Goal: Task Accomplishment & Management: Use online tool/utility

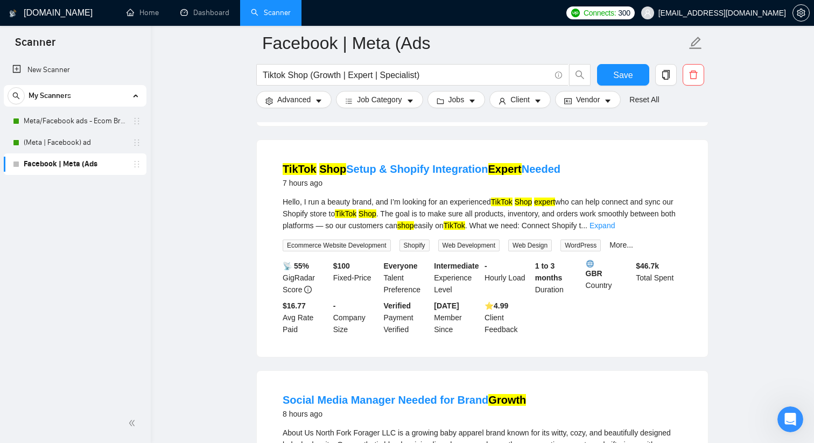
scroll to position [550, 0]
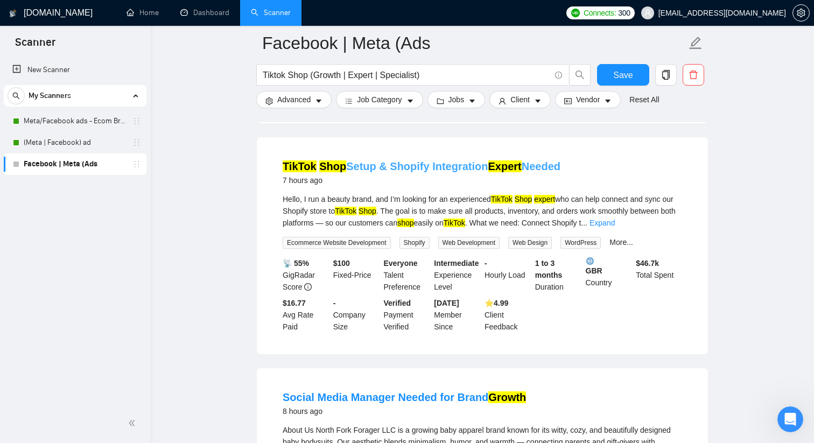
click at [398, 172] on link "TikTok Shop Setup & Shopify Integration Expert Needed" at bounding box center [422, 166] width 278 height 12
drag, startPoint x: 312, startPoint y: 77, endPoint x: 393, endPoint y: 70, distance: 80.5
click at [393, 71] on input "Tiktok Shop (Growth | Expert | Specialist)" at bounding box center [407, 74] width 288 height 13
click at [335, 75] on input "Tiktok Shop (Growth | Expert | Specialist)" at bounding box center [407, 74] width 288 height 13
click at [334, 75] on input "Tiktok Shop (Growth | Expert | Specialist)" at bounding box center [407, 74] width 288 height 13
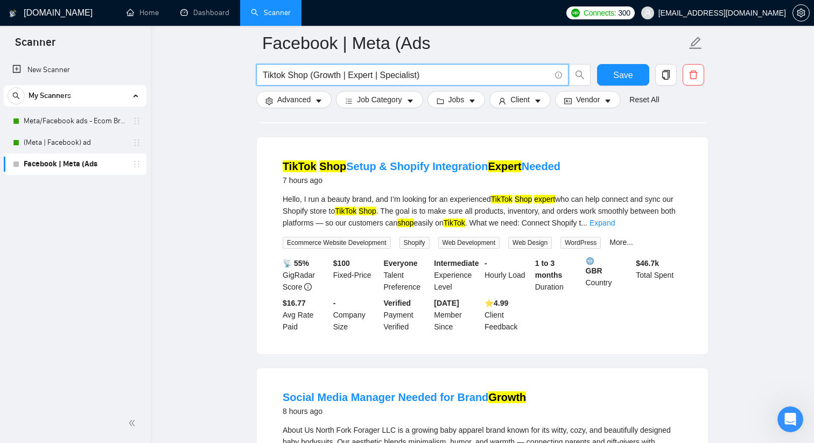
click at [334, 75] on input "Tiktok Shop (Growth | Expert | Specialist)" at bounding box center [407, 74] width 288 height 13
click at [352, 76] on input "Tiktok Shop (setup | Expert | Specialist)" at bounding box center [407, 74] width 288 height 13
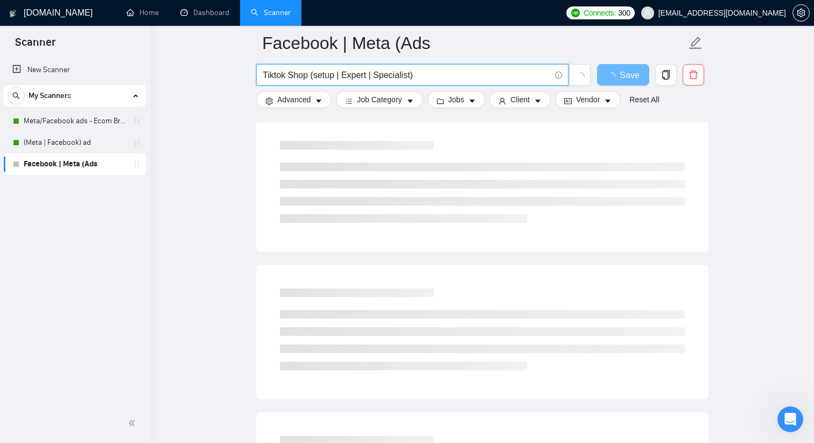
click at [352, 76] on input "Tiktok Shop (setup | Expert | Specialist)" at bounding box center [407, 74] width 288 height 13
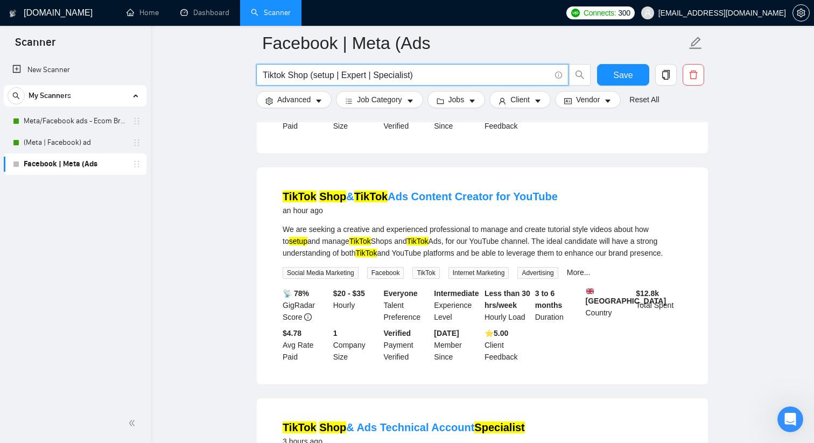
drag, startPoint x: 414, startPoint y: 74, endPoint x: 338, endPoint y: 75, distance: 75.9
click at [338, 75] on input "Tiktok Shop (setup | Expert | Specialist)" at bounding box center [407, 74] width 288 height 13
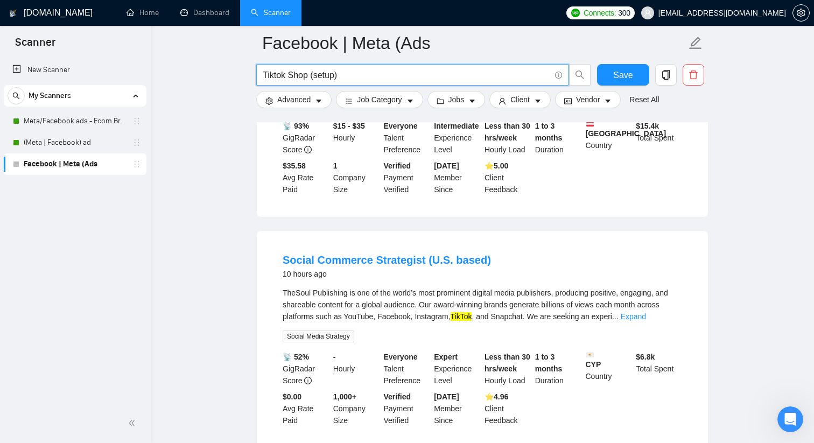
scroll to position [1178, 0]
type input "Tiktok Shop (setup)"
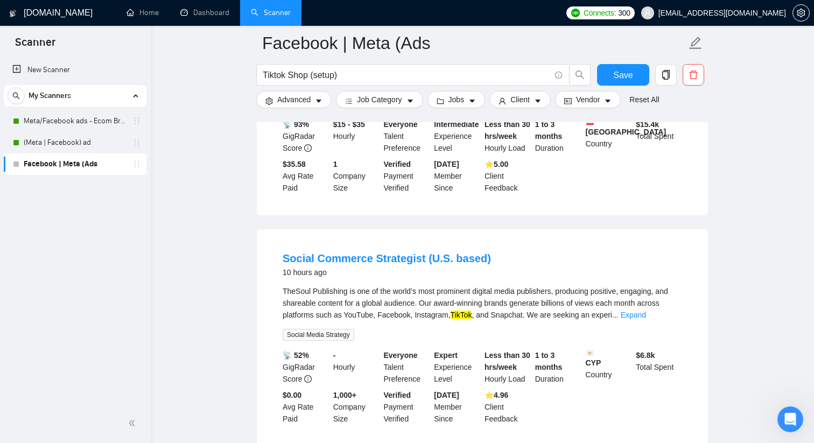
click at [332, 61] on form "Facebook | Meta (Ads Tiktok Shop (setup) Save Advanced Job Category Jobs Client…" at bounding box center [482, 70] width 452 height 88
click at [332, 75] on input "Tiktok Shop (setup)" at bounding box center [407, 74] width 288 height 13
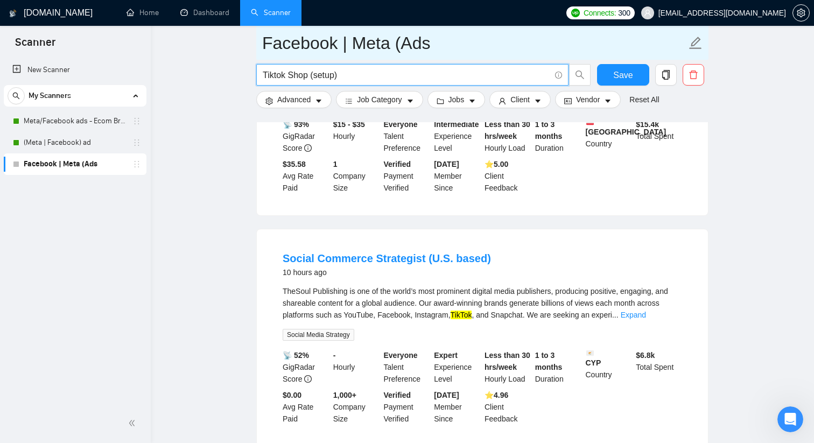
click at [348, 40] on input "Facebook | Meta (Ads" at bounding box center [474, 43] width 424 height 27
paste input "Tiktok Shop (setup)"
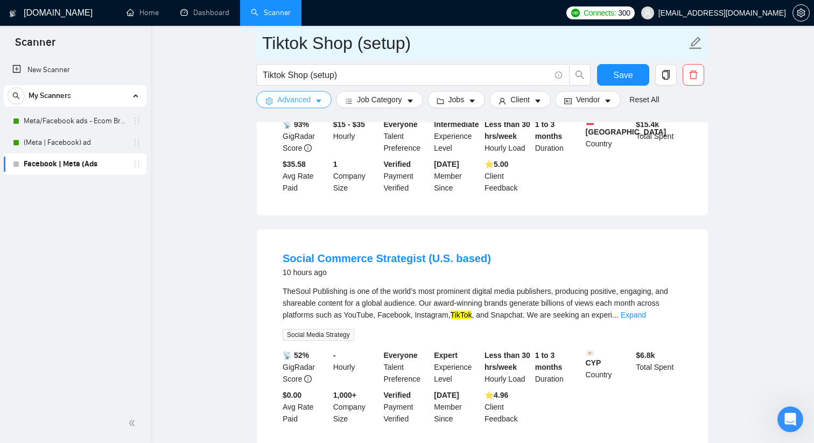
type input "Tiktok Shop (setup)"
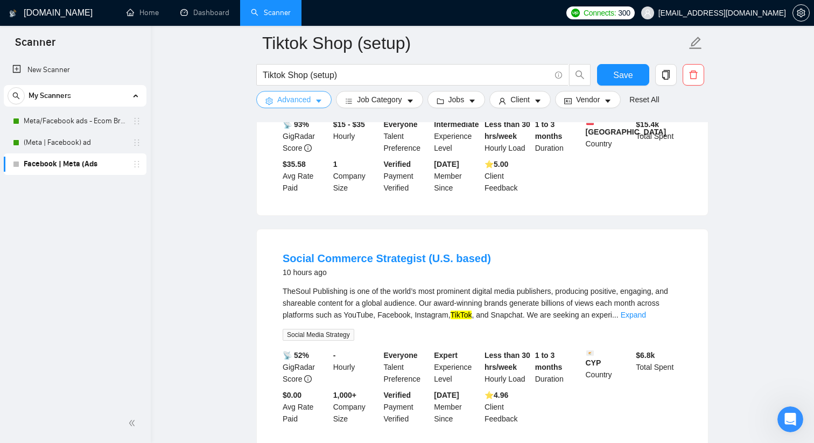
click at [326, 100] on button "Advanced" at bounding box center [293, 99] width 75 height 17
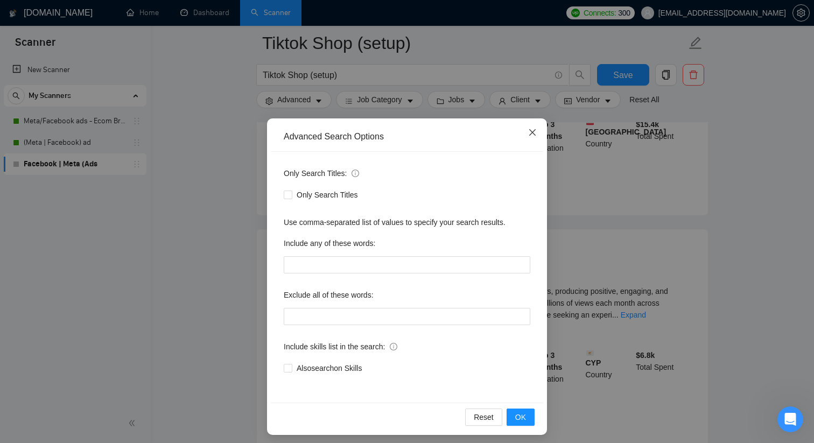
click at [532, 136] on icon "close" at bounding box center [532, 132] width 9 height 9
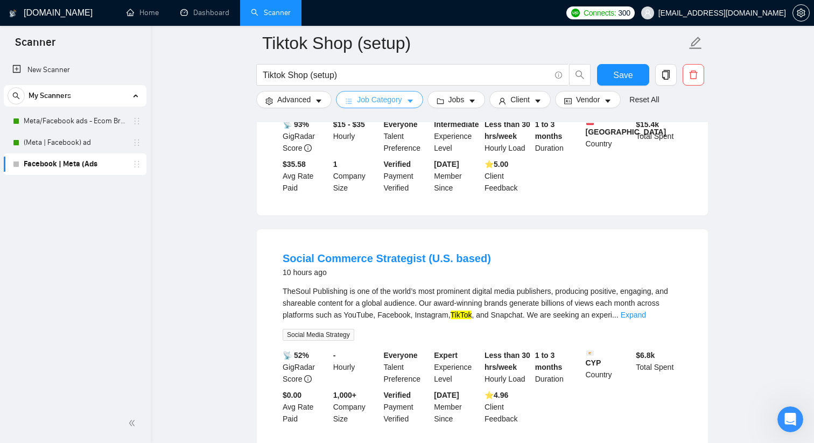
click at [400, 104] on span "Job Category" at bounding box center [379, 100] width 45 height 12
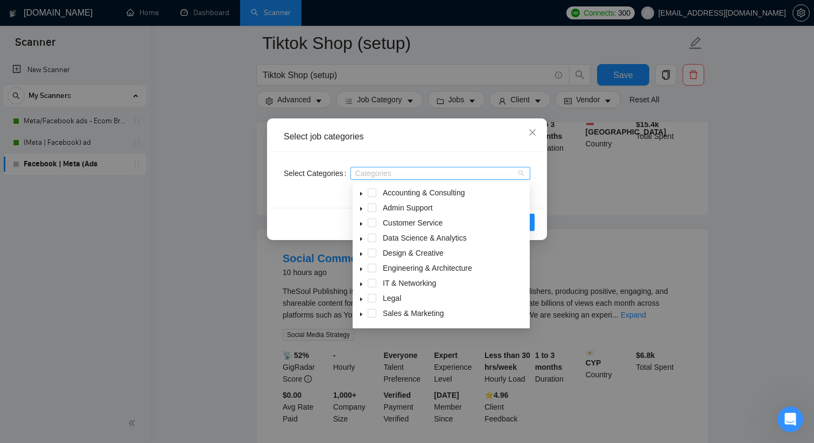
click at [418, 177] on div at bounding box center [435, 173] width 164 height 9
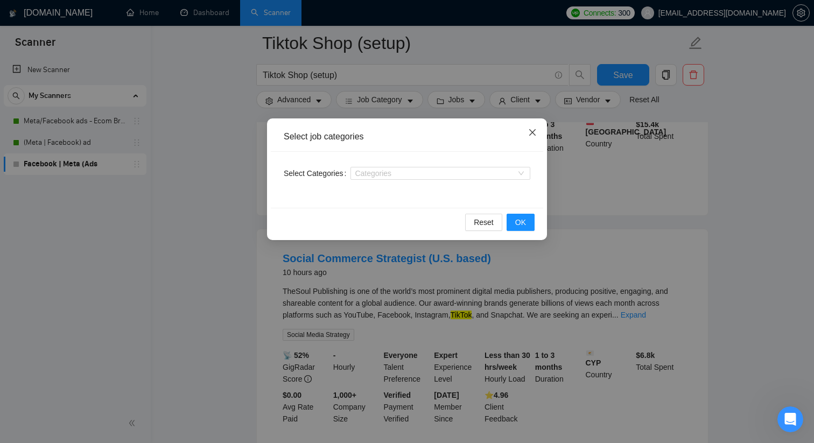
click at [534, 131] on icon "close" at bounding box center [532, 132] width 6 height 6
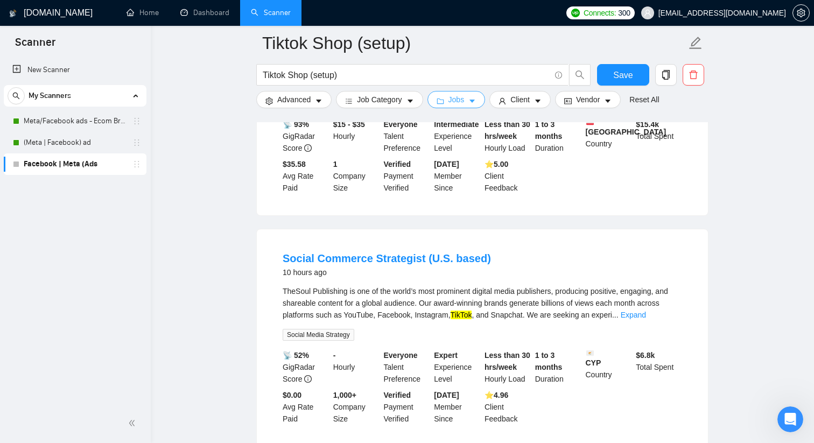
click at [469, 97] on button "Jobs" at bounding box center [457, 99] width 58 height 17
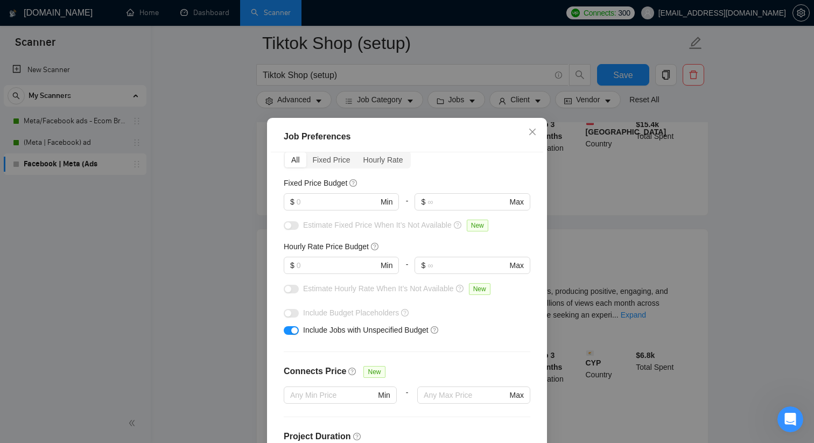
scroll to position [58, 0]
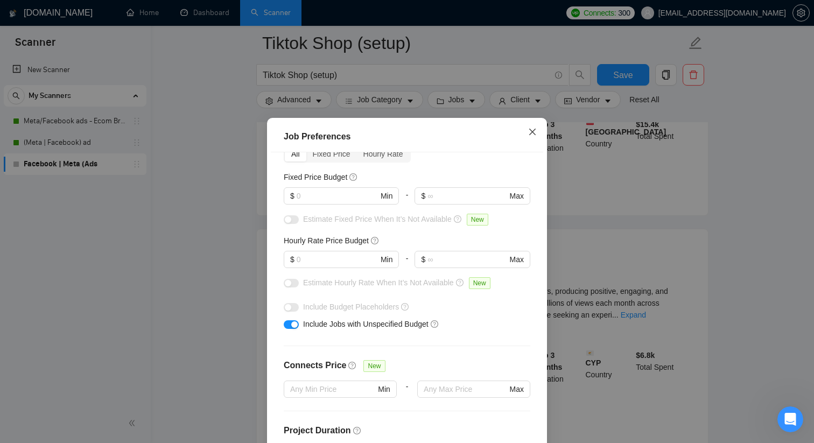
click at [537, 133] on span "Close" at bounding box center [532, 132] width 29 height 29
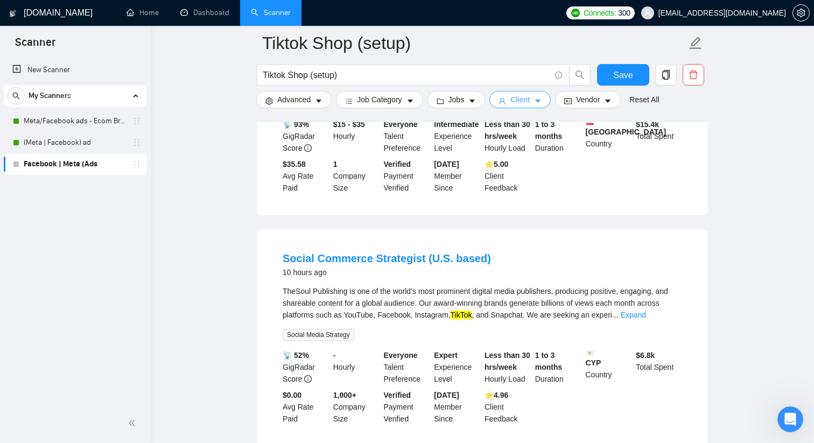
click at [530, 107] on button "Client" at bounding box center [519, 99] width 61 height 17
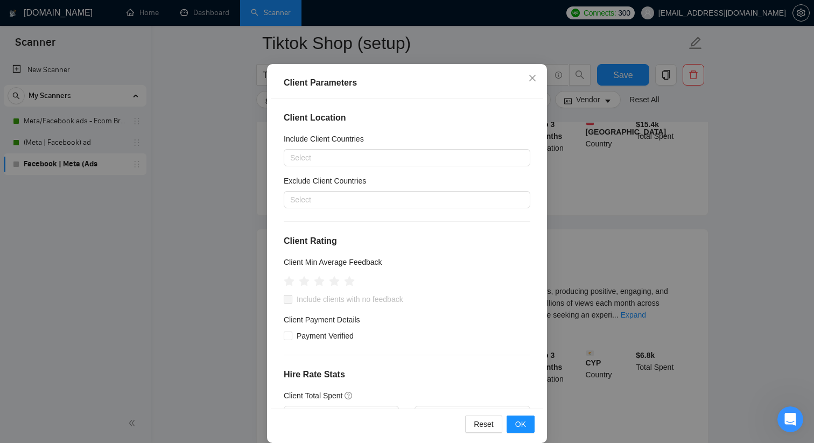
scroll to position [67, 0]
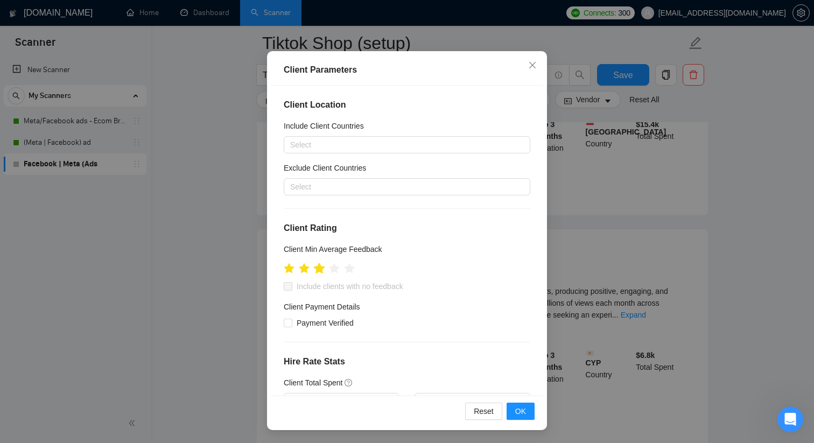
click at [321, 271] on icon "star" at bounding box center [319, 268] width 11 height 11
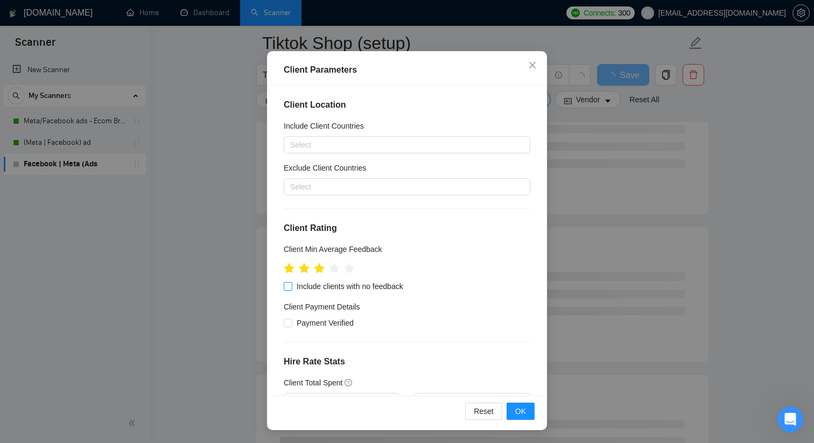
click at [341, 288] on span "Include clients with no feedback" at bounding box center [349, 287] width 115 height 12
click at [291, 288] on input "Include clients with no feedback" at bounding box center [288, 286] width 8 height 8
checkbox input "true"
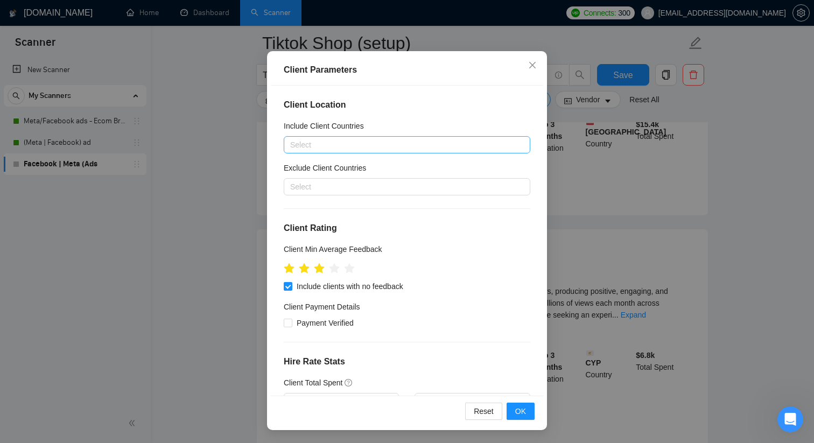
click at [447, 148] on div at bounding box center [401, 144] width 230 height 13
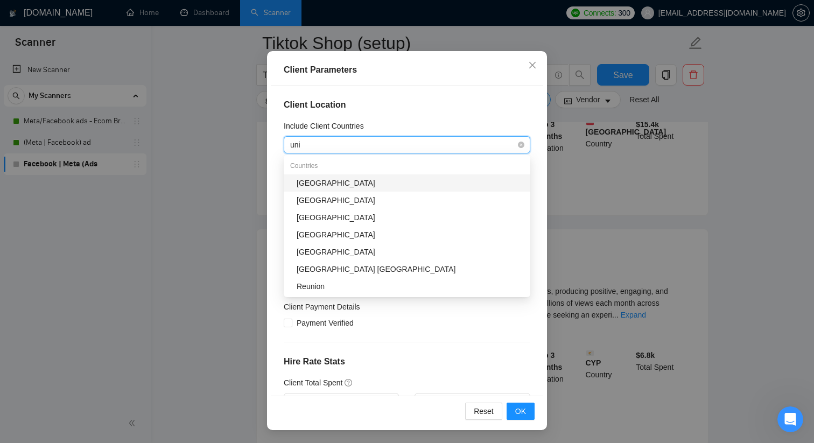
type input "unit"
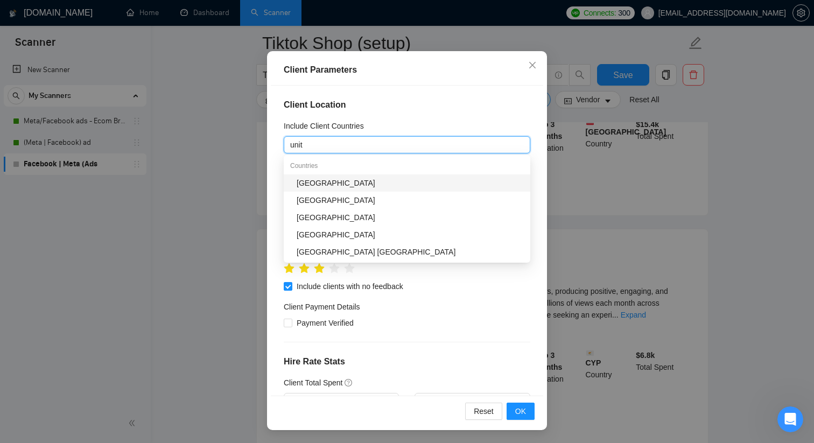
click at [437, 186] on div "[GEOGRAPHIC_DATA]" at bounding box center [410, 183] width 227 height 12
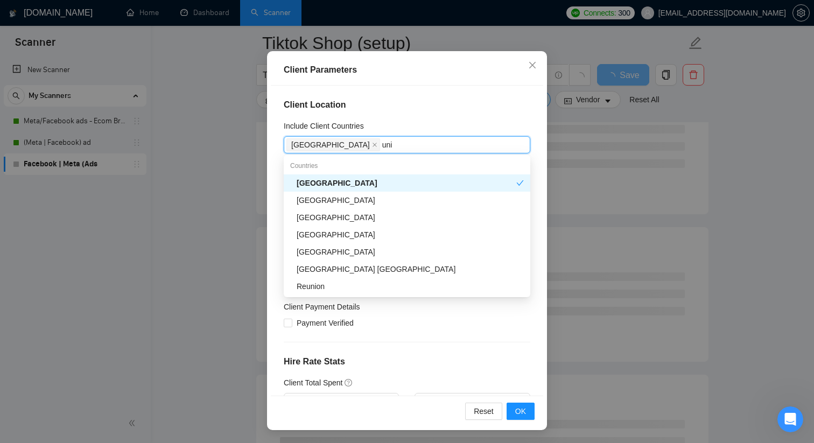
type input "unit"
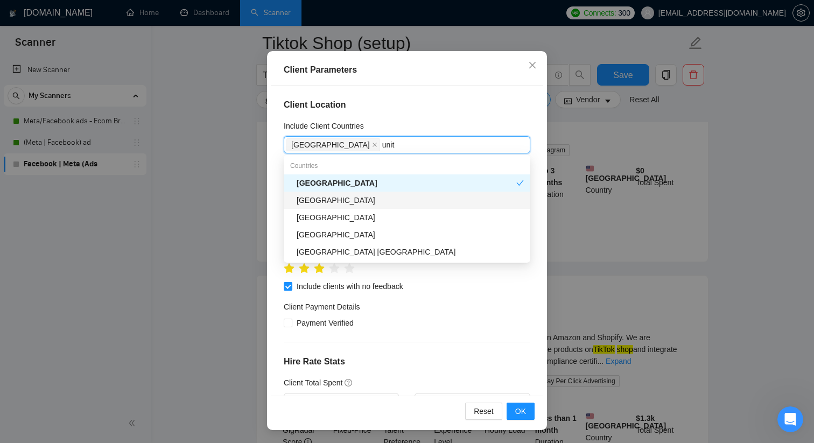
click at [429, 198] on div "[GEOGRAPHIC_DATA]" at bounding box center [410, 200] width 227 height 12
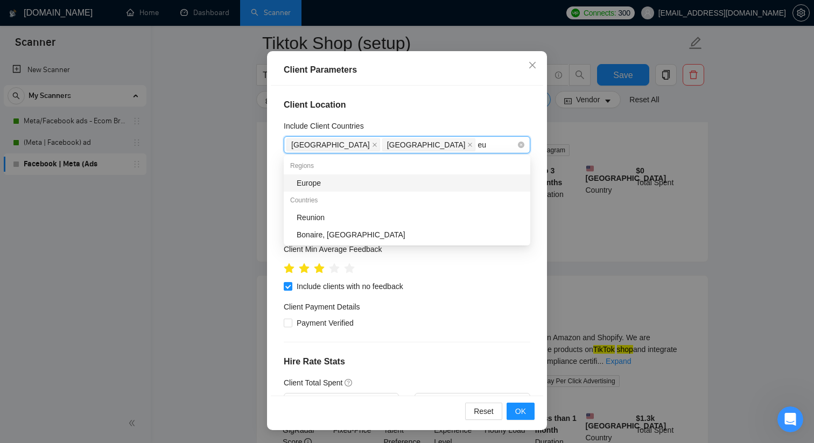
type input "eur"
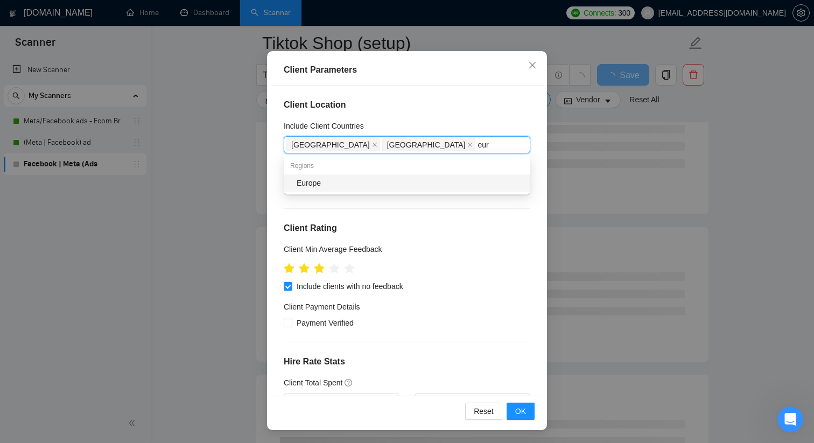
click at [438, 184] on div "Europe" at bounding box center [410, 183] width 227 height 12
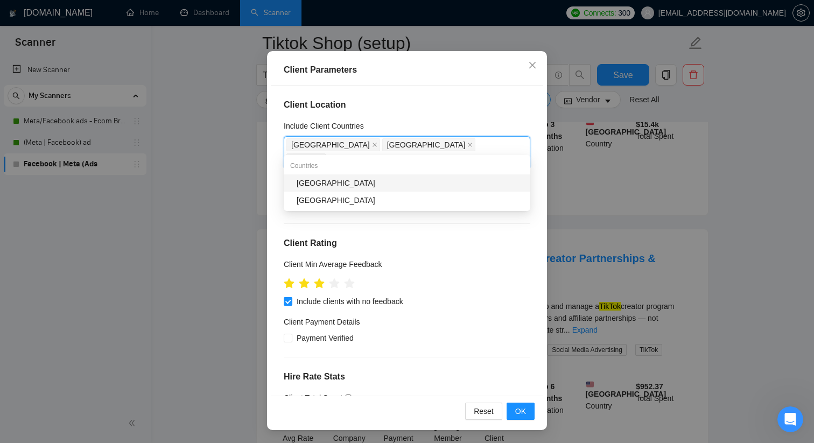
type input "a"
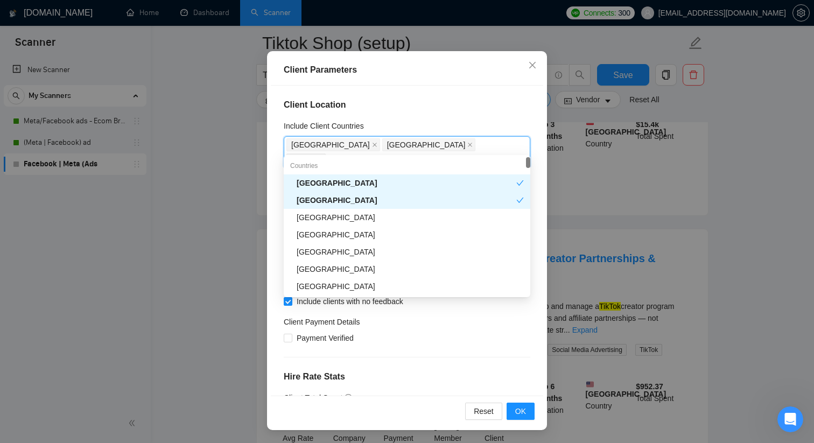
type input "uni"
click at [458, 220] on div "[GEOGRAPHIC_DATA]" at bounding box center [410, 218] width 227 height 12
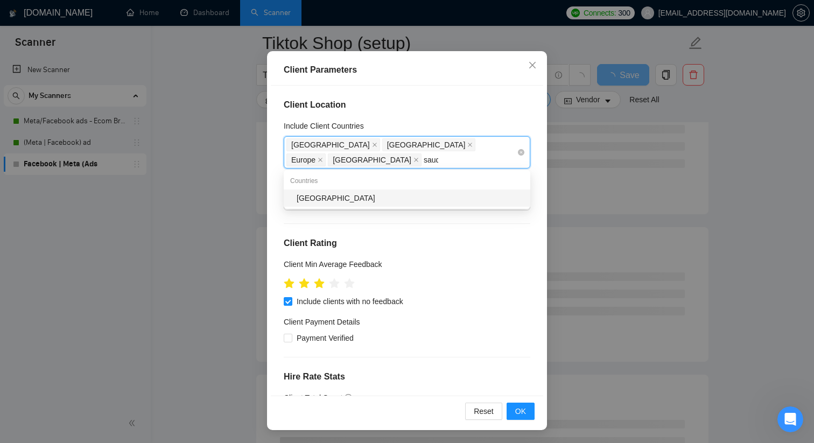
type input "saudi"
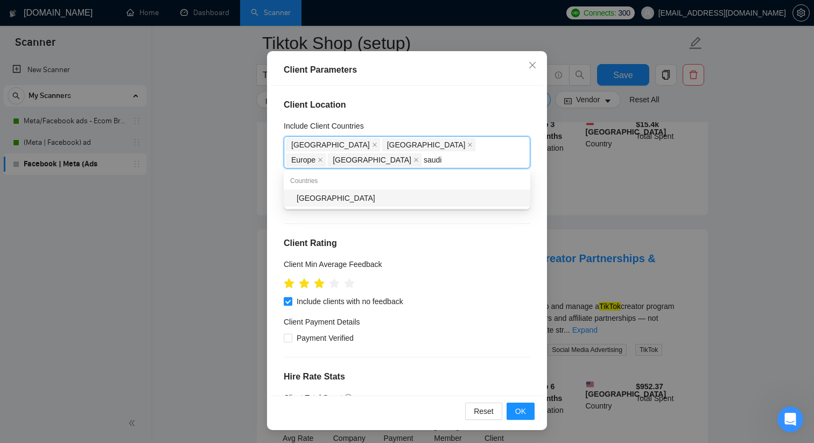
click at [466, 194] on div "[GEOGRAPHIC_DATA]" at bounding box center [410, 198] width 227 height 12
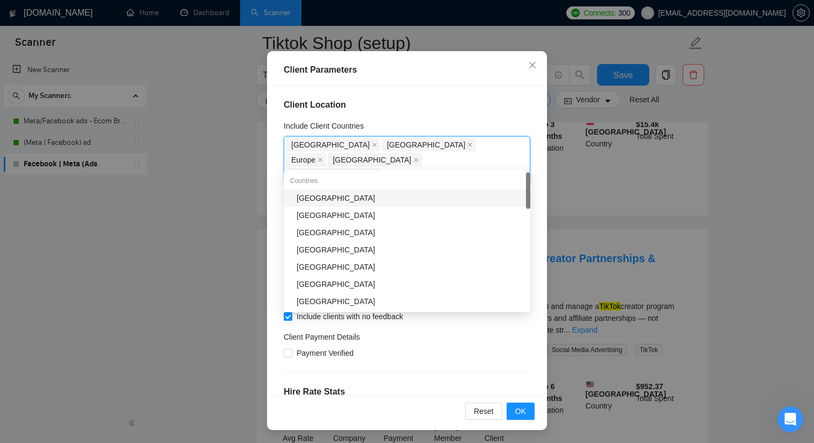
type input "thai"
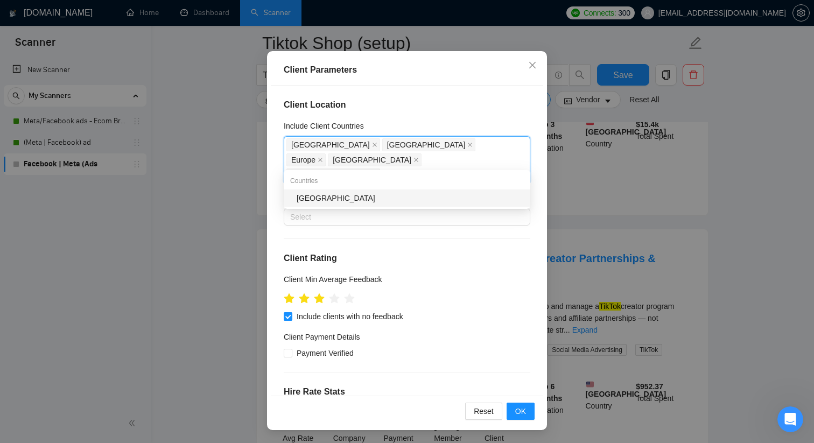
click at [441, 199] on div "[GEOGRAPHIC_DATA]" at bounding box center [410, 198] width 227 height 12
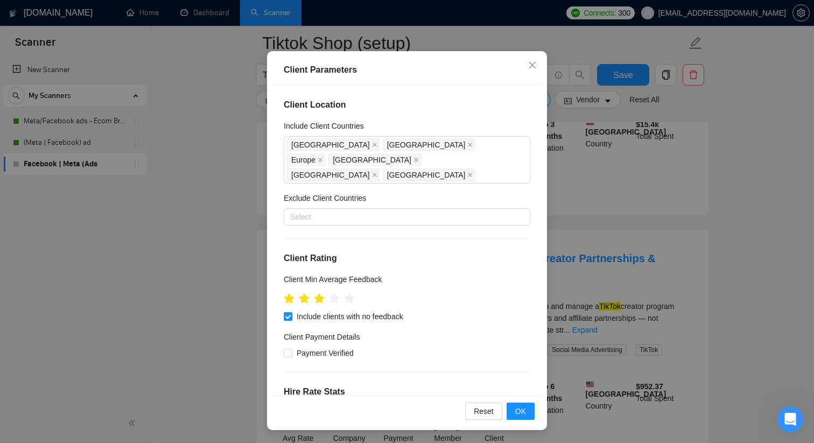
click at [487, 116] on div "Client Location Include Client Countries [GEOGRAPHIC_DATA] [GEOGRAPHIC_DATA] [G…" at bounding box center [407, 241] width 272 height 310
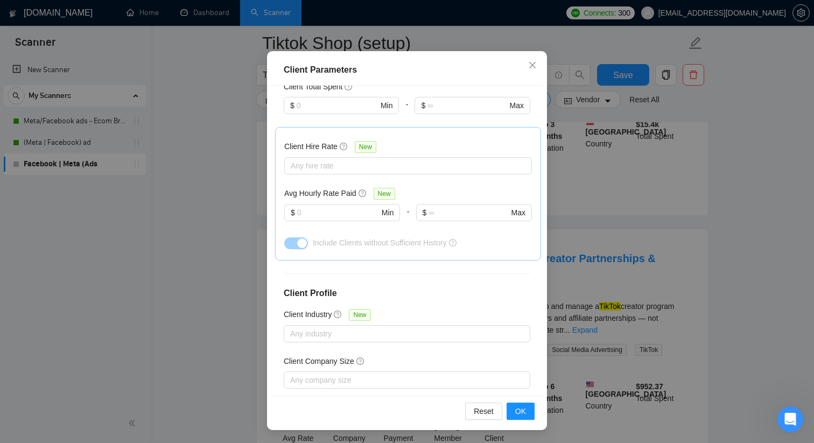
scroll to position [376, 0]
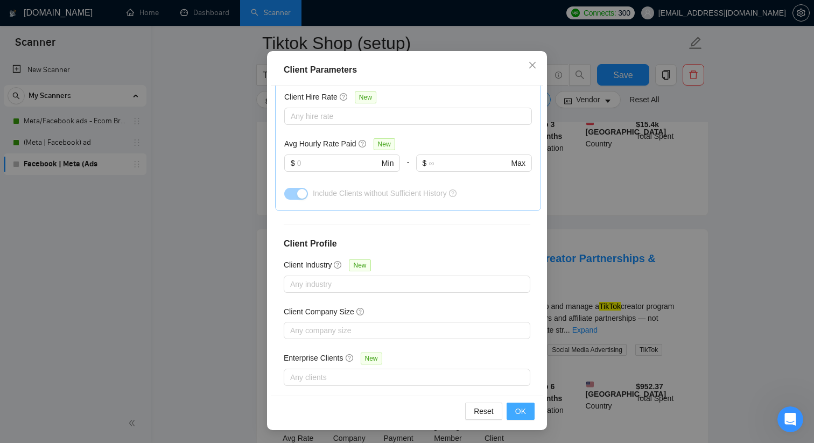
click at [523, 407] on span "OK" at bounding box center [520, 411] width 11 height 12
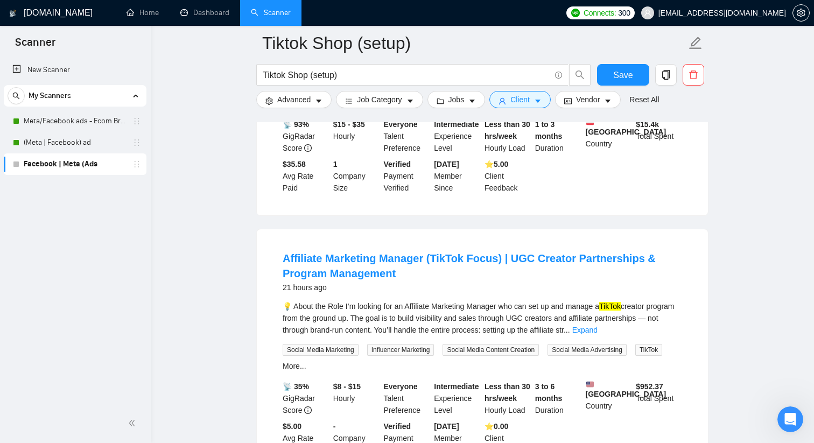
scroll to position [13, 0]
click at [572, 101] on icon "idcard" at bounding box center [568, 101] width 8 height 8
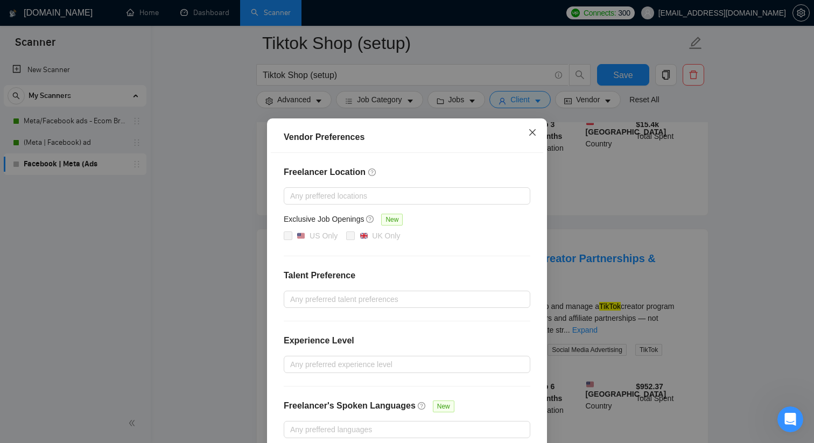
click at [530, 136] on icon "close" at bounding box center [532, 132] width 9 height 9
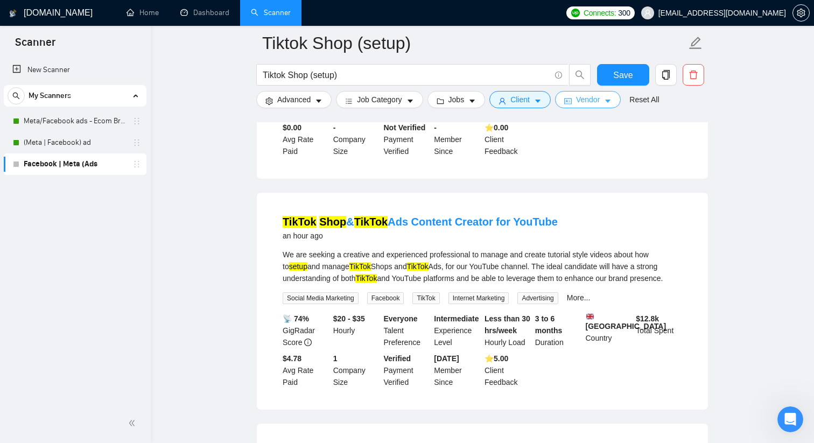
scroll to position [0, 0]
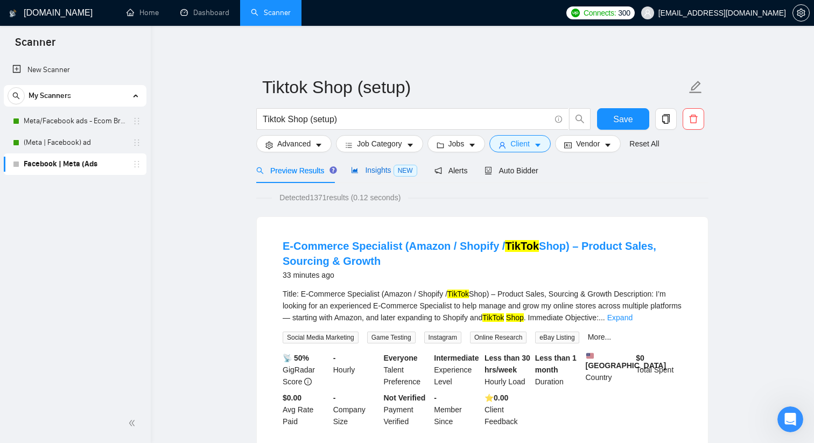
click at [403, 171] on span "NEW" at bounding box center [406, 171] width 24 height 12
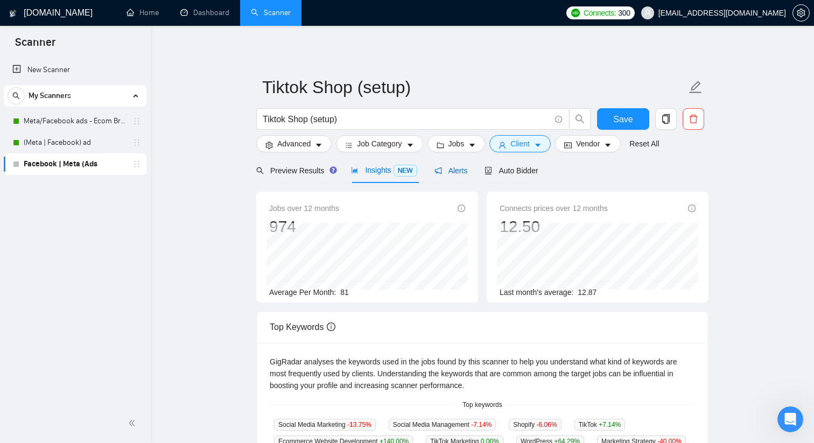
click at [445, 169] on span "Alerts" at bounding box center [451, 170] width 33 height 9
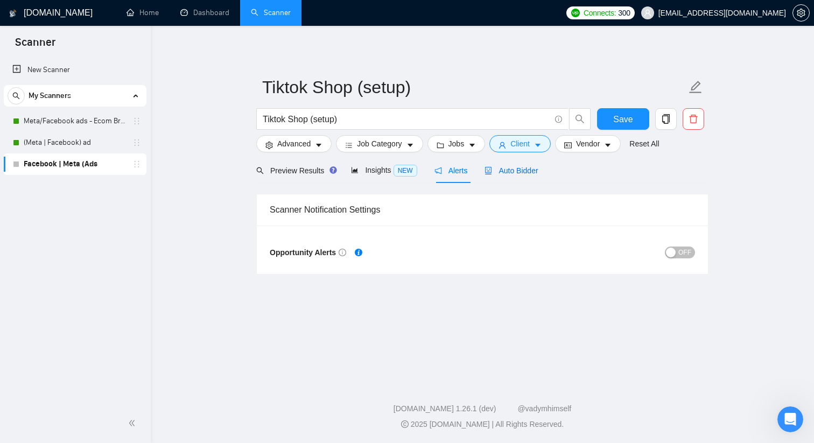
click at [518, 175] on div "Auto Bidder" at bounding box center [511, 171] width 53 height 12
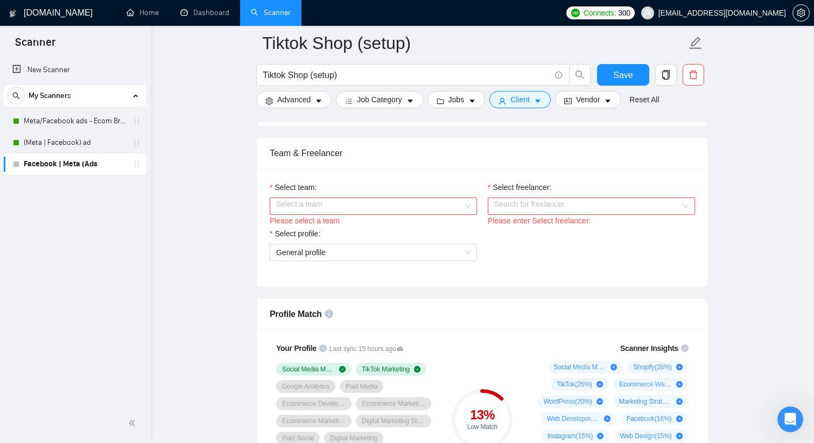
scroll to position [529, 0]
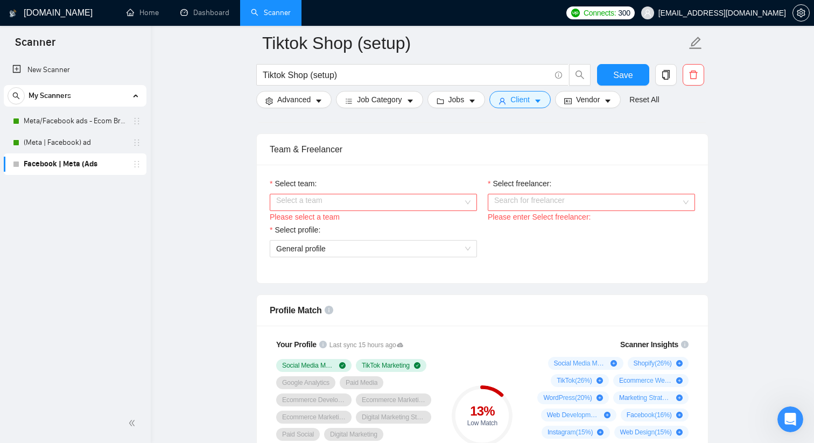
click at [465, 208] on div "Select a team" at bounding box center [373, 202] width 207 height 17
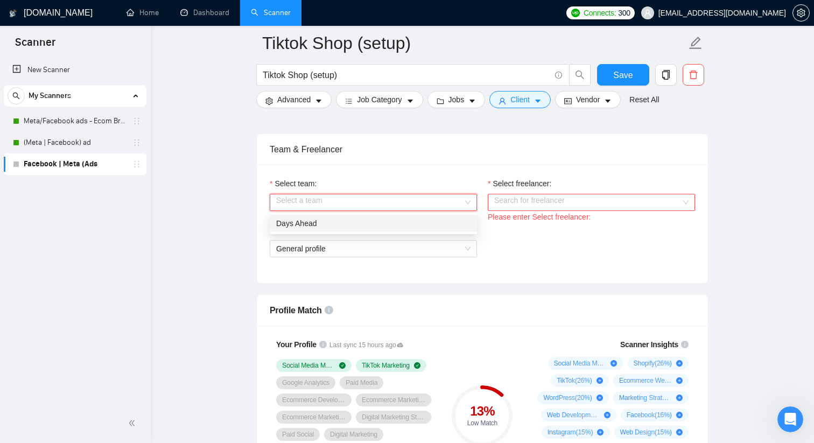
click at [438, 225] on div "Days Ahead" at bounding box center [373, 224] width 194 height 12
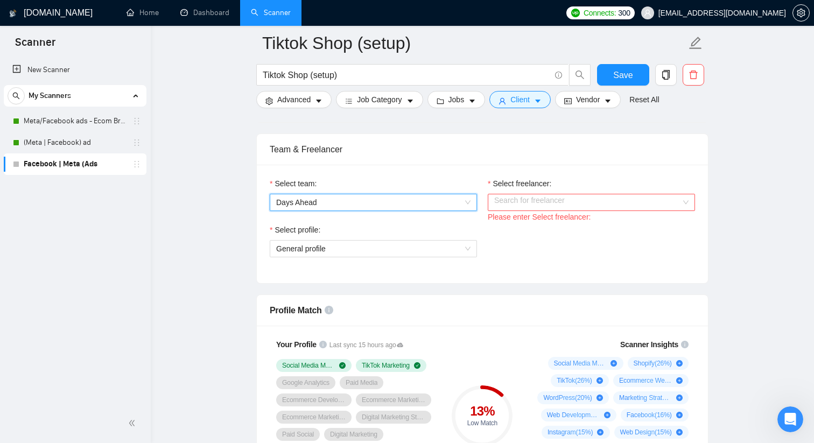
click at [520, 205] on input "Select freelancer:" at bounding box center [587, 202] width 187 height 16
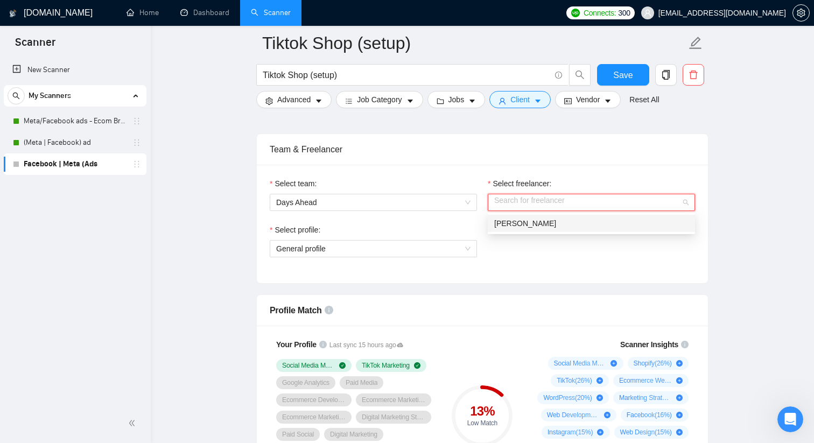
click at [521, 221] on span "[PERSON_NAME]" at bounding box center [525, 223] width 62 height 9
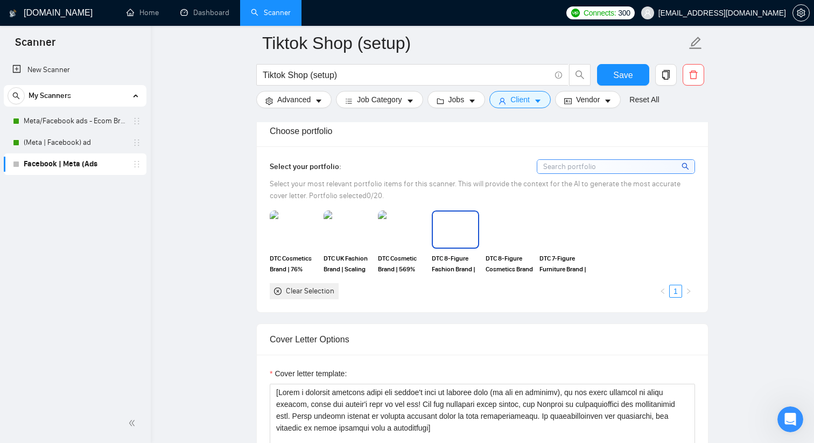
scroll to position [948, 0]
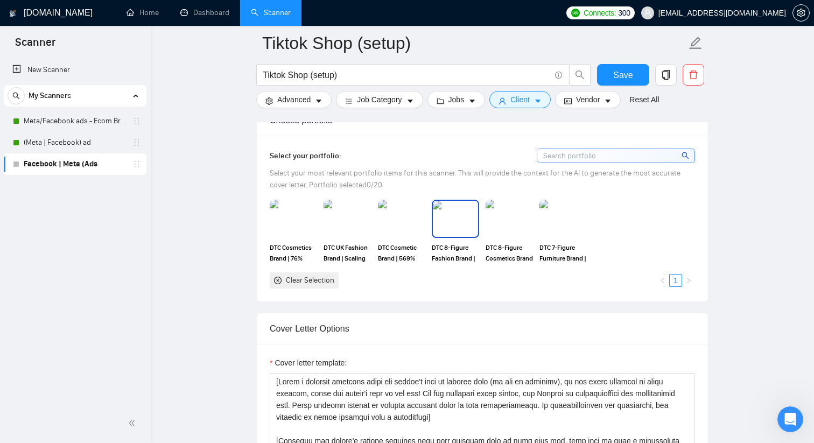
click at [459, 236] on img at bounding box center [455, 219] width 45 height 36
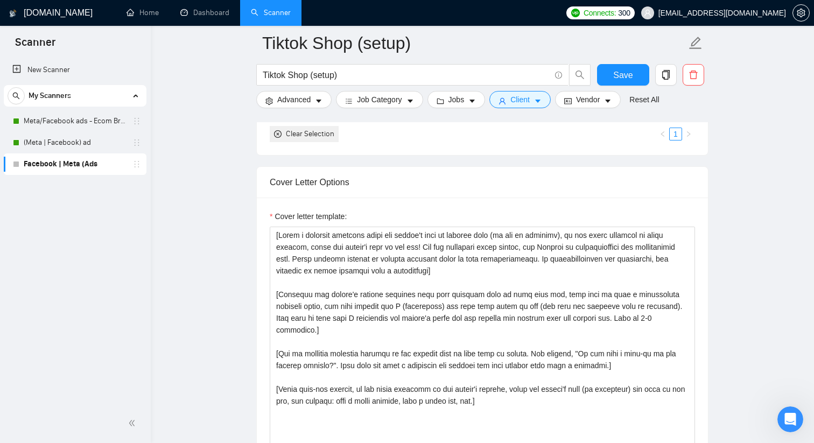
scroll to position [1095, 0]
click at [71, 146] on link "(Meta | Facebook) ad" at bounding box center [75, 143] width 102 height 22
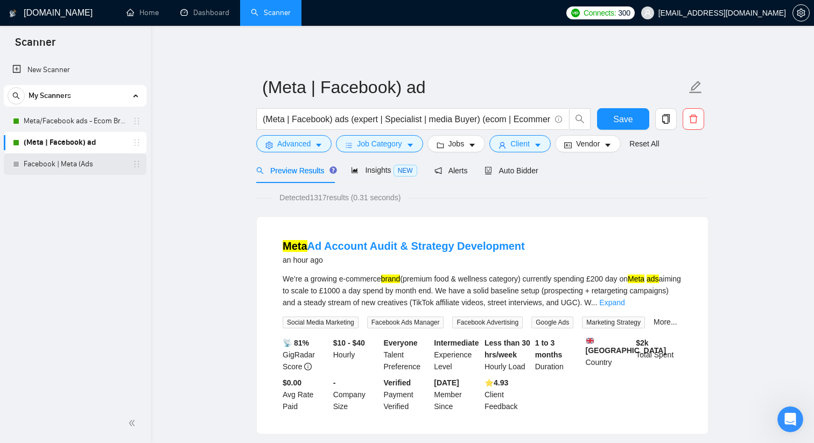
click at [86, 163] on link "Facebook | Meta (Ads" at bounding box center [75, 164] width 102 height 22
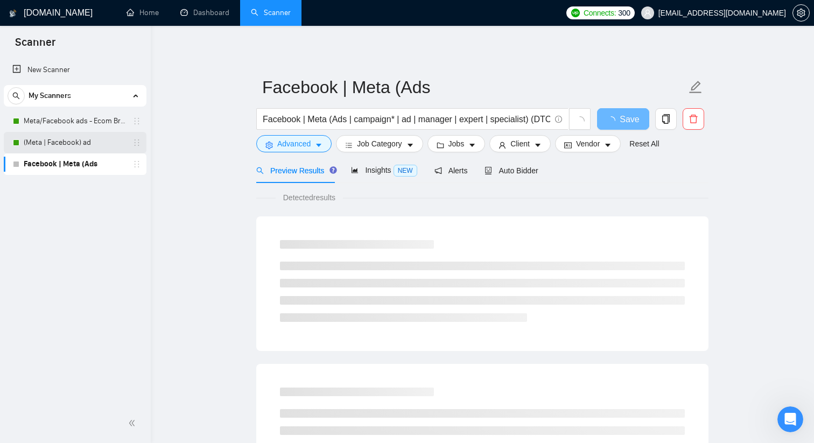
click at [89, 141] on link "(Meta | Facebook) ad" at bounding box center [75, 143] width 102 height 22
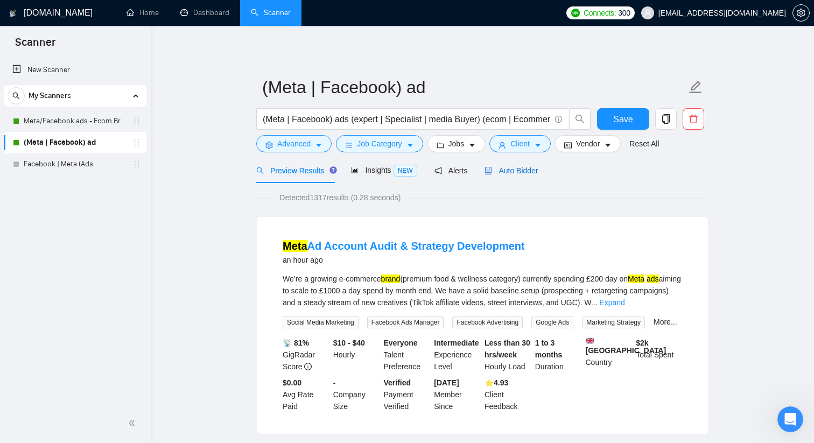
click at [510, 173] on span "Auto Bidder" at bounding box center [511, 170] width 53 height 9
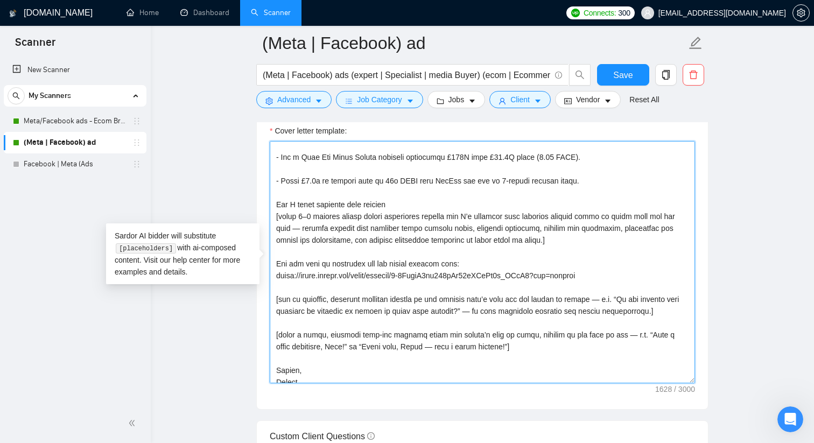
scroll to position [130, 0]
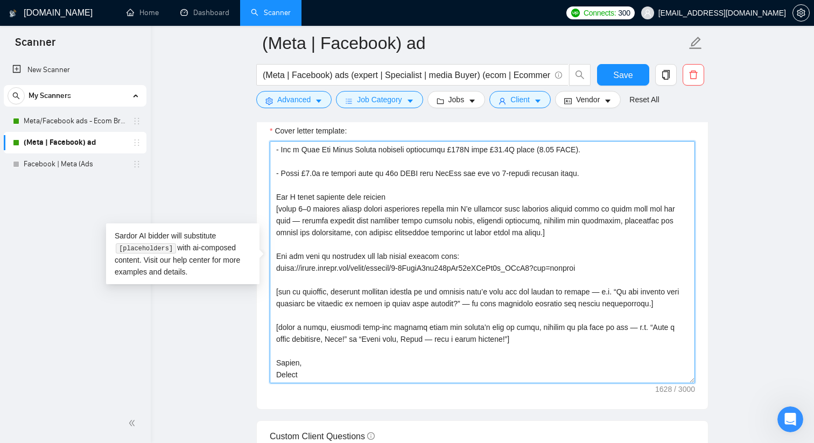
drag, startPoint x: 275, startPoint y: 148, endPoint x: 519, endPoint y: 380, distance: 336.7
click at [519, 380] on textarea "Cover letter template:" at bounding box center [482, 262] width 425 height 242
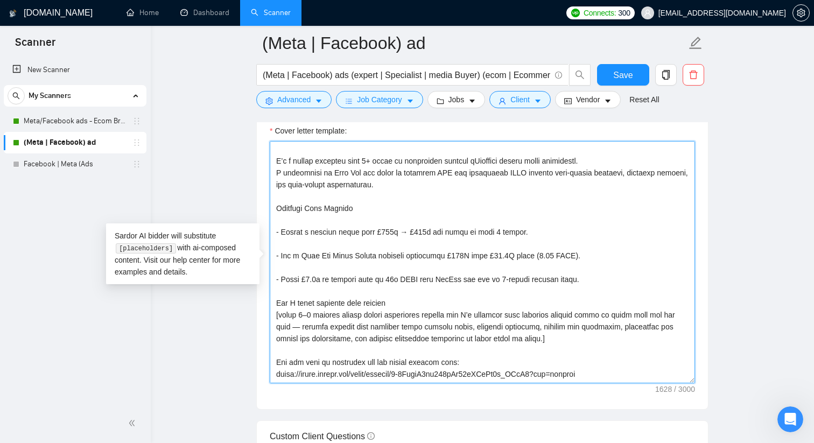
scroll to position [0, 0]
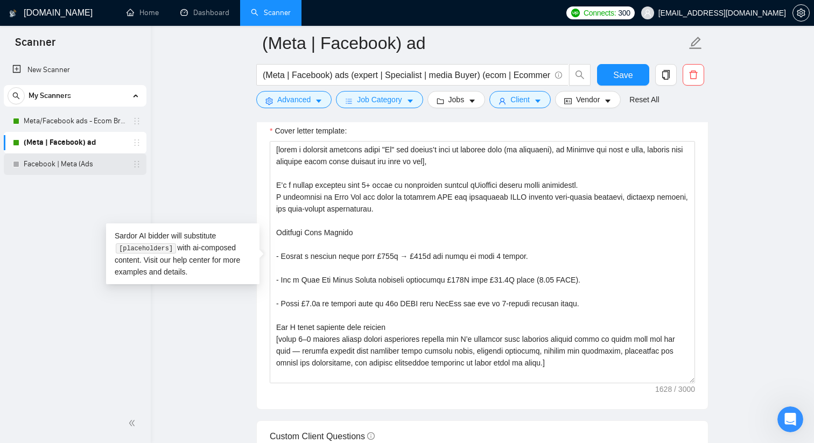
click at [60, 156] on link "Facebook | Meta (Ads" at bounding box center [75, 164] width 102 height 22
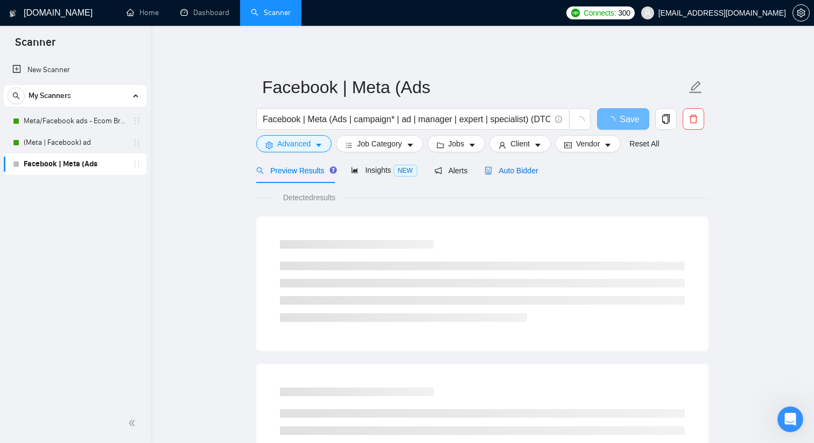
click at [524, 165] on div "Auto Bidder" at bounding box center [511, 171] width 53 height 12
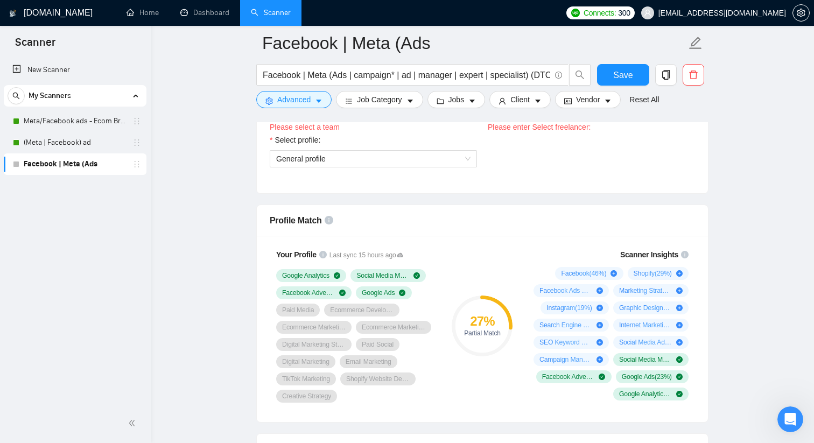
scroll to position [567, 0]
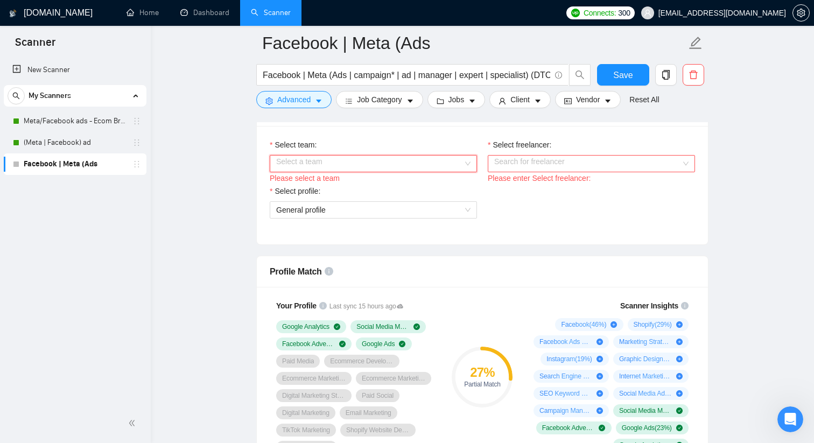
click at [393, 160] on input "Select team:" at bounding box center [369, 164] width 187 height 16
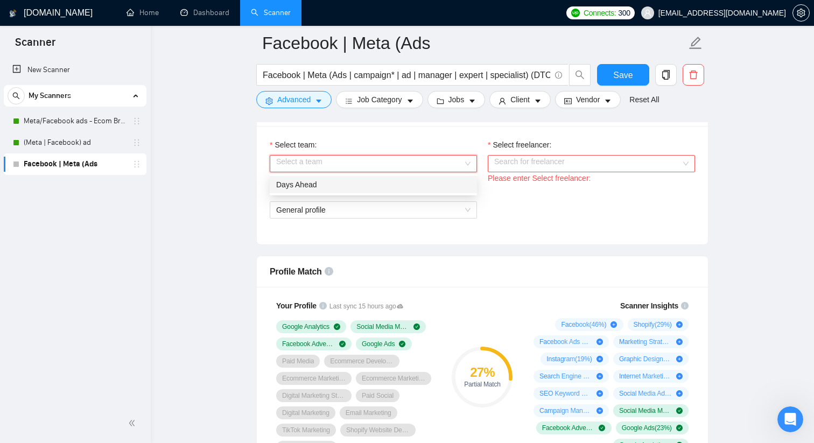
click at [394, 189] on div "Days Ahead" at bounding box center [373, 185] width 194 height 12
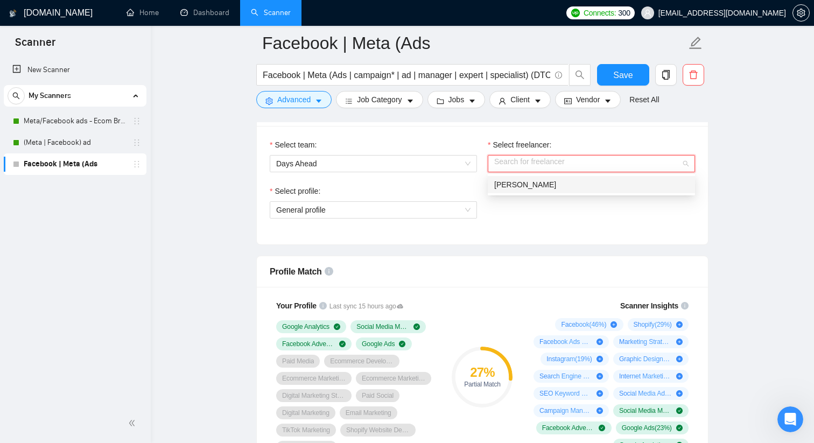
click at [516, 160] on input "Select freelancer:" at bounding box center [587, 164] width 187 height 16
click at [528, 188] on span "[PERSON_NAME]" at bounding box center [525, 184] width 62 height 9
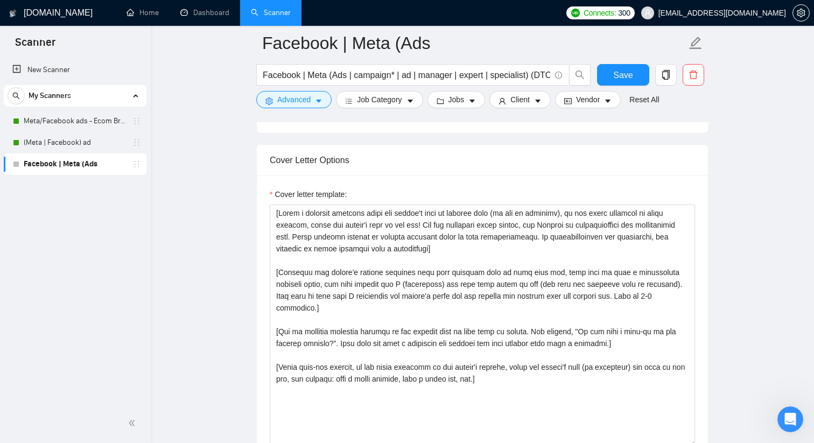
scroll to position [1119, 0]
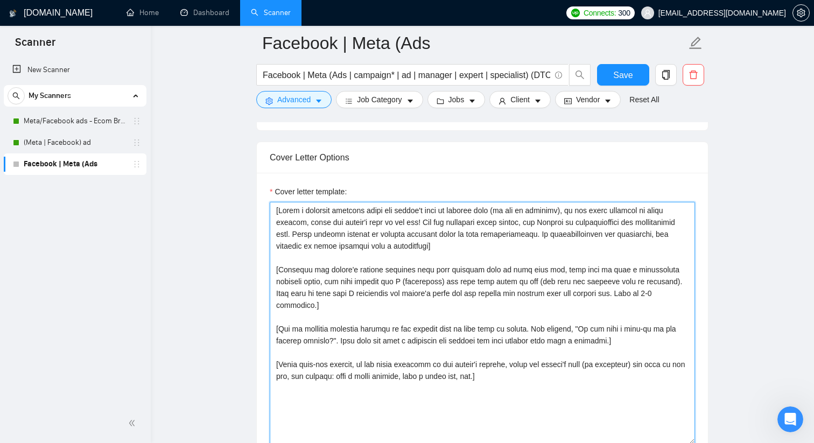
click at [407, 213] on textarea "Cover letter template:" at bounding box center [482, 323] width 425 height 242
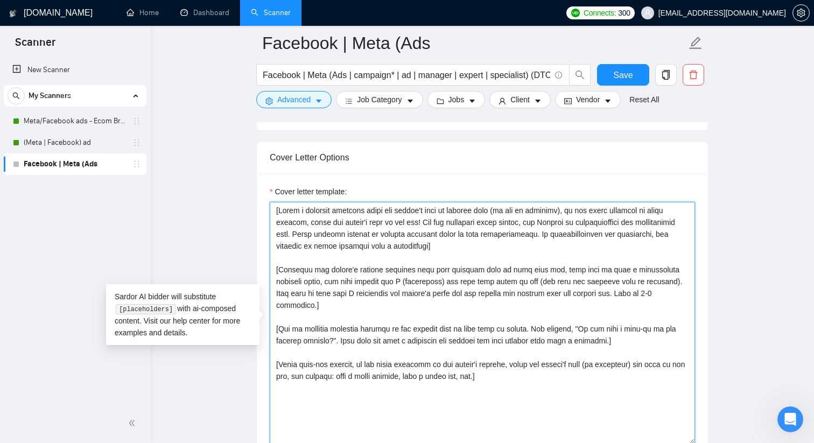
click at [407, 213] on textarea "Cover letter template:" at bounding box center [482, 323] width 425 height 242
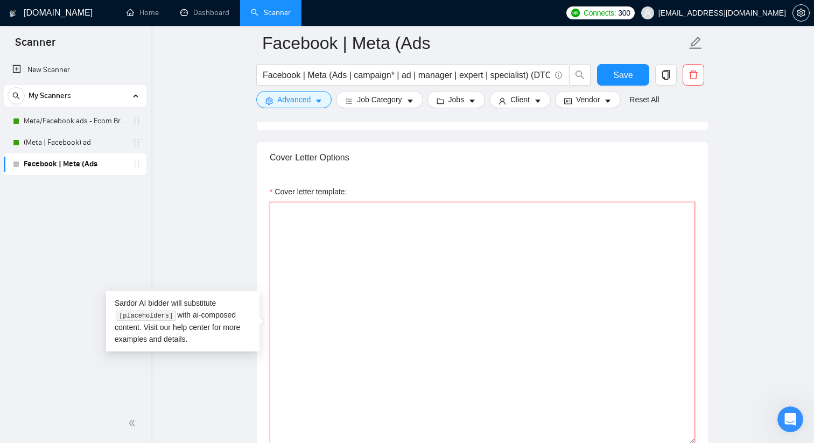
paste textarea "[lorem i dolorsit ametcons adipi "El" sed doe tempor’i utla et dolorem aliq (en…"
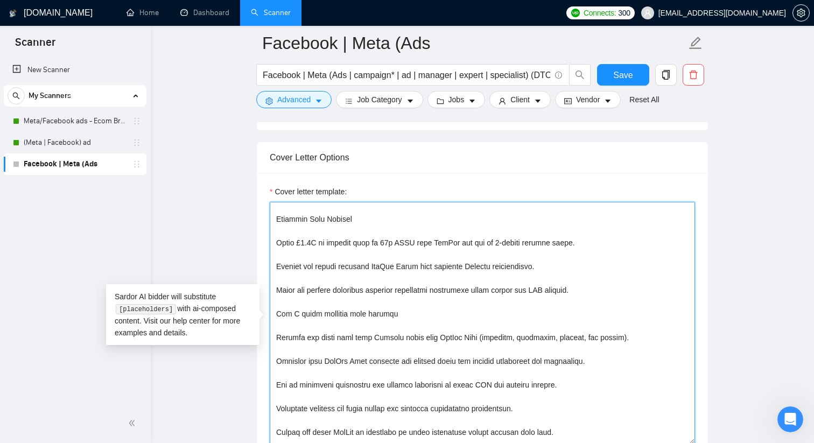
scroll to position [77, 0]
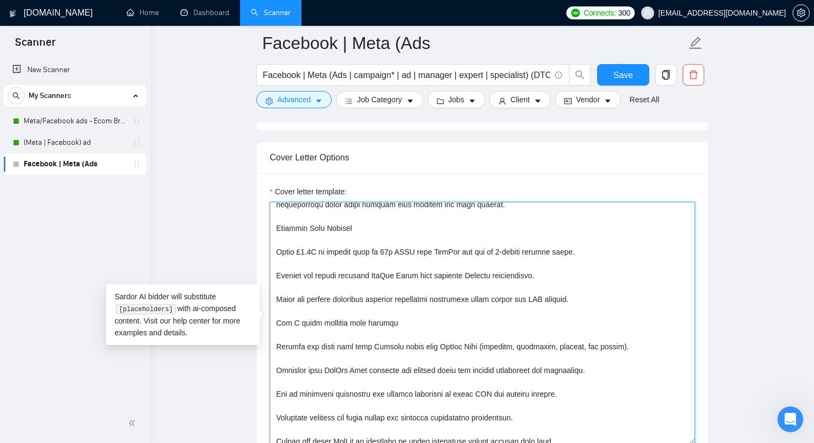
click at [476, 251] on textarea "Cover letter template:" at bounding box center [482, 323] width 425 height 242
click at [436, 254] on textarea "Cover letter template:" at bounding box center [482, 323] width 425 height 242
click at [277, 253] on textarea "Cover letter template:" at bounding box center [482, 323] width 425 height 242
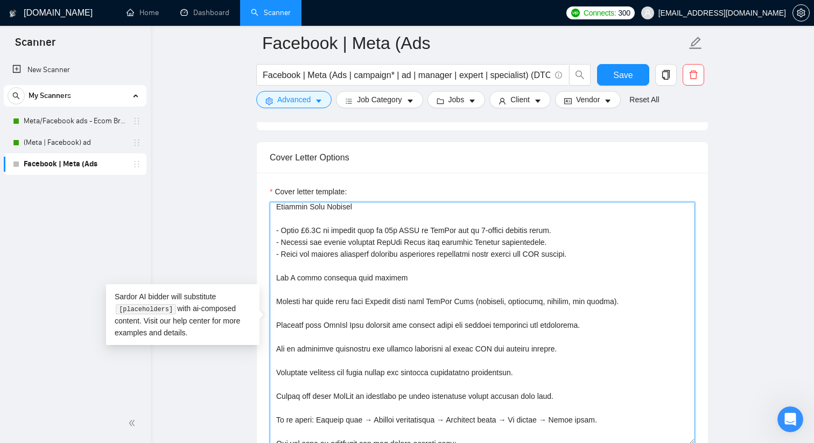
scroll to position [99, 0]
click at [277, 301] on textarea "Cover letter template:" at bounding box center [482, 323] width 425 height 242
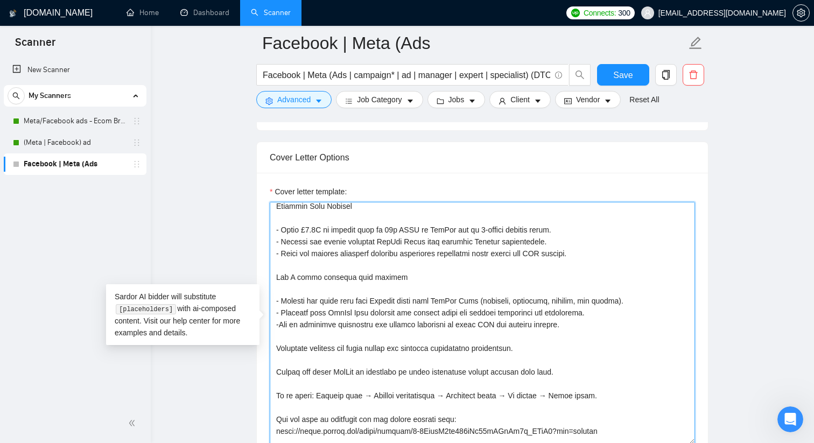
click at [279, 324] on textarea "Cover letter template:" at bounding box center [482, 323] width 425 height 242
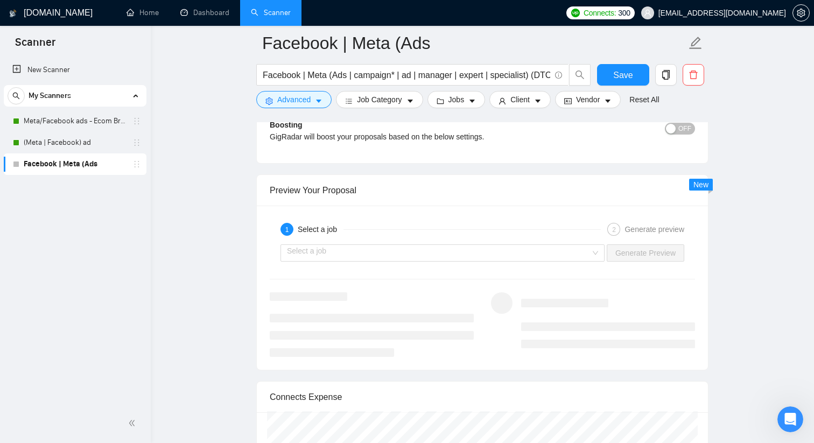
scroll to position [1941, 0]
type textarea "[lorem i dolorsit ametcons adipi "El" sed doe tempor’i utla et dolorem aliq (en…"
click at [361, 256] on input "search" at bounding box center [439, 252] width 304 height 16
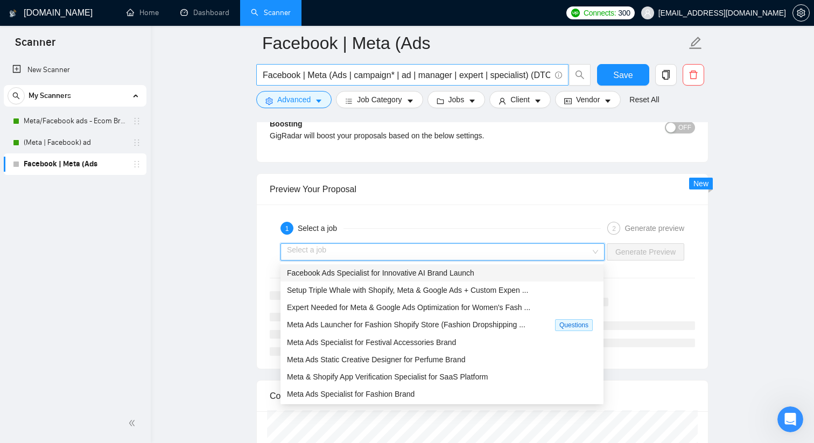
click at [305, 75] on input "Facebook | Meta (Ads | campaign* | ad | manager | expert | specialist) (DTC | S…" at bounding box center [407, 74] width 288 height 13
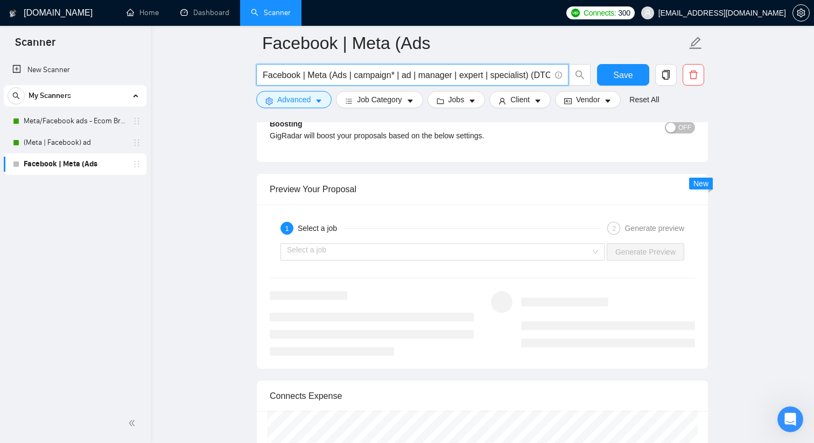
click at [305, 75] on input "Facebook | Meta (Ads | campaign* | ad | manager | expert | specialist) (DTC | S…" at bounding box center [407, 74] width 288 height 13
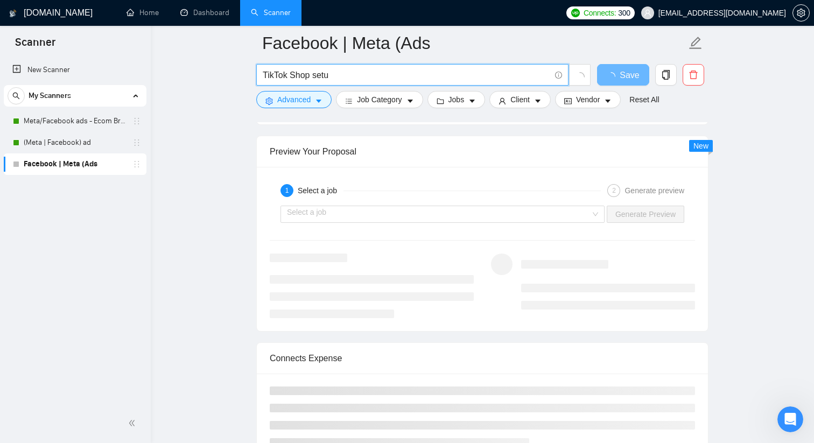
type input "TikTok Shop setup"
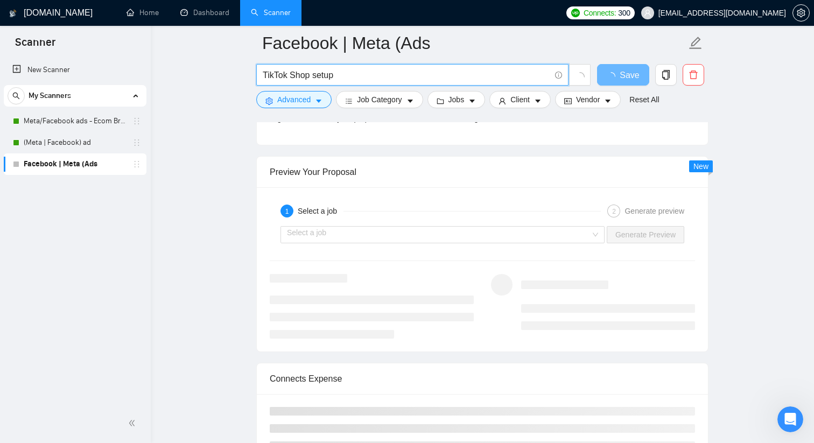
click at [317, 73] on input "TikTok Shop setup" at bounding box center [407, 74] width 288 height 13
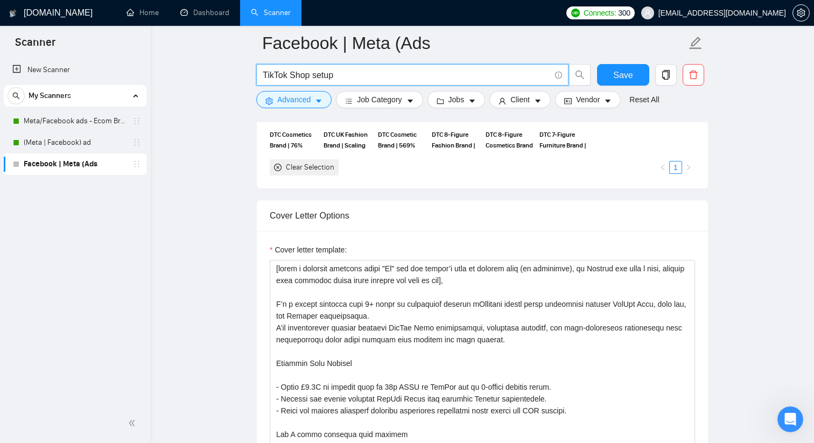
scroll to position [1050, 0]
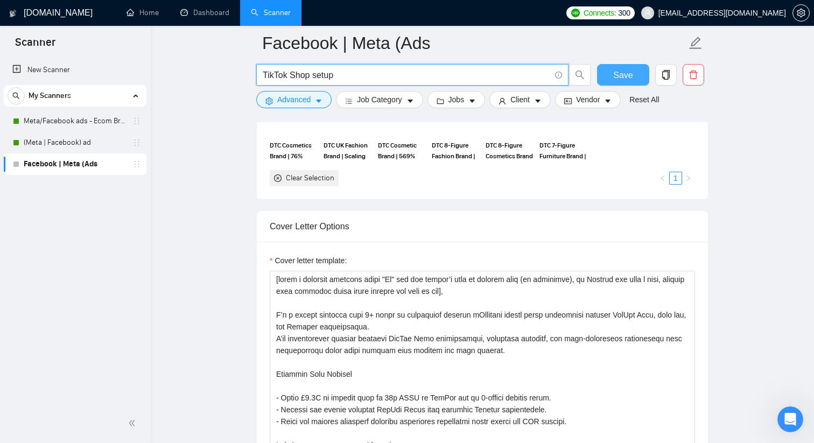
type input "TikTok Shop setup"
click at [647, 81] on button "Save" at bounding box center [623, 75] width 52 height 22
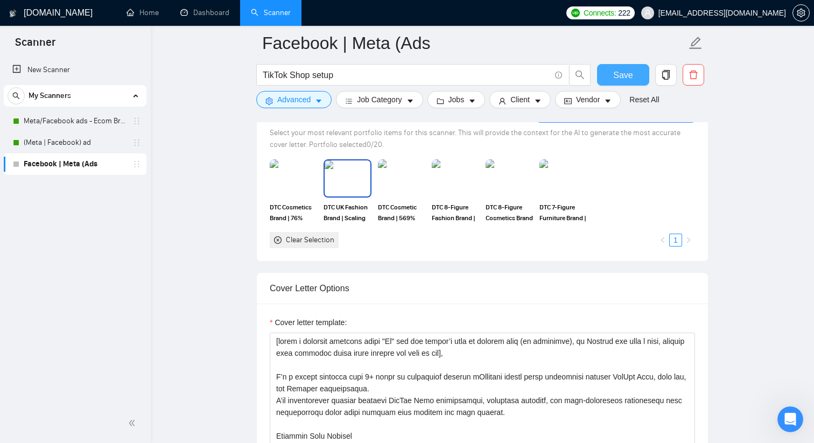
scroll to position [977, 0]
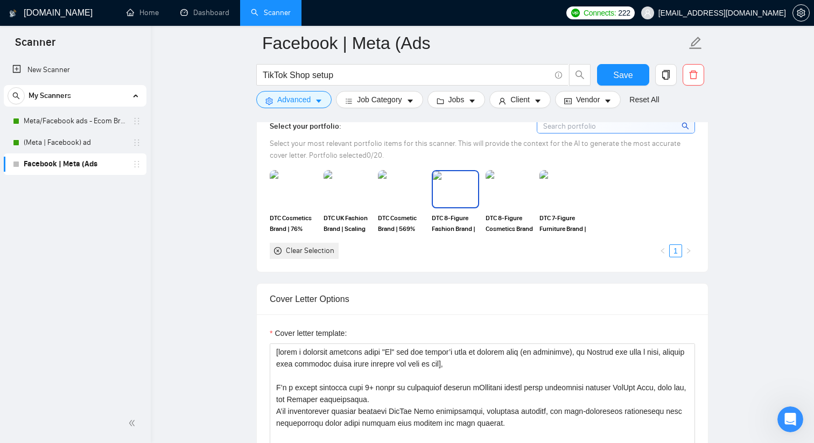
click at [457, 207] on div at bounding box center [455, 189] width 47 height 38
click at [343, 203] on img at bounding box center [347, 189] width 45 height 36
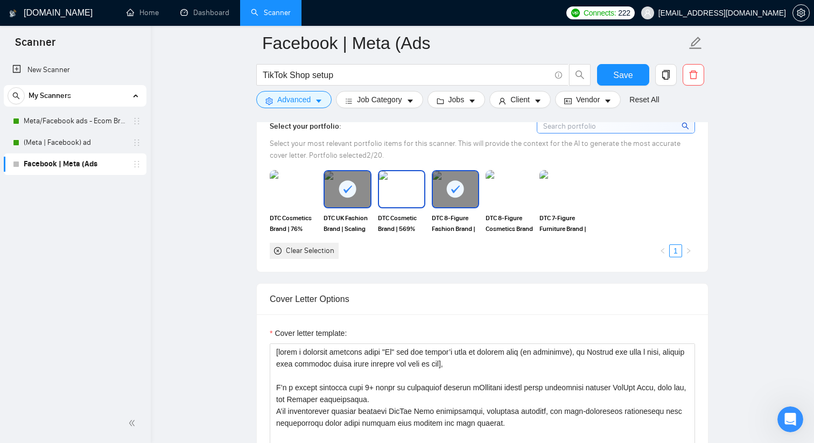
click at [394, 203] on img at bounding box center [401, 189] width 45 height 36
click at [565, 192] on img at bounding box center [563, 189] width 45 height 36
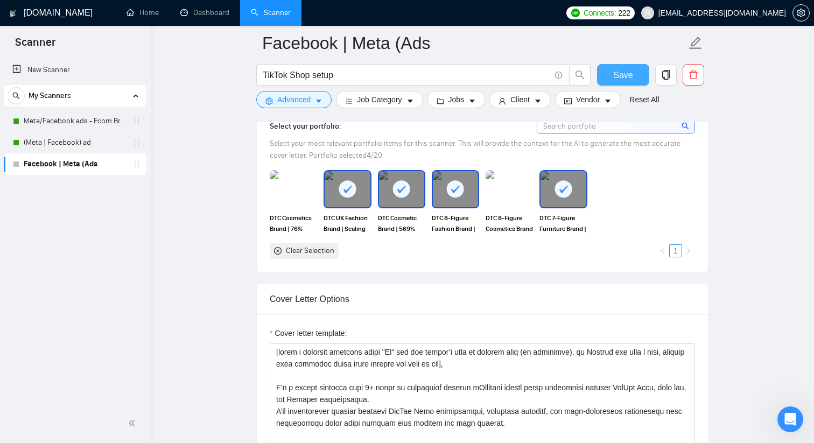
click at [622, 79] on span "Save" at bounding box center [622, 74] width 19 height 13
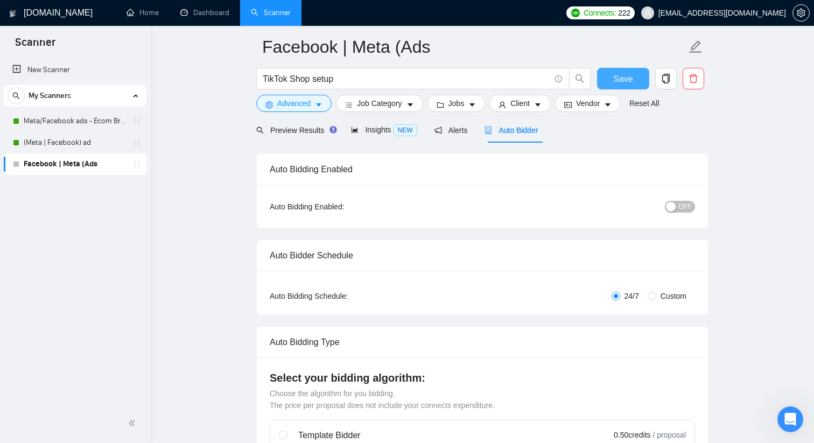
scroll to position [0, 0]
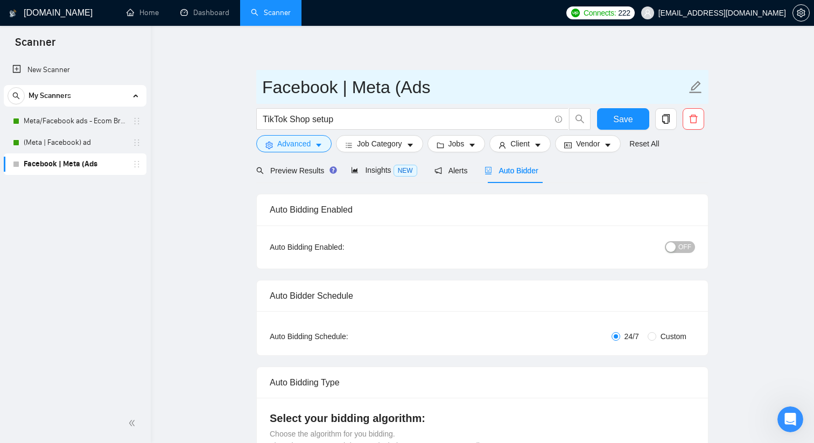
click at [317, 79] on input "Facebook | Meta (Ads" at bounding box center [474, 87] width 424 height 27
type input "TikTok Shop"
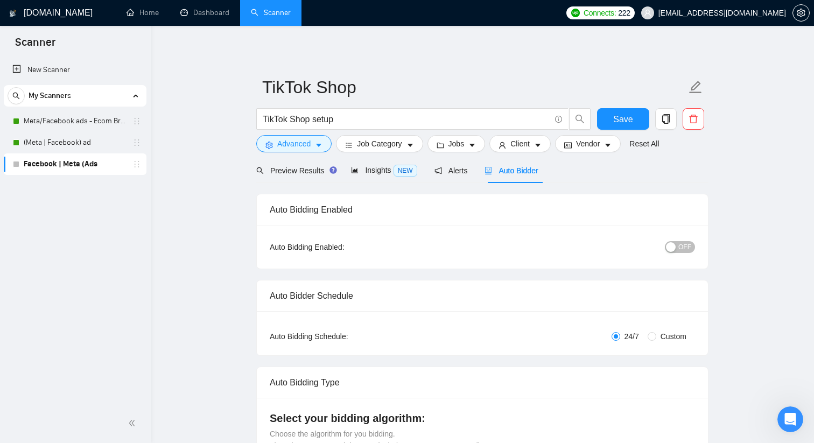
click at [622, 119] on span "Save" at bounding box center [622, 119] width 19 height 13
click at [672, 243] on div "button" at bounding box center [671, 247] width 10 height 10
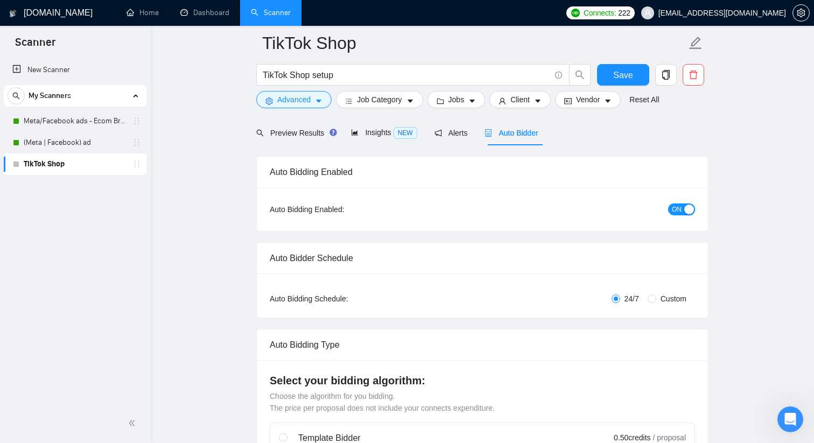
scroll to position [45, 0]
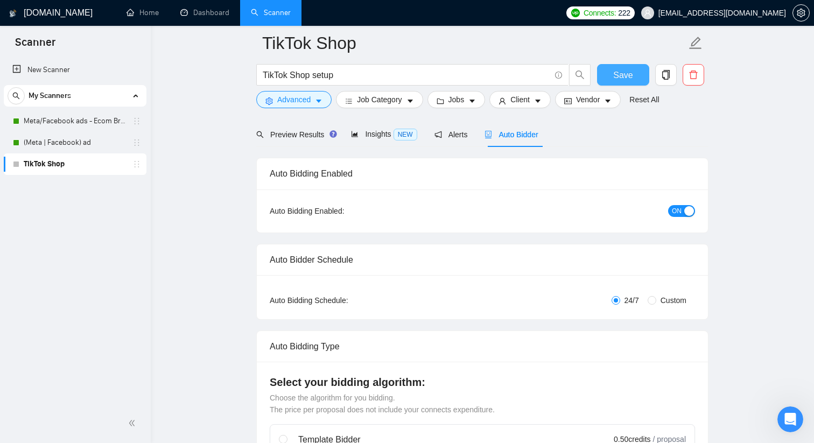
click at [632, 70] on span "Save" at bounding box center [622, 74] width 19 height 13
click at [297, 134] on span "Preview Results" at bounding box center [295, 134] width 78 height 9
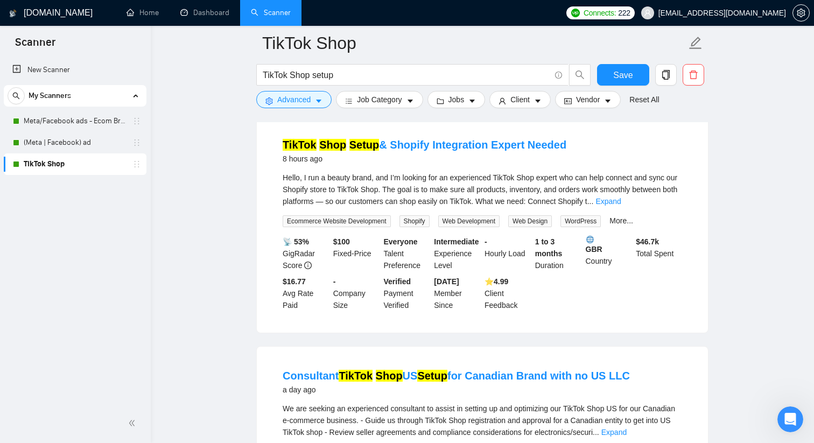
scroll to position [115, 0]
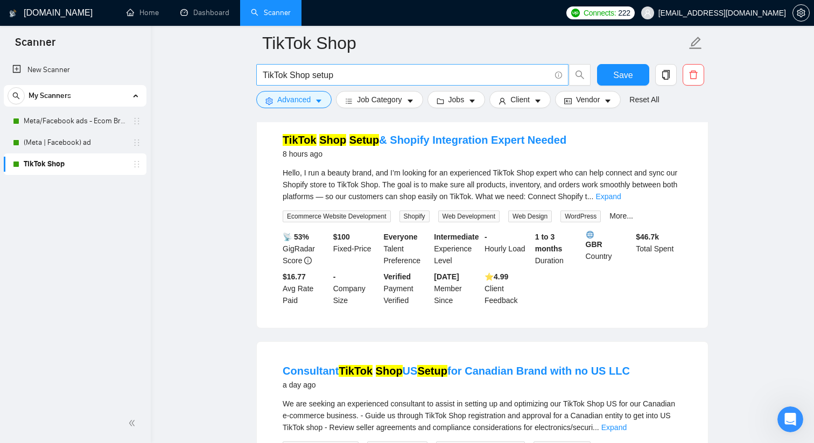
click at [314, 75] on input "TikTok Shop setup" at bounding box center [407, 74] width 288 height 13
click at [313, 76] on input "TikTok Shop setup" at bounding box center [407, 74] width 288 height 13
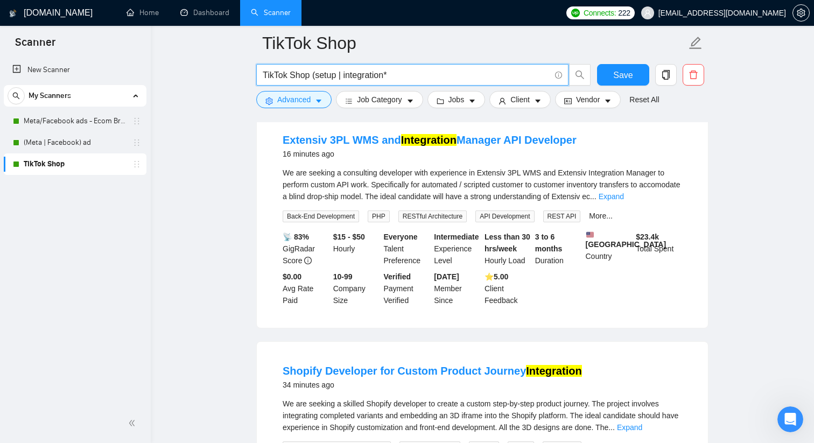
click at [337, 76] on input "TikTok Shop (setup | integration*" at bounding box center [407, 74] width 288 height 13
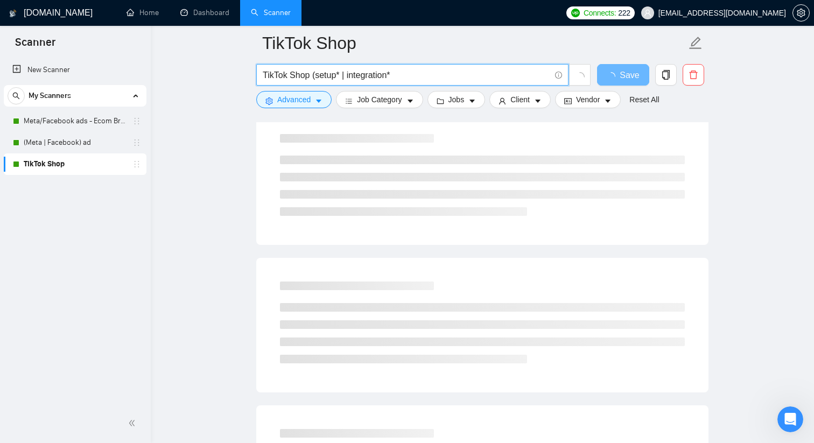
click at [404, 74] on input "TikTok Shop (setup* | integration*" at bounding box center [407, 74] width 288 height 13
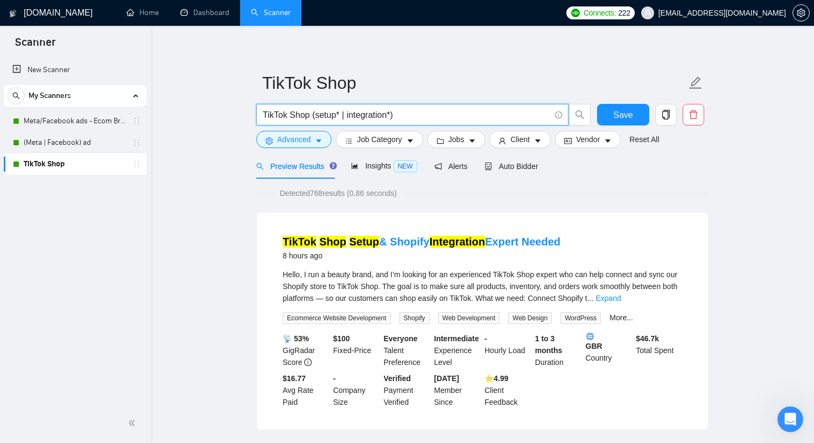
scroll to position [0, 0]
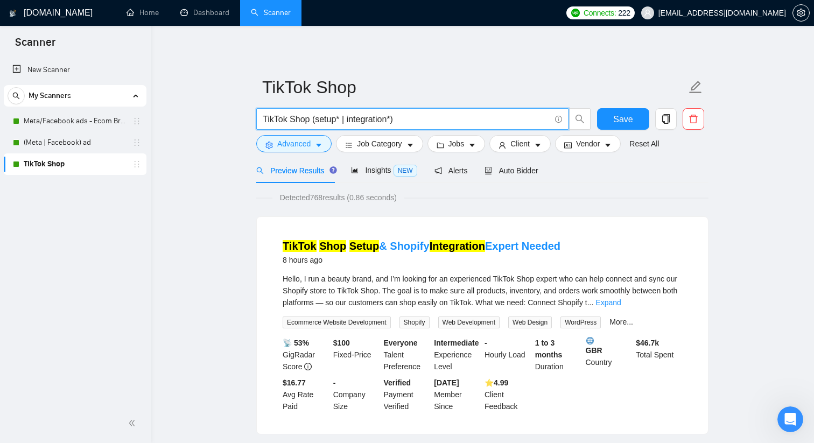
type input "TikTok Shop (setup* | integration*)"
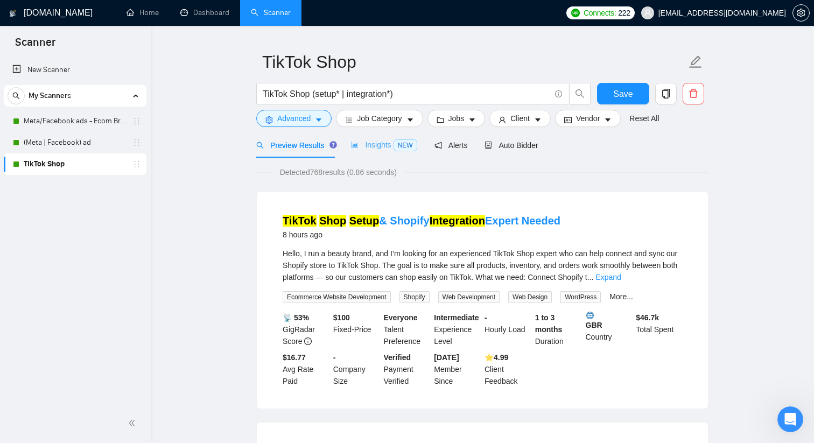
scroll to position [26, 0]
click at [459, 114] on span "Jobs" at bounding box center [457, 118] width 16 height 12
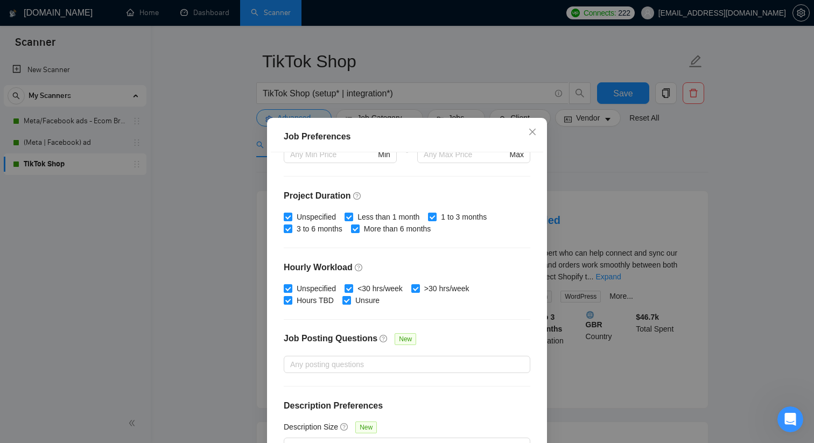
scroll to position [297, 0]
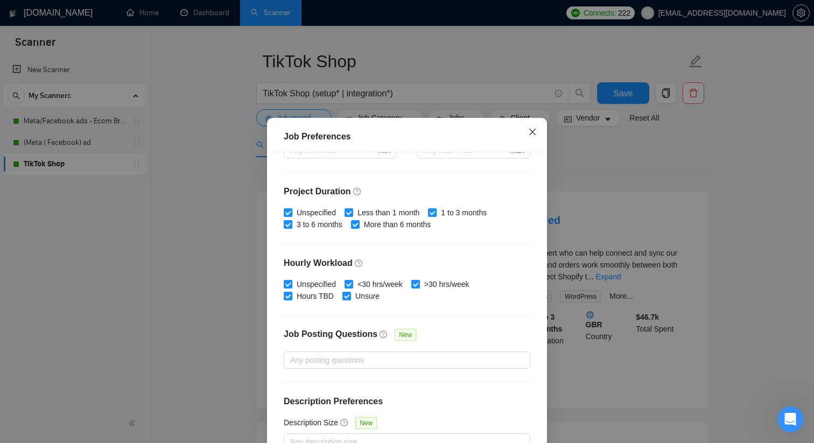
click at [532, 128] on icon "close" at bounding box center [532, 132] width 9 height 9
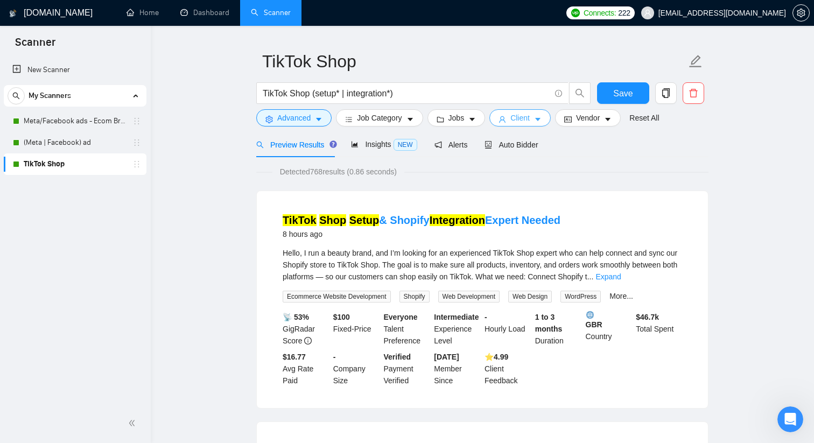
click at [530, 122] on span "Client" at bounding box center [519, 118] width 19 height 12
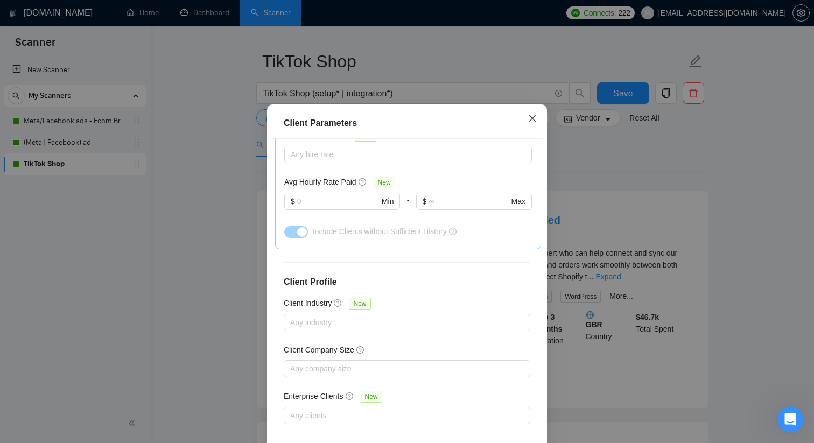
click at [531, 123] on icon "close" at bounding box center [532, 118] width 9 height 9
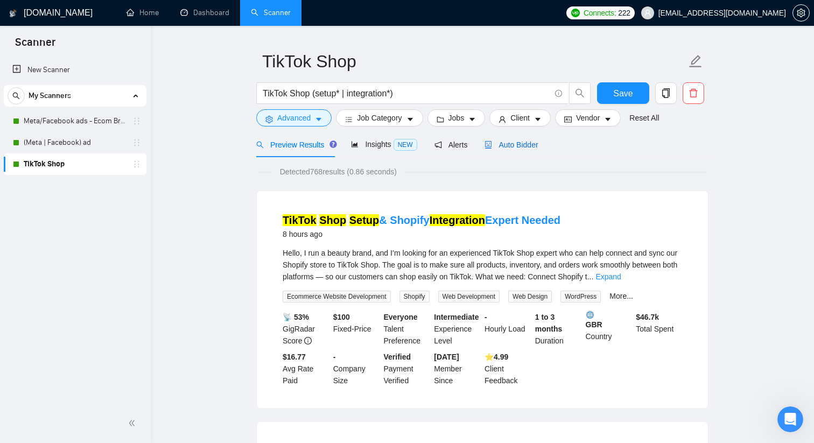
click at [511, 149] on div "Auto Bidder" at bounding box center [511, 145] width 53 height 12
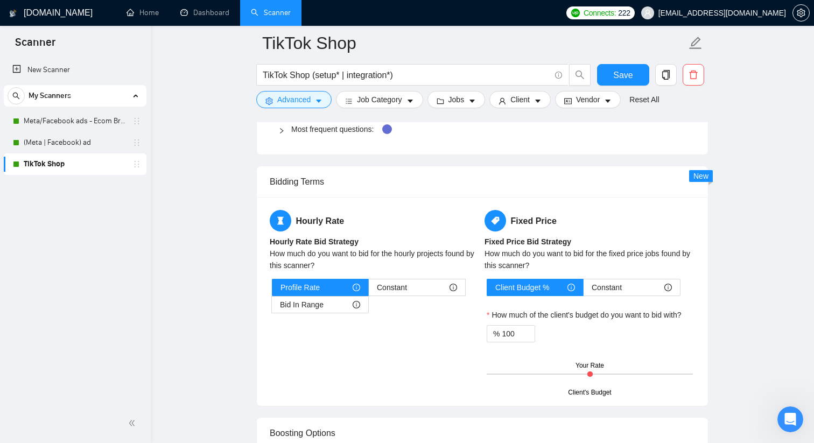
scroll to position [1599, 0]
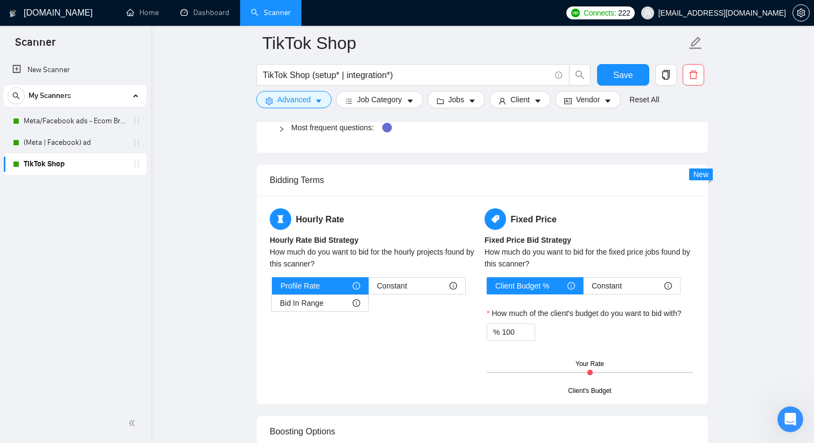
click at [281, 130] on icon "right" at bounding box center [281, 129] width 3 height 5
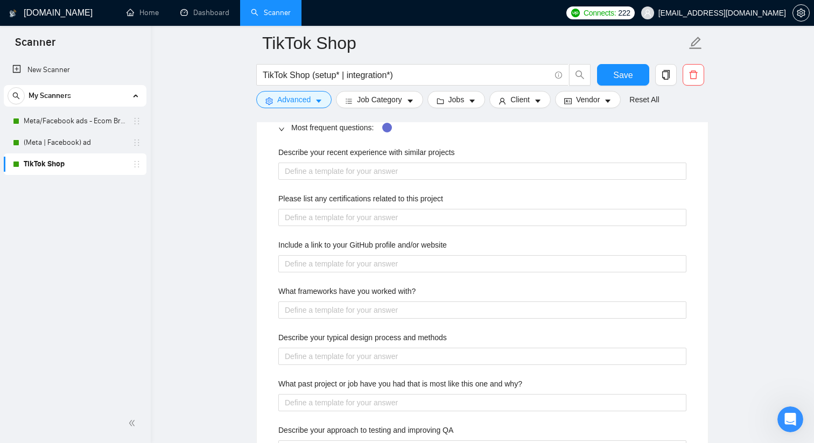
click at [307, 150] on label "Describe your recent experience with similar projects" at bounding box center [366, 152] width 177 height 12
click at [307, 163] on projects "Describe your recent experience with similar projects" at bounding box center [482, 171] width 408 height 17
click at [307, 150] on label "Describe your recent experience with similar projects" at bounding box center [366, 152] width 177 height 12
click at [307, 163] on projects "Describe your recent experience with similar projects" at bounding box center [482, 171] width 408 height 17
click at [307, 150] on label "Describe your recent experience with similar projects" at bounding box center [366, 152] width 177 height 12
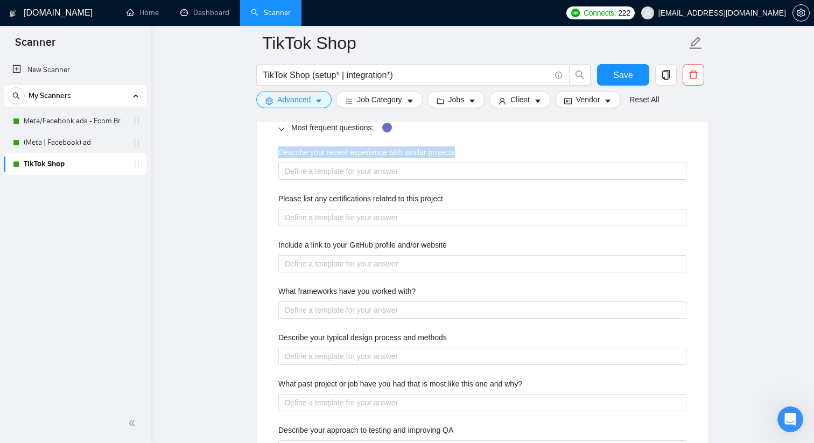
click at [307, 163] on projects "Describe your recent experience with similar projects" at bounding box center [482, 171] width 408 height 17
copy label "Describe your recent experience with similar projects"
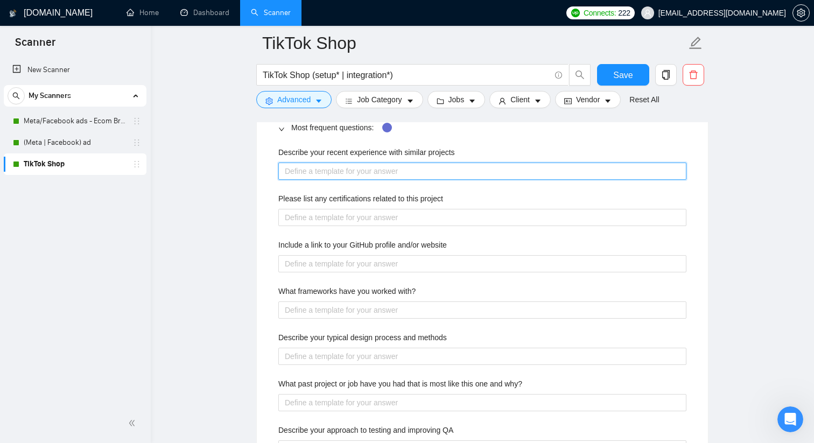
click at [298, 165] on projects "Describe your recent experience with similar projects" at bounding box center [482, 171] width 408 height 17
paste projects "I’ve managed multiple TikTok Shop integrations for Shopify brands — handling pr…"
type projects "I’ve managed multiple TikTok Shop integrations for Shopify brands — handling pr…"
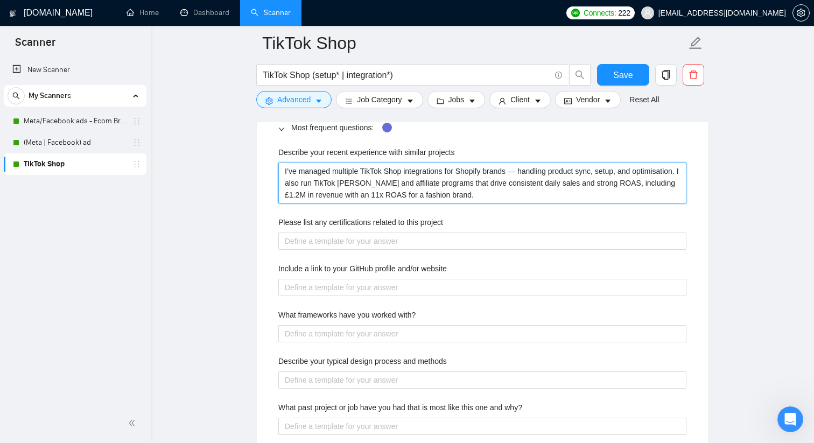
click at [524, 171] on projects "I’ve managed multiple TikTok Shop integrations for Shopify brands — handling pr…" at bounding box center [482, 183] width 408 height 41
type projects "I’ve managed multiple TikTok Shop integrations for Shopify brands handling prod…"
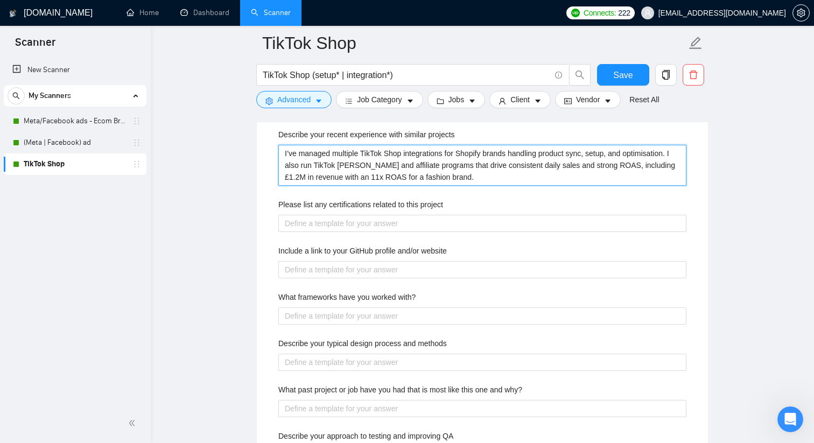
scroll to position [1619, 0]
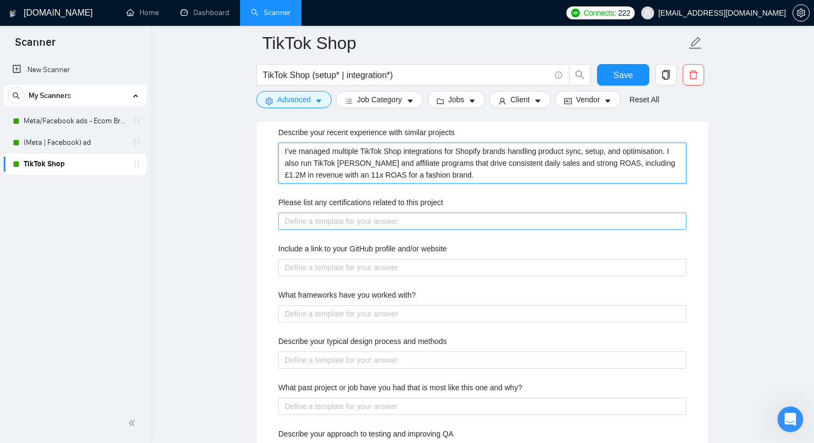
type projects "I’ve managed multiple TikTok Shop integrations for Shopify brands handling prod…"
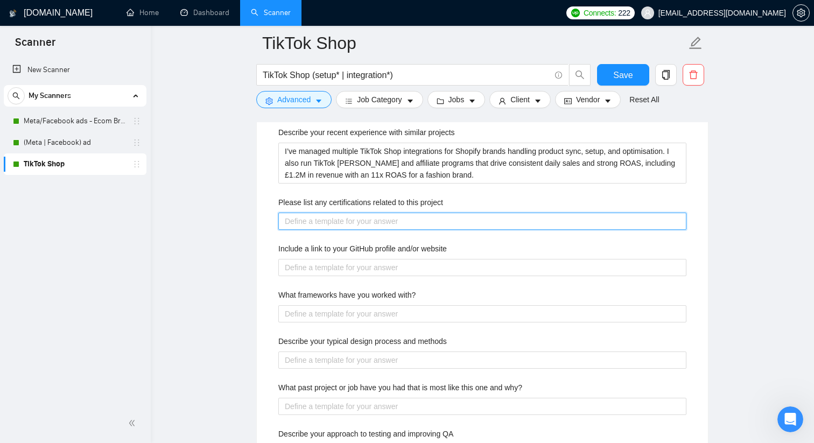
click at [435, 221] on project "Please list any certifications related to this project" at bounding box center [482, 221] width 408 height 17
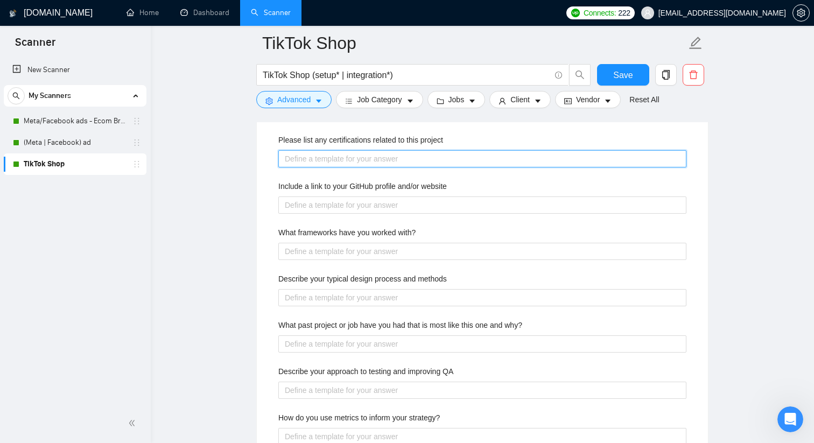
scroll to position [1683, 0]
type project "("
type project "(a"
type project "(an"
type project "(ans"
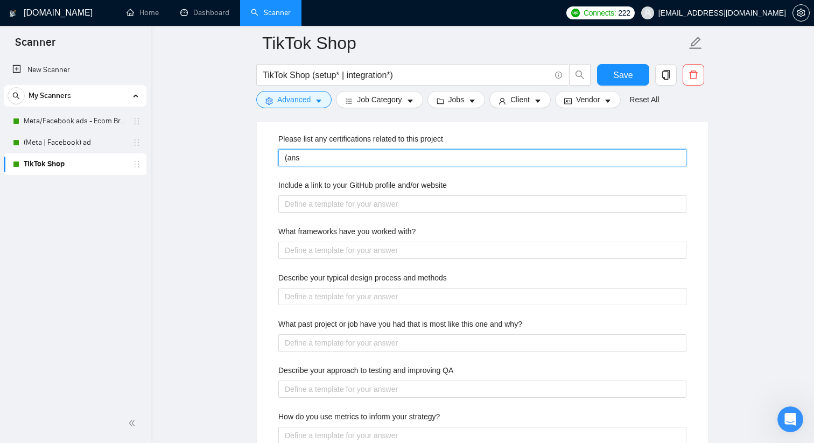
type project "(answ"
type project "(answe"
type project "(answer"
type project "(answer)"
click at [373, 163] on project "(answer)" at bounding box center [482, 157] width 408 height 17
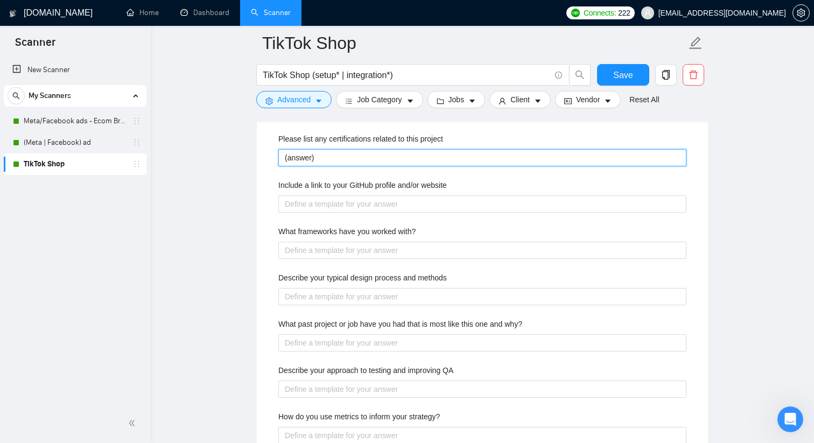
click at [373, 163] on project "(answer)" at bounding box center [482, 157] width 408 height 17
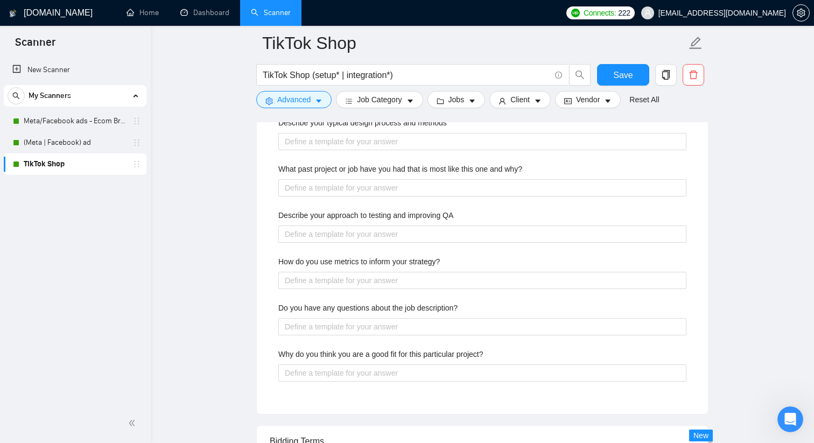
scroll to position [1852, 0]
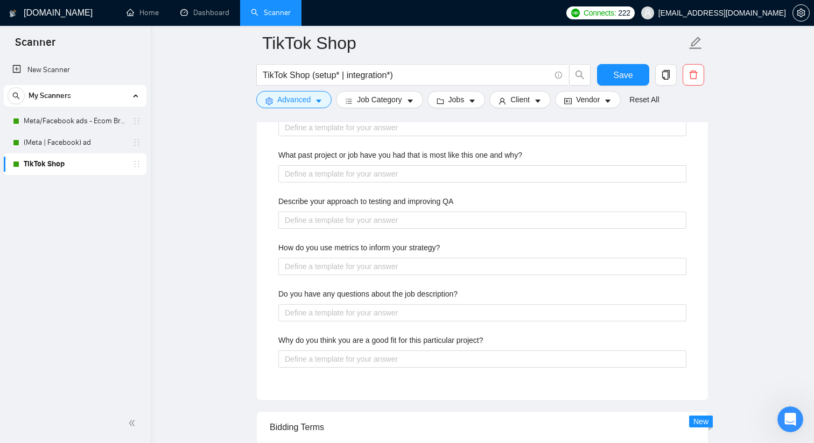
click at [362, 163] on div "What past project or job have you had that is most like this one and why?" at bounding box center [482, 157] width 408 height 16
click at [362, 153] on label "What past project or job have you had that is most like this one and why?" at bounding box center [400, 155] width 244 height 12
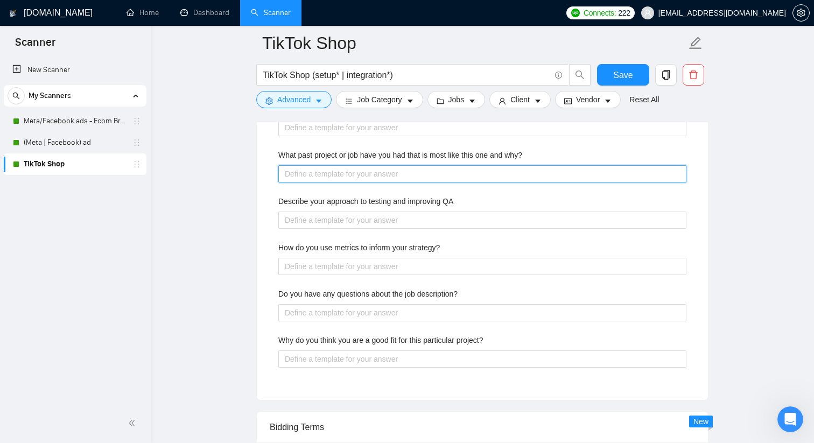
click at [362, 165] on why\? "What past project or job have you had that is most like this one and why?" at bounding box center [482, 173] width 408 height 17
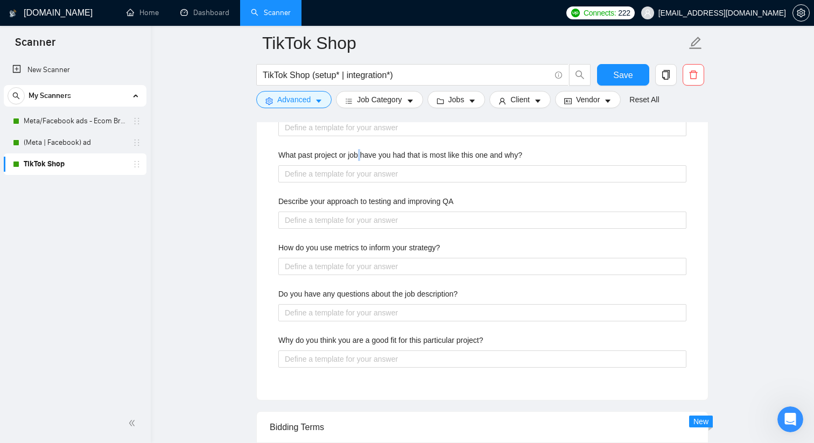
click at [362, 153] on label "What past project or job have you had that is most like this one and why?" at bounding box center [400, 155] width 244 height 12
click at [362, 165] on why\? "What past project or job have you had that is most like this one and why?" at bounding box center [482, 173] width 408 height 17
click at [362, 153] on label "What past project or job have you had that is most like this one and why?" at bounding box center [400, 155] width 244 height 12
click at [362, 165] on why\? "What past project or job have you had that is most like this one and why?" at bounding box center [482, 173] width 408 height 17
copy label "What past project or job have you had that is most like this one and why?"
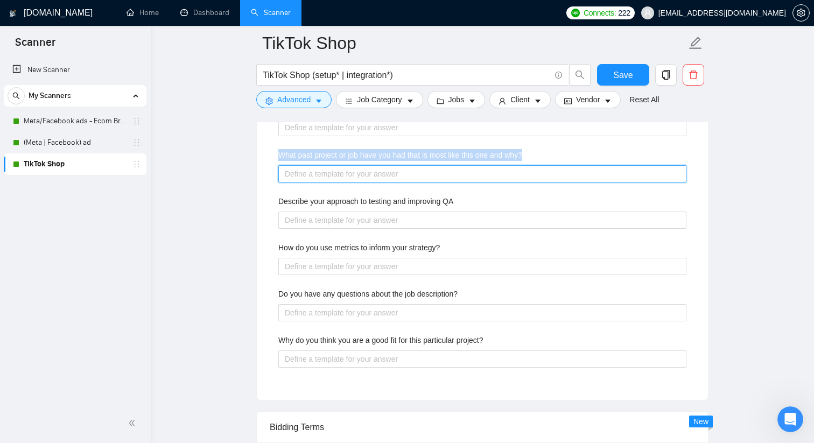
click at [396, 171] on why\? "What past project or job have you had that is most like this one and why?" at bounding box center [482, 173] width 408 height 17
paste why\? "I recently managed TikTok Shop setups for fashion, supplement, sports, and outd…"
type why\? "I recently managed TikTok Shop setups for fashion, supplement, sports, and outd…"
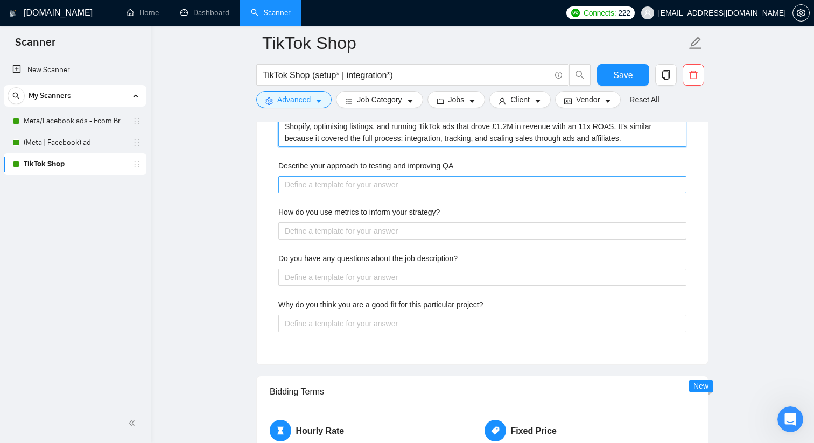
scroll to position [1915, 0]
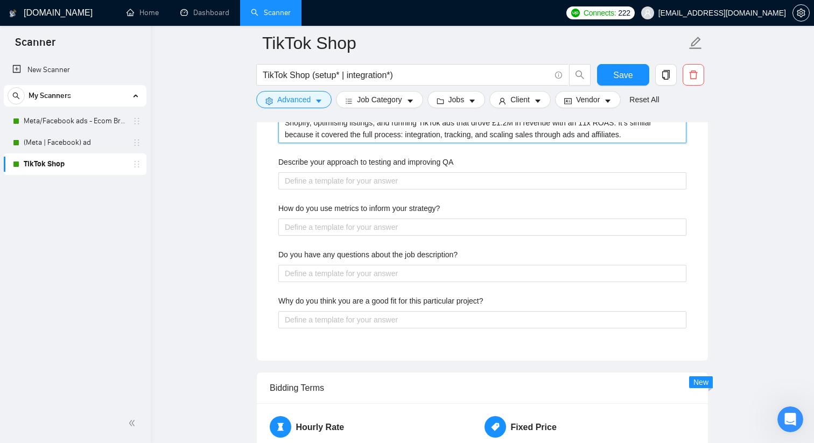
type why\? "I recently managed TikTok Shop setups for fashion, supplement, sports, and outd…"
click at [374, 162] on label "Describe your approach to testing and improving QA" at bounding box center [365, 162] width 175 height 12
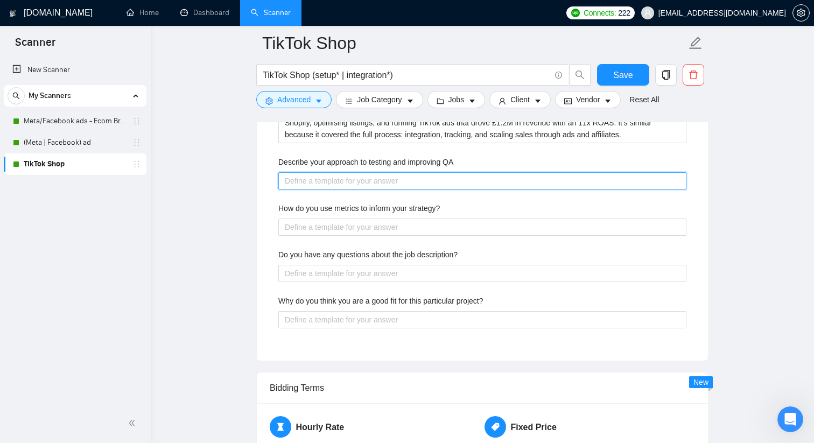
click at [374, 172] on QA "Describe your approach to testing and improving QA" at bounding box center [482, 180] width 408 height 17
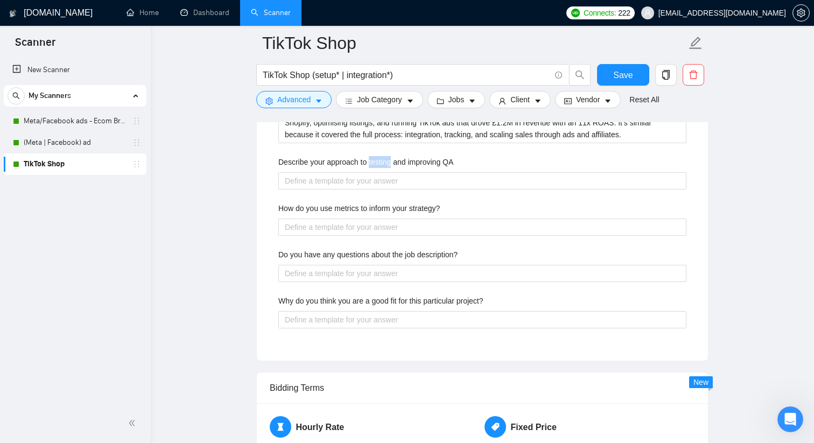
click at [374, 162] on label "Describe your approach to testing and improving QA" at bounding box center [365, 162] width 175 height 12
click at [374, 172] on QA "Describe your approach to testing and improving QA" at bounding box center [482, 180] width 408 height 17
click at [374, 162] on label "Describe your approach to testing and improving QA" at bounding box center [365, 162] width 175 height 12
click at [374, 172] on QA "Describe your approach to testing and improving QA" at bounding box center [482, 180] width 408 height 17
copy label "Describe your approach to testing and improving QA"
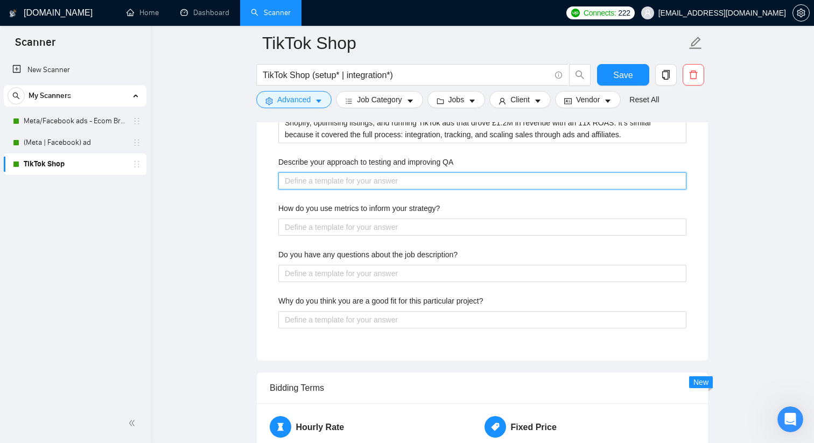
click at [326, 177] on QA "Describe your approach to testing and improving QA" at bounding box center [482, 180] width 408 height 17
paste QA "My approach to testing and improving QA is structured and data-driven. I start …"
type QA "My approach to testing and improving QA is structured and data-driven. I start …"
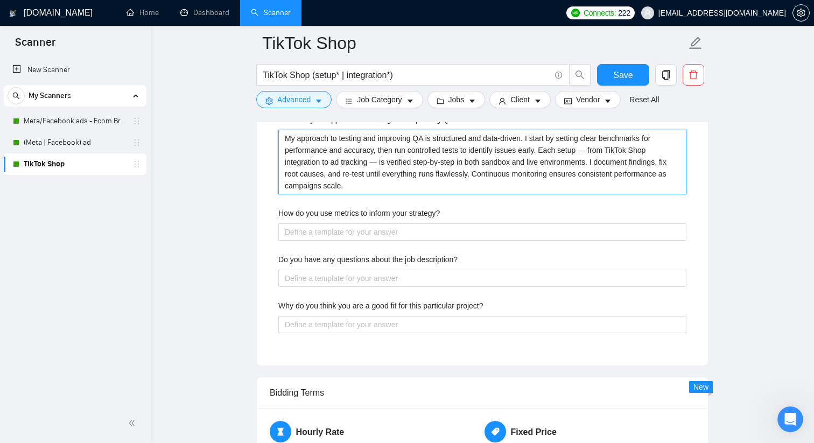
scroll to position [1954, 0]
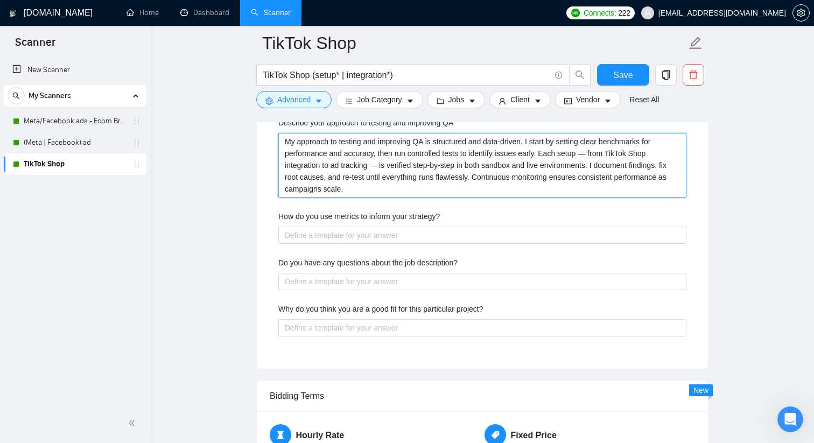
type QA "My approach to testing and improving QA is structured and data-driven. I start …"
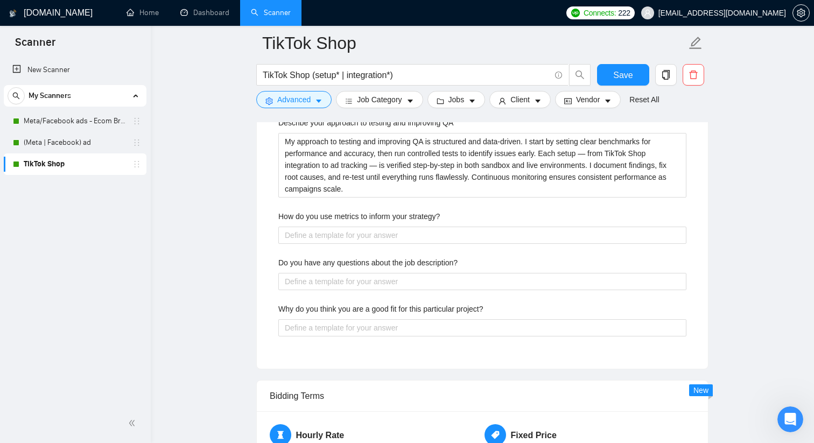
click at [325, 214] on label "How do you use metrics to inform your strategy?" at bounding box center [359, 217] width 162 height 12
click at [325, 227] on strategy\? "How do you use metrics to inform your strategy?" at bounding box center [482, 235] width 408 height 17
click at [325, 214] on label "How do you use metrics to inform your strategy?" at bounding box center [359, 217] width 162 height 12
click at [325, 227] on strategy\? "How do you use metrics to inform your strategy?" at bounding box center [482, 235] width 408 height 17
click at [325, 214] on label "How do you use metrics to inform your strategy?" at bounding box center [359, 217] width 162 height 12
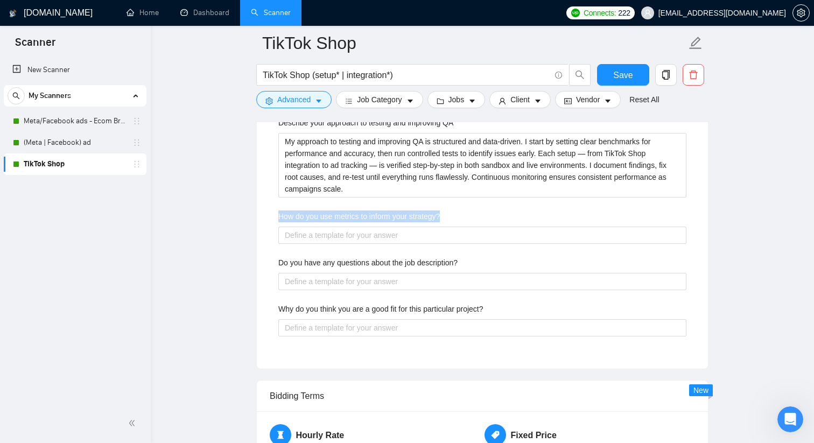
click at [325, 227] on strategy\? "How do you use metrics to inform your strategy?" at bounding box center [482, 235] width 408 height 17
copy label "How do you use metrics to inform your strategy?"
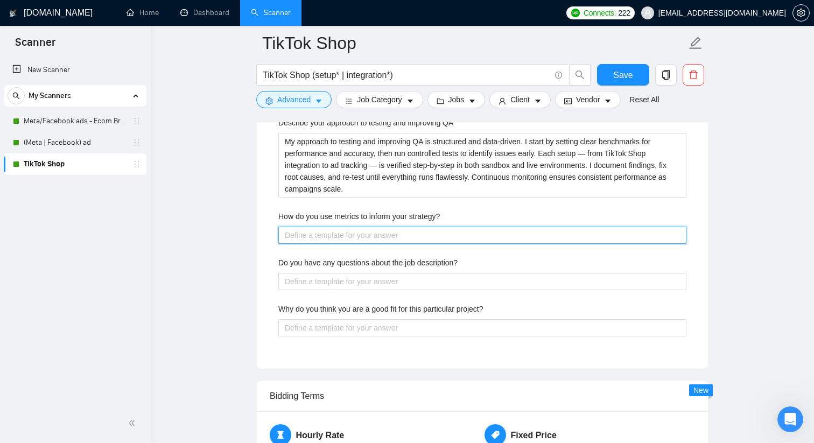
click at [354, 237] on strategy\? "How do you use metrics to inform your strategy?" at bounding box center [482, 235] width 408 height 17
paste strategy\? "I use key TikTok Shop metrics like GMV, conversion rate, CTR, CPA, and ROAS to …"
type strategy\? "I use key TikTok Shop metrics like GMV, conversion rate, CTR, CPA, and ROAS to …"
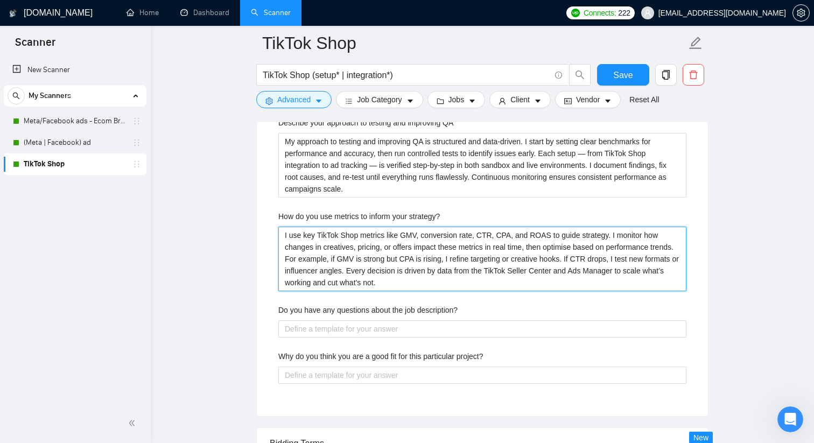
click at [348, 275] on strategy\? "I use key TikTok Shop metrics like GMV, conversion rate, CTR, CPA, and ROAS to …" at bounding box center [482, 259] width 408 height 65
type strategy\? "I use key TikTok Shop metrics like GMV, conversion rate, CTR, CPA, and ROAS to …"
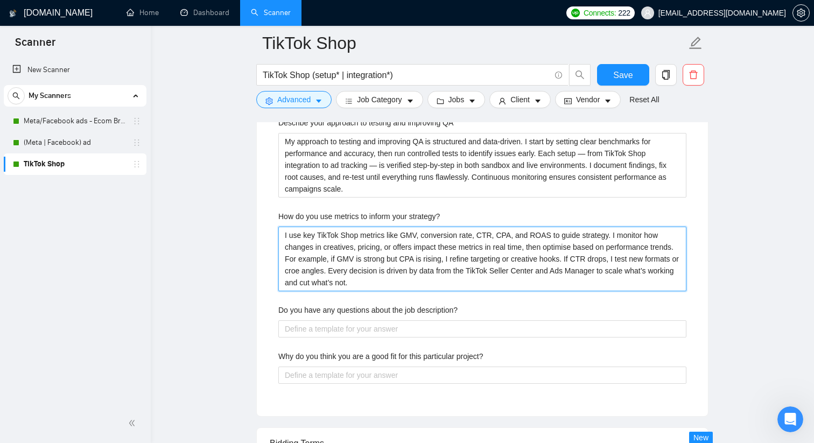
type strategy\? "I use key TikTok Shop metrics like GMV, conversion rate, CTR, CPA, and ROAS to …"
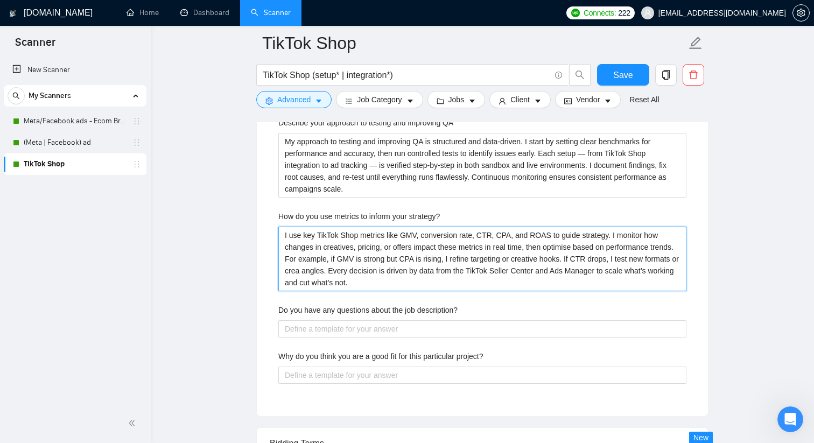
type strategy\? "I use key TikTok Shop metrics like GMV, conversion rate, CTR, CPA, and ROAS to …"
click at [436, 283] on strategy\? "I use key TikTok Shop metrics like GMV, conversion rate, CTR, CPA, and ROAS to …" at bounding box center [482, 259] width 408 height 65
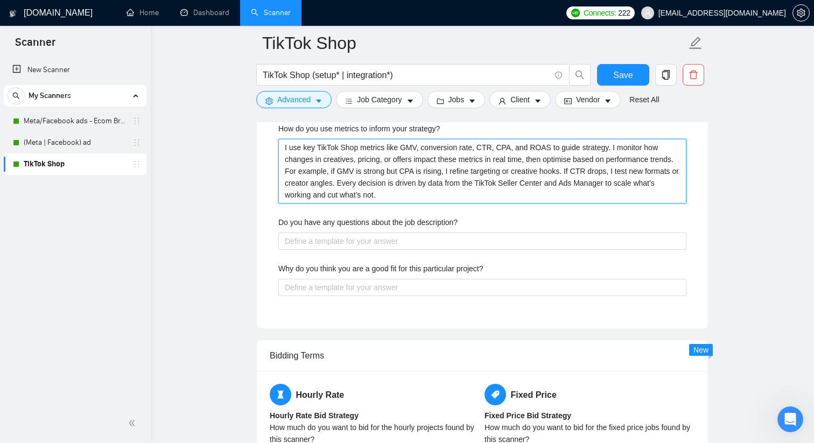
scroll to position [2044, 0]
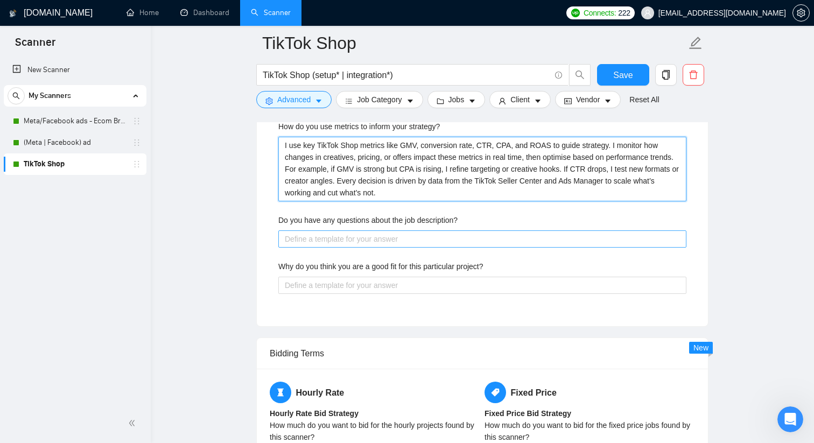
type strategy\? "I use key TikTok Shop metrics like GMV, conversion rate, CTR, CPA, and ROAS to …"
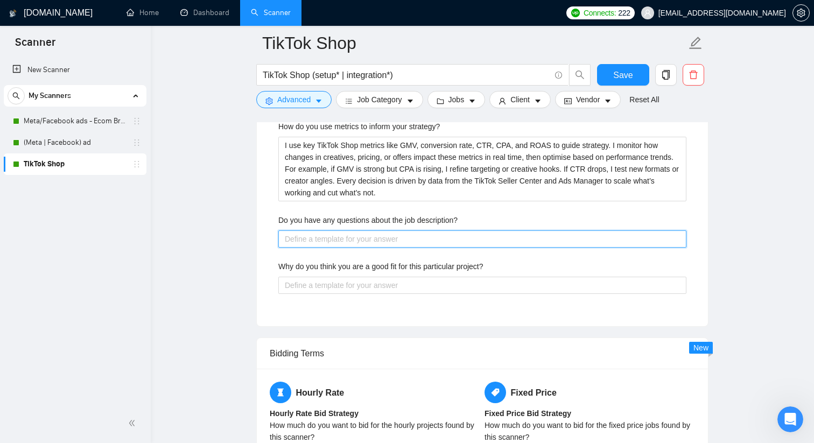
click at [380, 236] on description\? "Do you have any questions about the job description?" at bounding box center [482, 238] width 408 height 17
type description\? "("
type description\? "(a"
type description\? "(an"
type description\? "(ans"
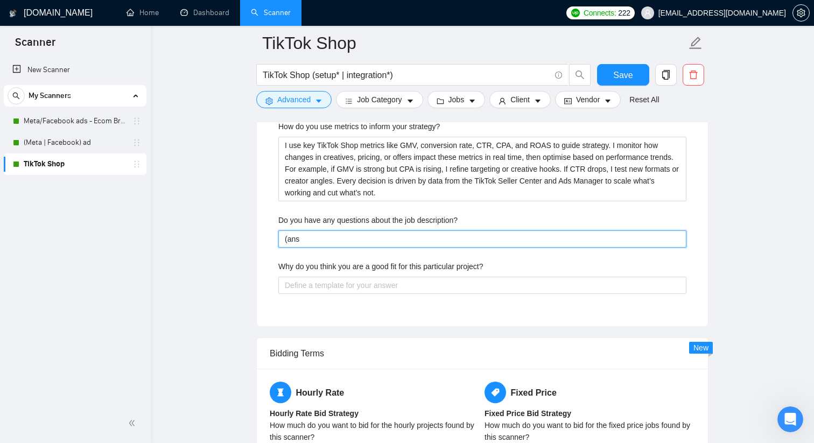
type description\? "(answ"
type description\? "(answe"
type description\? "(answer"
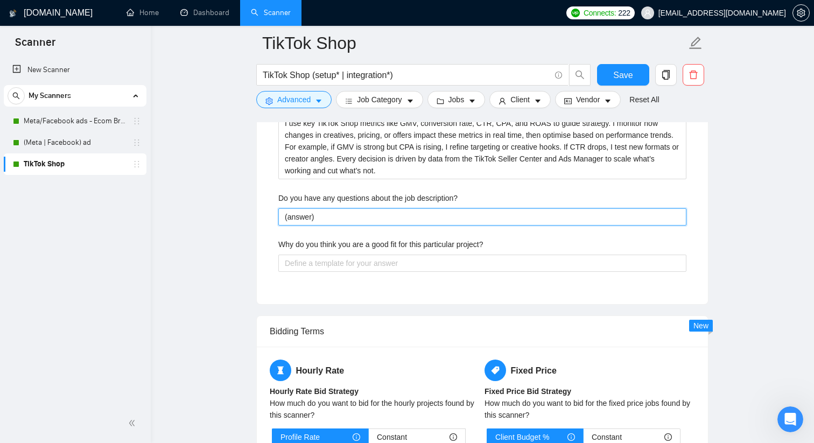
scroll to position [2069, 0]
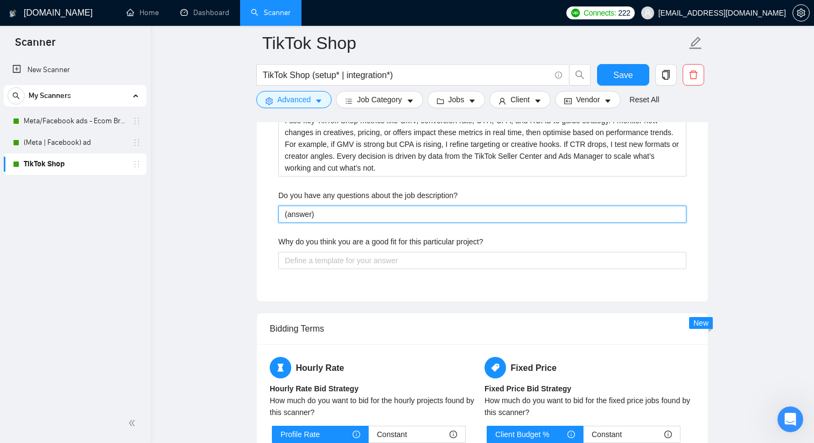
type description\? "(answer)"
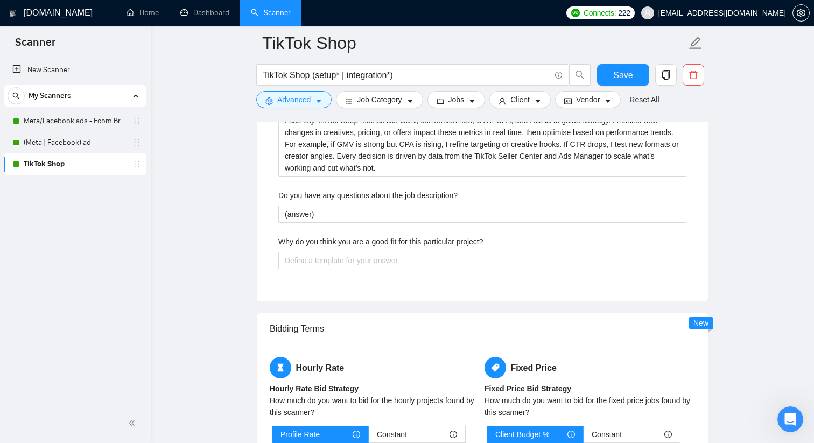
click at [382, 241] on label "Why do you think you are a good fit for this particular project?" at bounding box center [380, 242] width 205 height 12
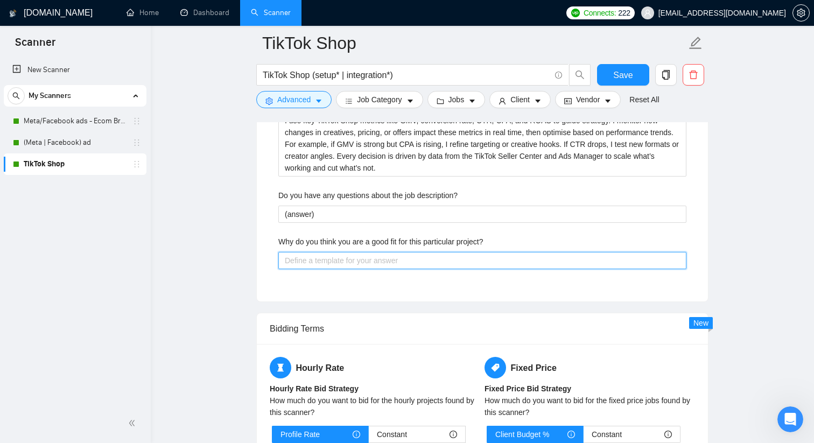
click at [382, 252] on project\? "Why do you think you are a good fit for this particular project?" at bounding box center [482, 260] width 408 height 17
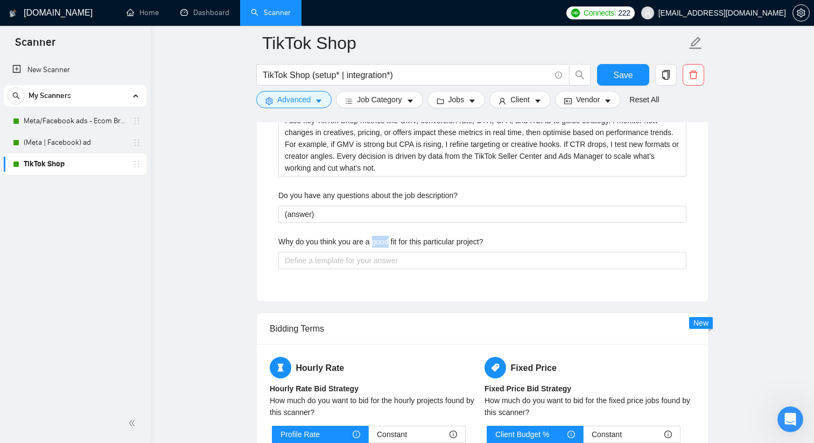
click at [382, 241] on label "Why do you think you are a good fit for this particular project?" at bounding box center [380, 242] width 205 height 12
click at [382, 252] on project\? "Why do you think you are a good fit for this particular project?" at bounding box center [482, 260] width 408 height 17
click at [382, 241] on label "Why do you think you are a good fit for this particular project?" at bounding box center [380, 242] width 205 height 12
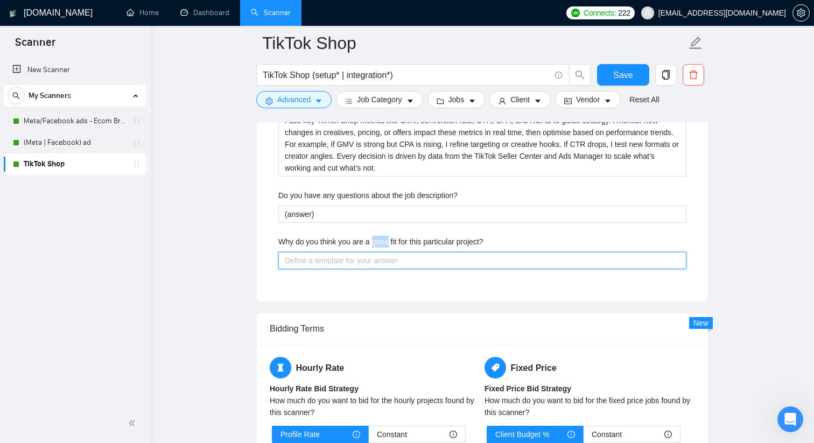
click at [382, 252] on project\? "Why do you think you are a good fit for this particular project?" at bounding box center [482, 260] width 408 height 17
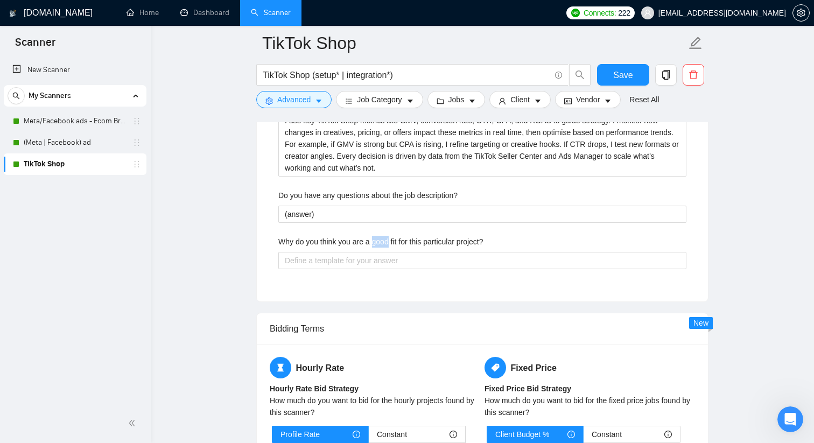
click at [382, 241] on label "Why do you think you are a good fit for this particular project?" at bounding box center [380, 242] width 205 height 12
click at [382, 252] on project\? "Why do you think you are a good fit for this particular project?" at bounding box center [482, 260] width 408 height 17
click at [382, 241] on label "Why do you think you are a good fit for this particular project?" at bounding box center [380, 242] width 205 height 12
click at [382, 252] on project\? "Why do you think you are a good fit for this particular project?" at bounding box center [482, 260] width 408 height 17
copy label "Why do you think you are a good fit for this particular project?"
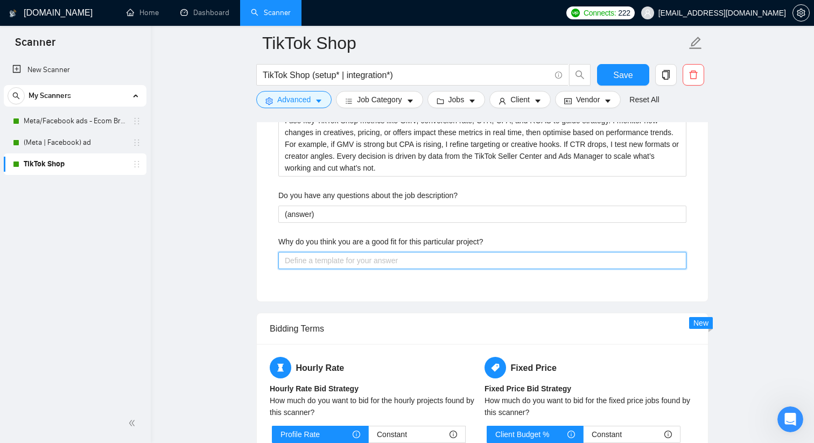
click at [372, 261] on project\? "Why do you think you are a good fit for this particular project?" at bounding box center [482, 260] width 408 height 17
paste project\? "I’m a strong fit because I’ve successfully managed multiple TikTok Shop and Sho…"
type project\? "I’m a strong fit because I’ve successfully managed multiple TikTok Shop and Sho…"
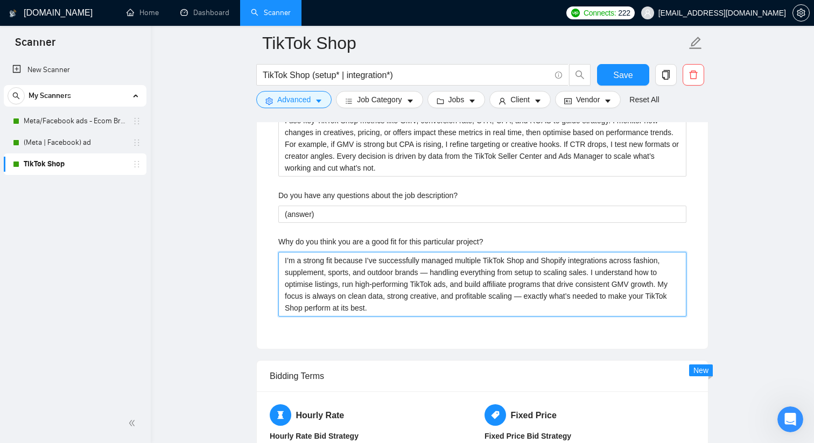
type project\? "I’m a strong fit because I’ve successfully managed multiple TikTok Shop and Sho…"
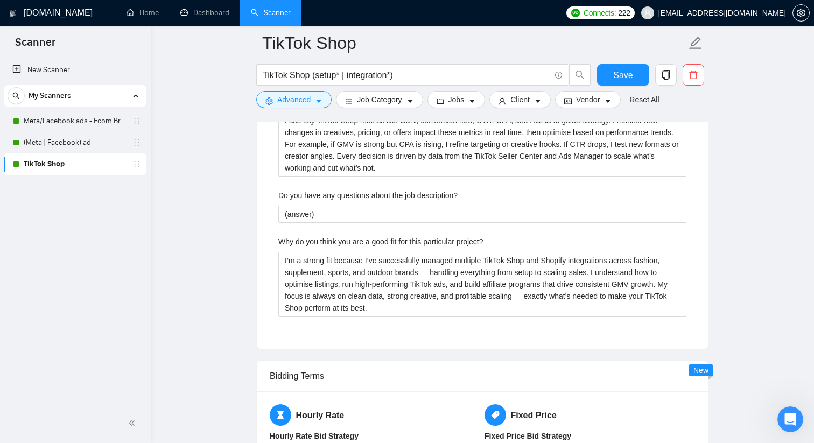
click at [332, 331] on div "Describe your recent experience with similar projects I’ve managed multiple Tik…" at bounding box center [482, 2] width 425 height 665
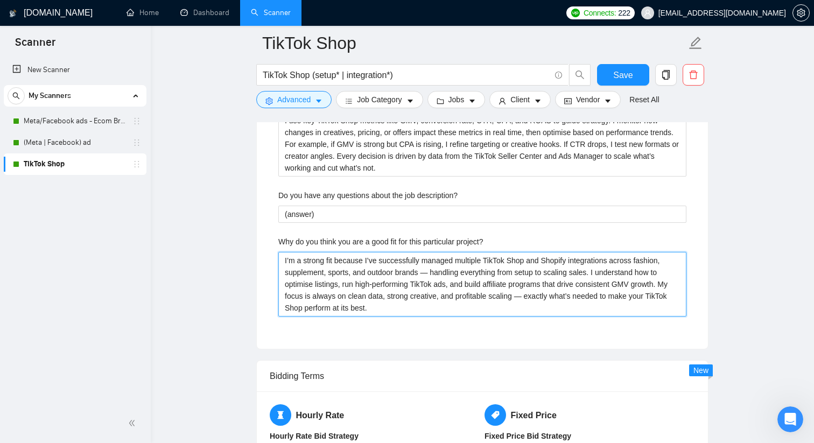
click at [436, 269] on project\? "I’m a strong fit because I’ve successfully managed multiple TikTok Shop and Sho…" at bounding box center [482, 284] width 408 height 65
type project\? "I’m a strong fit because I’ve successfully managed multiple TikTok Shop and Sho…"
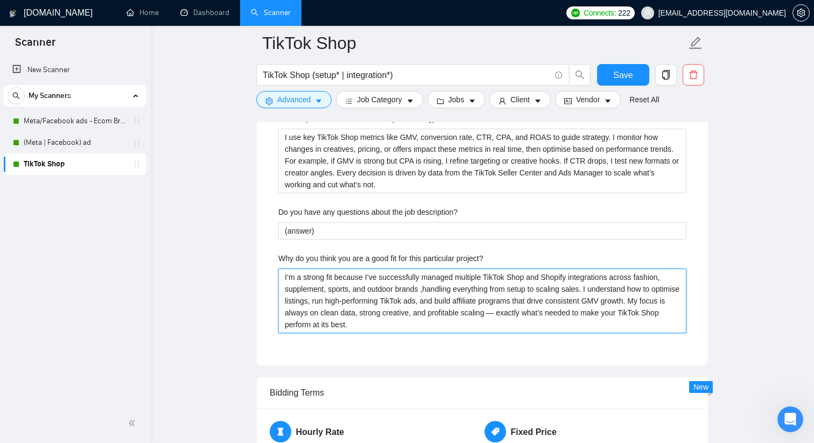
scroll to position [2050, 0]
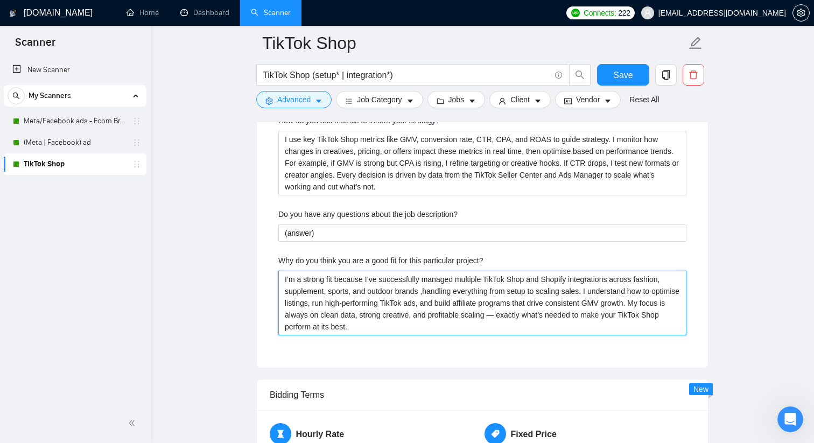
click at [543, 312] on project\? "I’m a strong fit because I’ve successfully managed multiple TikTok Shop and Sho…" at bounding box center [482, 303] width 408 height 65
type project\? "I’m a strong fit because I’ve successfully managed multiple TikTok Shop and Sho…"
click at [546, 324] on project\? "I’m a strong fit because I’ve successfully managed multiple TikTok Shop and Sho…" at bounding box center [482, 303] width 408 height 65
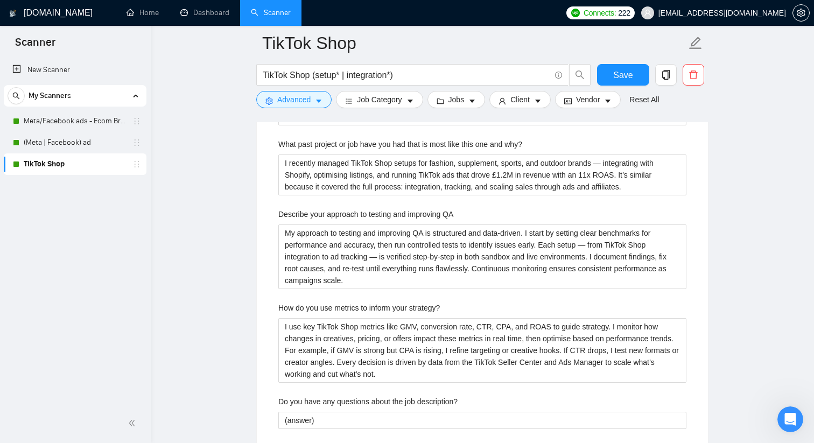
scroll to position [1861, 0]
type project\? "I’m a strong fit because I’ve successfully managed multiple TikTok Shop and Sho…"
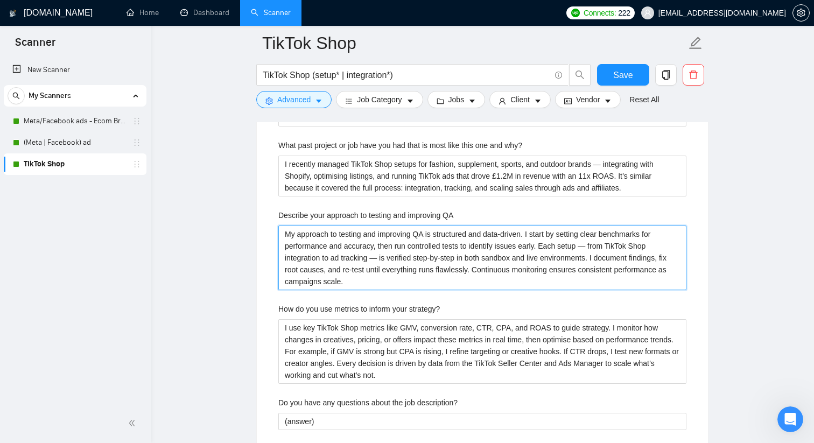
click at [600, 247] on QA "My approach to testing and improving QA is structured and data-driven. I start …" at bounding box center [482, 258] width 408 height 65
type QA "My approach to testing and improving QA is structured and data-driven. I start …"
click at [383, 256] on QA "My approach to testing and improving QA is structured and data-driven. I start …" at bounding box center [482, 258] width 408 height 65
type QA "My approach to testing and improving QA is structured and data-driven. I start …"
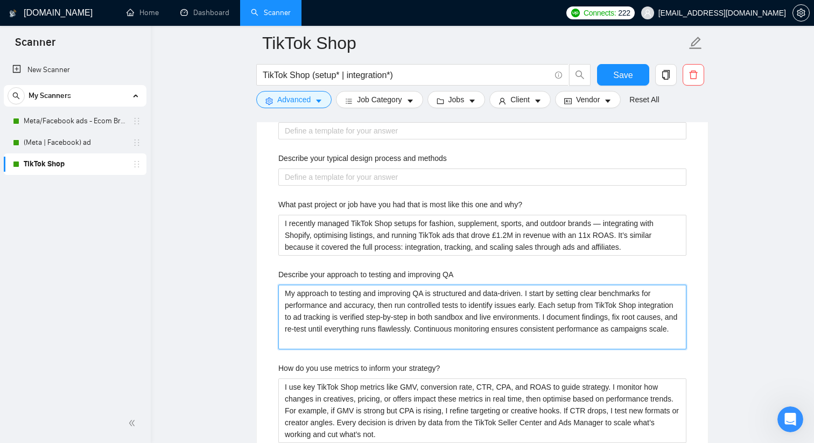
scroll to position [1798, 0]
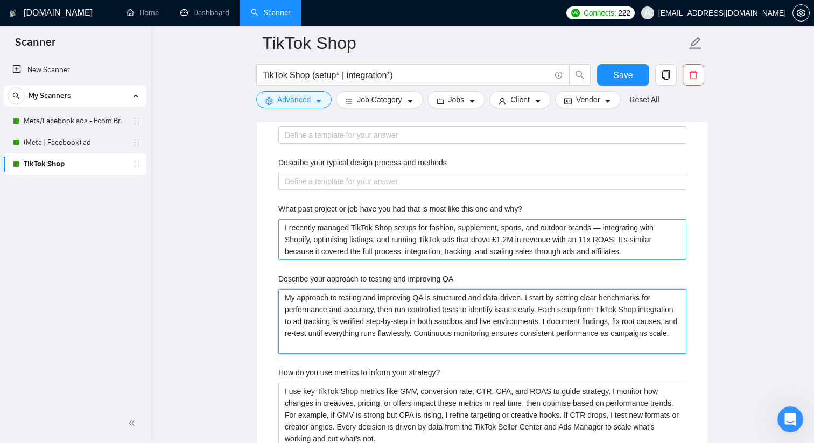
type QA "My approach to testing and improving QA is structured and data-driven. I start …"
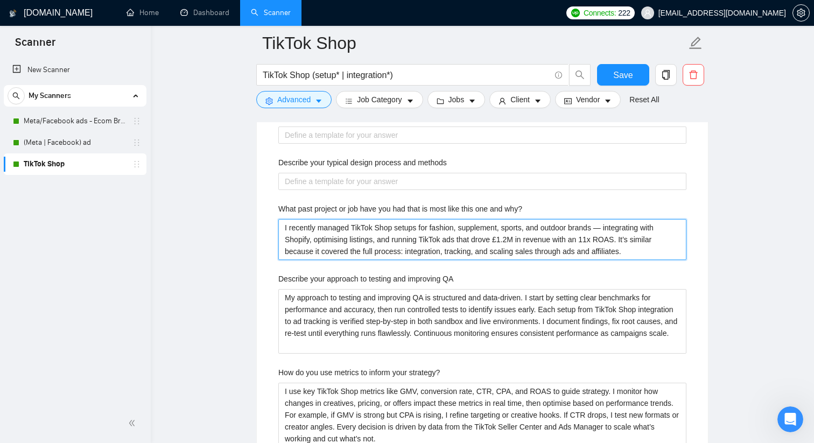
click at [613, 229] on why\? "I recently managed TikTok Shop setups for fashion, supplement, sports, and outd…" at bounding box center [482, 239] width 408 height 41
type why\? "I recently managed TikTok Shop setups for fashion, supplement, sports, and outd…"
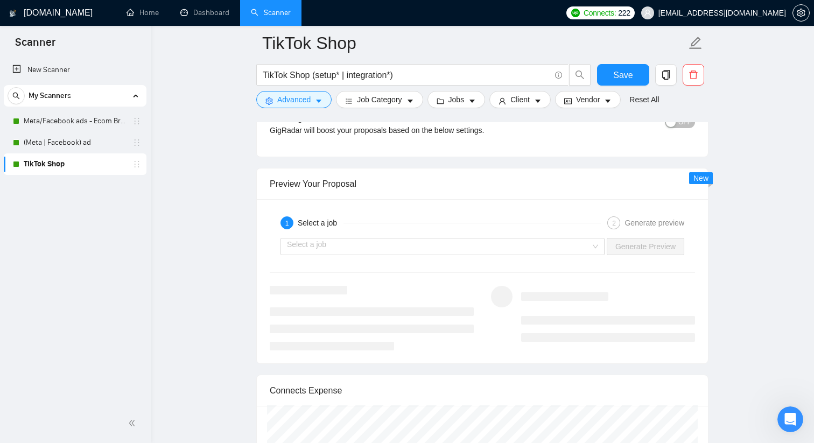
scroll to position [2612, 0]
type why\? "I recently managed TikTok Shop setups for fashion, supplement, sports, and outd…"
click at [567, 243] on input "search" at bounding box center [439, 246] width 304 height 16
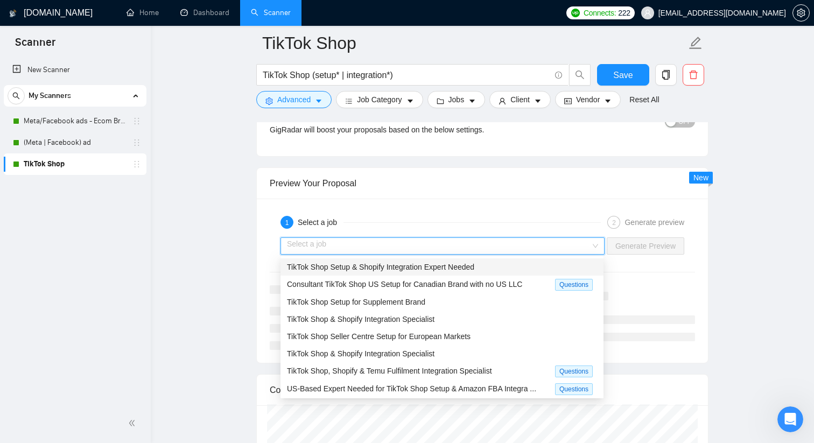
click at [537, 268] on div "TikTok Shop Setup & Shopify Integration Expert Needed" at bounding box center [442, 267] width 310 height 12
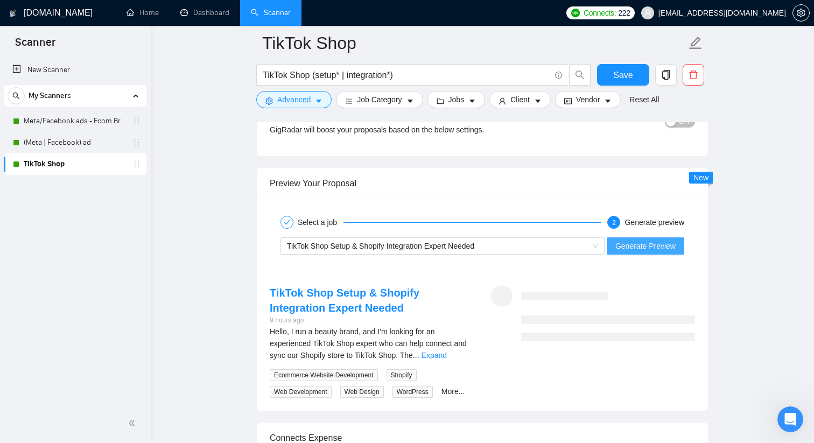
click at [635, 242] on span "Generate Preview" at bounding box center [645, 246] width 60 height 12
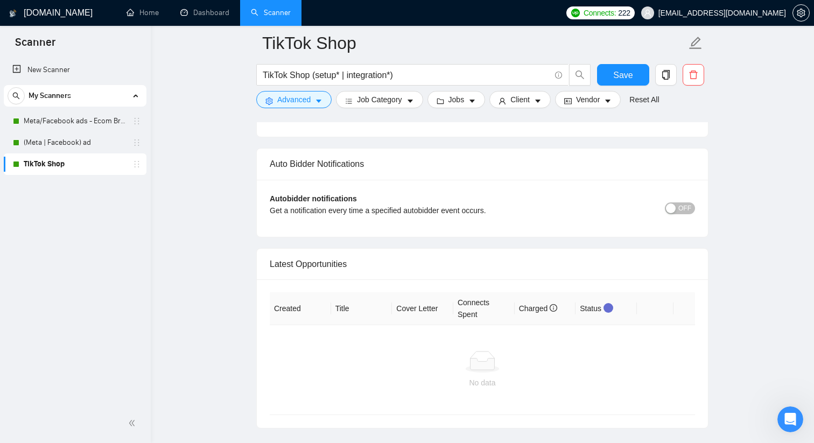
scroll to position [3200, 0]
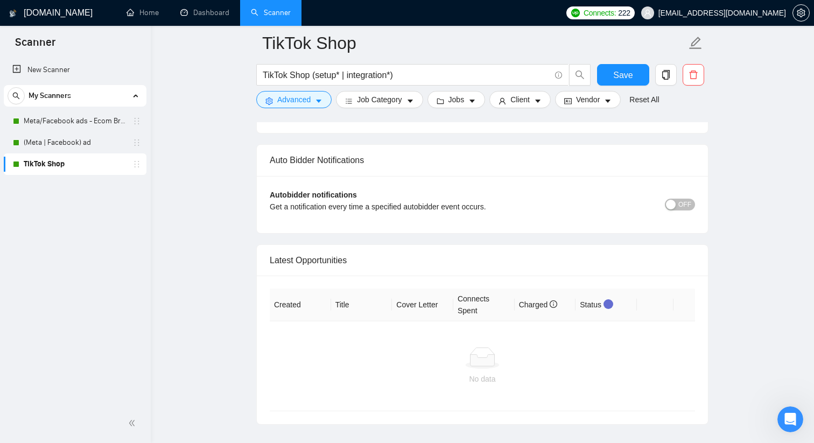
click at [686, 204] on span "OFF" at bounding box center [684, 205] width 13 height 12
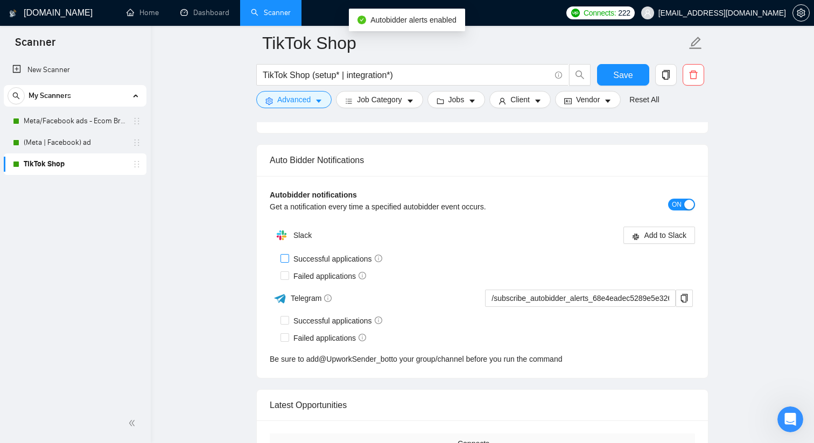
click at [286, 261] on span at bounding box center [285, 258] width 9 height 9
click at [286, 261] on input "Successful applications" at bounding box center [285, 258] width 8 height 8
checkbox input "true"
click at [284, 276] on input "Failed applications" at bounding box center [285, 275] width 8 height 8
checkbox input "true"
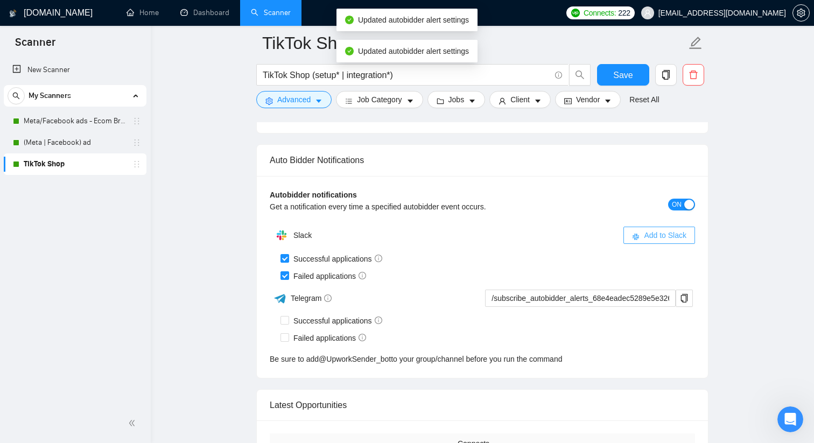
click at [641, 270] on div "Failed applications" at bounding box center [488, 276] width 415 height 12
click at [637, 233] on icon "slack" at bounding box center [636, 237] width 8 height 8
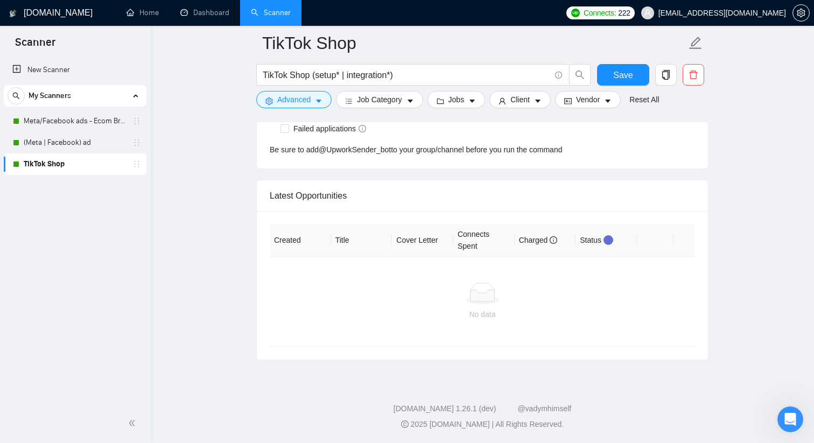
checkbox input "true"
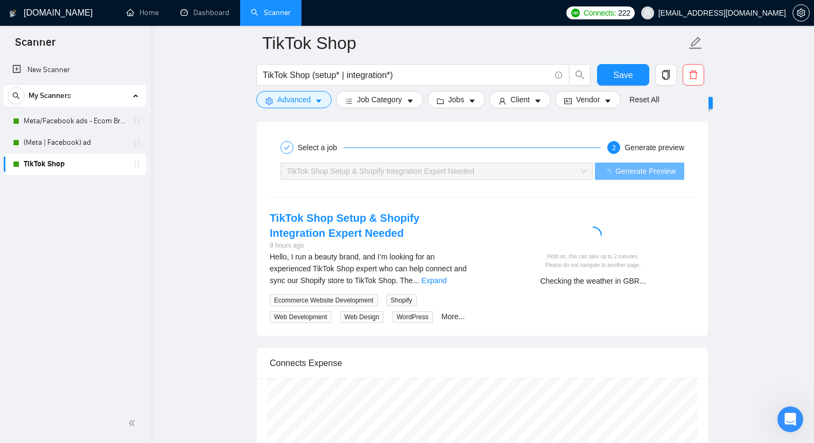
scroll to position [2030, 0]
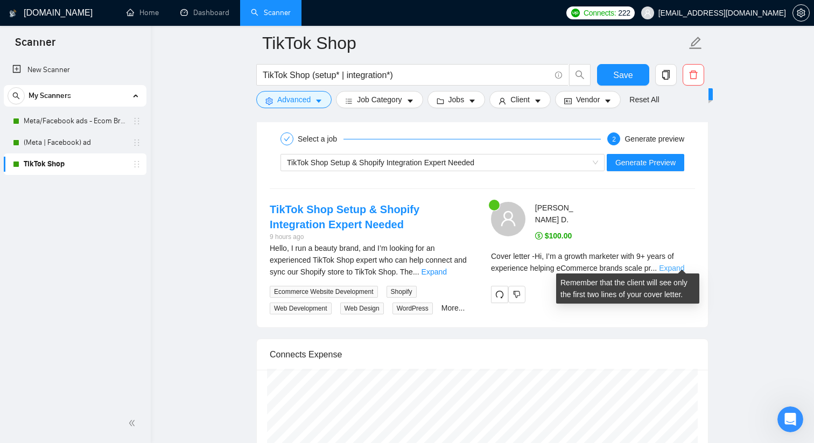
click at [667, 264] on link "Expand" at bounding box center [671, 268] width 25 height 9
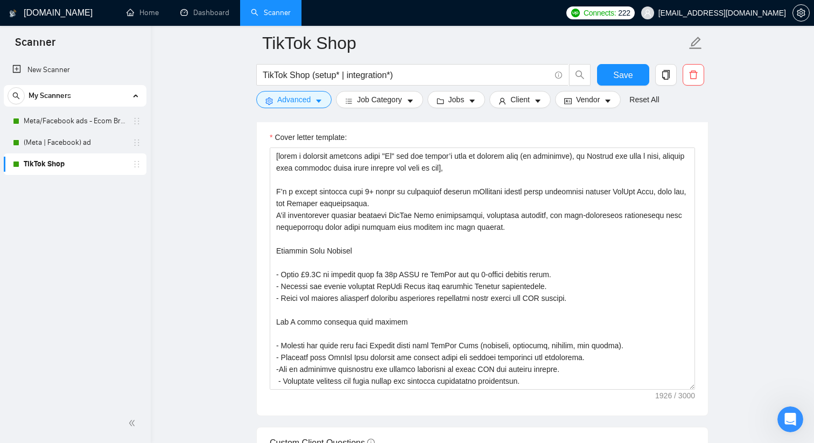
scroll to position [1052, 0]
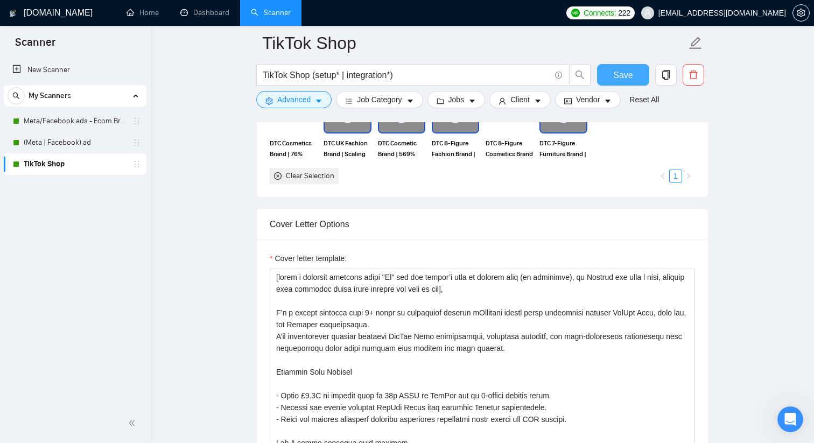
click at [632, 64] on button "Save" at bounding box center [623, 75] width 52 height 22
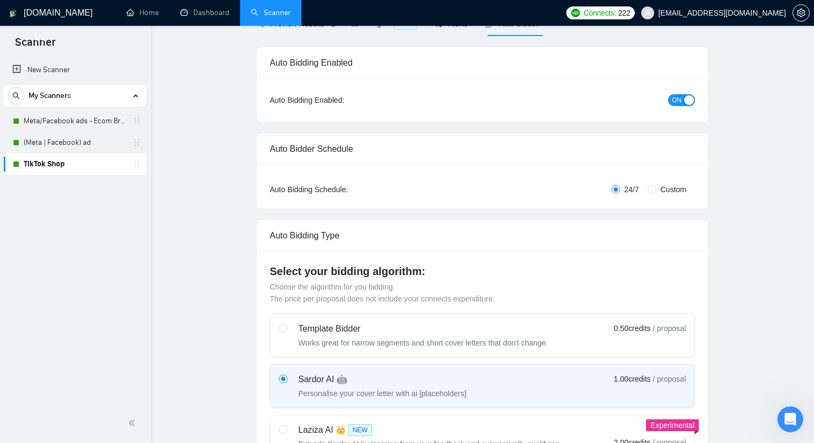
scroll to position [0, 0]
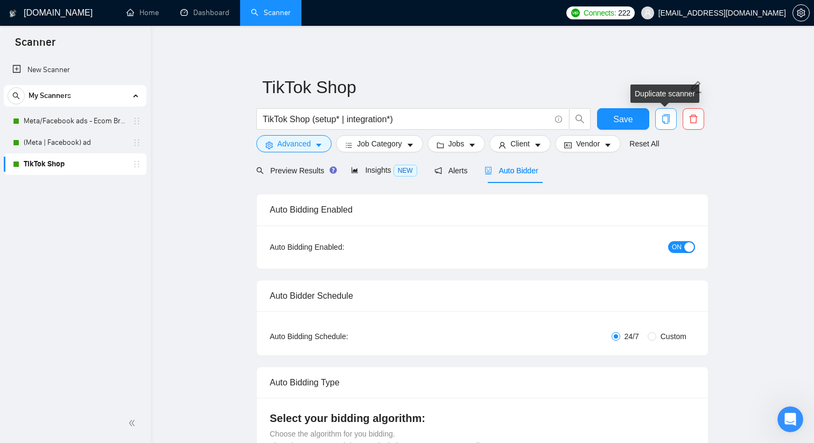
click at [670, 118] on icon "copy" at bounding box center [666, 119] width 10 height 10
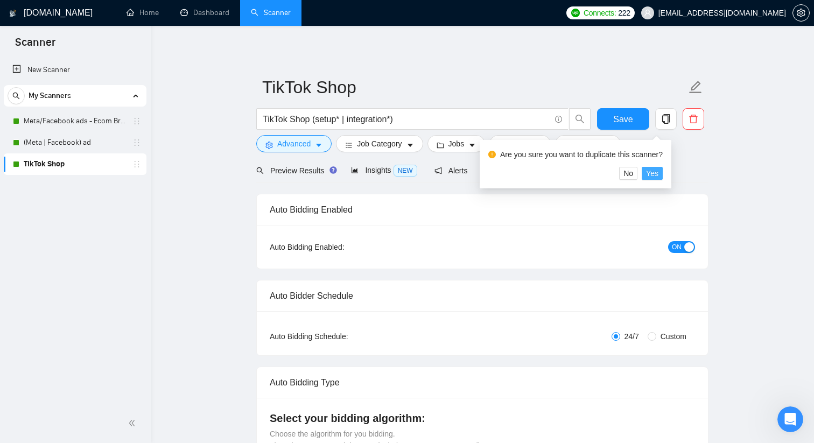
click at [658, 176] on span "Yes" at bounding box center [652, 173] width 12 height 12
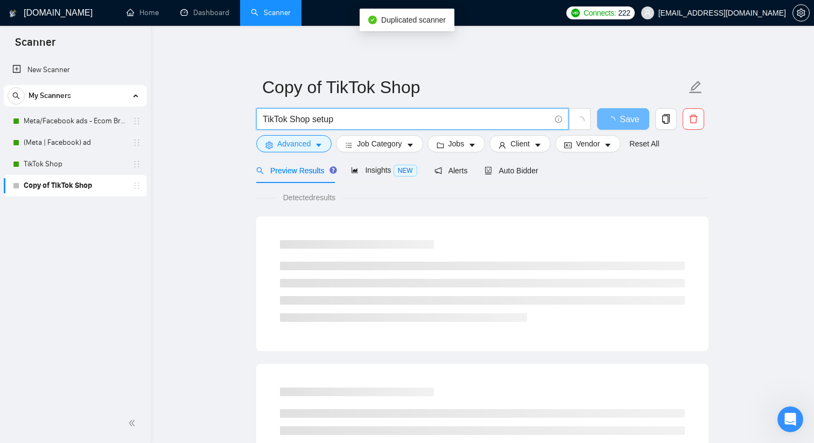
click at [303, 118] on input "TikTok Shop setup" at bounding box center [407, 119] width 288 height 13
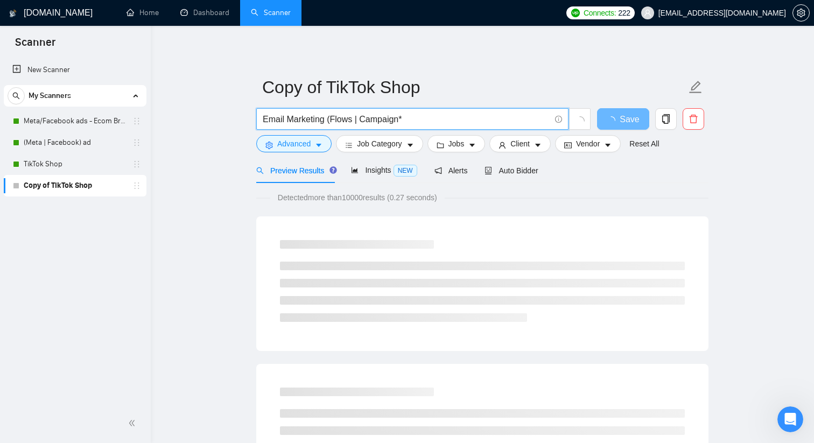
click at [351, 120] on input "Email Marketing (Flows | Campaign*" at bounding box center [407, 119] width 288 height 13
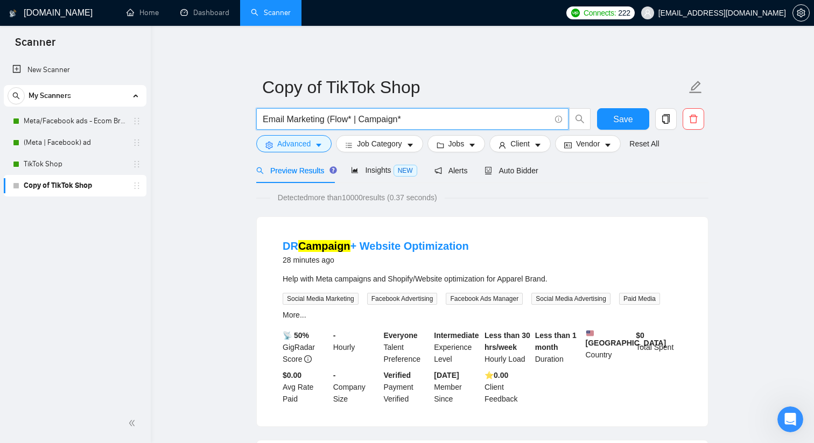
click at [408, 122] on input "Email Marketing (Flow* | Campaign*" at bounding box center [407, 119] width 288 height 13
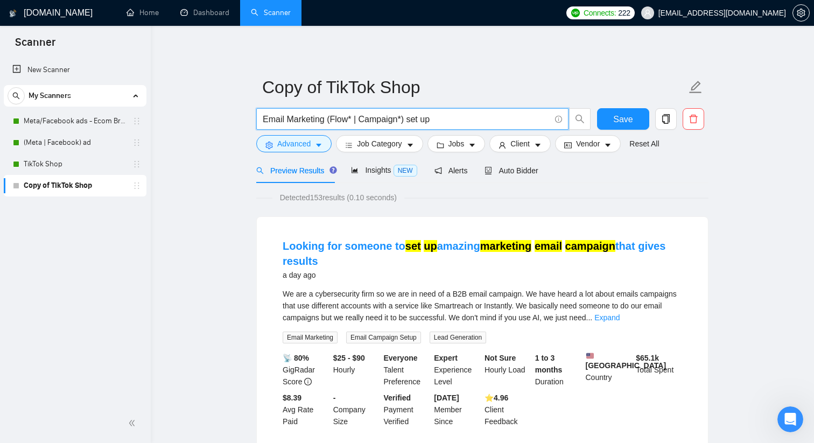
click at [284, 122] on input "Email Marketing (Flow* | Campaign*) set up" at bounding box center [407, 119] width 288 height 13
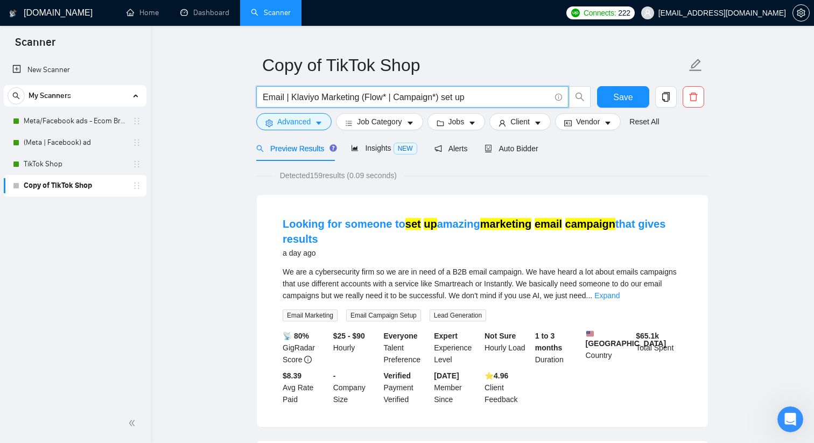
scroll to position [23, 0]
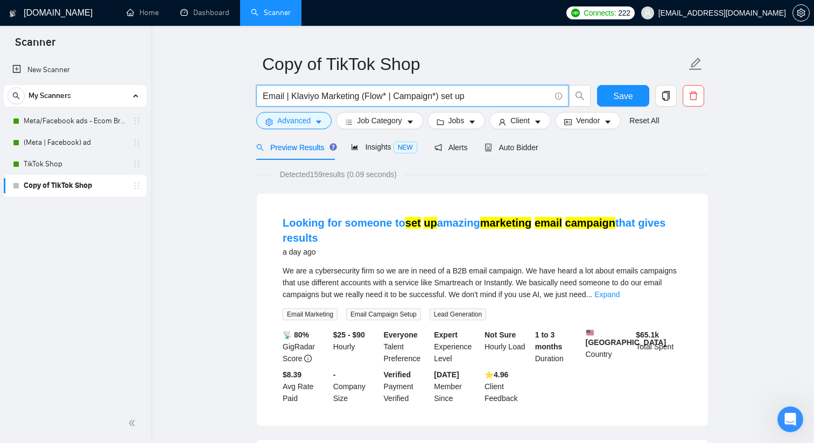
drag, startPoint x: 439, startPoint y: 97, endPoint x: 361, endPoint y: 95, distance: 78.1
click at [361, 95] on input "Email | Klaviyo Marketing (Flow* | Campaign*) set up" at bounding box center [407, 95] width 288 height 13
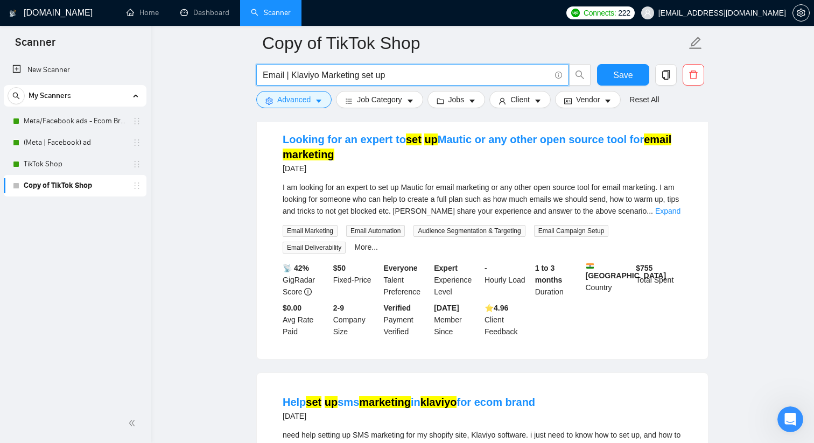
scroll to position [593, 0]
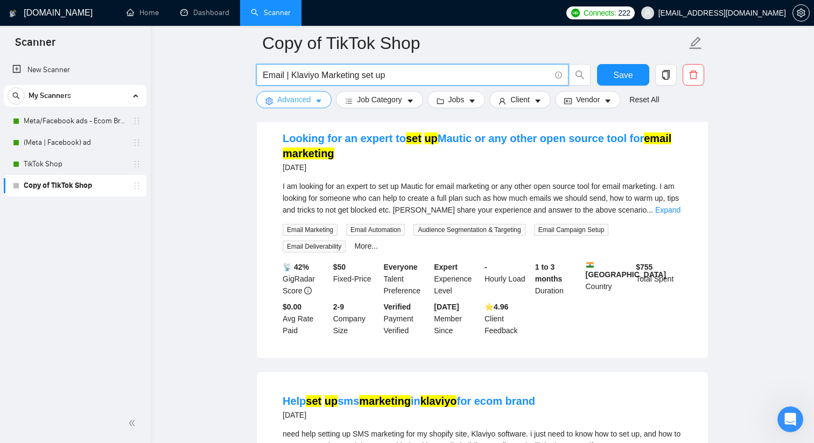
type input "Email | Klaviyo Marketing set up"
click at [292, 96] on span "Advanced" at bounding box center [293, 100] width 33 height 12
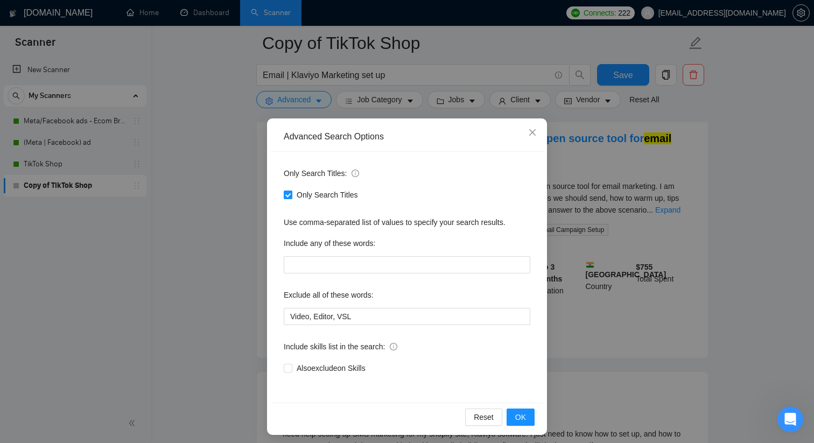
click at [314, 192] on span "Only Search Titles" at bounding box center [327, 195] width 70 height 12
click at [291, 192] on input "Only Search Titles" at bounding box center [288, 195] width 8 height 8
checkbox input "false"
click at [527, 418] on button "OK" at bounding box center [521, 417] width 28 height 17
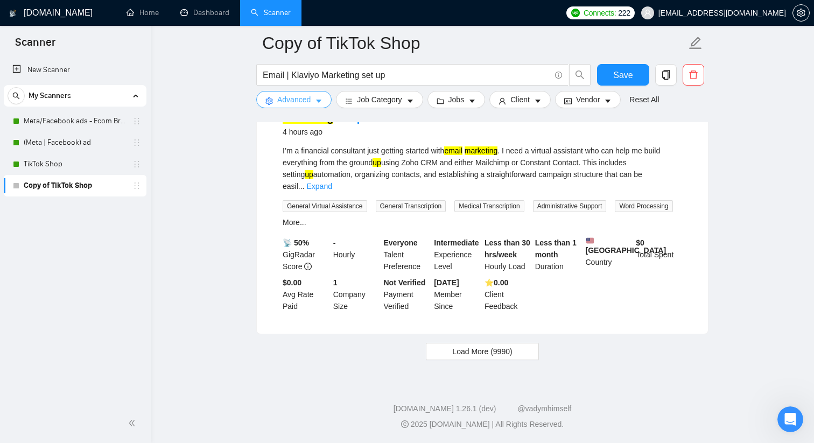
scroll to position [2271, 0]
click at [485, 353] on span "Load More (9990)" at bounding box center [482, 352] width 60 height 12
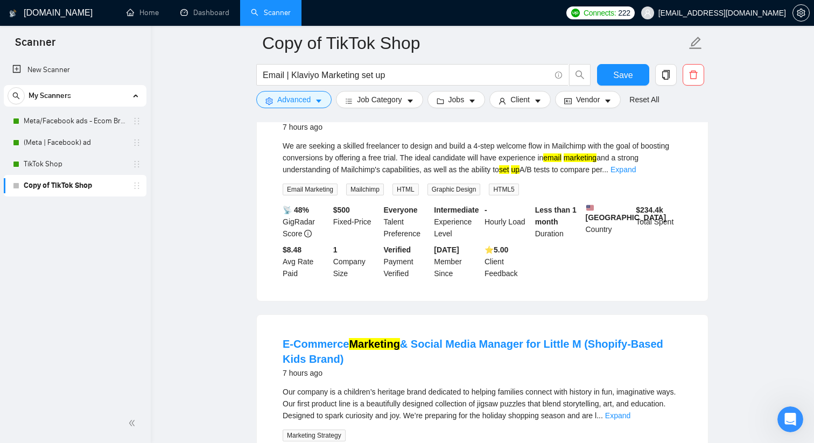
scroll to position [2962, 0]
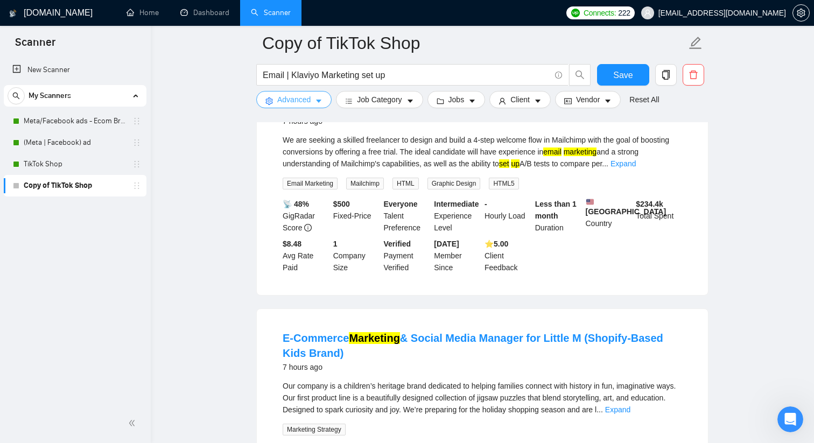
click at [311, 102] on span "Advanced" at bounding box center [293, 100] width 33 height 12
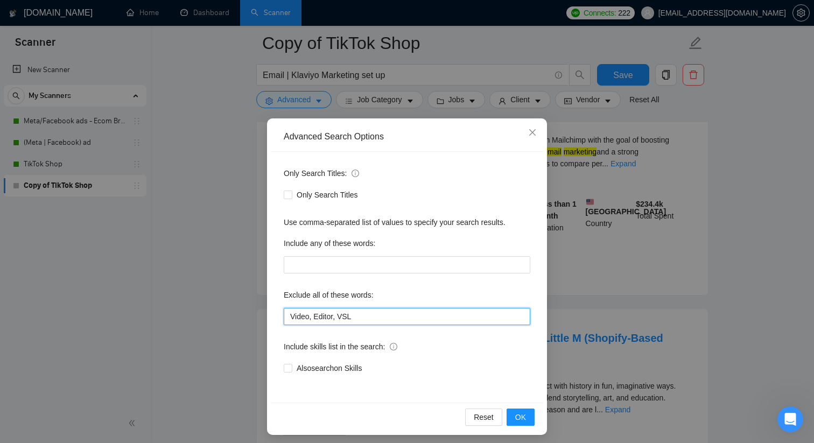
drag, startPoint x: 361, startPoint y: 319, endPoint x: 320, endPoint y: 318, distance: 40.4
click at [320, 319] on input "Video, Editor, VSL" at bounding box center [407, 316] width 247 height 17
click at [370, 313] on input "Video, Editor, VSL" at bounding box center [407, 316] width 247 height 17
click at [321, 316] on input "Video, Editor, VSL" at bounding box center [407, 316] width 247 height 17
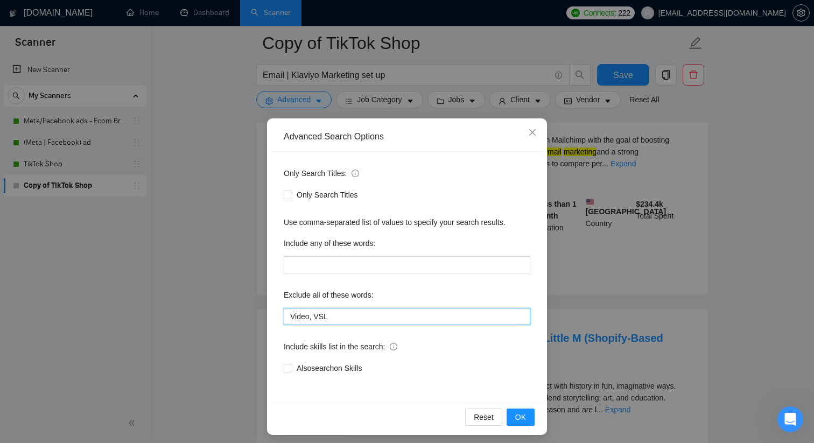
click at [339, 321] on input "Video, VSL" at bounding box center [407, 316] width 247 height 17
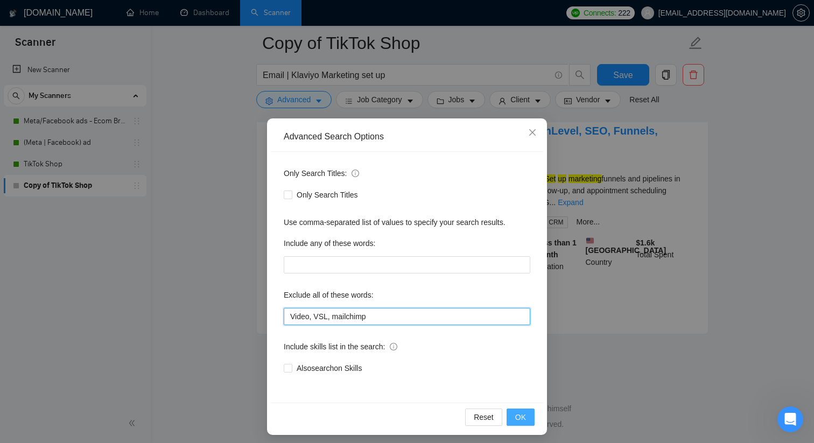
scroll to position [1353, 0]
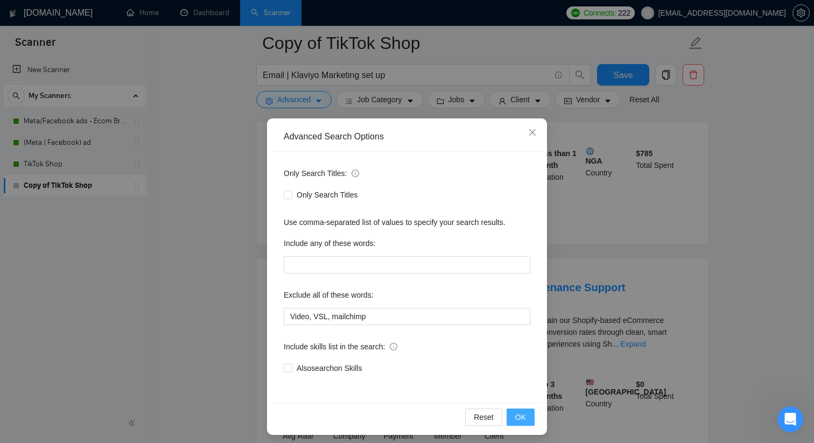
click at [515, 411] on span "OK" at bounding box center [520, 417] width 11 height 12
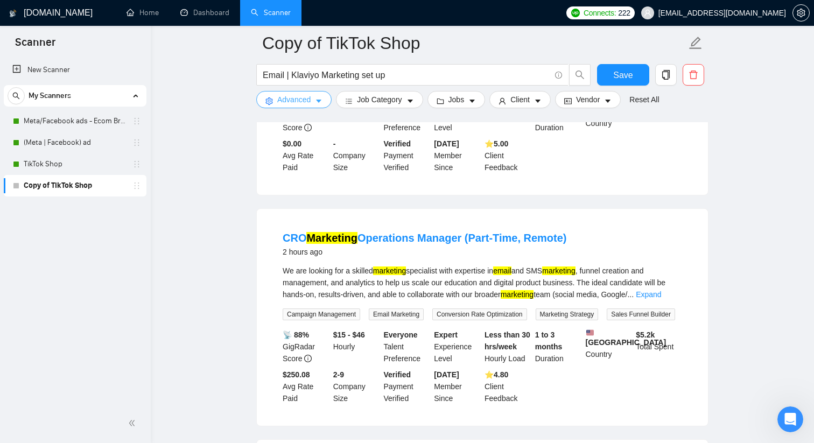
scroll to position [248, 0]
click at [318, 106] on button "Advanced" at bounding box center [293, 99] width 75 height 17
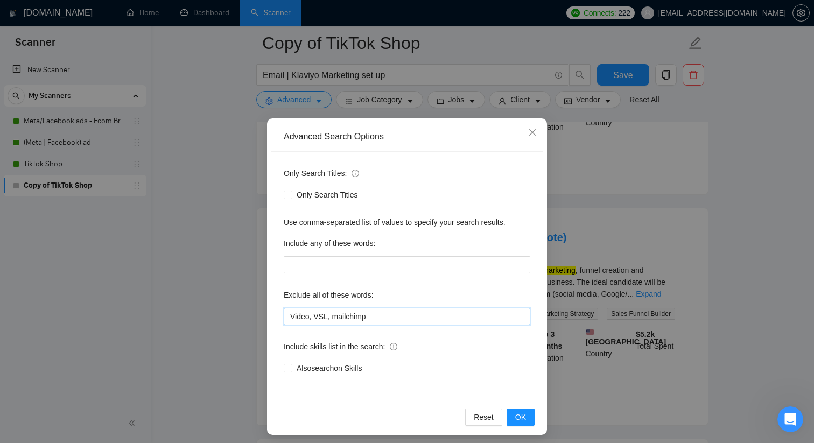
click at [409, 320] on input "Video, VSL, mailchimp" at bounding box center [407, 316] width 247 height 17
click at [519, 417] on span "OK" at bounding box center [520, 417] width 11 height 12
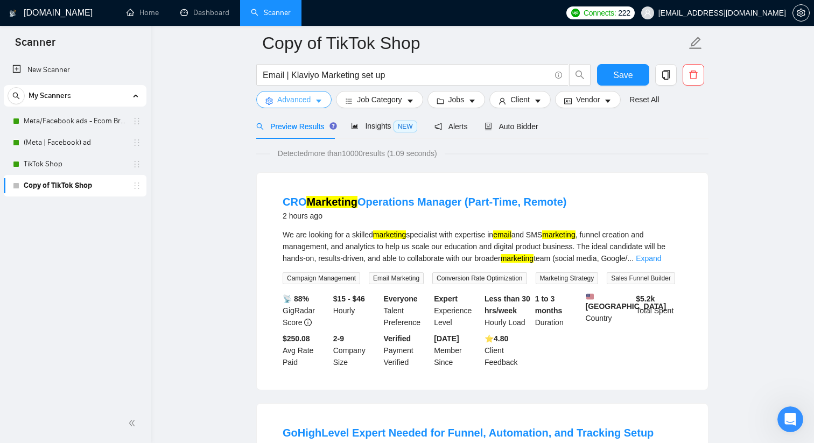
scroll to position [51, 0]
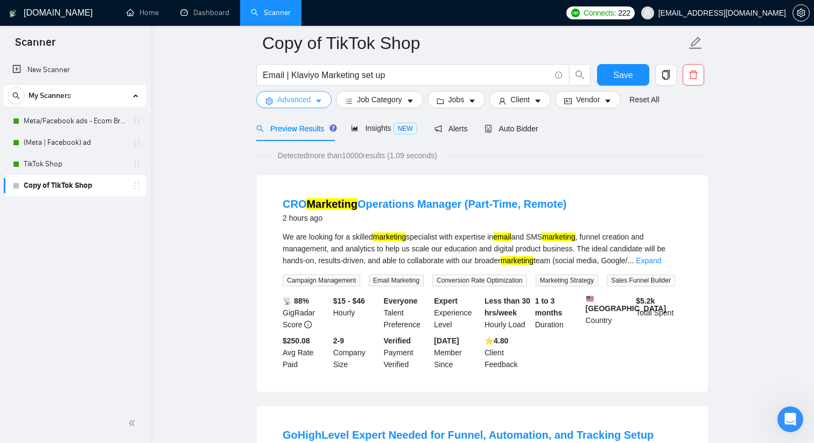
click at [304, 99] on span "Advanced" at bounding box center [293, 100] width 33 height 12
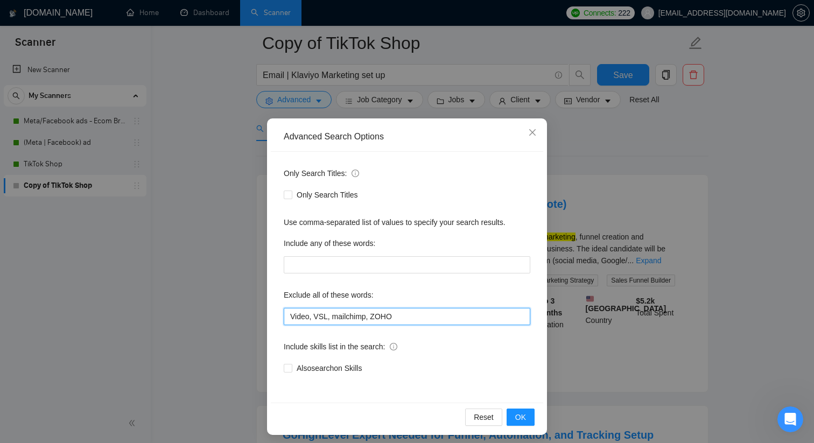
click at [423, 313] on input "Video, VSL, mailchimp, ZOHO" at bounding box center [407, 316] width 247 height 17
type input "Video, VSL, mailchimp, ZOHO, CRO"
click at [529, 418] on button "OK" at bounding box center [521, 417] width 28 height 17
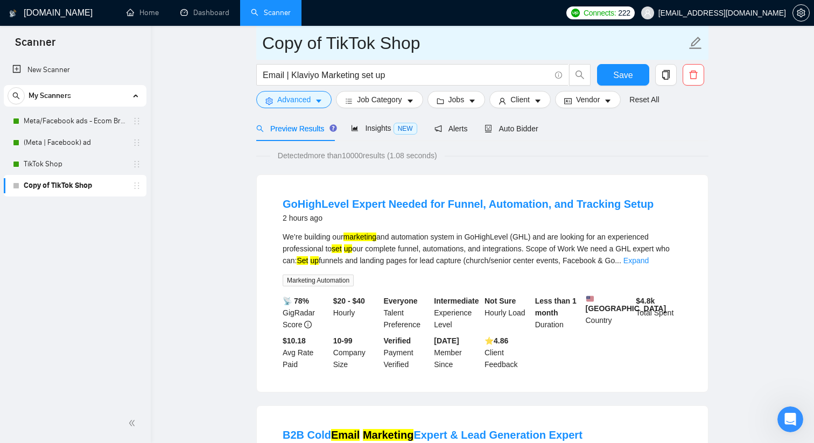
click at [345, 41] on input "Copy of TikTok Shop" at bounding box center [474, 43] width 424 height 27
type input "Email Markerting"
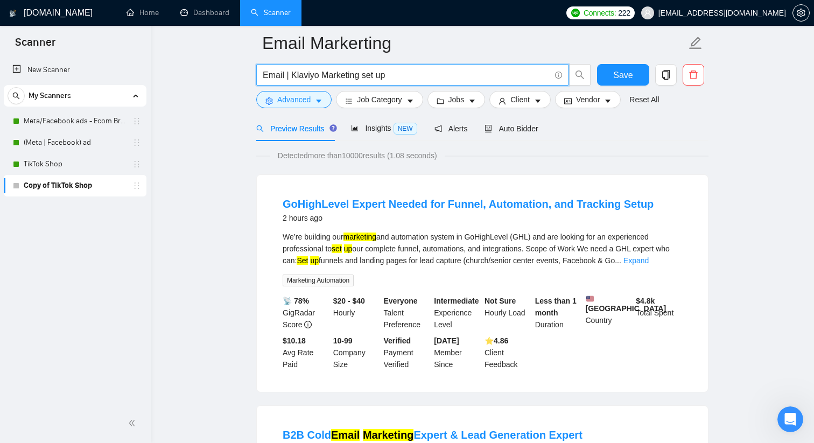
drag, startPoint x: 386, startPoint y: 76, endPoint x: 361, endPoint y: 77, distance: 24.8
click at [361, 77] on input "Email | Klaviyo Marketing set up" at bounding box center [407, 74] width 288 height 13
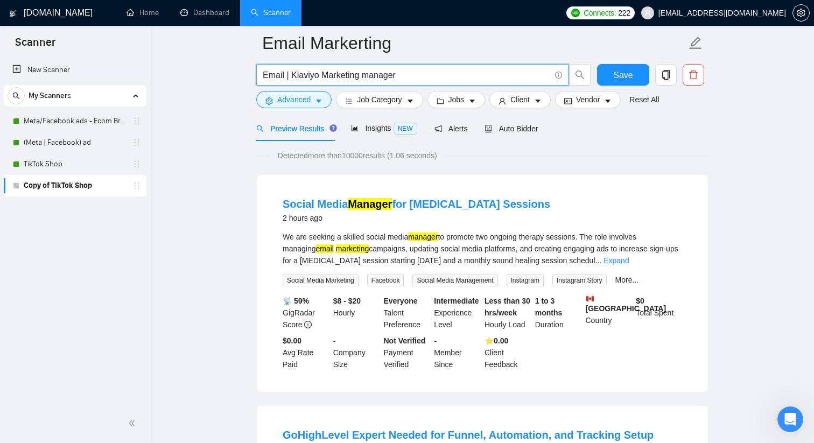
drag, startPoint x: 322, startPoint y: 74, endPoint x: 287, endPoint y: 71, distance: 35.1
click at [287, 71] on input "Email | Klaviyo Marketing manager" at bounding box center [407, 74] width 288 height 13
type input "Email Marketing manager"
click at [313, 101] on button "Advanced" at bounding box center [293, 99] width 75 height 17
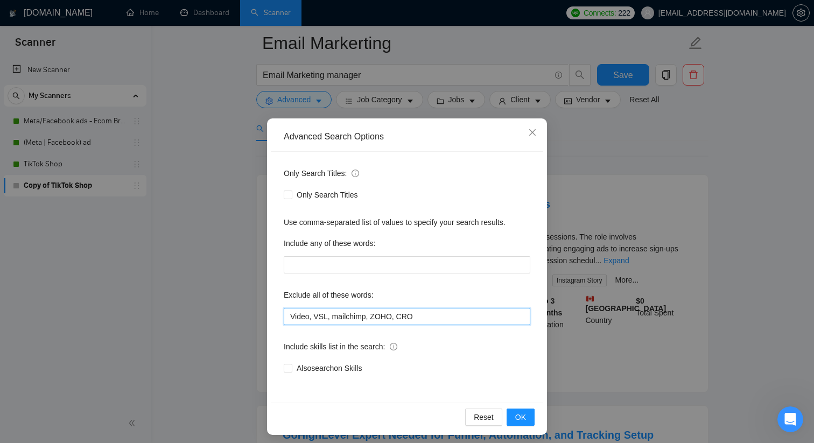
click at [414, 316] on input "Video, VSL, mailchimp, ZOHO, CRO" at bounding box center [407, 316] width 247 height 17
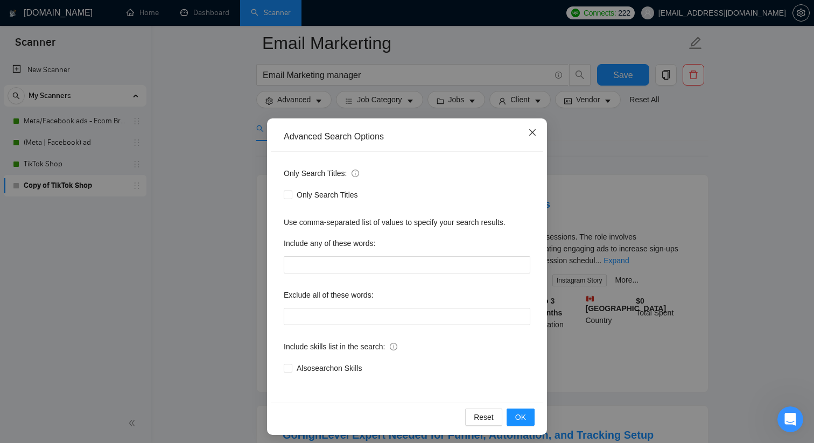
click at [529, 130] on icon "close" at bounding box center [532, 132] width 6 height 6
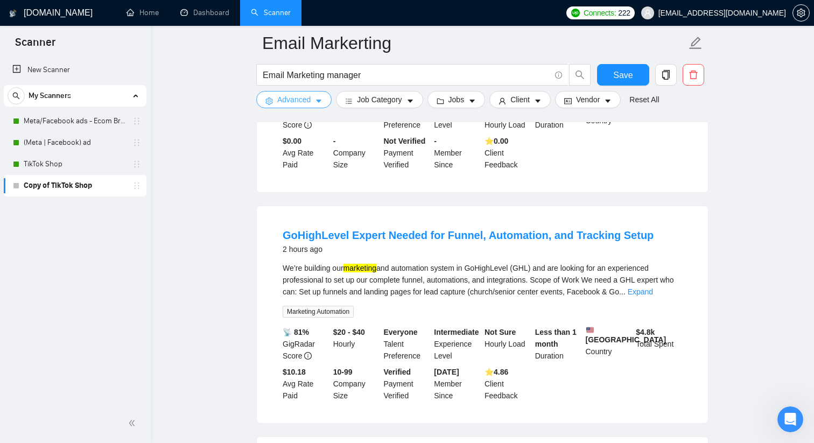
scroll to position [499, 0]
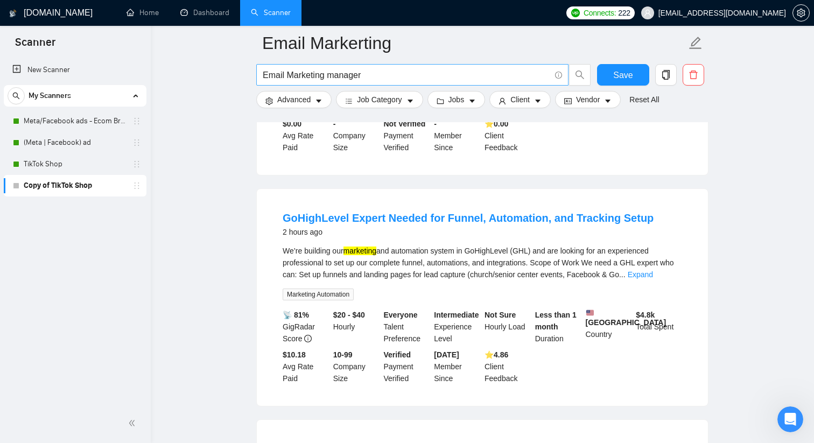
click at [356, 78] on input "Email Marketing manager" at bounding box center [407, 74] width 288 height 13
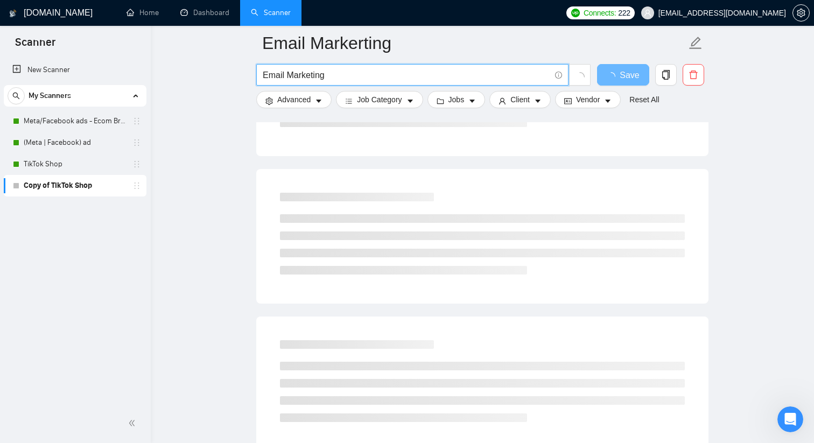
click at [295, 78] on input "Email Marketing" at bounding box center [407, 74] width 288 height 13
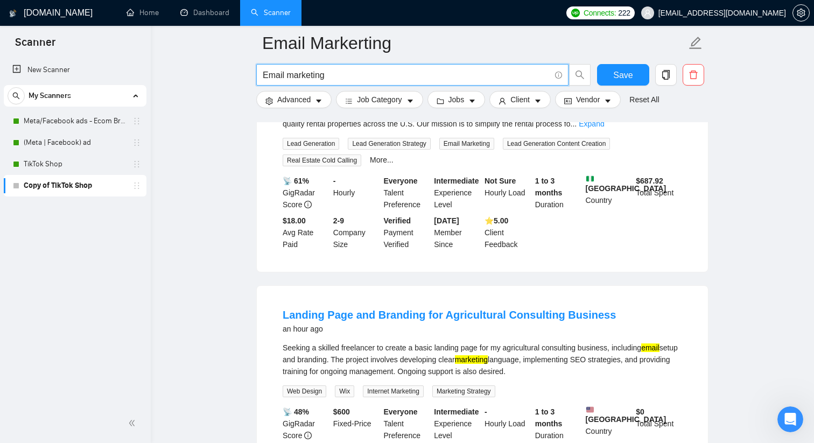
scroll to position [1145, 0]
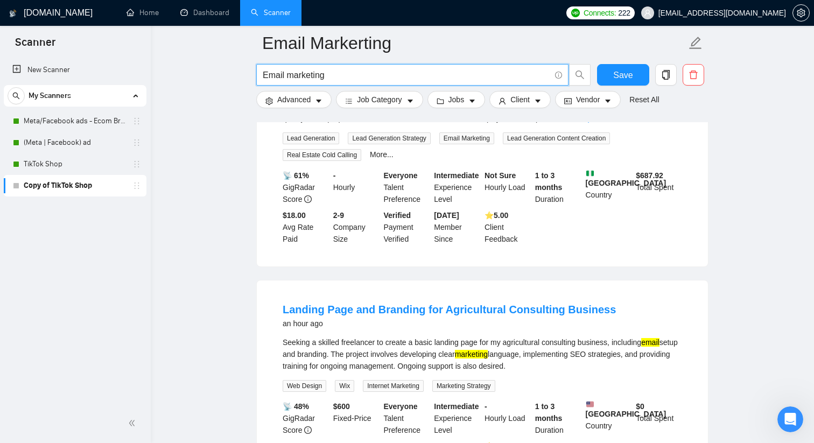
click at [283, 74] on input "Email marketing" at bounding box center [407, 74] width 288 height 13
click at [330, 73] on input "Email Klaviyo marketing" at bounding box center [407, 74] width 288 height 13
click at [285, 75] on input "Email Klaviyo" at bounding box center [407, 74] width 288 height 13
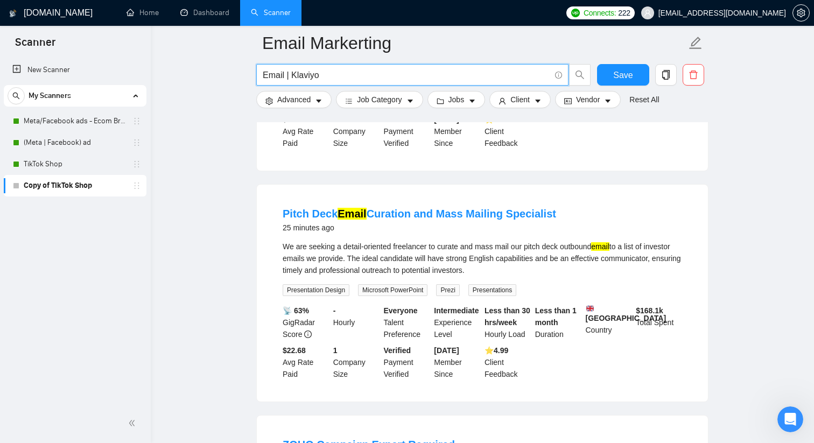
scroll to position [1255, 0]
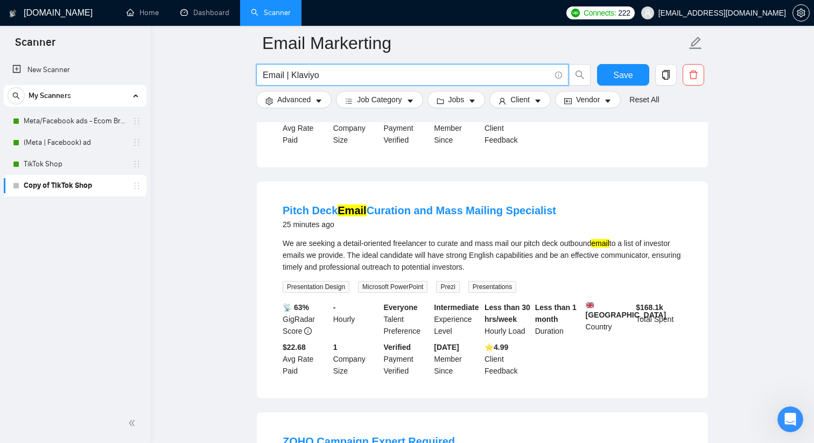
click at [341, 80] on input "Email | Klaviyo" at bounding box center [407, 74] width 288 height 13
type input "Email | Klaviyo"
click at [294, 97] on span "Advanced" at bounding box center [293, 100] width 33 height 12
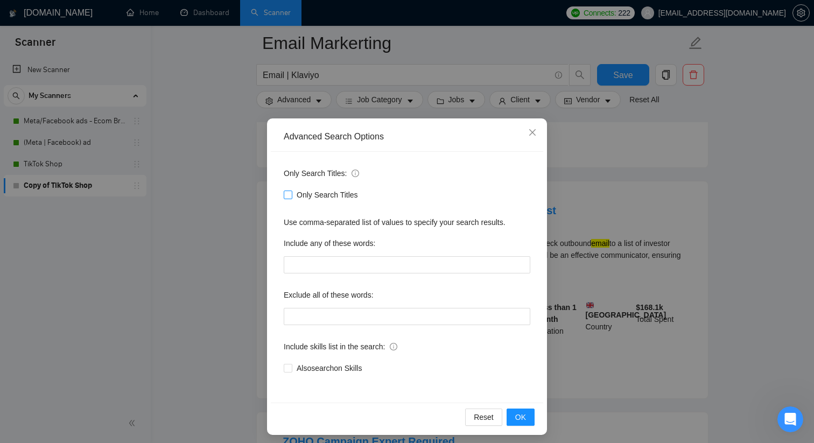
click at [318, 200] on span "Only Search Titles" at bounding box center [327, 195] width 70 height 12
click at [291, 198] on input "Only Search Titles" at bounding box center [288, 195] width 8 height 8
checkbox input "true"
click at [523, 421] on span "OK" at bounding box center [520, 417] width 11 height 12
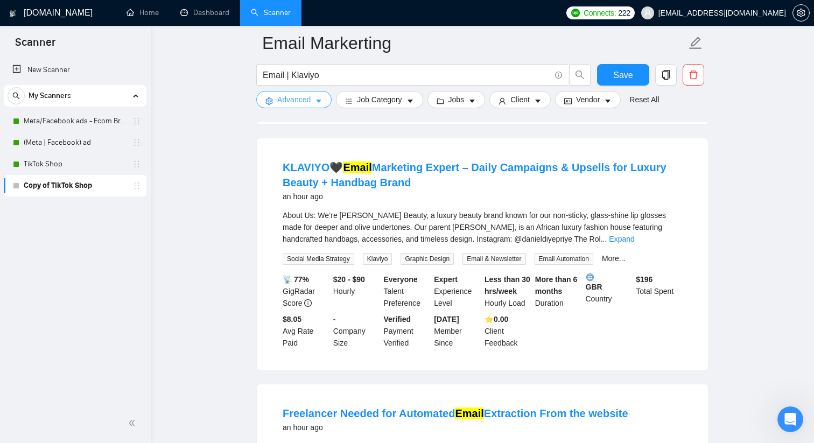
scroll to position [550, 0]
click at [365, 79] on input "Email | Klaviyo" at bounding box center [407, 74] width 288 height 13
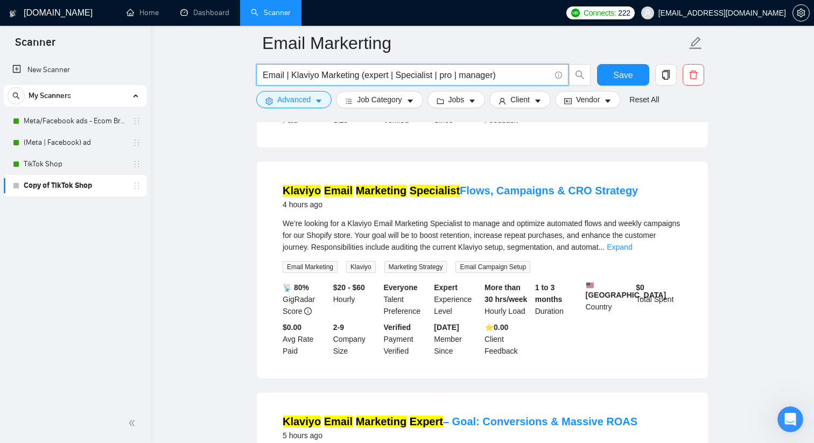
scroll to position [1235, 0]
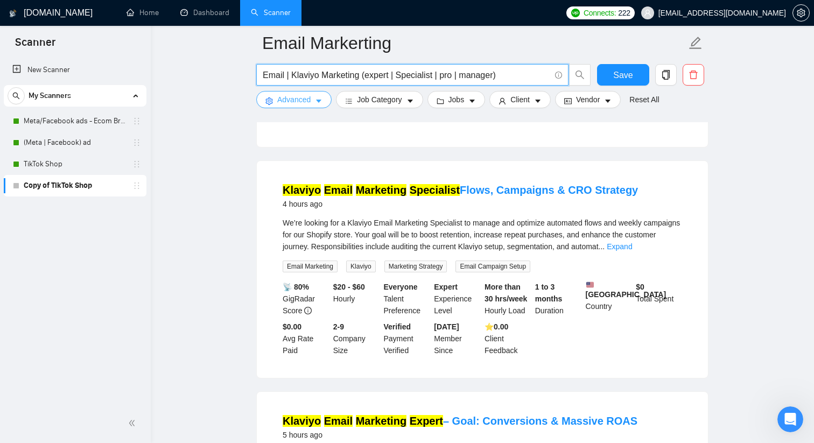
type input "Email | Klaviyo Marketing (expert | Specialist | pro | manager)"
click at [314, 103] on button "Advanced" at bounding box center [293, 99] width 75 height 17
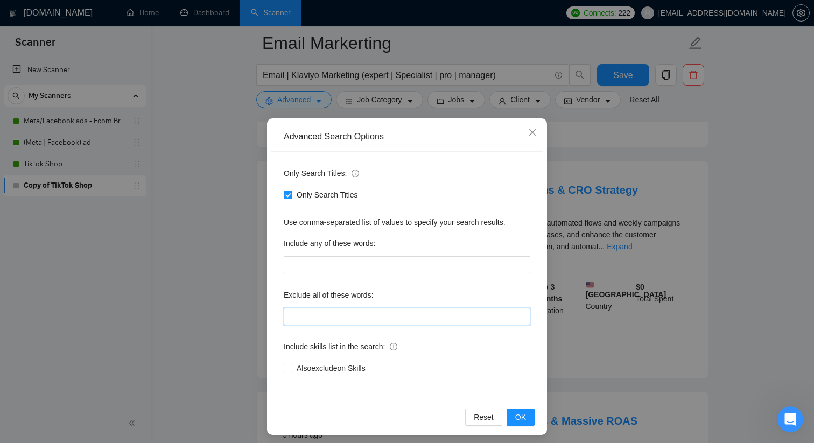
click at [342, 310] on input "text" at bounding box center [407, 316] width 247 height 17
click at [517, 419] on span "OK" at bounding box center [520, 417] width 11 height 12
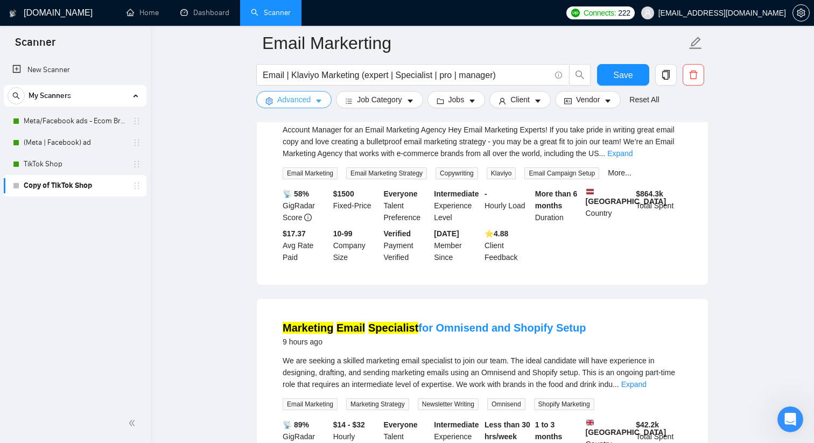
scroll to position [1999, 0]
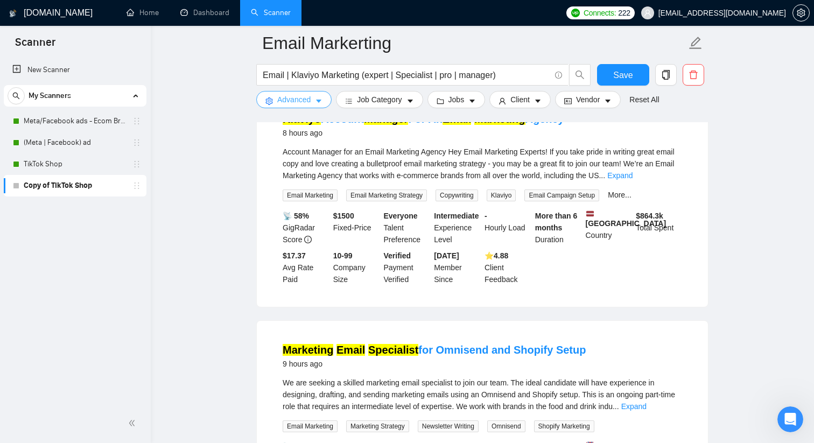
click at [321, 101] on icon "caret-down" at bounding box center [319, 101] width 8 height 8
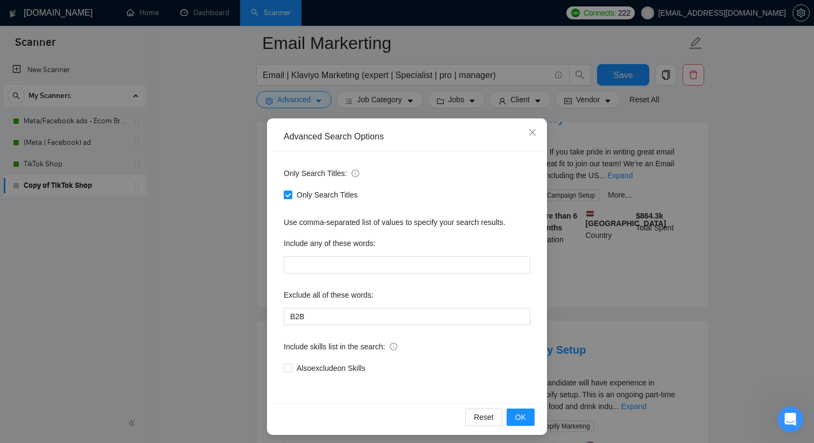
click at [393, 326] on div "Only Search Titles: Only Search Titles Use comma-separated list of values to sp…" at bounding box center [407, 277] width 272 height 251
click at [393, 321] on input "B2B" at bounding box center [407, 316] width 247 height 17
type input "B2B, agency"
click at [523, 422] on span "OK" at bounding box center [520, 417] width 11 height 12
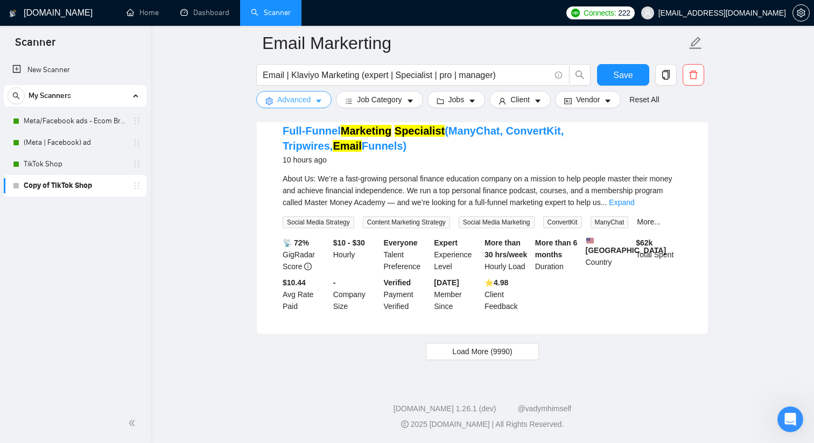
scroll to position [2243, 0]
click at [512, 358] on span "Load More (9990)" at bounding box center [482, 352] width 60 height 12
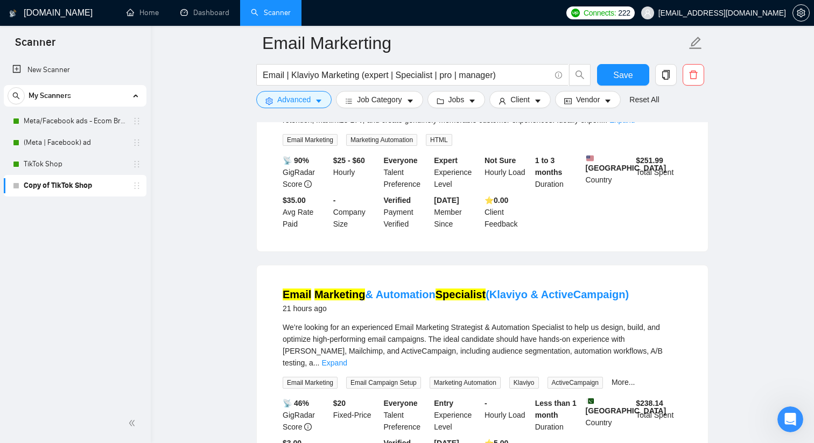
scroll to position [3244, 0]
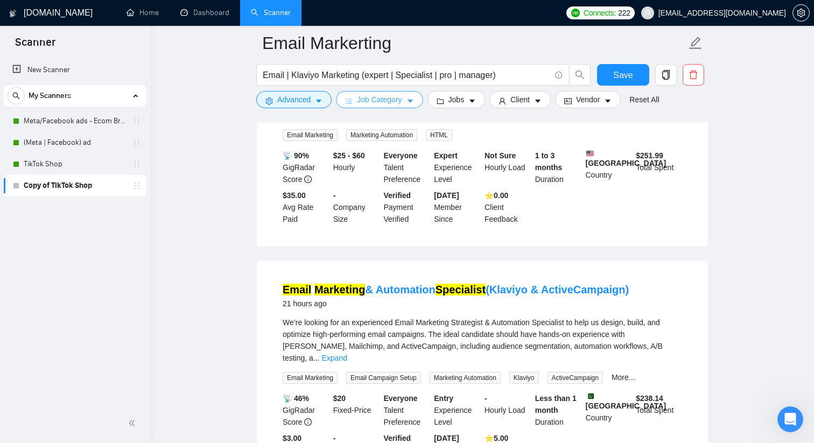
click at [402, 101] on span "Job Category" at bounding box center [379, 100] width 45 height 12
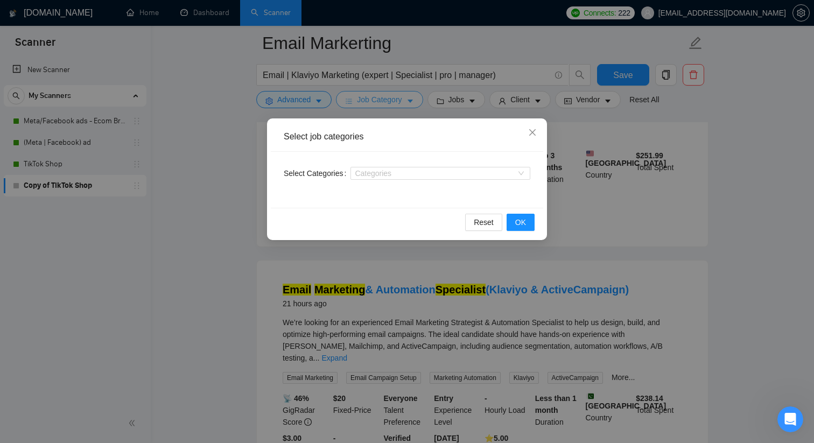
click at [404, 101] on div "Select job categories Select Categories Categories Reset OK" at bounding box center [407, 221] width 814 height 443
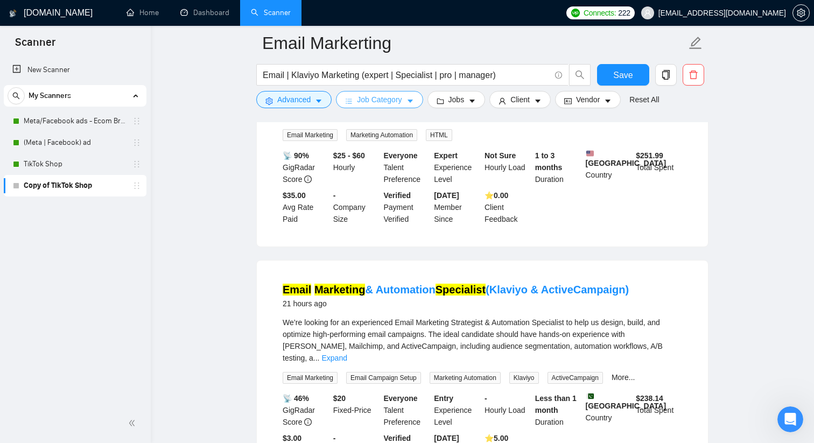
click at [402, 101] on span "Job Category" at bounding box center [379, 100] width 45 height 12
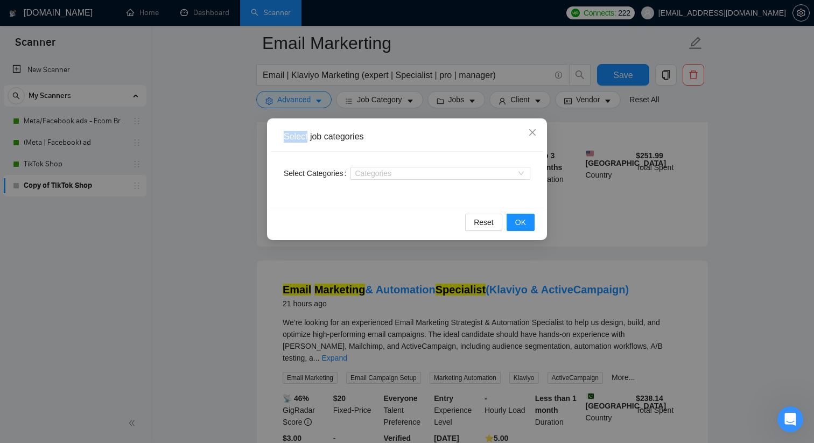
click at [445, 96] on div "Select job categories Select Categories Categories Reset OK" at bounding box center [407, 221] width 814 height 443
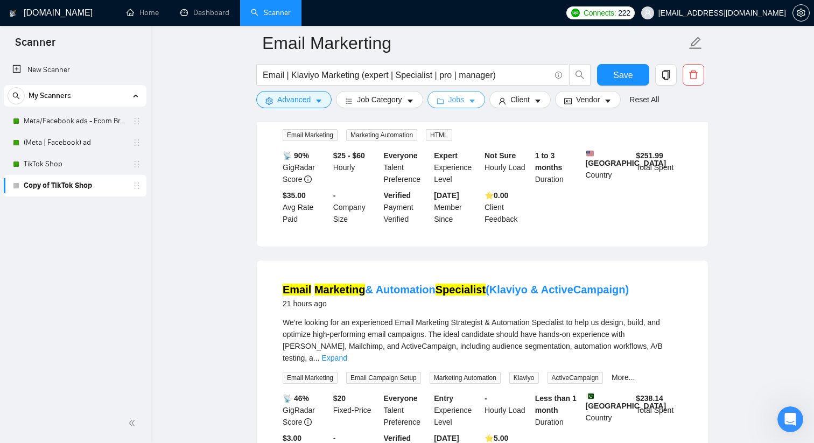
click at [460, 100] on span "Jobs" at bounding box center [457, 100] width 16 height 12
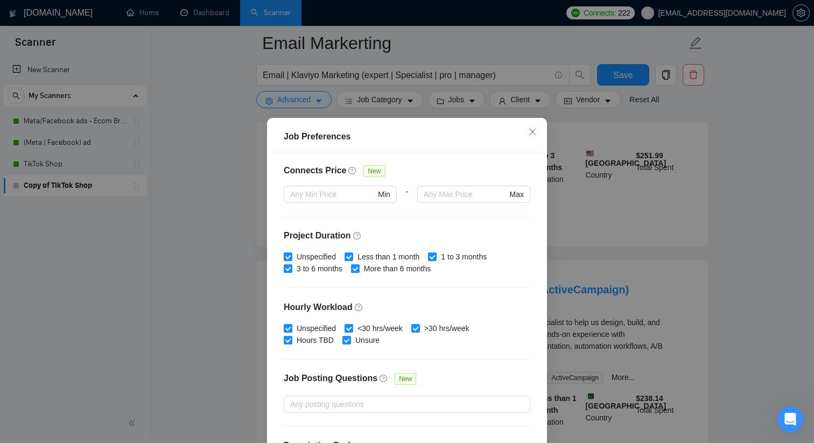
scroll to position [297, 0]
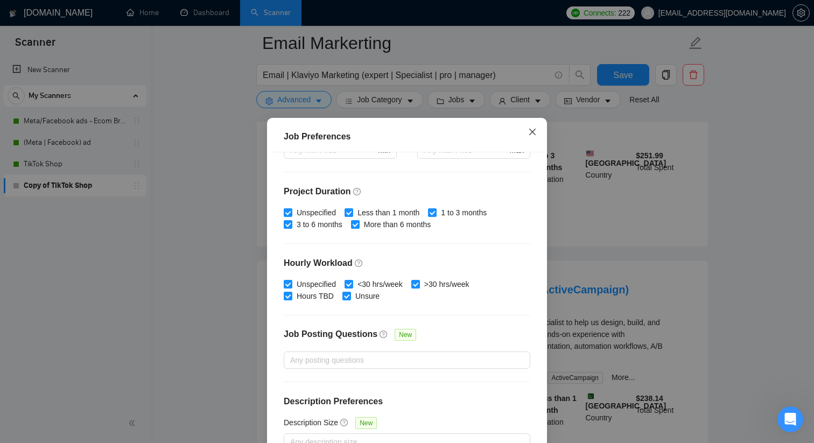
click at [533, 131] on icon "close" at bounding box center [532, 132] width 6 height 6
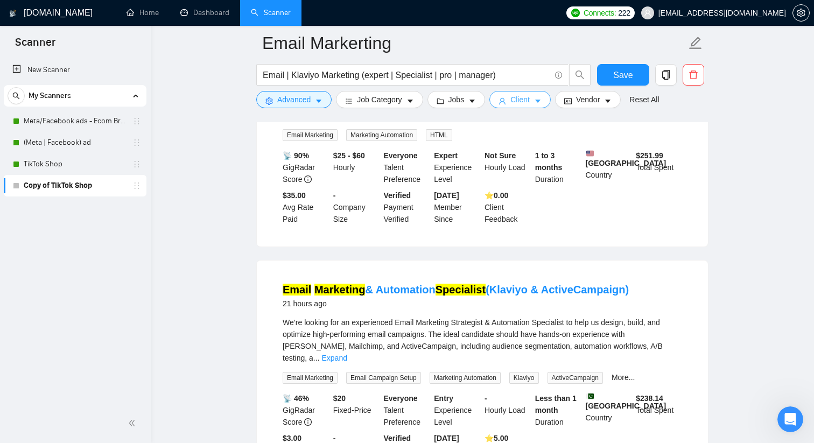
click at [530, 97] on span "Client" at bounding box center [519, 100] width 19 height 12
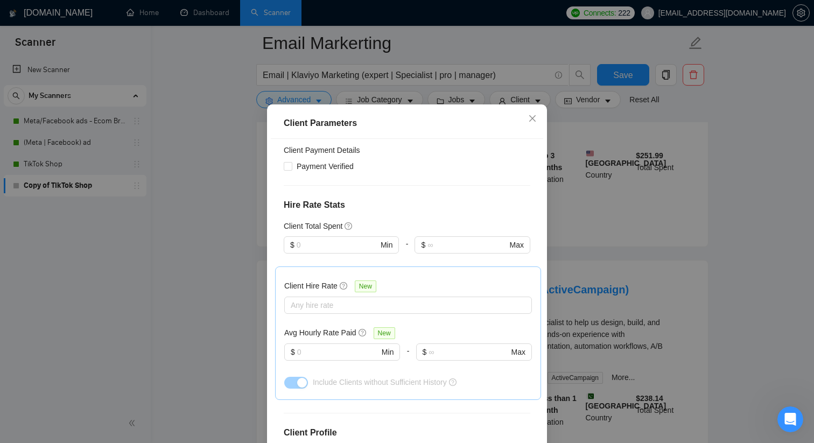
scroll to position [151, 0]
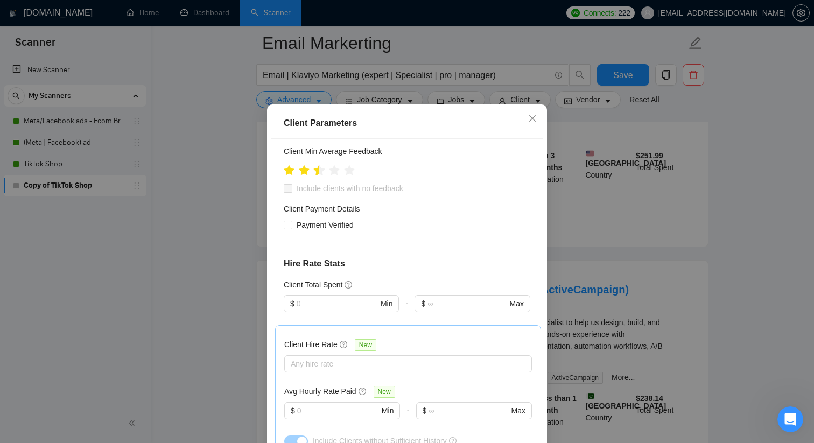
click at [318, 176] on icon "star" at bounding box center [319, 170] width 11 height 11
click at [295, 194] on span "Include clients with no feedback" at bounding box center [349, 189] width 115 height 12
click at [291, 192] on input "Include clients with no feedback" at bounding box center [288, 188] width 8 height 8
checkbox input "true"
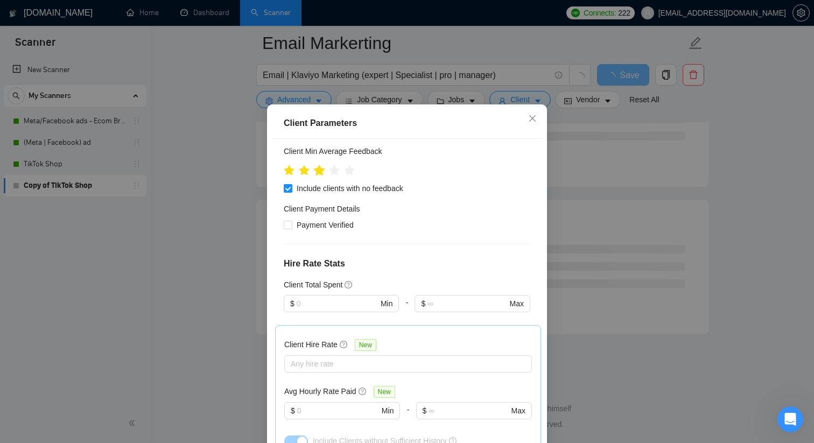
scroll to position [2828, 0]
click at [322, 176] on icon "star" at bounding box center [319, 170] width 11 height 11
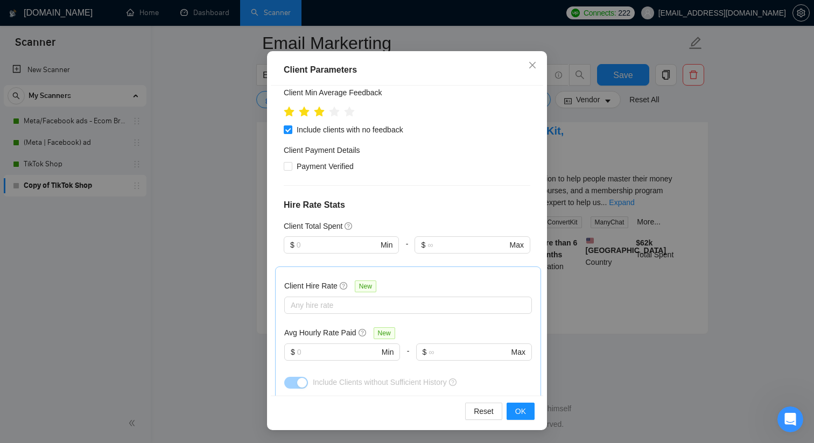
scroll to position [0, 0]
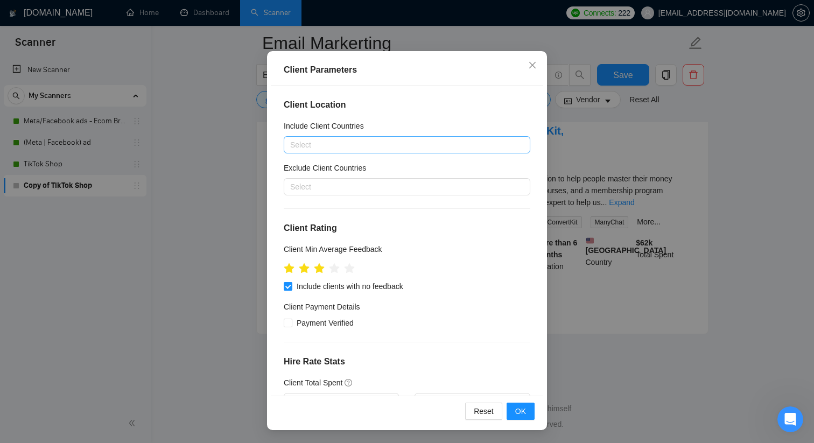
click at [366, 146] on div at bounding box center [401, 144] width 230 height 13
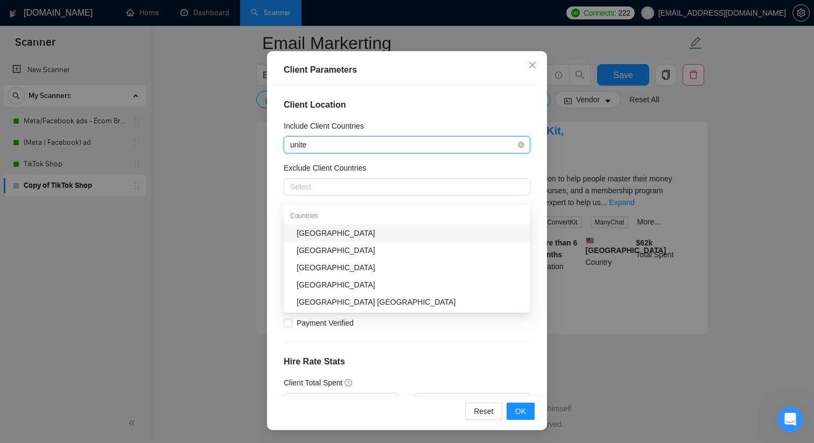
type input "united"
click at [367, 227] on div "[GEOGRAPHIC_DATA]" at bounding box center [410, 233] width 227 height 12
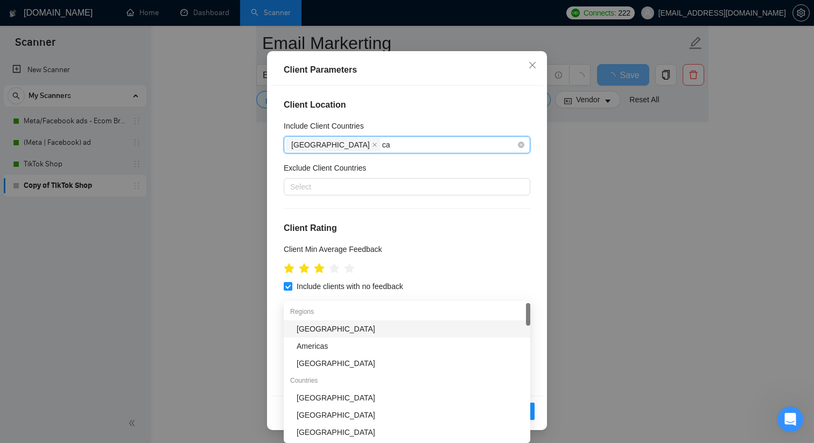
scroll to position [1353, 0]
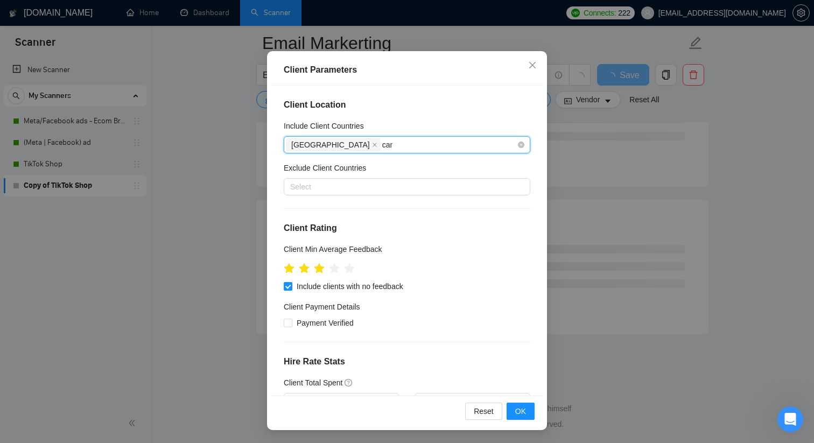
type input "cana"
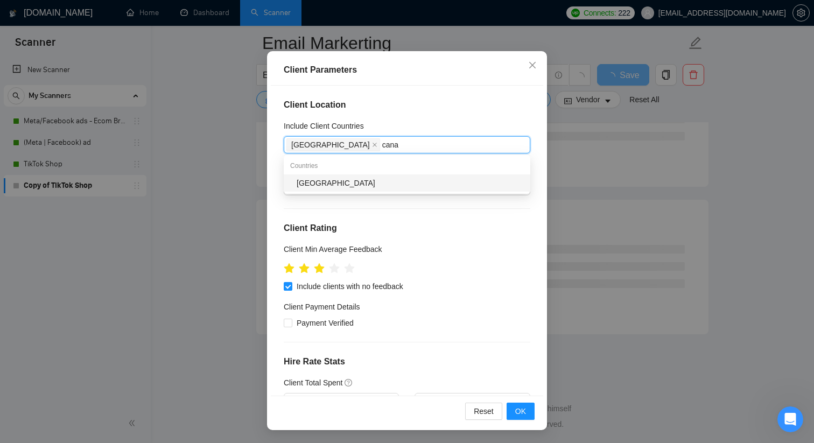
click at [358, 183] on div "[GEOGRAPHIC_DATA]" at bounding box center [410, 183] width 227 height 12
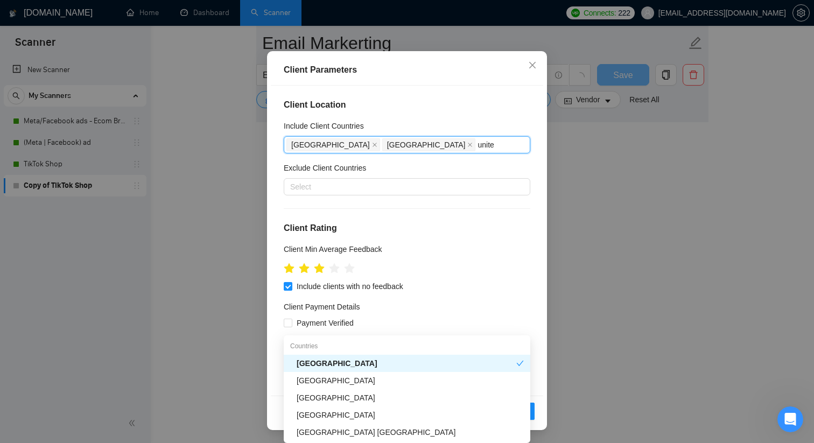
scroll to position [2087, 0]
type input "united"
click at [393, 381] on div "Client Total Spent" at bounding box center [407, 383] width 247 height 12
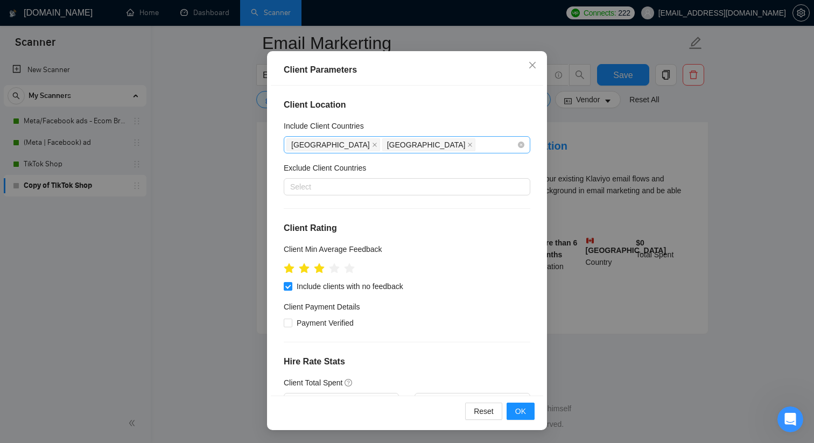
click at [415, 144] on div "[GEOGRAPHIC_DATA] [GEOGRAPHIC_DATA]" at bounding box center [401, 144] width 230 height 15
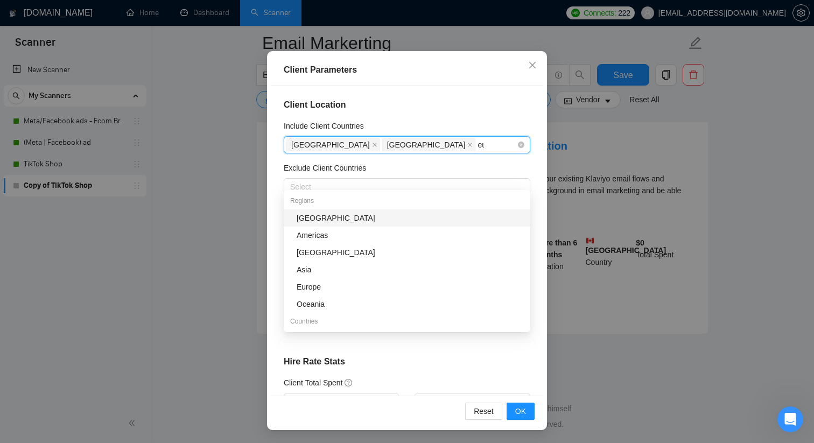
type input "eur"
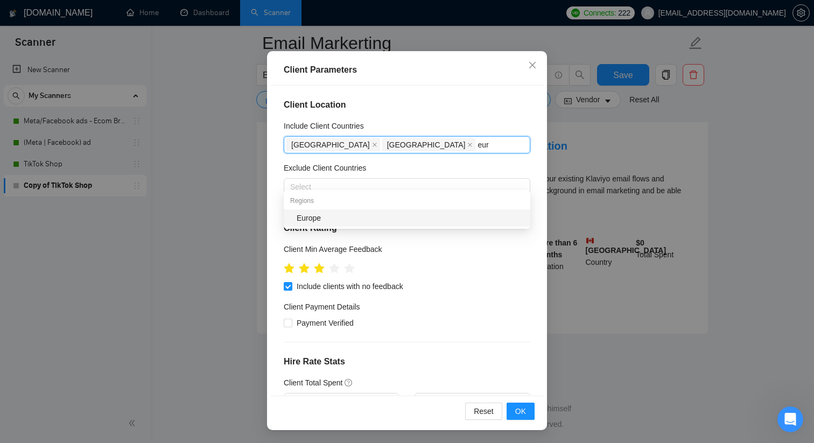
click at [412, 212] on div "Europe" at bounding box center [410, 218] width 227 height 12
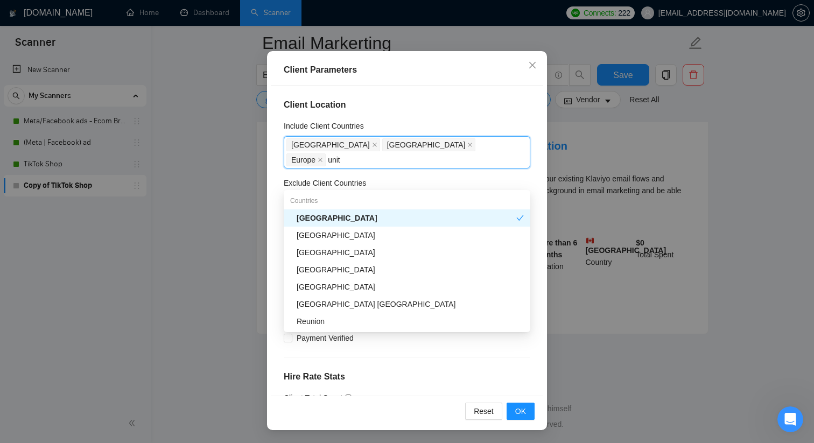
scroll to position [2087, 0]
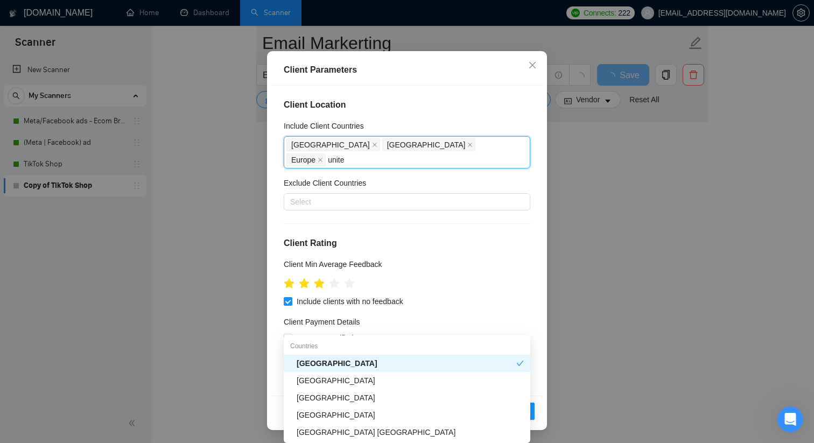
type input "united"
click at [415, 382] on div "[GEOGRAPHIC_DATA]" at bounding box center [410, 381] width 227 height 12
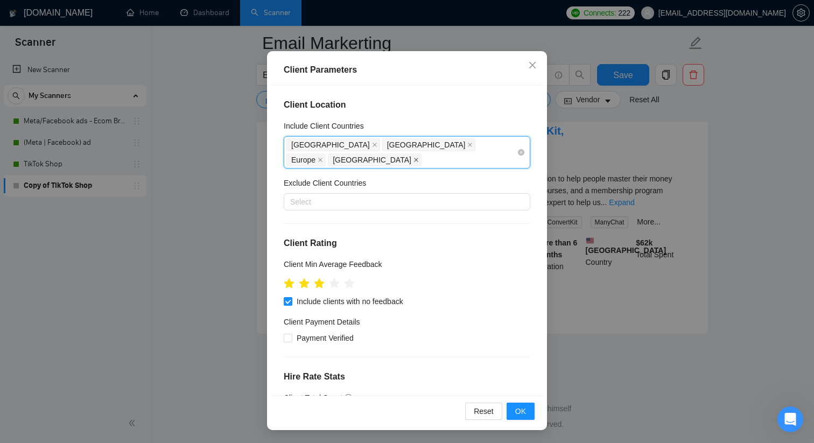
type input "t"
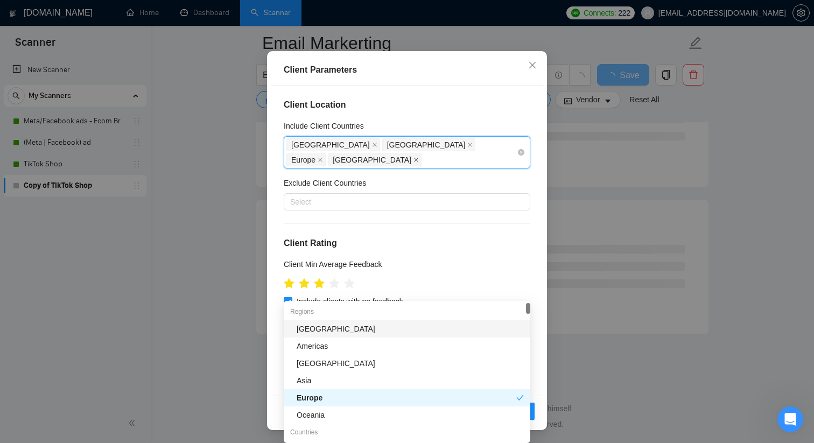
scroll to position [2268, 0]
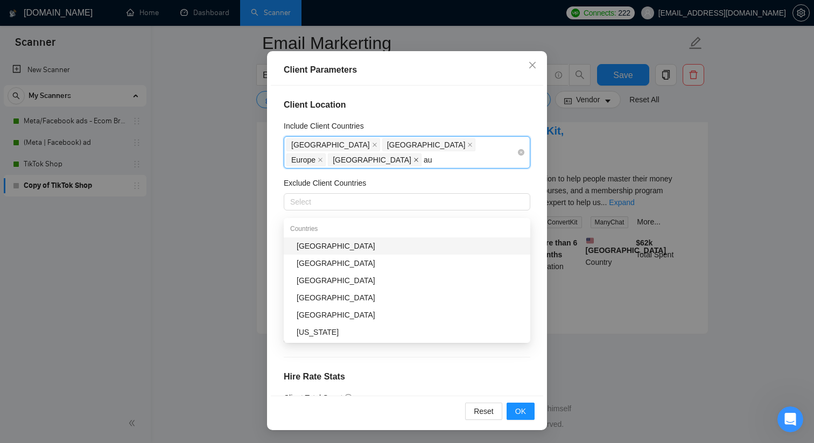
type input "aus"
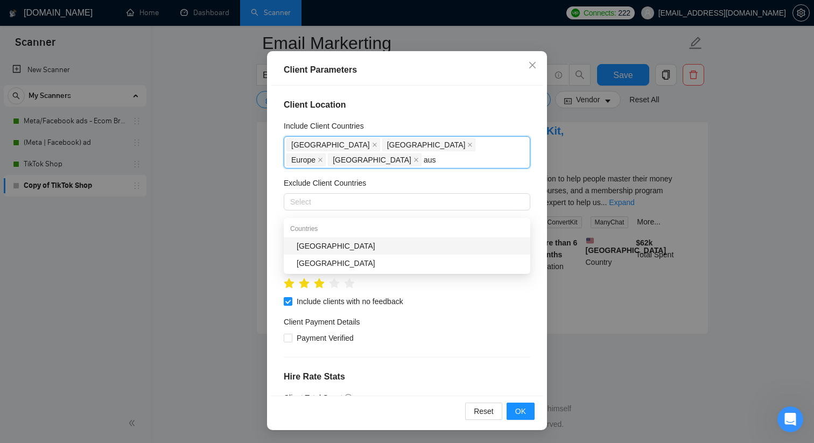
click at [501, 240] on div "[GEOGRAPHIC_DATA]" at bounding box center [410, 246] width 227 height 12
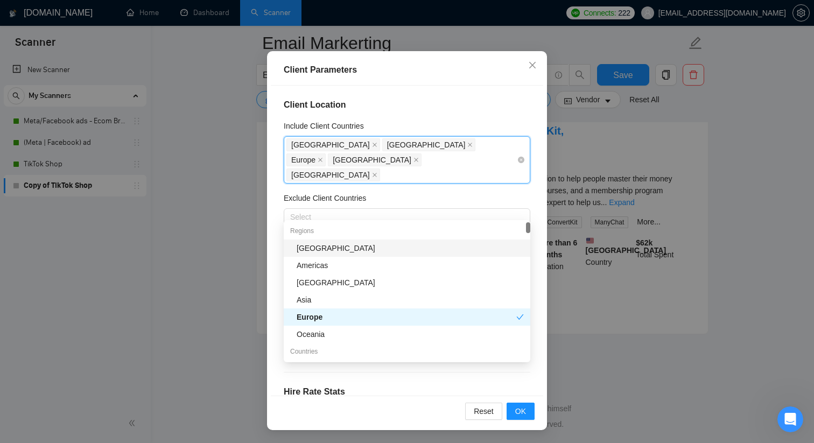
click at [483, 165] on div "[GEOGRAPHIC_DATA] [GEOGRAPHIC_DATA] [GEOGRAPHIC_DATA] [GEOGRAPHIC_DATA] [GEOGRA…" at bounding box center [401, 159] width 230 height 45
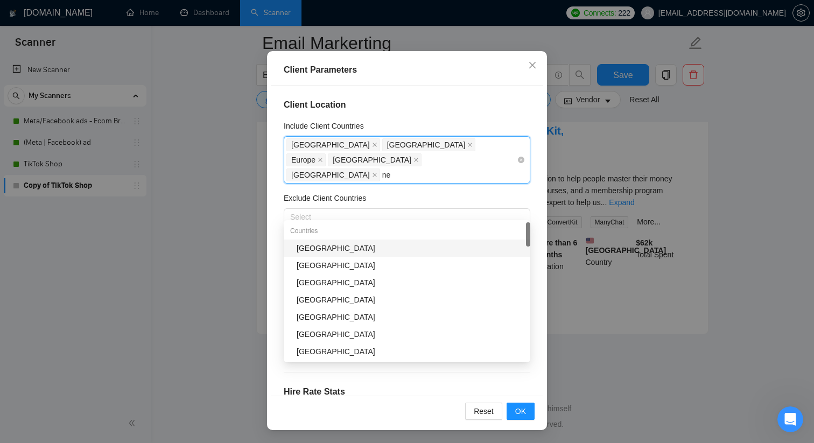
type input "new"
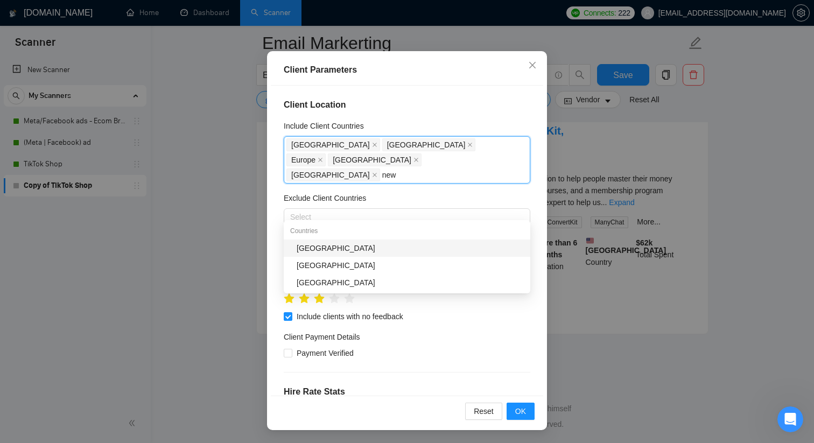
click at [404, 242] on div "[GEOGRAPHIC_DATA]" at bounding box center [410, 248] width 227 height 12
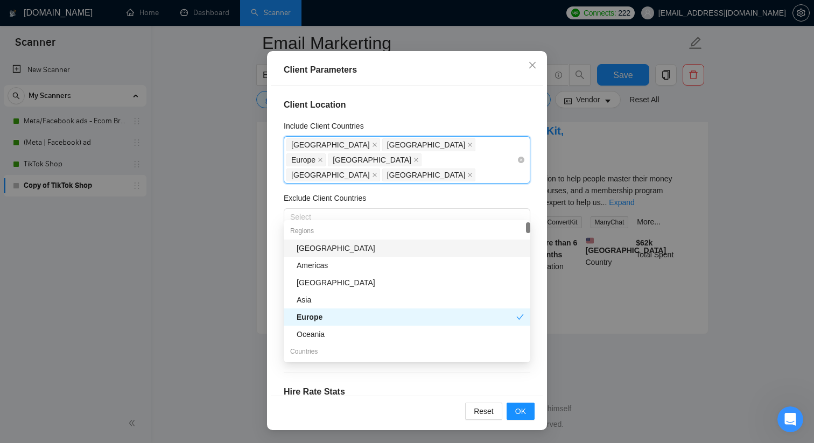
click at [429, 164] on div "[GEOGRAPHIC_DATA] [GEOGRAPHIC_DATA] [GEOGRAPHIC_DATA] [GEOGRAPHIC_DATA] [GEOGRA…" at bounding box center [401, 159] width 230 height 45
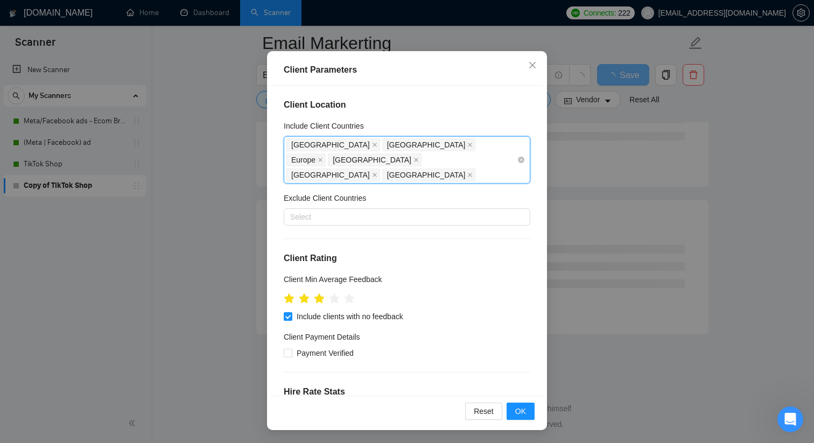
scroll to position [1353, 0]
click at [528, 408] on button "OK" at bounding box center [521, 411] width 28 height 17
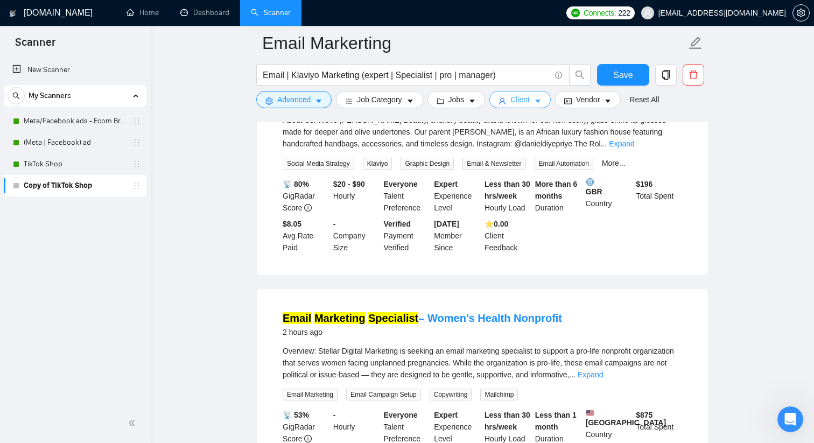
scroll to position [0, 0]
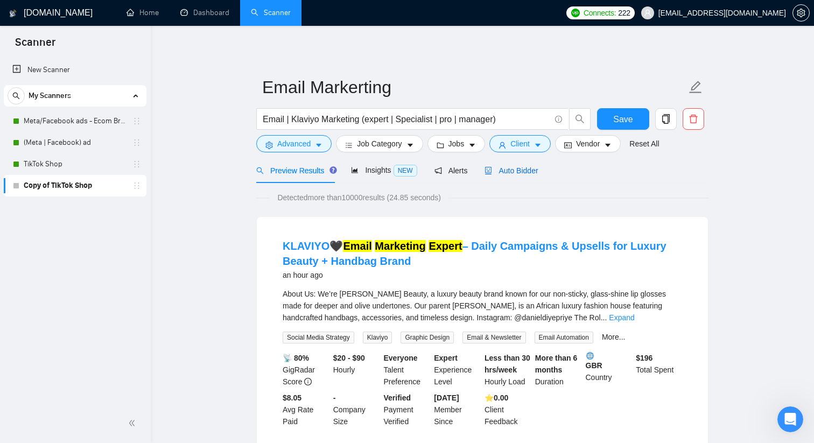
click at [524, 172] on span "Auto Bidder" at bounding box center [511, 170] width 53 height 9
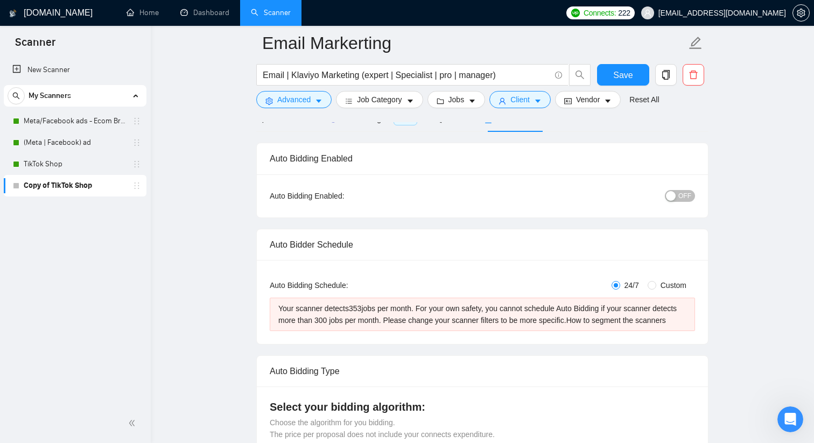
scroll to position [48, 0]
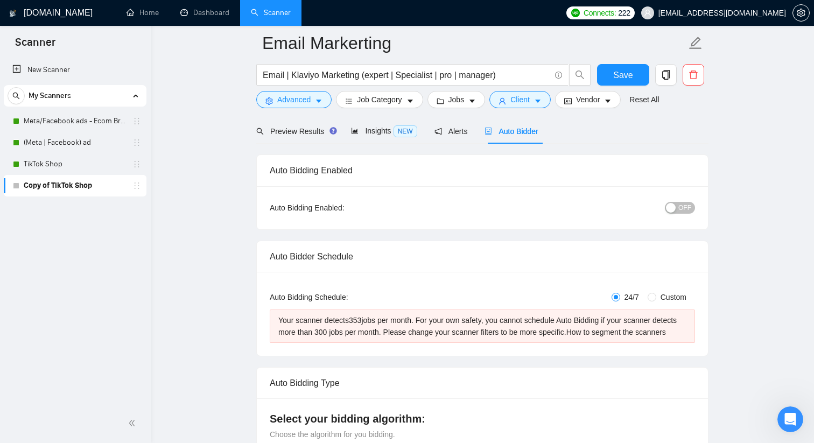
click at [686, 204] on span "OFF" at bounding box center [684, 208] width 13 height 12
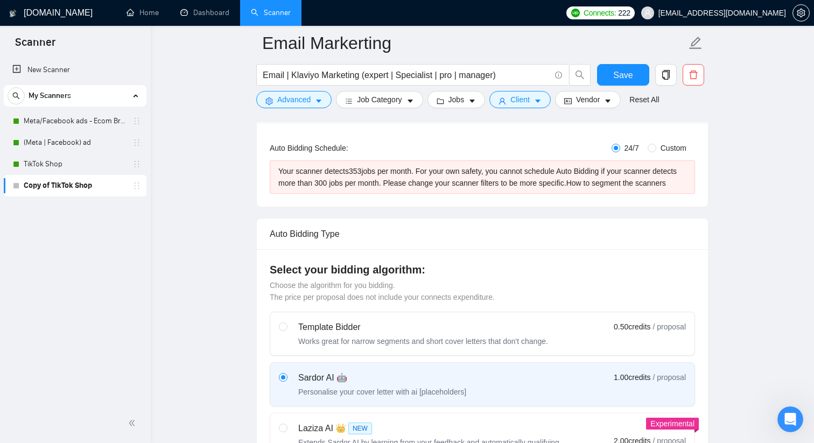
scroll to position [185, 0]
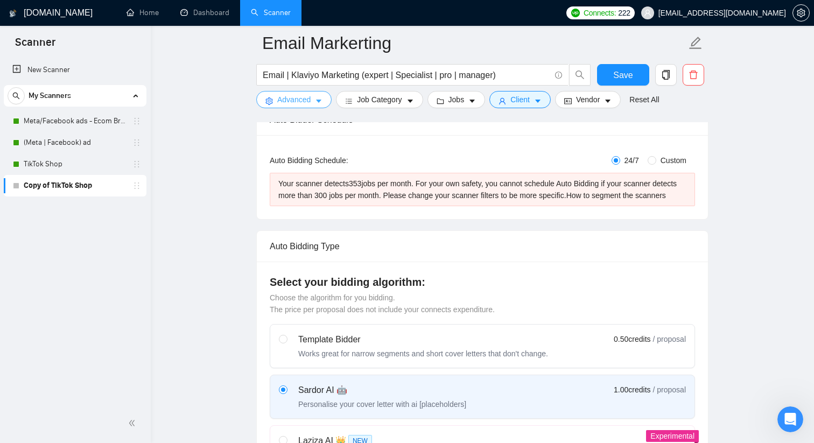
click at [311, 106] on button "Advanced" at bounding box center [293, 99] width 75 height 17
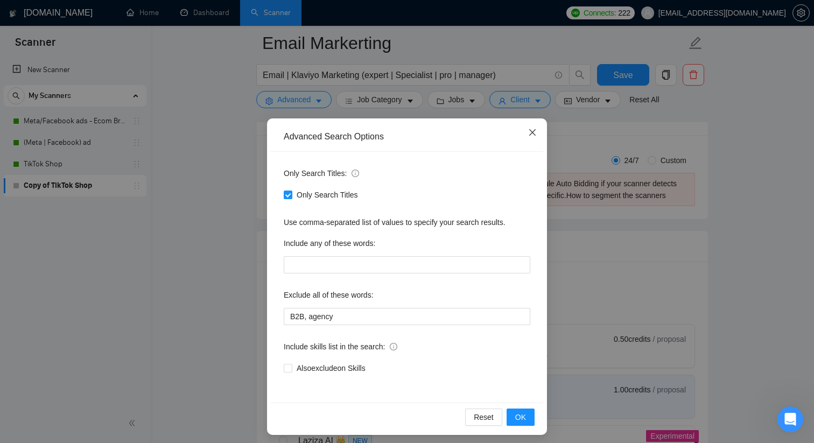
click at [527, 132] on span "Close" at bounding box center [532, 132] width 29 height 29
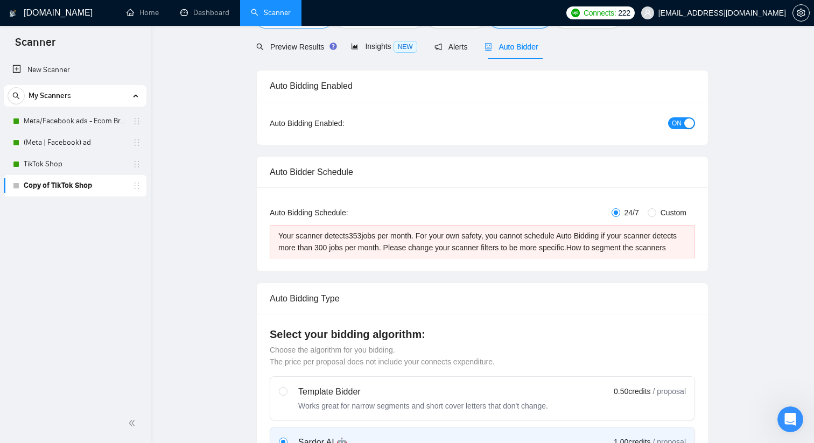
scroll to position [0, 0]
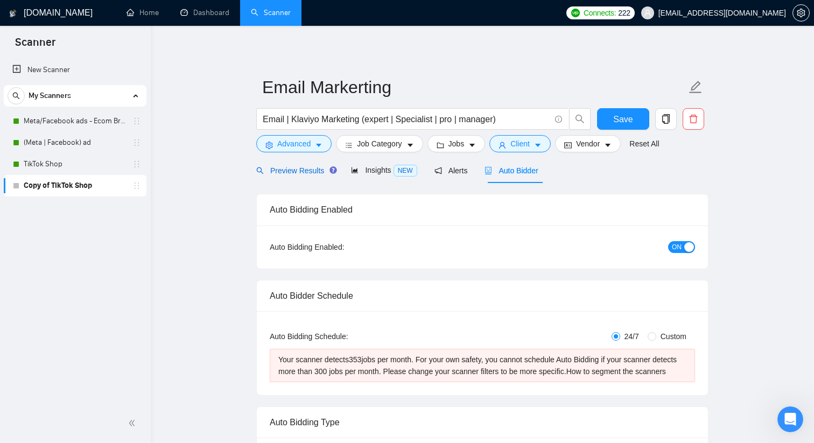
click at [304, 174] on span "Preview Results" at bounding box center [295, 170] width 78 height 9
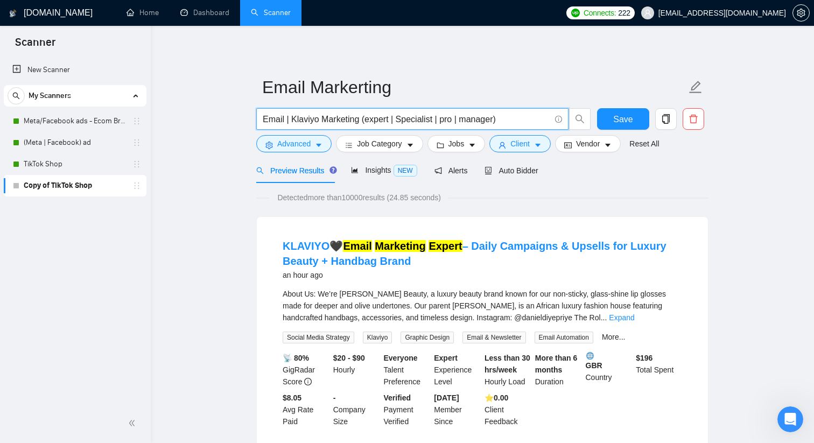
click at [501, 119] on input "Email | Klaviyo Marketing (expert | Specialist | pro | manager)" at bounding box center [407, 119] width 288 height 13
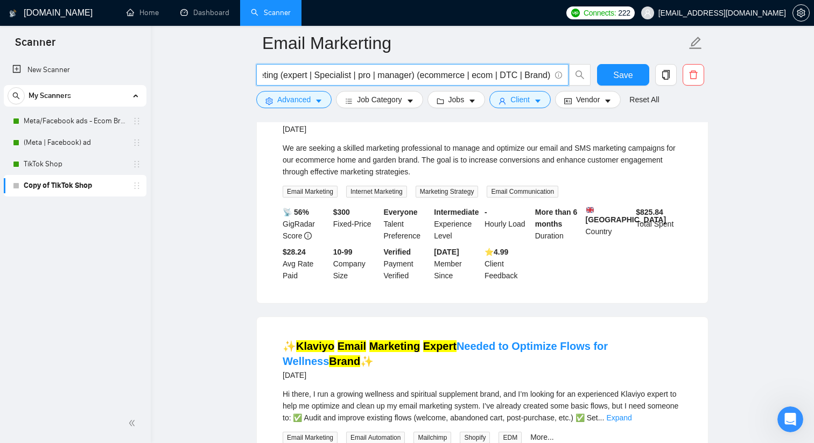
scroll to position [1373, 0]
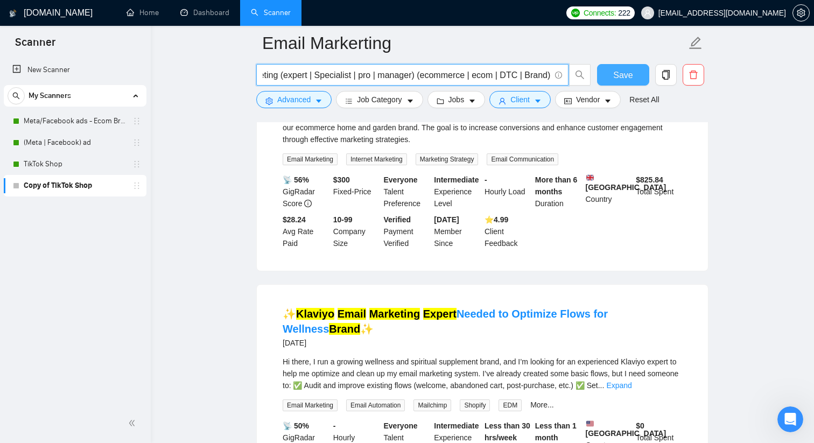
type input "Email | Klaviyo Marketing (expert | Specialist | pro | manager) (ecommerce | ec…"
click at [612, 82] on button "Save" at bounding box center [623, 75] width 52 height 22
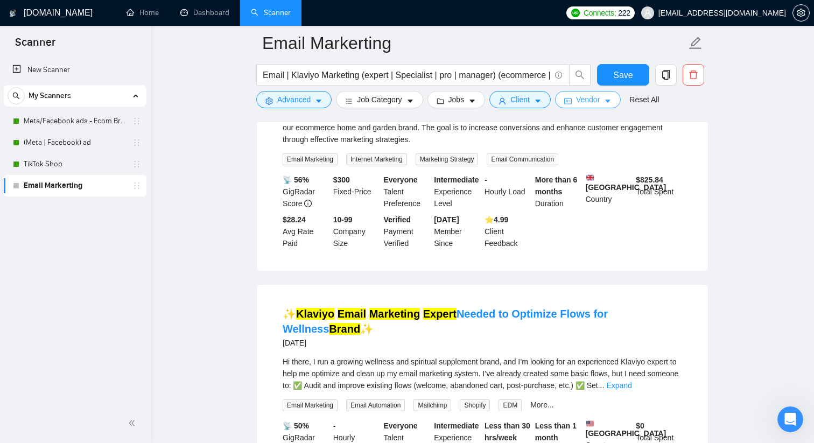
click at [608, 102] on button "Vendor" at bounding box center [588, 99] width 66 height 17
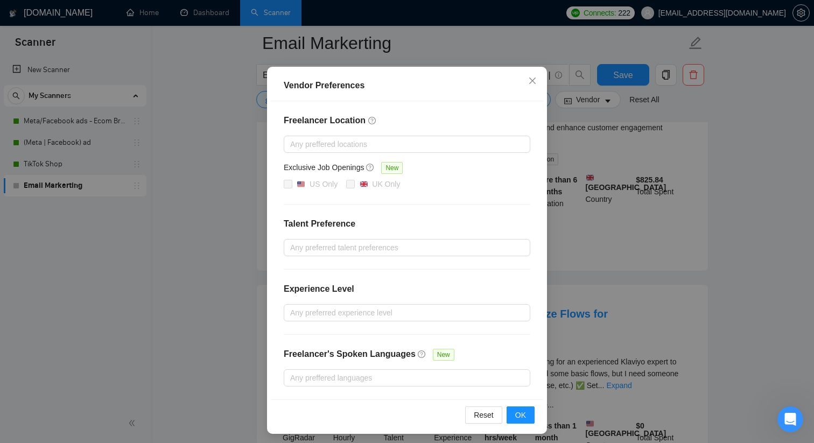
scroll to position [53, 0]
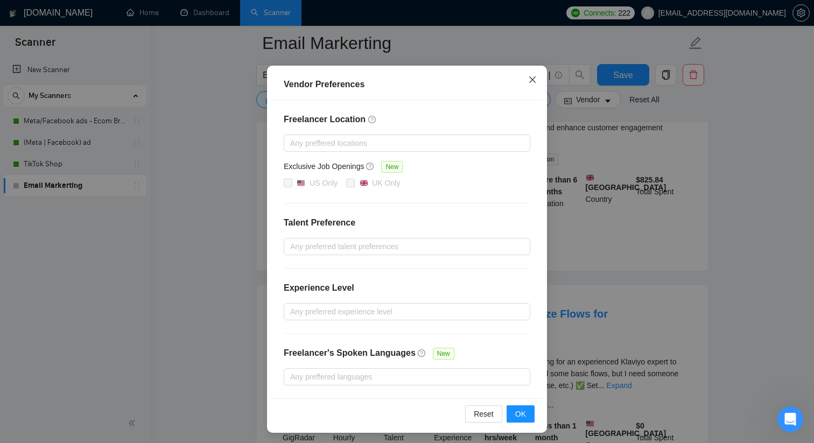
click at [531, 73] on span "Close" at bounding box center [532, 80] width 29 height 29
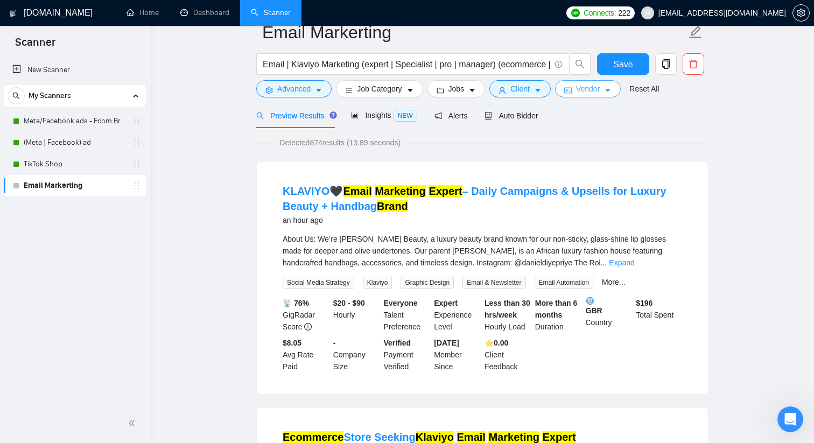
scroll to position [0, 0]
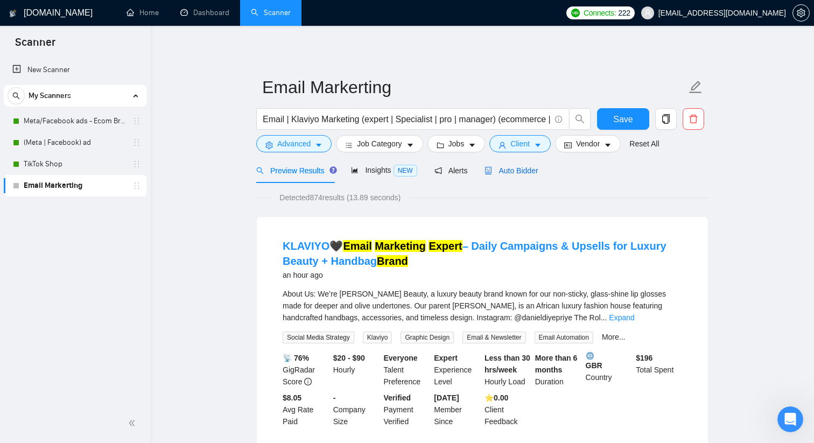
click at [505, 170] on span "Auto Bidder" at bounding box center [511, 170] width 53 height 9
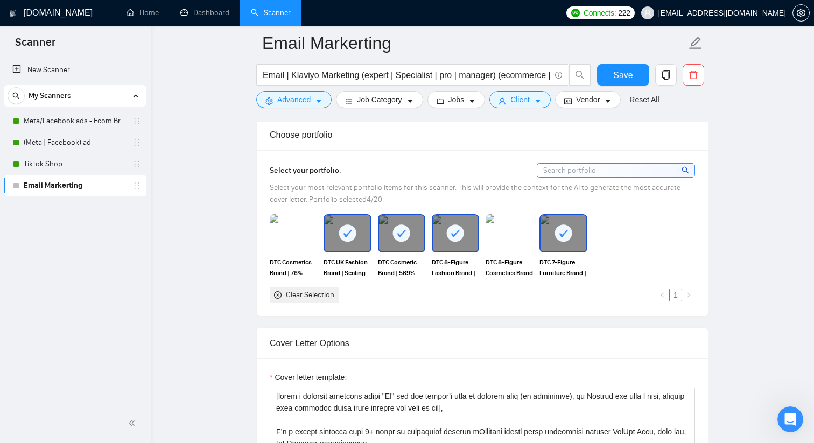
scroll to position [1005, 0]
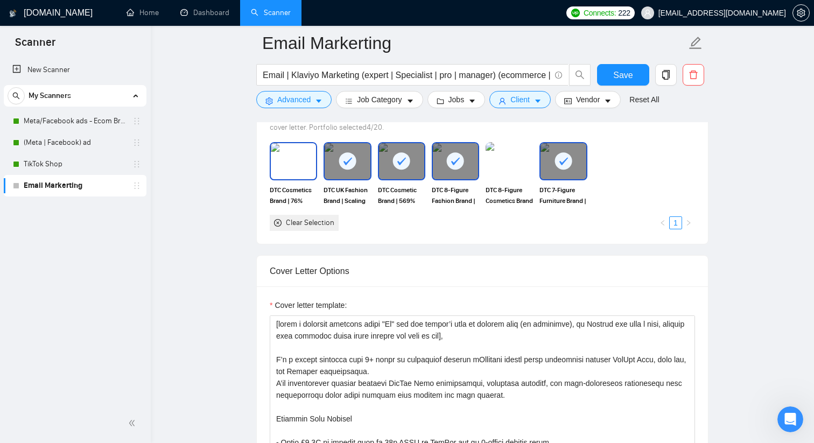
click at [301, 165] on img at bounding box center [293, 161] width 45 height 36
click at [344, 166] on rect at bounding box center [347, 160] width 17 height 17
click at [360, 170] on img at bounding box center [347, 161] width 45 height 36
click at [471, 170] on div at bounding box center [455, 161] width 45 height 36
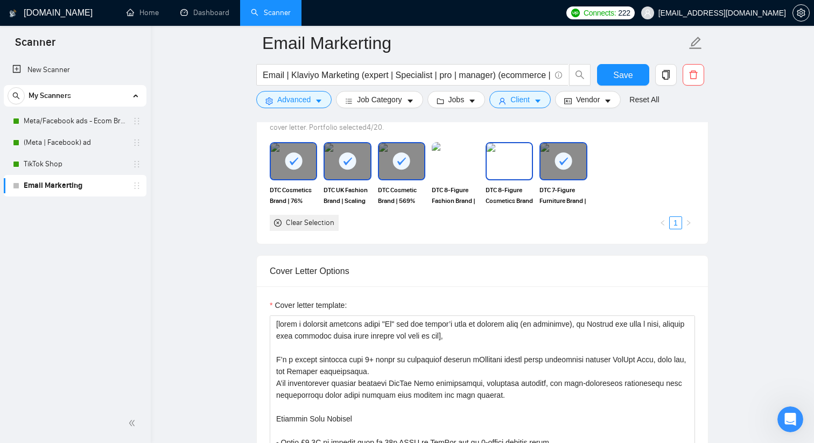
click at [516, 171] on img at bounding box center [509, 161] width 45 height 36
click at [569, 178] on div at bounding box center [563, 161] width 45 height 36
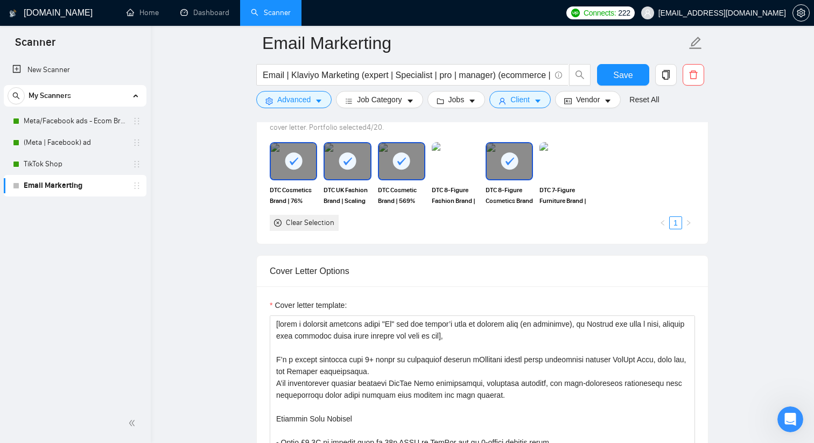
click at [517, 165] on rect at bounding box center [509, 160] width 17 height 17
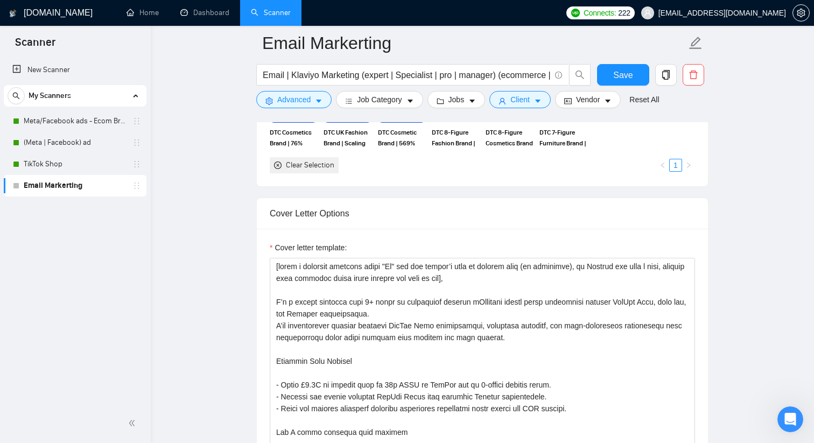
scroll to position [1067, 0]
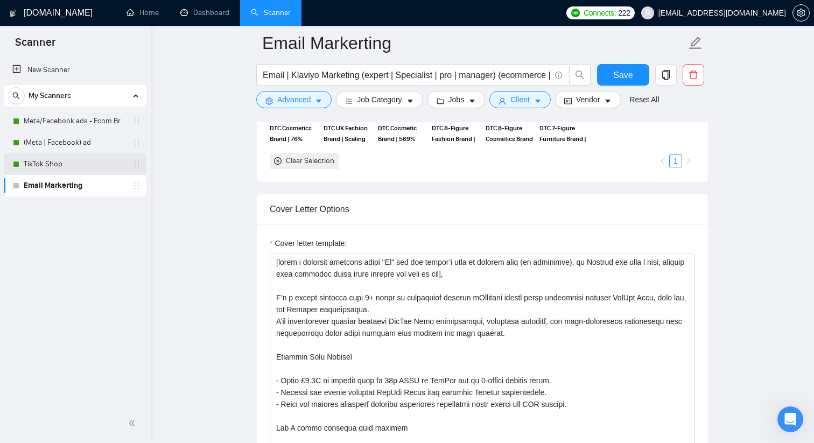
click at [64, 165] on link "TikTok Shop" at bounding box center [75, 164] width 102 height 22
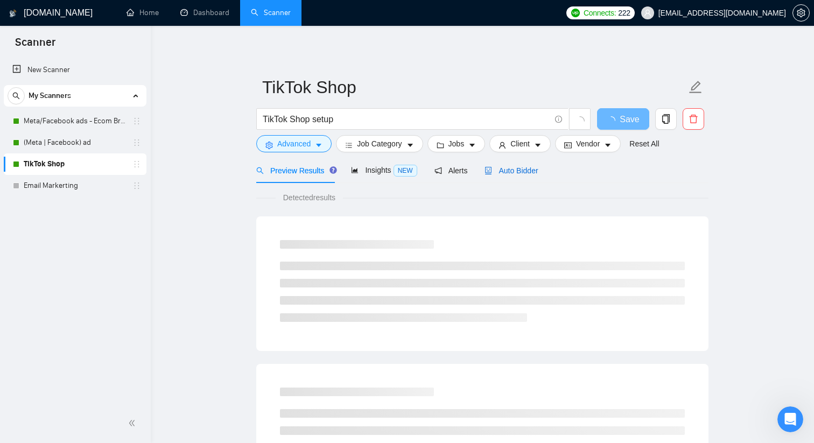
click at [501, 168] on span "Auto Bidder" at bounding box center [511, 170] width 53 height 9
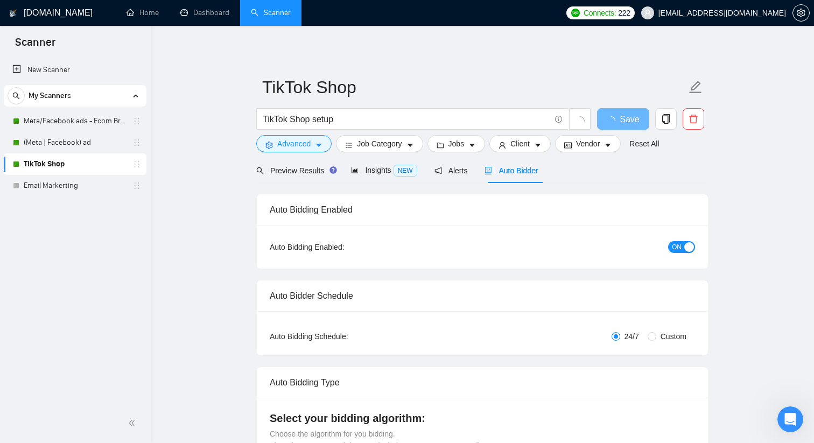
checkbox input "true"
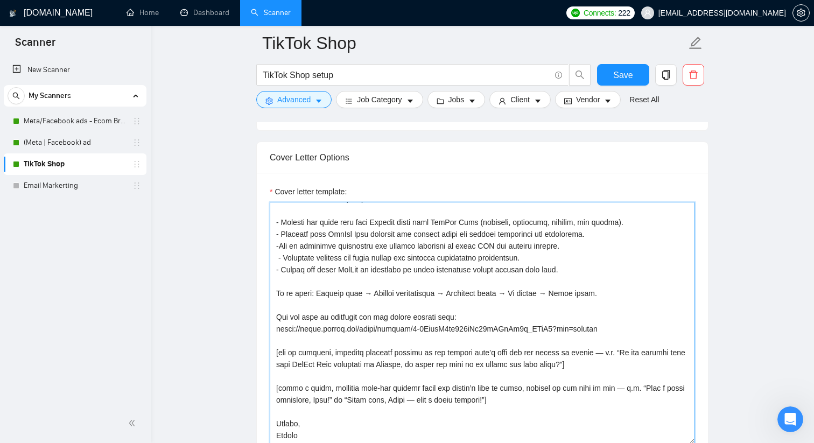
scroll to position [1165, 0]
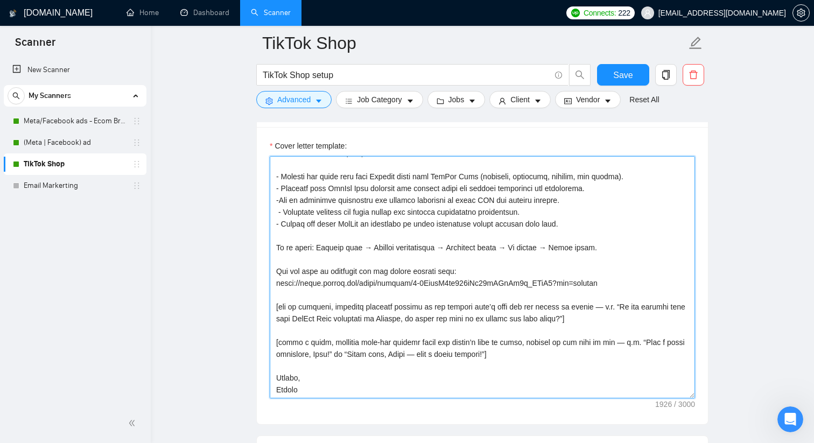
drag, startPoint x: 274, startPoint y: 229, endPoint x: 602, endPoint y: 395, distance: 367.4
click at [602, 395] on textarea "Cover letter template:" at bounding box center [482, 277] width 425 height 242
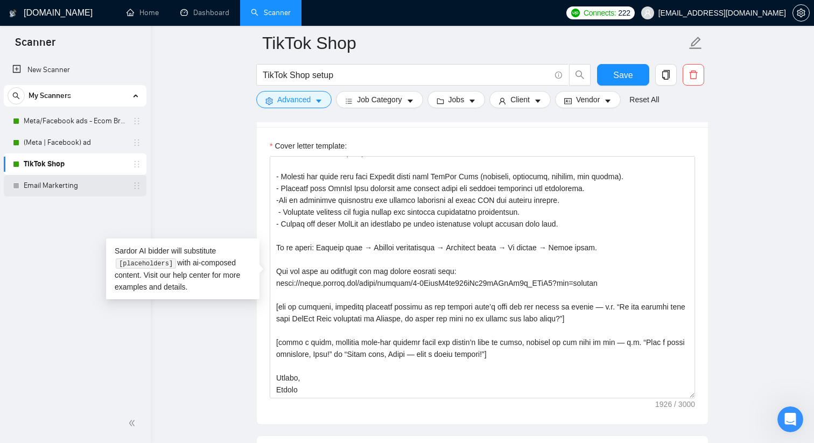
click at [44, 190] on link "Email Markerting" at bounding box center [75, 186] width 102 height 22
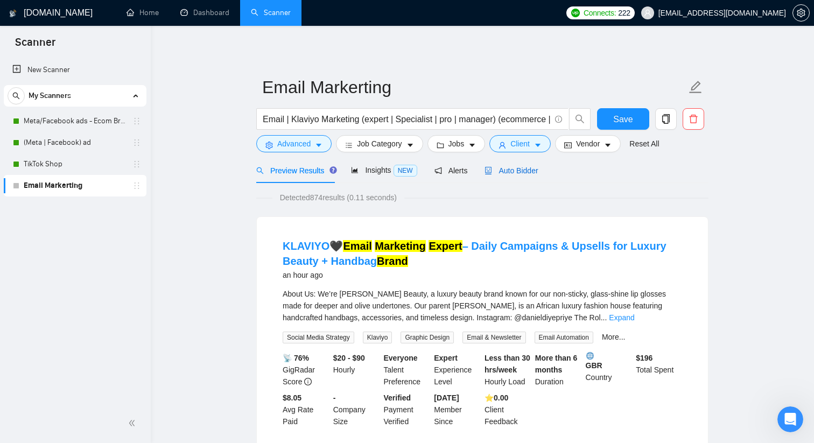
click at [533, 172] on span "Auto Bidder" at bounding box center [511, 170] width 53 height 9
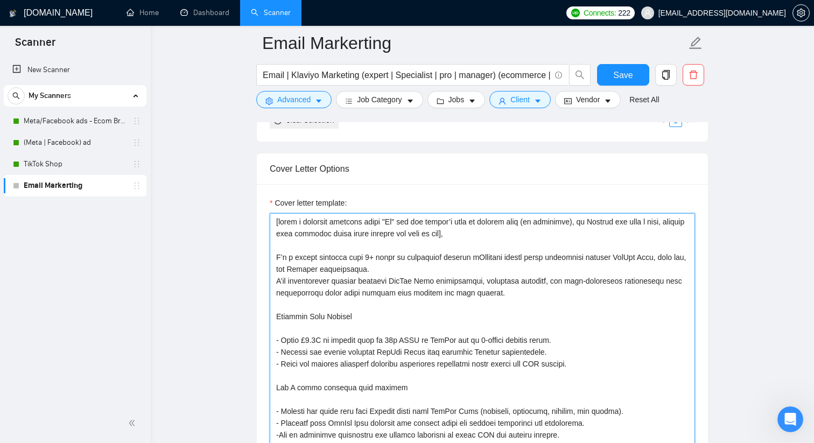
scroll to position [1110, 0]
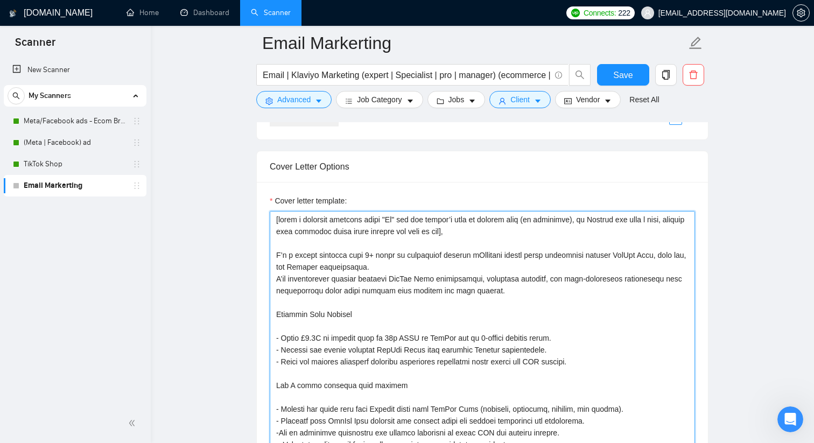
drag, startPoint x: 278, startPoint y: 235, endPoint x: 453, endPoint y: 442, distance: 270.8
click at [453, 442] on textarea "Cover letter template:" at bounding box center [482, 332] width 425 height 242
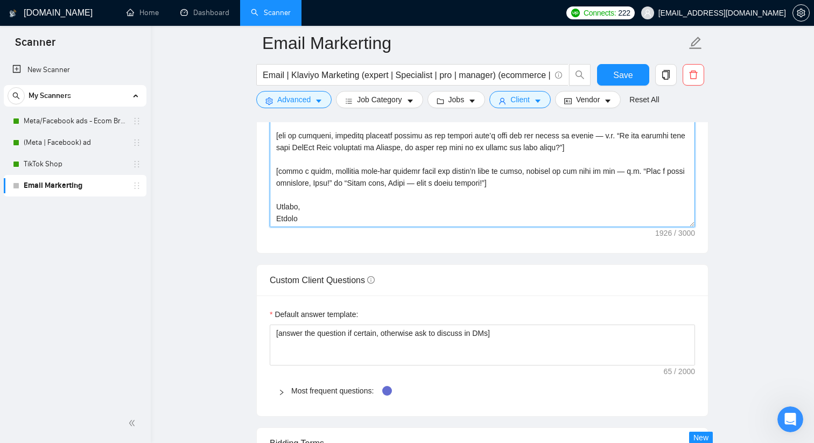
type textarea "[lorem i dolorsit ametcons adipi "El" sed doe tempor’i utla et dolorem aliq (en…"
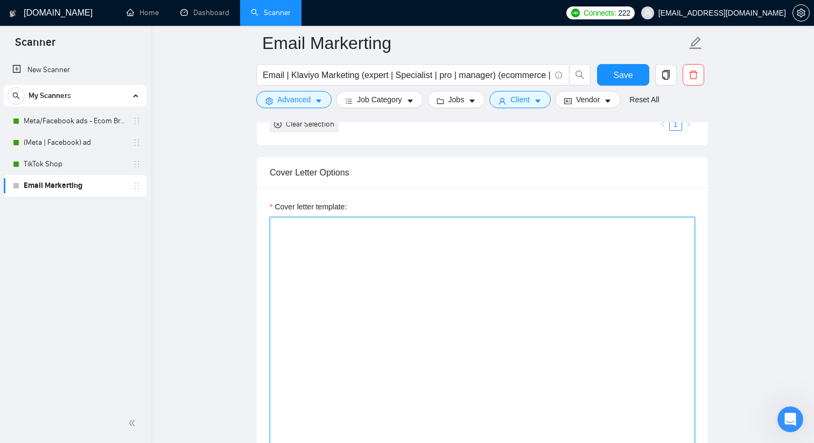
scroll to position [0, 0]
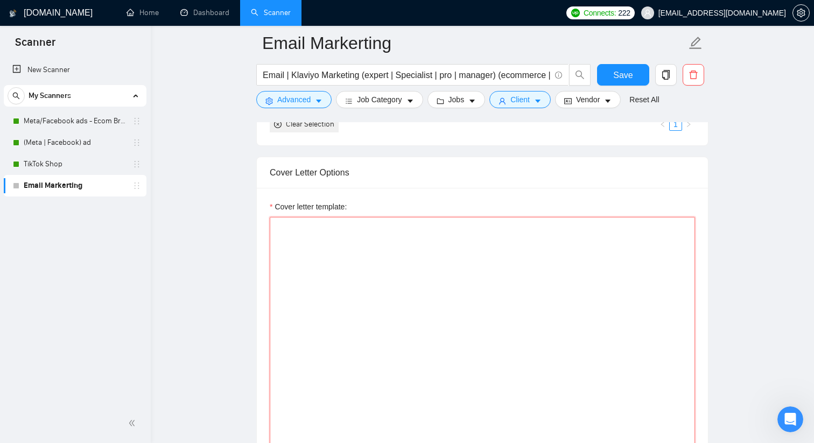
paste textarea "[lorem i dolorsit ametcons adipi "El" sed doe tempor’i utla et dolorem aliq (en…"
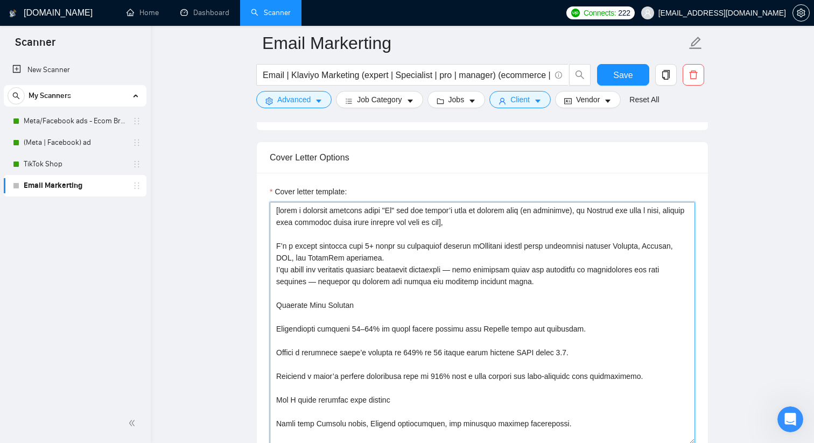
scroll to position [1107, 0]
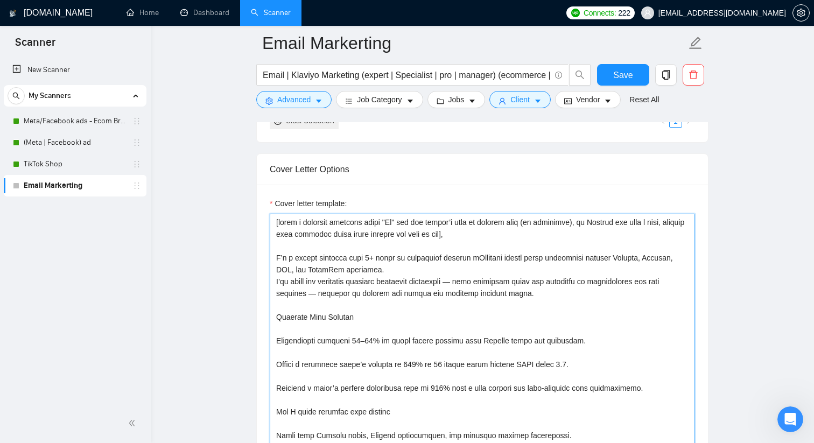
click at [331, 293] on textarea "Cover letter template:" at bounding box center [482, 335] width 425 height 242
click at [477, 281] on textarea "Cover letter template:" at bounding box center [482, 335] width 425 height 242
click at [501, 293] on textarea "Cover letter template:" at bounding box center [482, 335] width 425 height 242
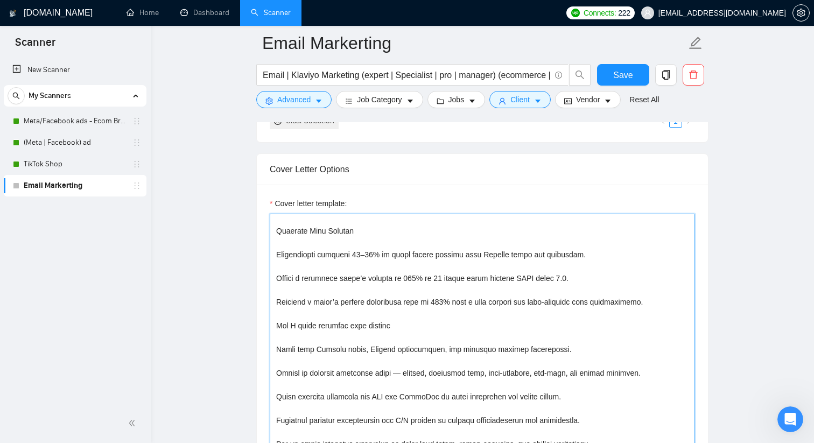
scroll to position [86, 0]
click at [277, 255] on textarea "Cover letter template:" at bounding box center [482, 335] width 425 height 242
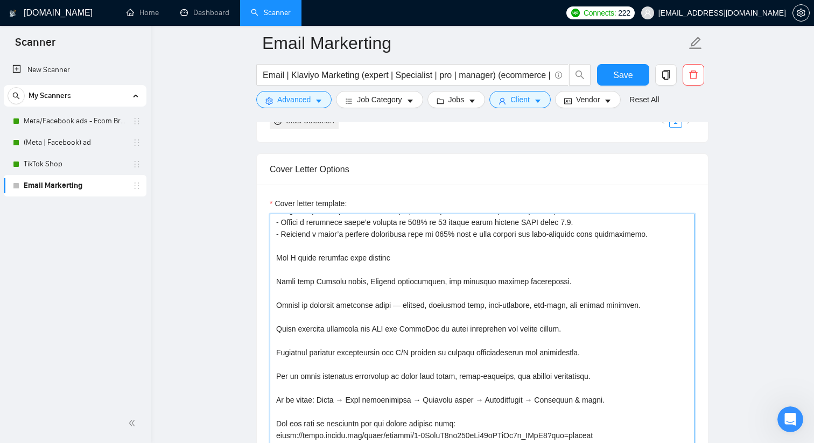
scroll to position [136, 0]
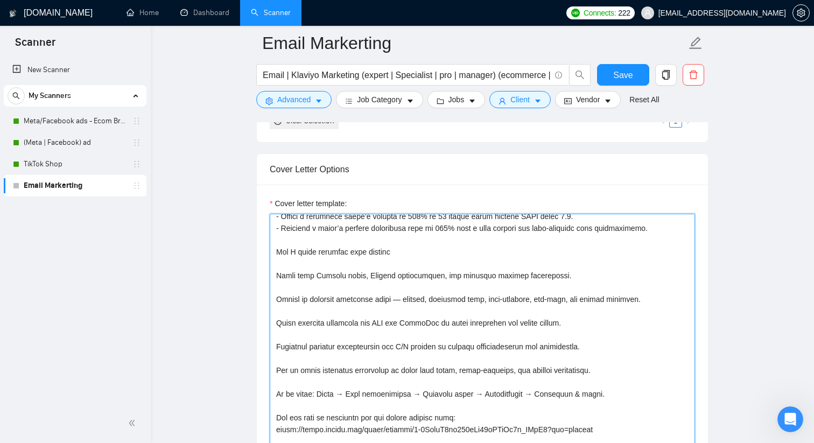
click at [275, 275] on textarea "Cover letter template:" at bounding box center [482, 335] width 425 height 242
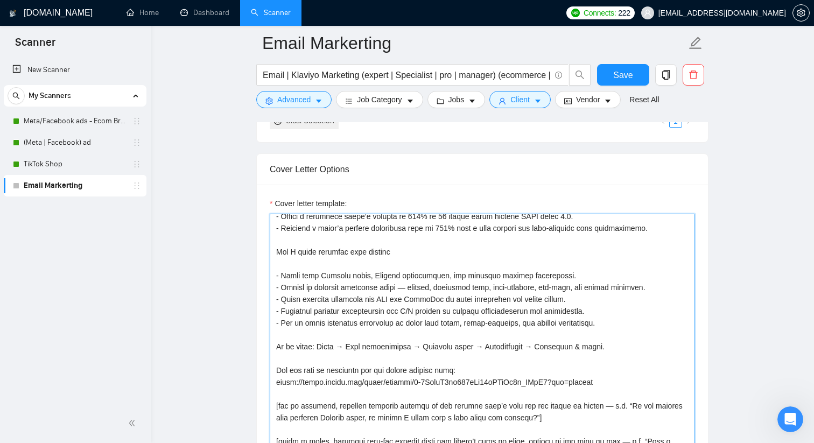
click at [415, 286] on textarea "Cover letter template:" at bounding box center [482, 335] width 425 height 242
click at [418, 314] on textarea "Cover letter template:" at bounding box center [482, 335] width 425 height 242
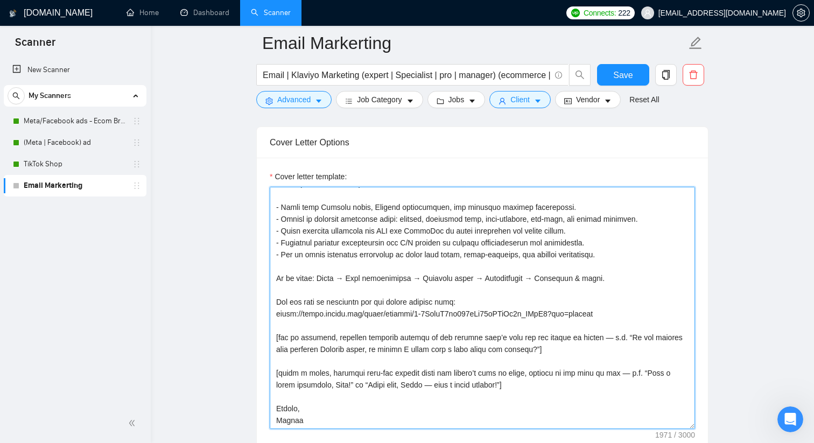
scroll to position [1138, 0]
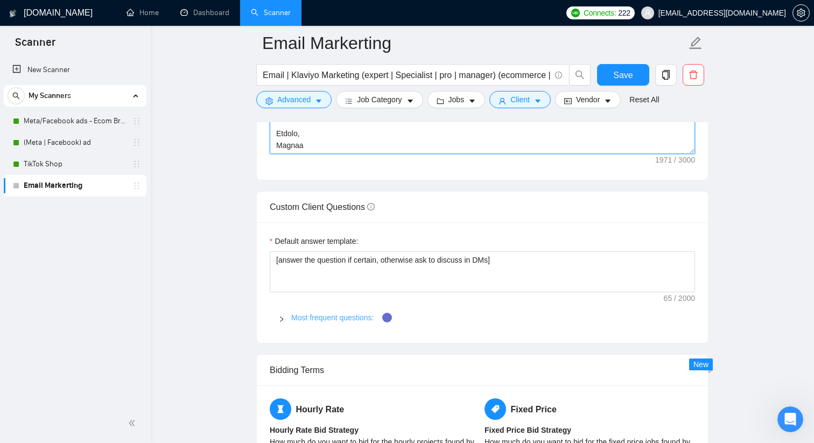
type textarea "[lorem i dolorsit ametcons adipi "El" sed doe tempor’i utla et dolorem aliq (en…"
click at [314, 316] on link "Most frequent questions:" at bounding box center [332, 317] width 82 height 9
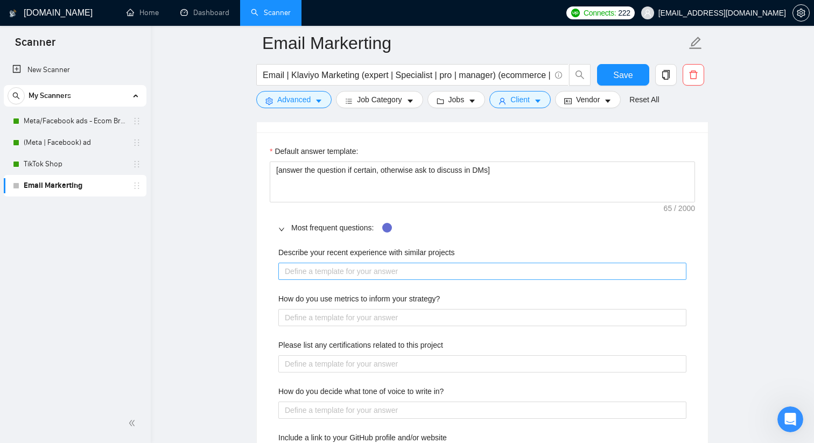
scroll to position [1500, 0]
click at [312, 256] on label "Describe your recent experience with similar projects" at bounding box center [366, 252] width 177 height 12
click at [312, 262] on projects "Describe your recent experience with similar projects" at bounding box center [482, 270] width 408 height 17
click at [312, 256] on label "Describe your recent experience with similar projects" at bounding box center [366, 252] width 177 height 12
click at [312, 262] on projects "Describe your recent experience with similar projects" at bounding box center [482, 270] width 408 height 17
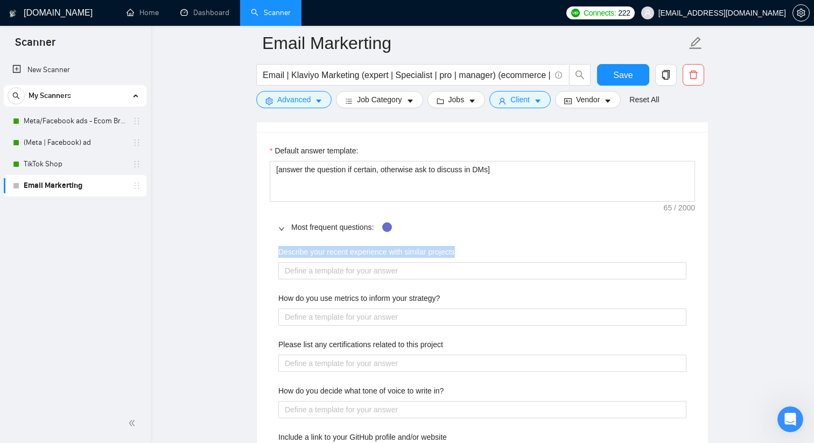
click at [312, 256] on label "Describe your recent experience with similar projects" at bounding box center [366, 252] width 177 height 12
click at [312, 262] on projects "Describe your recent experience with similar projects" at bounding box center [482, 270] width 408 height 17
copy label "Describe your recent experience with similar projects"
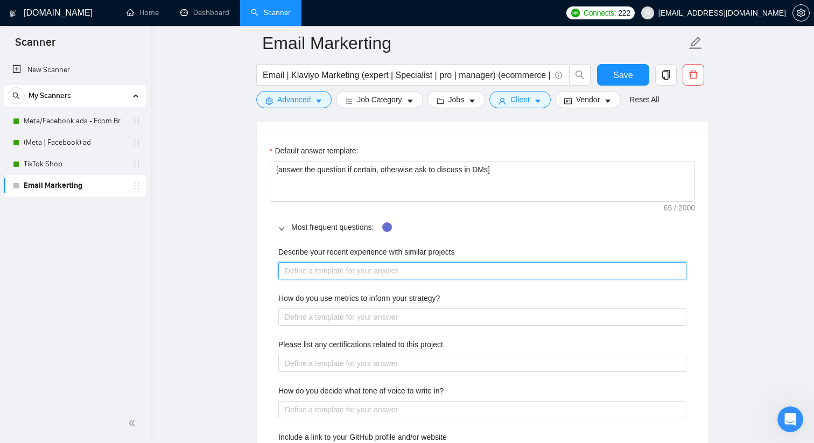
click at [321, 267] on projects "Describe your recent experience with similar projects" at bounding box center [482, 270] width 408 height 17
paste projects "I’ve recently helped several Shopify brands build and optimise their Klaviyo em…"
type projects "I’ve recently helped several Shopify brands build and optimise their Klaviyo em…"
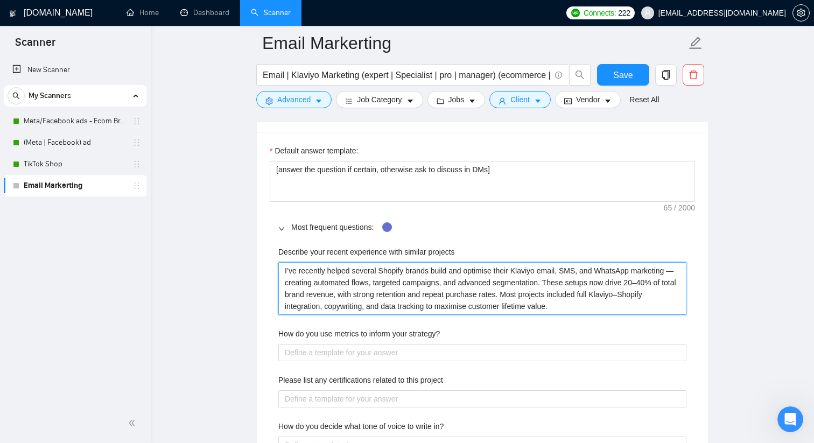
click at [292, 282] on projects "I’ve recently helped several Shopify brands build and optimise their Klaviyo em…" at bounding box center [482, 288] width 408 height 53
type projects "I’ve recently helped several Shopify brands build and optimise their Klaviyo em…"
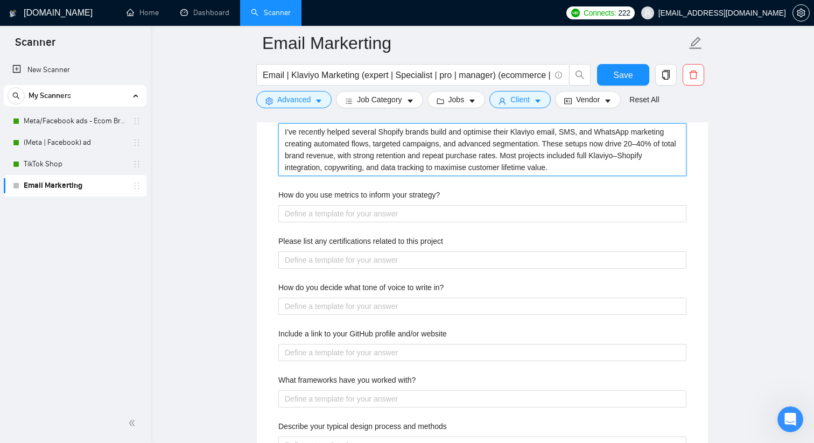
scroll to position [1656, 0]
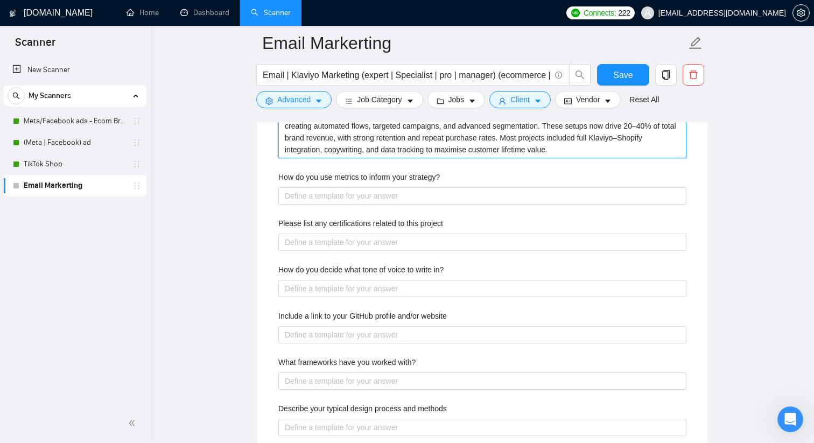
type projects "I’ve recently helped several Shopify brands build and optimise their Klaviyo em…"
click at [379, 171] on label "How do you use metrics to inform your strategy?" at bounding box center [359, 177] width 162 height 12
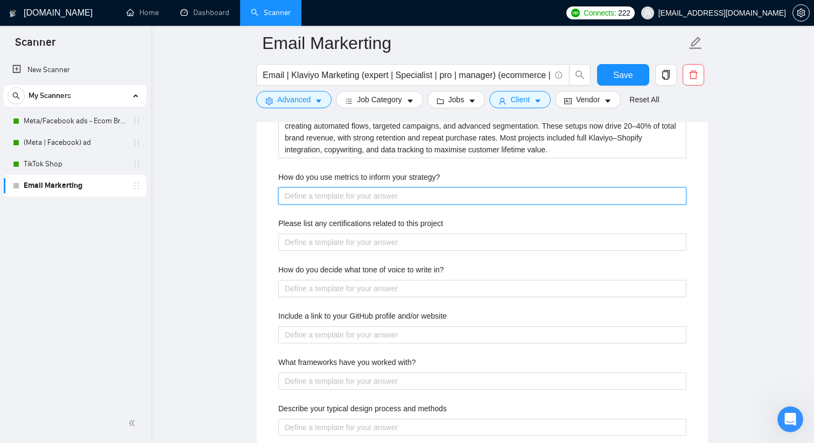
click at [379, 187] on strategy\? "How do you use metrics to inform your strategy?" at bounding box center [482, 195] width 408 height 17
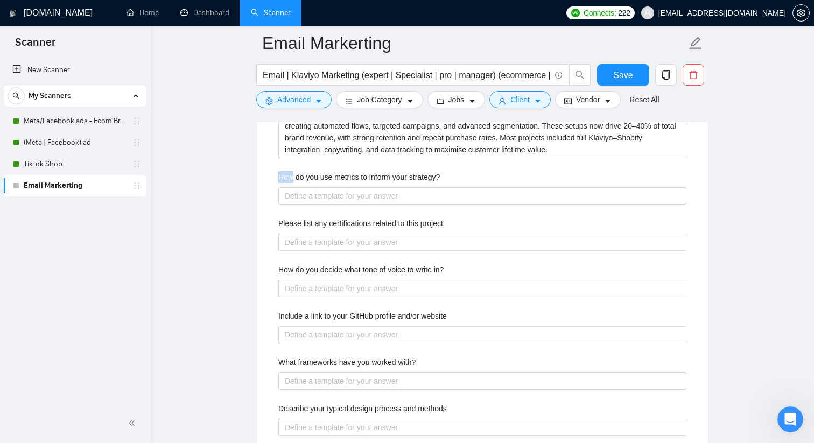
click at [379, 171] on label "How do you use metrics to inform your strategy?" at bounding box center [359, 177] width 162 height 12
click at [379, 187] on strategy\? "How do you use metrics to inform your strategy?" at bounding box center [482, 195] width 408 height 17
click at [379, 171] on label "How do you use metrics to inform your strategy?" at bounding box center [359, 177] width 162 height 12
click at [379, 187] on strategy\? "How do you use metrics to inform your strategy?" at bounding box center [482, 195] width 408 height 17
copy label "How do you use metrics to inform your strategy?"
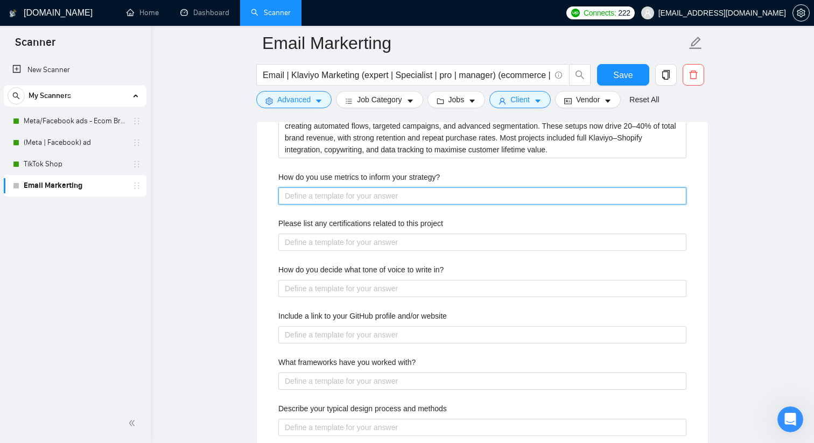
click at [316, 198] on strategy\? "How do you use metrics to inform your strategy?" at bounding box center [482, 195] width 408 height 17
paste strategy\? "I track key Klaviyo and Shopify metrics like revenue per recipient, flow perfor…"
type strategy\? "I track key Klaviyo and Shopify metrics like revenue per recipient, flow perfor…"
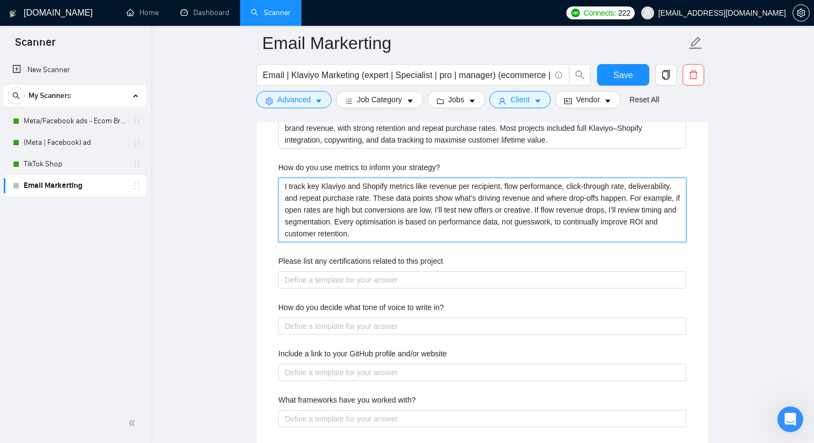
scroll to position [1684, 0]
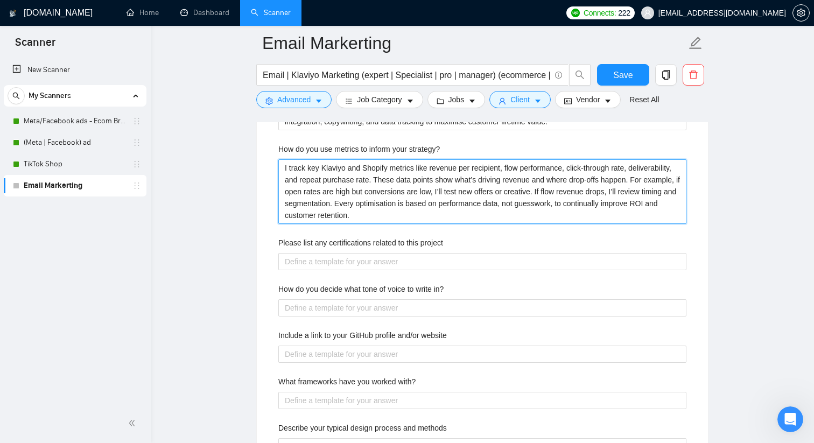
type strategy\? "I track key Klaviyo and Shopify metrics like revenue per recipient, flow perfor…"
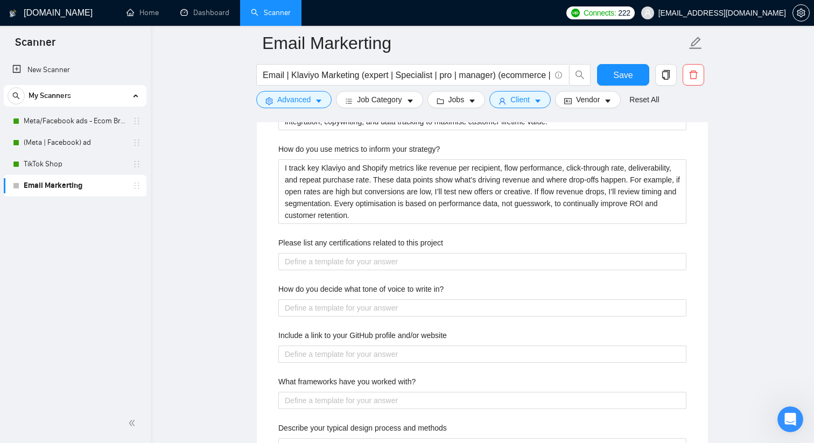
click at [306, 243] on label "Please list any certifications related to this project" at bounding box center [360, 243] width 165 height 12
click at [306, 253] on project "Please list any certifications related to this project" at bounding box center [482, 261] width 408 height 17
click at [306, 243] on label "Please list any certifications related to this project" at bounding box center [360, 243] width 165 height 12
click at [306, 253] on project "Please list any certifications related to this project" at bounding box center [482, 261] width 408 height 17
click at [306, 242] on label "Please list any certifications related to this project" at bounding box center [360, 243] width 165 height 12
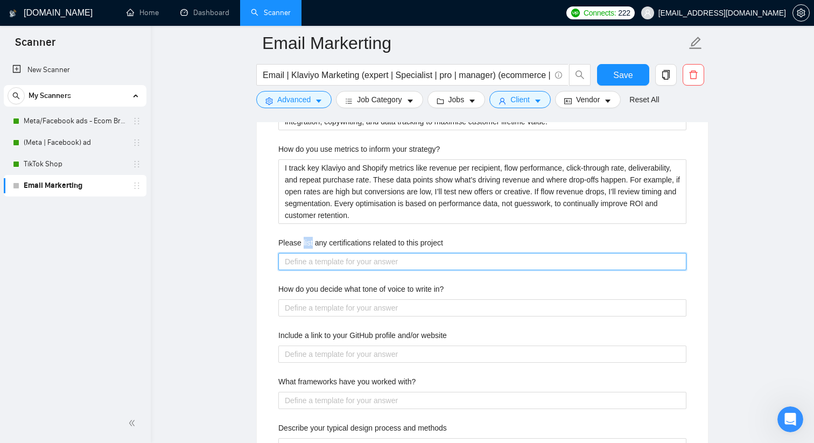
click at [306, 253] on project "Please list any certifications related to this project" at bounding box center [482, 261] width 408 height 17
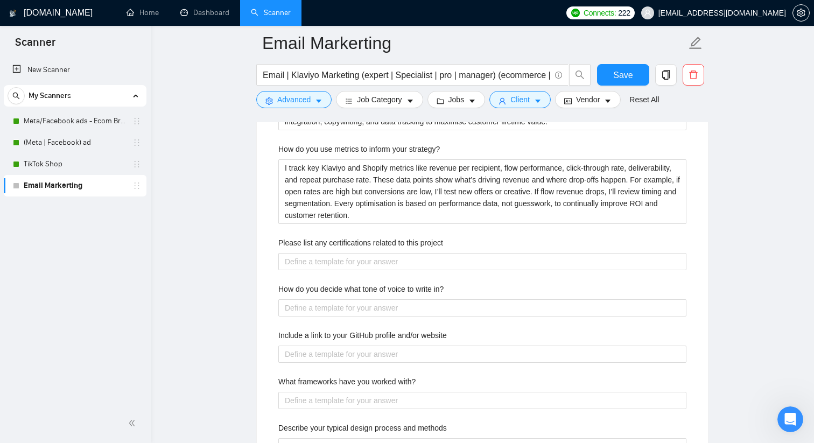
click at [306, 242] on label "Please list any certifications related to this project" at bounding box center [360, 243] width 165 height 12
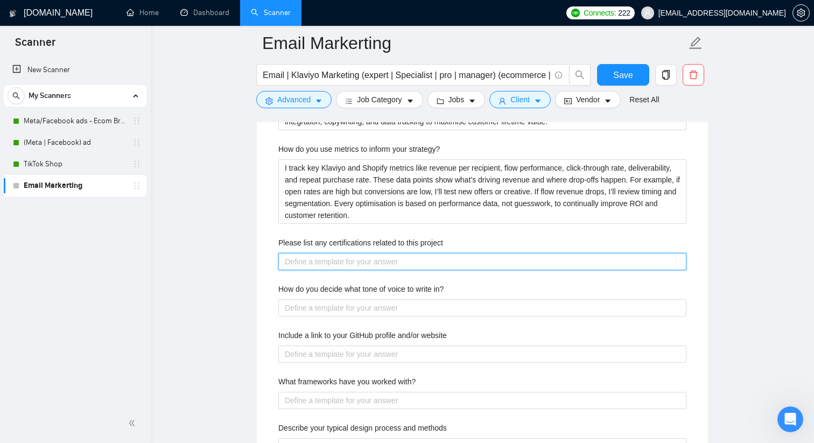
click at [306, 253] on project "Please list any certifications related to this project" at bounding box center [482, 261] width 408 height 17
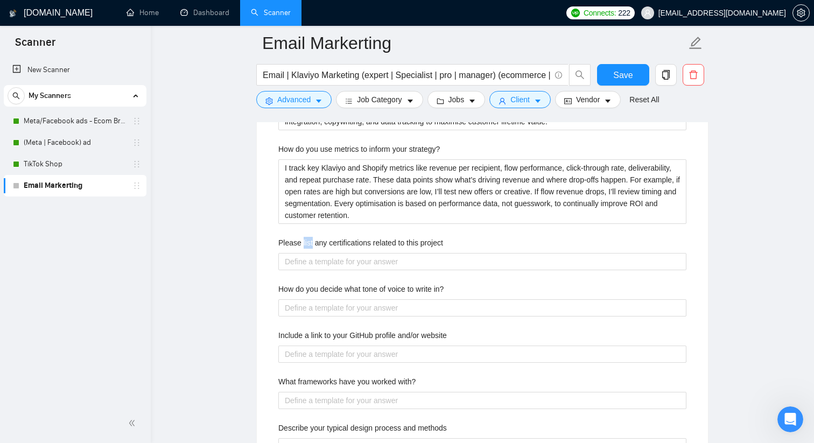
click at [306, 242] on label "Please list any certifications related to this project" at bounding box center [360, 243] width 165 height 12
click at [306, 253] on project "Please list any certifications related to this project" at bounding box center [482, 261] width 408 height 17
click at [306, 242] on label "Please list any certifications related to this project" at bounding box center [360, 243] width 165 height 12
click at [306, 253] on project "Please list any certifications related to this project" at bounding box center [482, 261] width 408 height 17
copy label "Please list any certifications related to this project"
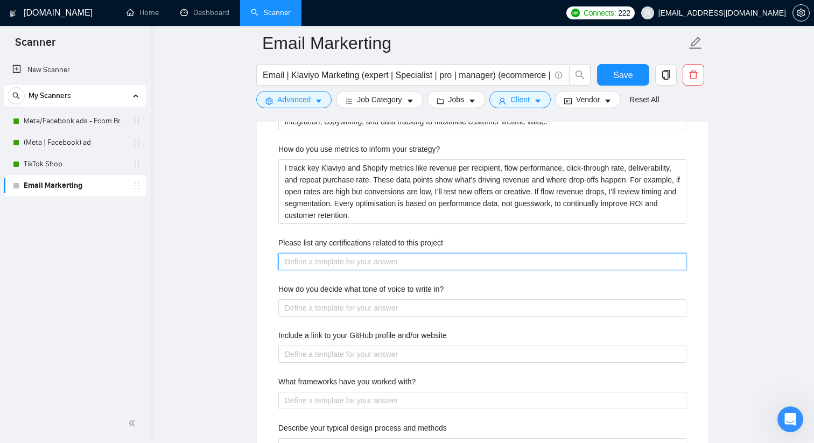
click at [365, 265] on project "Please list any certifications related to this project" at bounding box center [482, 261] width 408 height 17
paste project "I’m Klaviyo Product Certified and Klaviyo Email Marketing Certified, with over …"
type project "I’m Klaviyo Product Certified and Klaviyo Email Marketing Certified, with over …"
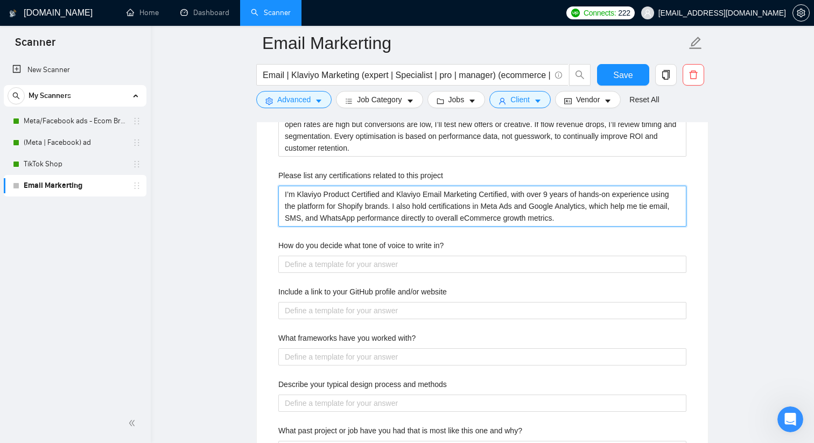
scroll to position [1758, 0]
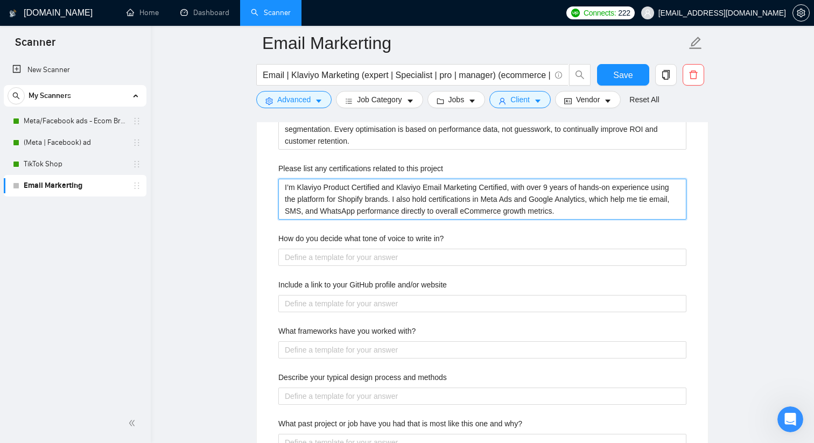
type project "I’m Klaviyo Product Certified and Klaviyo Email Marketing Certified, with over …"
click at [322, 242] on label "How do you decide what tone of voice to write in?" at bounding box center [360, 239] width 165 height 12
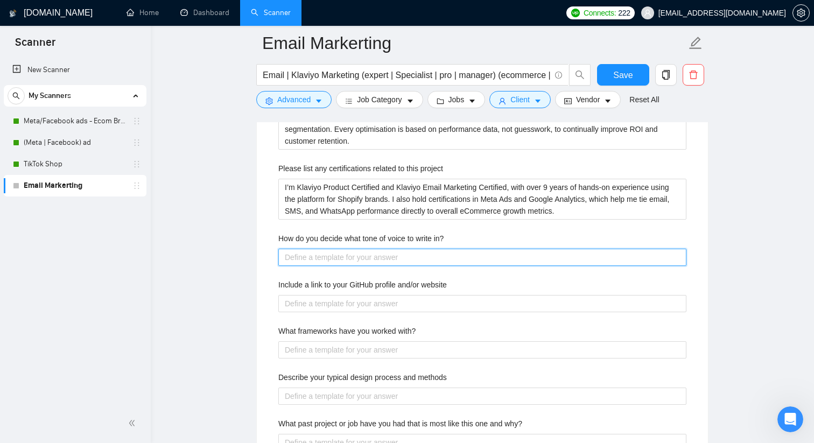
click at [322, 249] on in\? "How do you decide what tone of voice to write in?" at bounding box center [482, 257] width 408 height 17
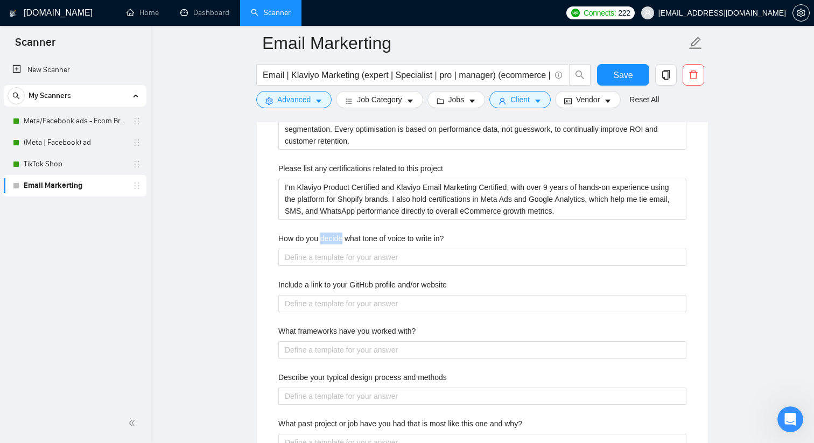
click at [322, 242] on label "How do you decide what tone of voice to write in?" at bounding box center [360, 239] width 165 height 12
click at [322, 249] on in\? "How do you decide what tone of voice to write in?" at bounding box center [482, 257] width 408 height 17
click at [322, 242] on label "How do you decide what tone of voice to write in?" at bounding box center [360, 239] width 165 height 12
click at [322, 249] on in\? "How do you decide what tone of voice to write in?" at bounding box center [482, 257] width 408 height 17
copy label "How do you decide what tone of voice to write in?"
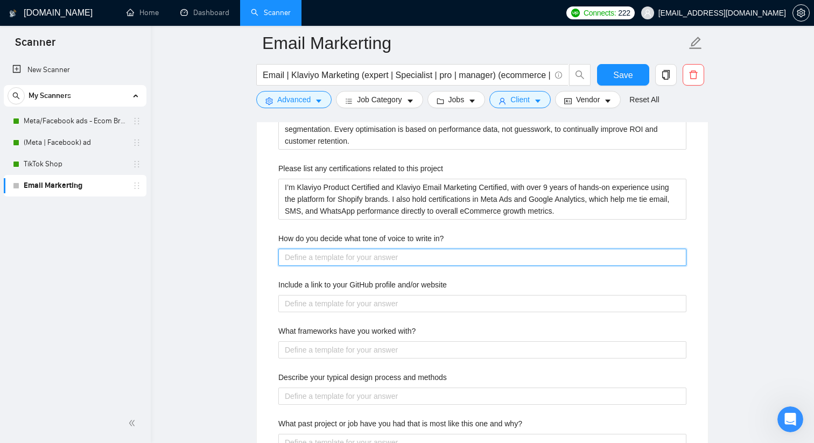
click at [319, 261] on in\? "How do you decide what tone of voice to write in?" at bounding box center [482, 257] width 408 height 17
paste in\? "I base the tone of voice on the brand’s identity, audience, and stage in the cu…"
type in\? "I base the tone of voice on the brand’s identity, audience, and stage in the cu…"
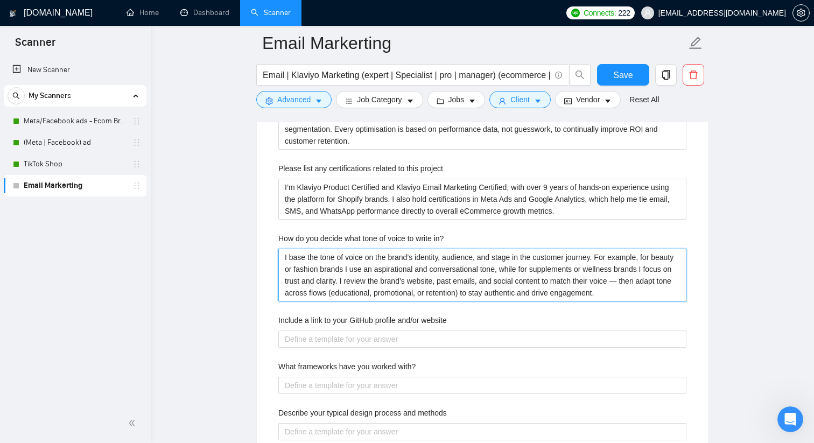
type in\? "I base the tone of voice on the brand’s identity, audience, and stage in the cu…"
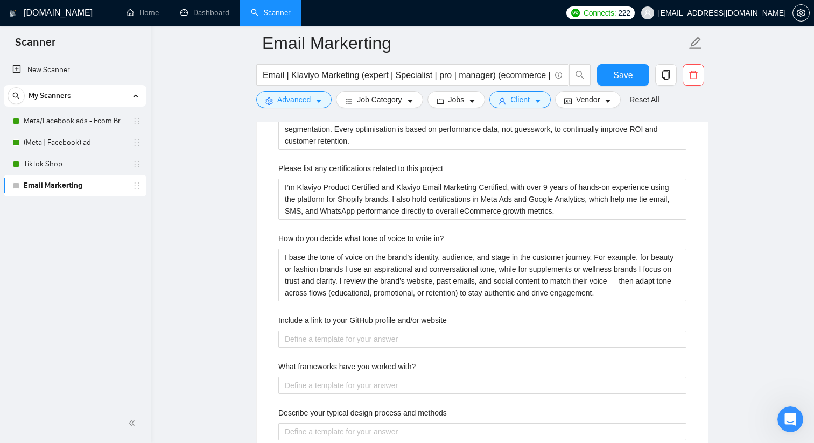
click at [327, 319] on label "Include a link to your GitHub profile and/or website" at bounding box center [362, 320] width 169 height 12
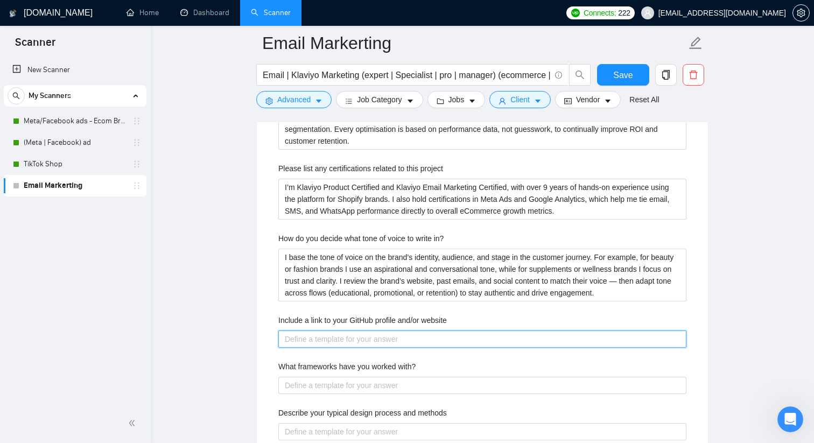
click at [327, 331] on website "Include a link to your GitHub profile and/or website" at bounding box center [482, 339] width 408 height 17
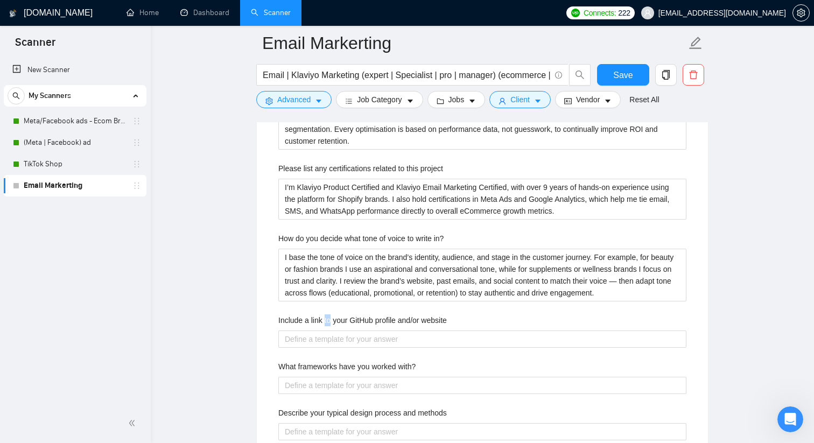
click at [327, 319] on label "Include a link to your GitHub profile and/or website" at bounding box center [362, 320] width 169 height 12
click at [327, 331] on website "Include a link to your GitHub profile and/or website" at bounding box center [482, 339] width 408 height 17
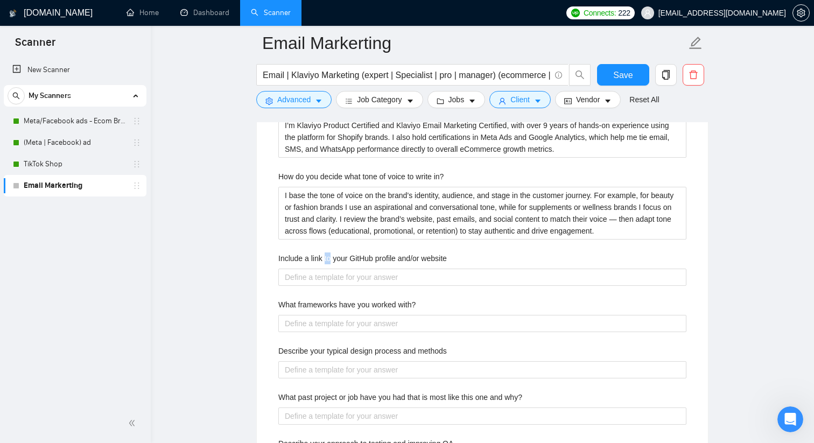
scroll to position [1828, 0]
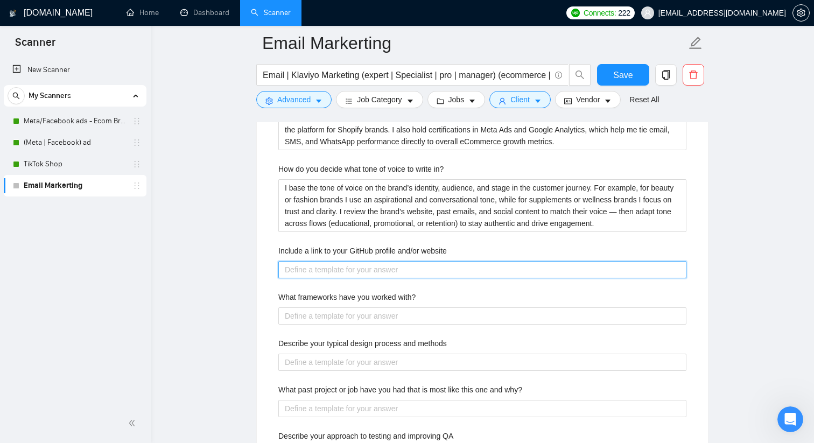
click at [296, 272] on website "Include a link to your GitHub profile and/or website" at bounding box center [482, 269] width 408 height 17
type website "w"
type website "ww"
type website "ww."
type website "ww"
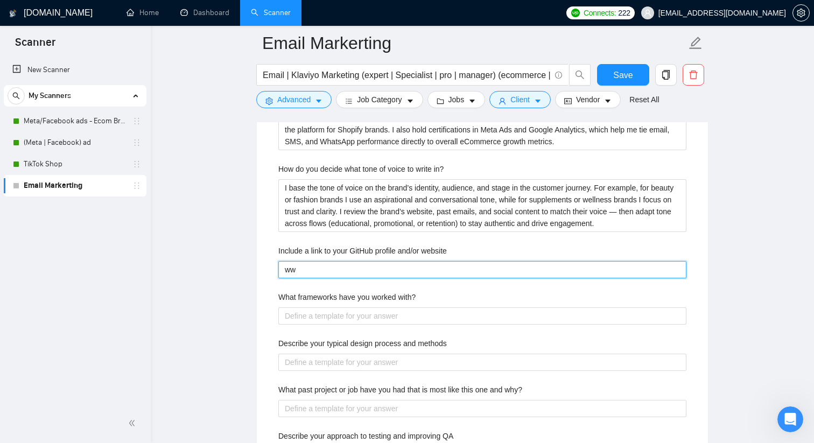
type website "w"
type website "ww"
type website "ww."
type website "ww"
type website "www"
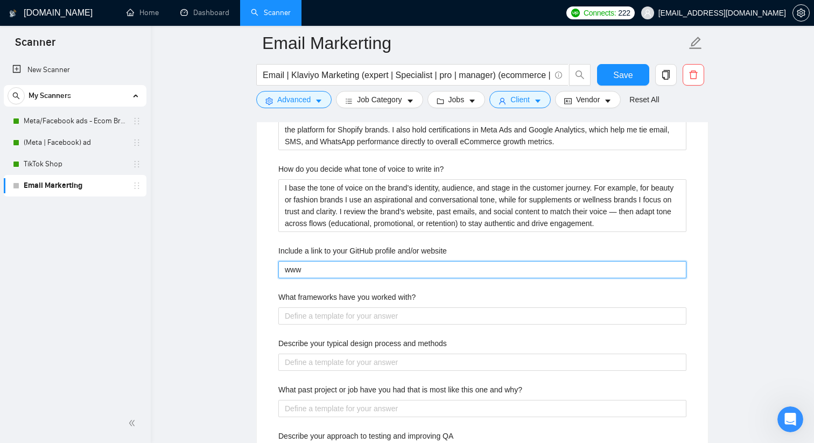
type website "www."
type website "www.d"
type website "www.da"
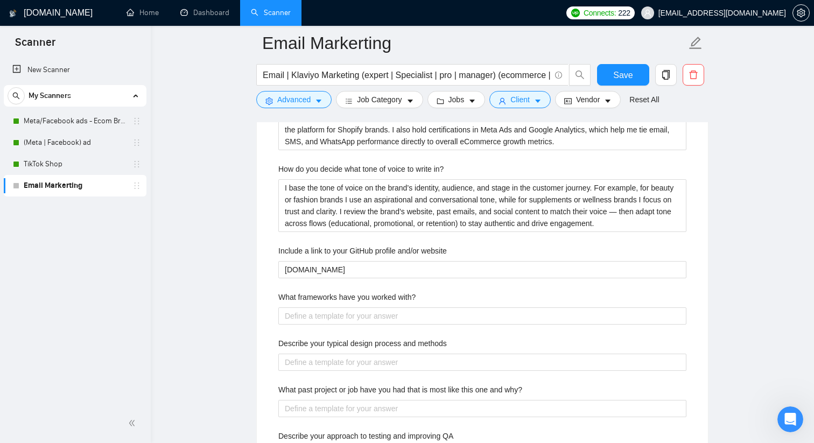
click at [348, 297] on label "What frameworks have you worked with?" at bounding box center [346, 297] width 137 height 12
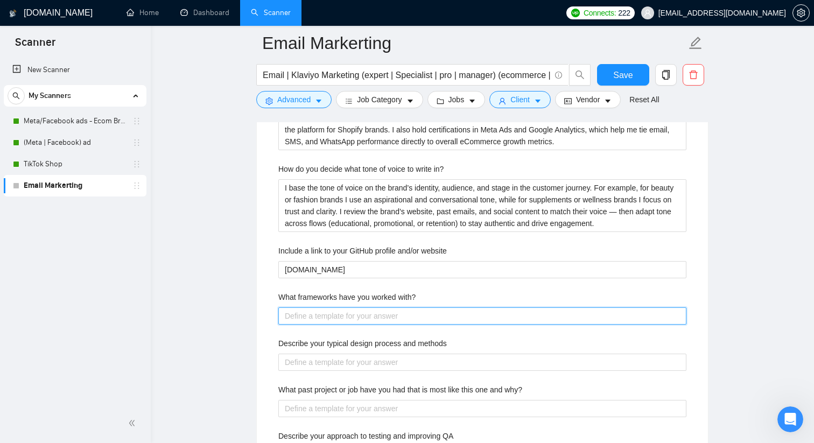
click at [348, 307] on with\? "What frameworks have you worked with?" at bounding box center [482, 315] width 408 height 17
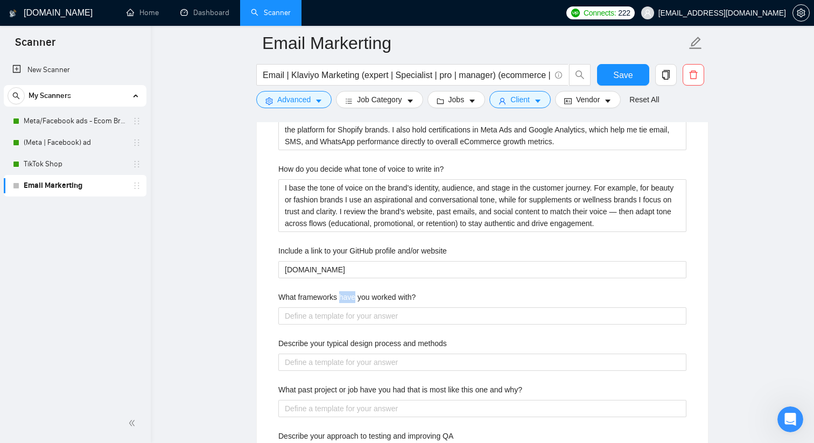
click at [348, 297] on label "What frameworks have you worked with?" at bounding box center [346, 297] width 137 height 12
click at [348, 307] on with\? "What frameworks have you worked with?" at bounding box center [482, 315] width 408 height 17
click at [348, 297] on label "What frameworks have you worked with?" at bounding box center [346, 297] width 137 height 12
click at [348, 307] on with\? "What frameworks have you worked with?" at bounding box center [482, 315] width 408 height 17
copy label "What frameworks have you worked with?"
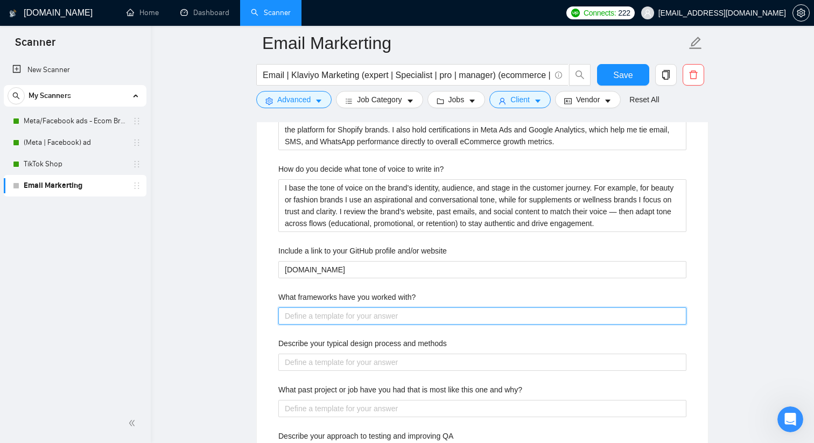
click at [381, 317] on with\? "What frameworks have you worked with?" at bounding box center [482, 315] width 408 height 17
paste with\? "I’ve worked with frameworks like [PERSON_NAME] (Attention, Interest, Desire, Ac…"
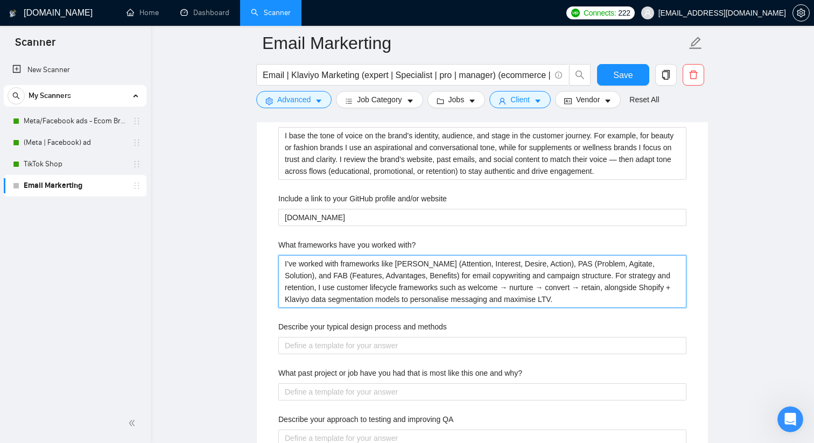
scroll to position [1881, 0]
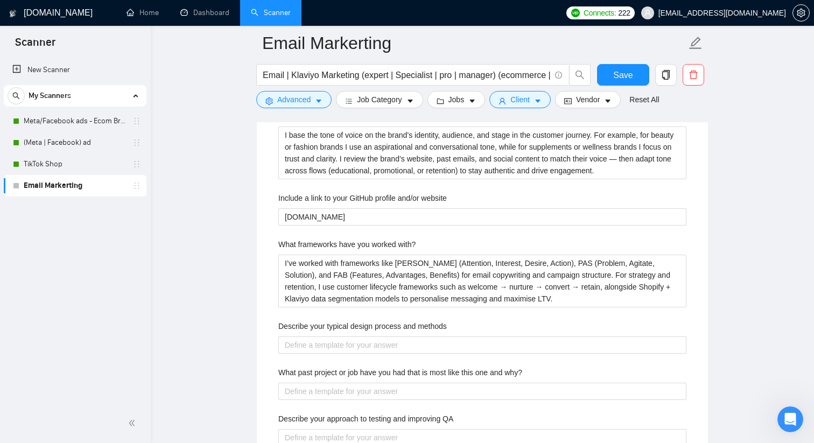
click at [320, 325] on label "Describe your typical design process and methods" at bounding box center [362, 326] width 169 height 12
click at [320, 337] on methods "Describe your typical design process and methods" at bounding box center [482, 345] width 408 height 17
click at [320, 325] on label "Describe your typical design process and methods" at bounding box center [362, 326] width 169 height 12
click at [320, 337] on methods "Describe your typical design process and methods" at bounding box center [482, 345] width 408 height 17
click at [320, 325] on label "Describe your typical design process and methods" at bounding box center [362, 326] width 169 height 12
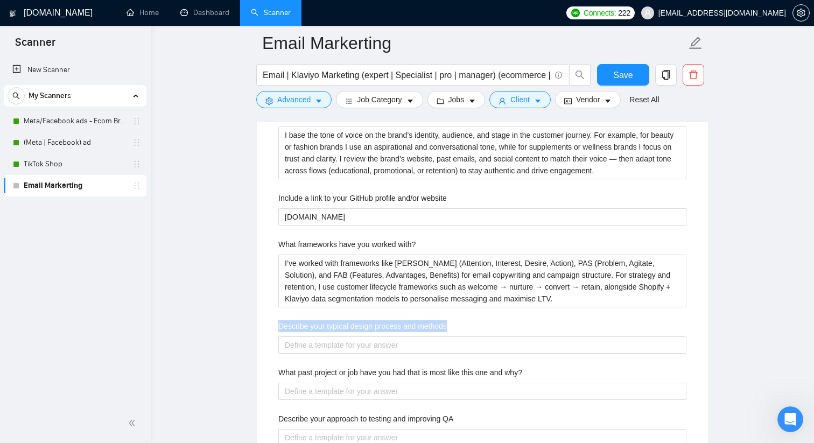
click at [320, 337] on methods "Describe your typical design process and methods" at bounding box center [482, 345] width 408 height 17
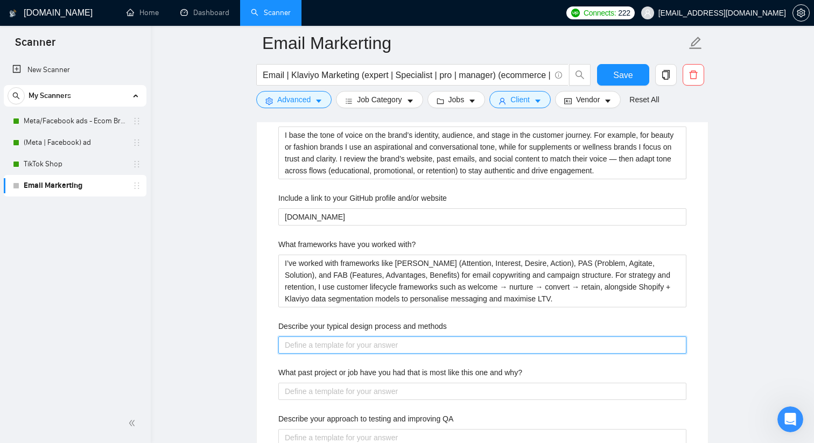
click at [380, 346] on methods "Describe your typical design process and methods" at bounding box center [482, 345] width 408 height 17
paste methods "My design process starts with understanding the brand — its audience, goals, an…"
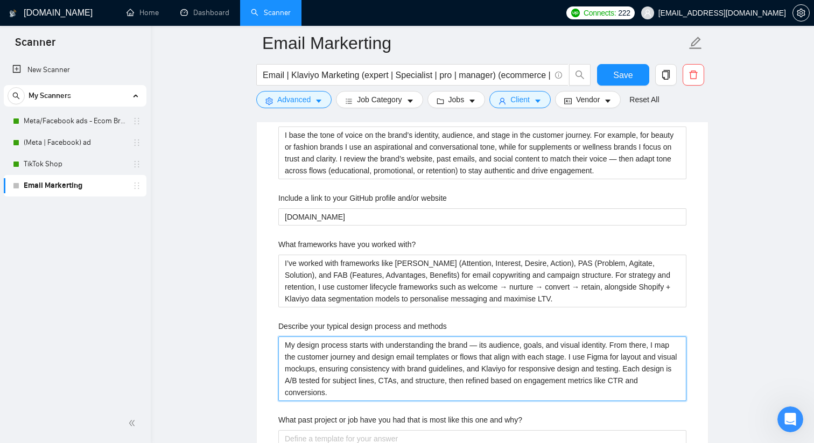
click at [483, 345] on methods "My design process starts with understanding the brand — its audience, goals, an…" at bounding box center [482, 369] width 408 height 65
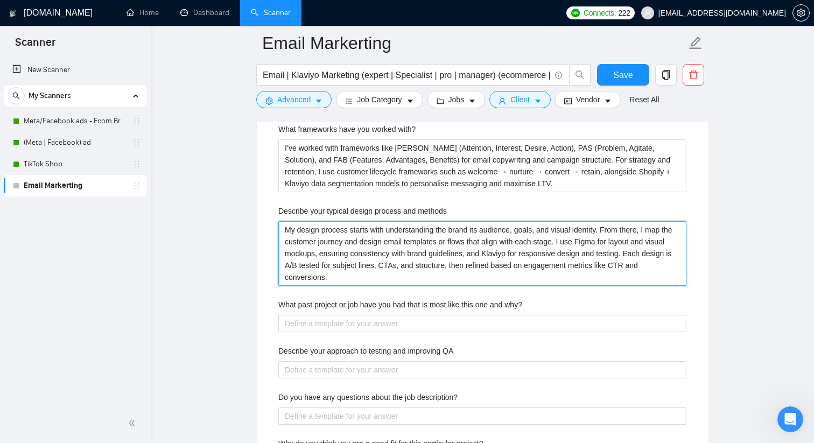
scroll to position [2024, 0]
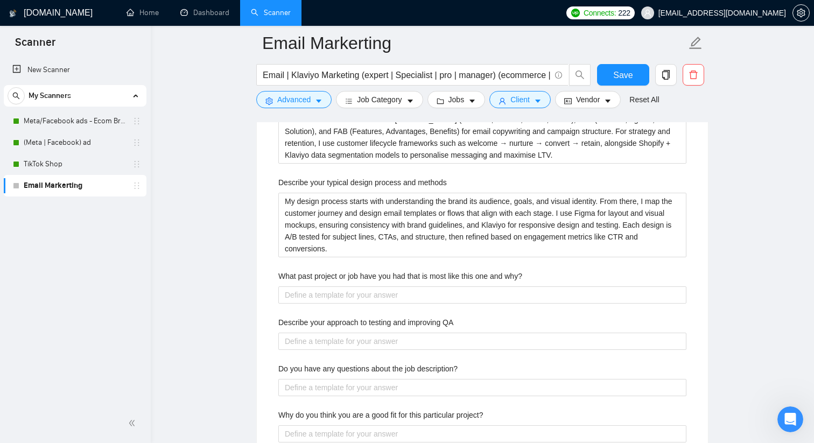
click at [457, 277] on label "What past project or job have you had that is most like this one and why?" at bounding box center [400, 276] width 244 height 12
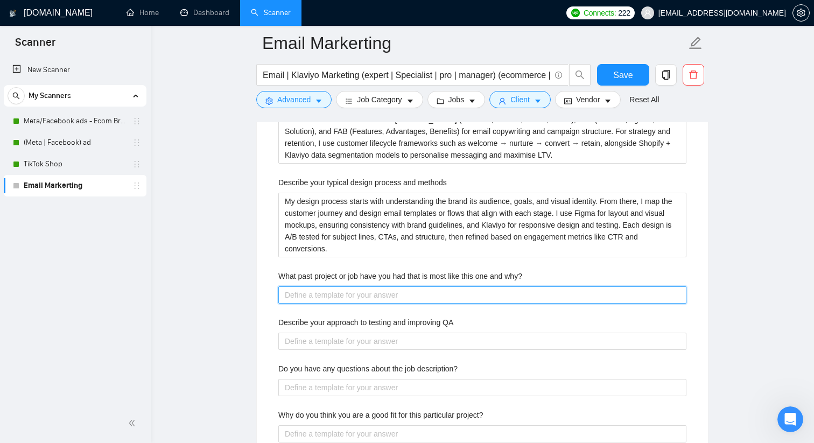
click at [457, 286] on why\? "What past project or job have you had that is most like this one and why?" at bounding box center [482, 294] width 408 height 17
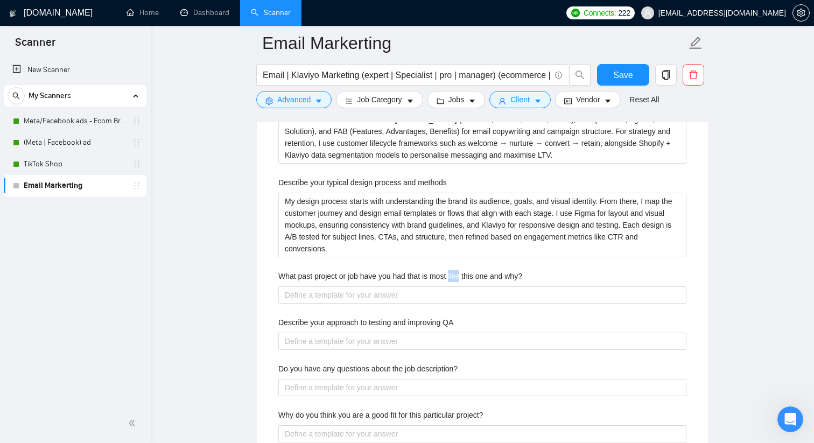
click at [457, 277] on label "What past project or job have you had that is most like this one and why?" at bounding box center [400, 276] width 244 height 12
click at [457, 286] on why\? "What past project or job have you had that is most like this one and why?" at bounding box center [482, 294] width 408 height 17
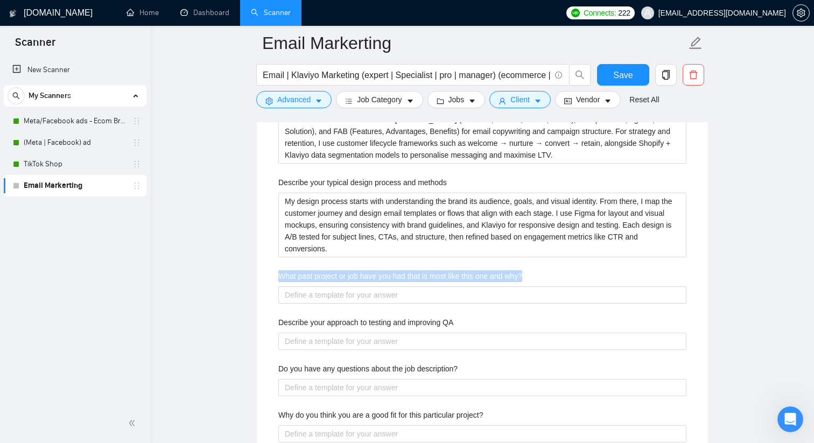
click at [457, 277] on label "What past project or job have you had that is most like this one and why?" at bounding box center [400, 276] width 244 height 12
click at [457, 286] on why\? "What past project or job have you had that is most like this one and why?" at bounding box center [482, 294] width 408 height 17
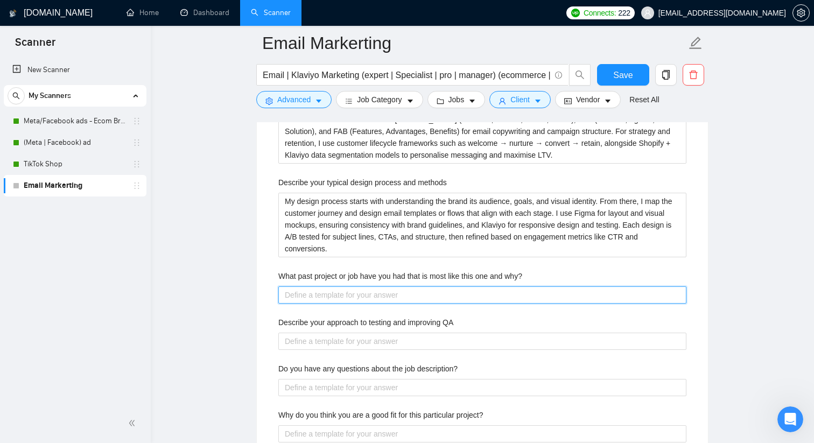
click at [407, 296] on why\? "What past project or job have you had that is most like this one and why?" at bounding box center [482, 294] width 408 height 17
paste why\? "I recently worked with a cosmetics brand on a full Klaviyo and Shopify retentio…"
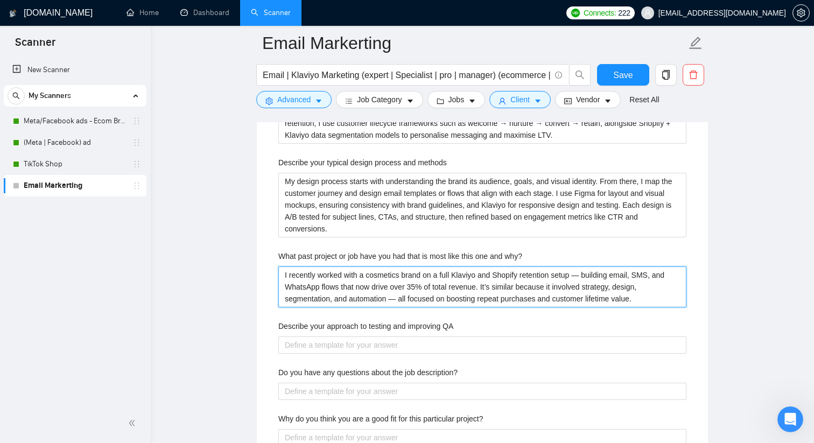
scroll to position [2043, 0]
click at [590, 276] on why\? "I recently worked with a cosmetics brand on a full Klaviyo and Shopify retentio…" at bounding box center [482, 288] width 408 height 41
click at [401, 299] on why\? "I recently worked with a cosmetics brand on a full Klaviyo and Shopify retentio…" at bounding box center [482, 288] width 408 height 41
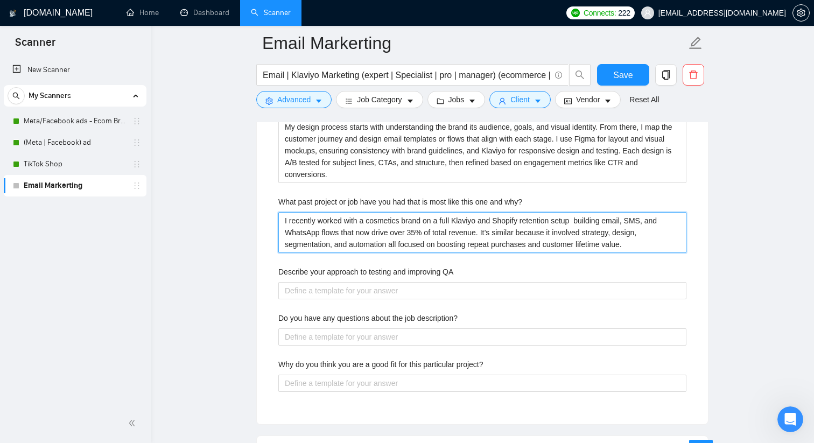
scroll to position [2109, 0]
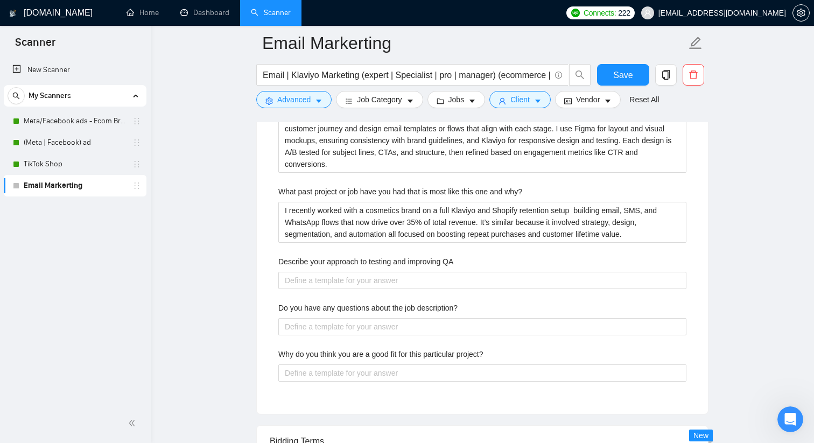
click at [352, 261] on label "Describe your approach to testing and improving QA" at bounding box center [365, 262] width 175 height 12
click at [352, 272] on QA "Describe your approach to testing and improving QA" at bounding box center [482, 280] width 408 height 17
click at [352, 261] on label "Describe your approach to testing and improving QA" at bounding box center [365, 262] width 175 height 12
click at [352, 272] on QA "Describe your approach to testing and improving QA" at bounding box center [482, 280] width 408 height 17
click at [352, 261] on label "Describe your approach to testing and improving QA" at bounding box center [365, 262] width 175 height 12
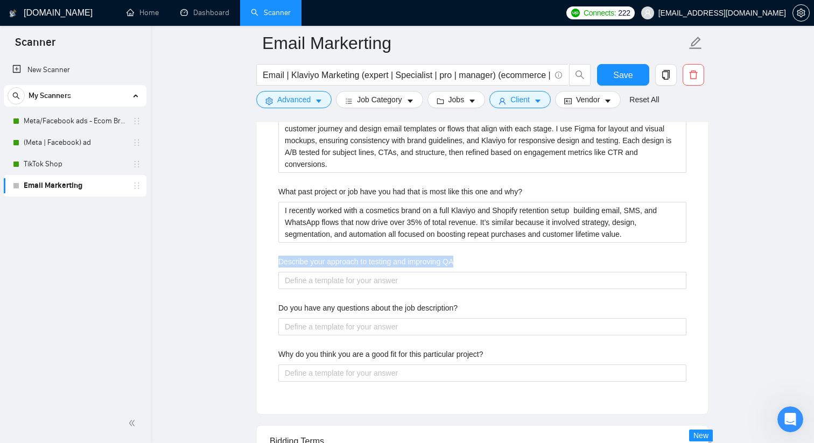
click at [352, 272] on QA "Describe your approach to testing and improving QA" at bounding box center [482, 280] width 408 height 17
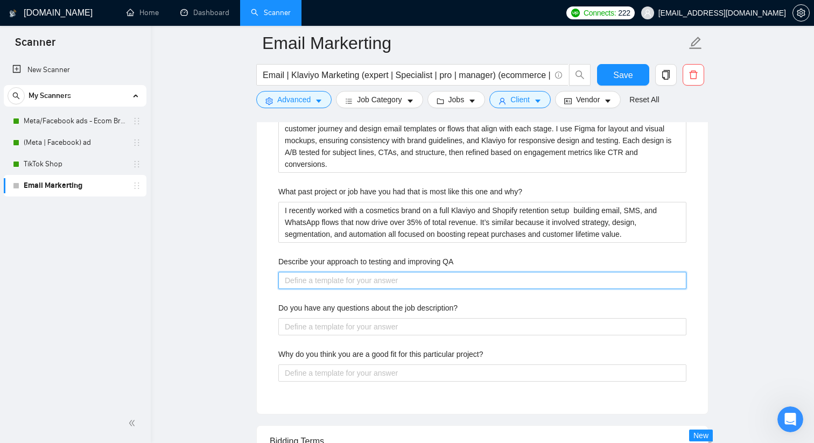
click at [359, 279] on QA "Describe your approach to testing and improving QA" at bounding box center [482, 280] width 408 height 17
paste QA "My approach to testing and QA is methodical. I start by reviewing all flows and…"
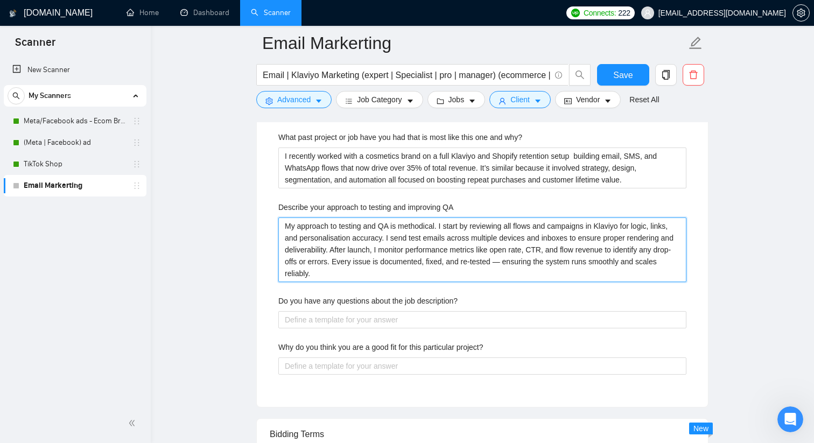
scroll to position [2169, 0]
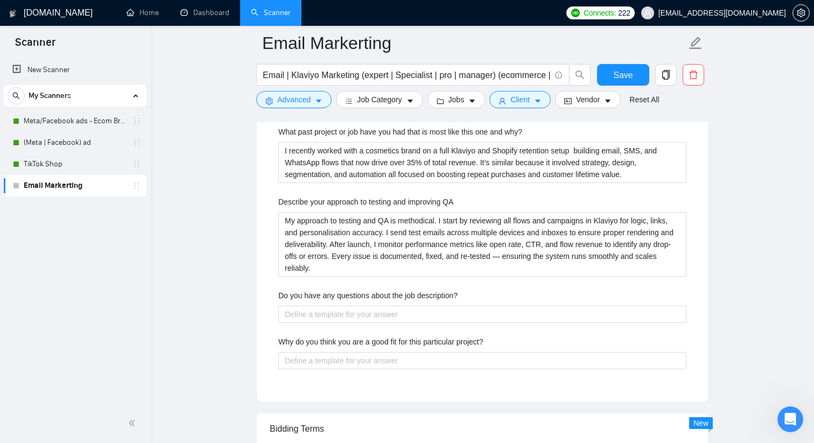
click at [328, 297] on label "Do you have any questions about the job description?" at bounding box center [367, 296] width 179 height 12
click at [328, 306] on description\? "Do you have any questions about the job description?" at bounding box center [482, 314] width 408 height 17
click at [328, 297] on label "Do you have any questions about the job description?" at bounding box center [367, 296] width 179 height 12
click at [328, 306] on description\? "Do you have any questions about the job description?" at bounding box center [482, 314] width 408 height 17
click at [328, 297] on label "Do you have any questions about the job description?" at bounding box center [367, 296] width 179 height 12
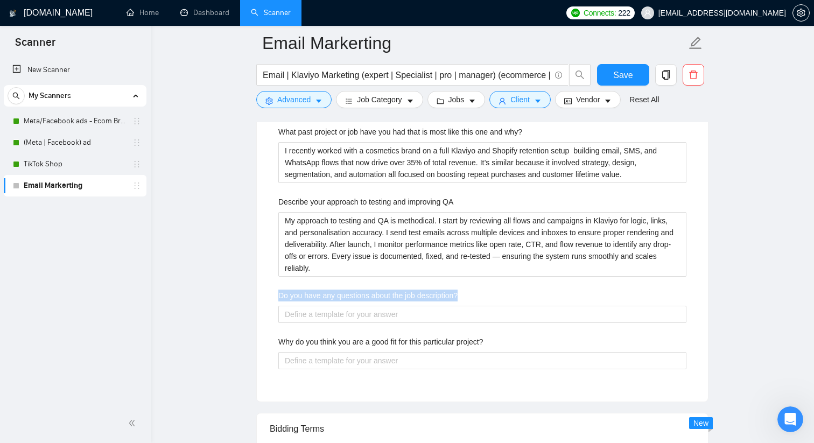
click at [328, 306] on description\? "Do you have any questions about the job description?" at bounding box center [482, 314] width 408 height 17
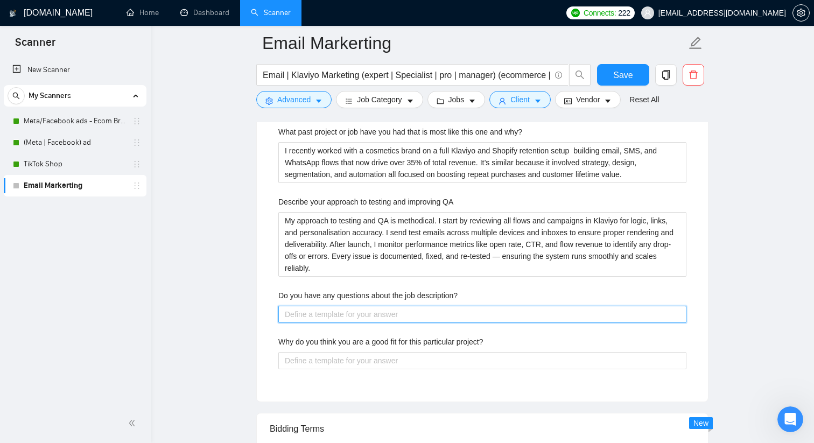
click at [333, 310] on description\? "Do you have any questions about the job description?" at bounding box center [482, 314] width 408 height 17
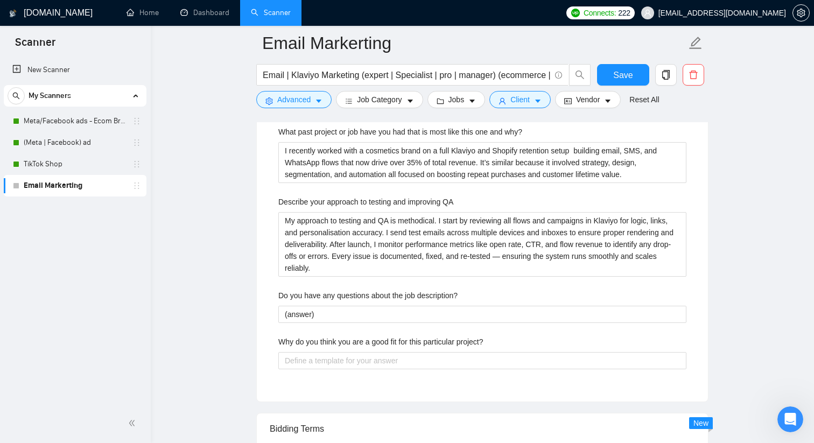
click at [345, 351] on div "Why do you think you are a good fit for this particular project?" at bounding box center [482, 344] width 408 height 16
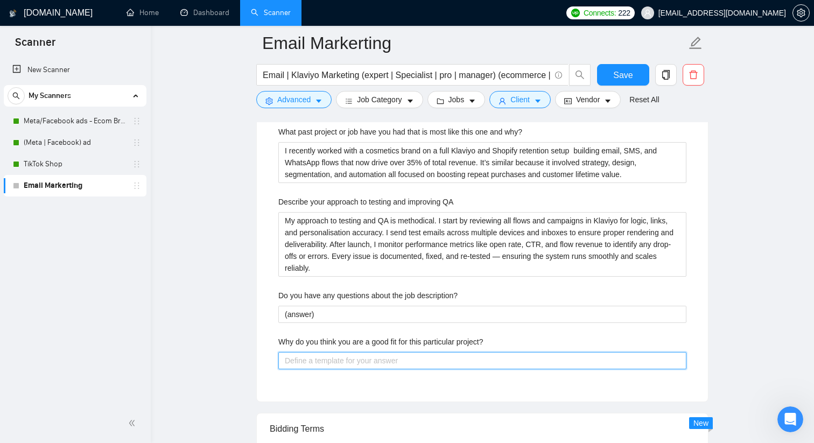
click at [326, 360] on project\? "Why do you think you are a good fit for this particular project?" at bounding box center [482, 360] width 408 height 17
paste project\? "I’m a great fit because I’ve spent the last 9+ years helping Shopify brands gro…"
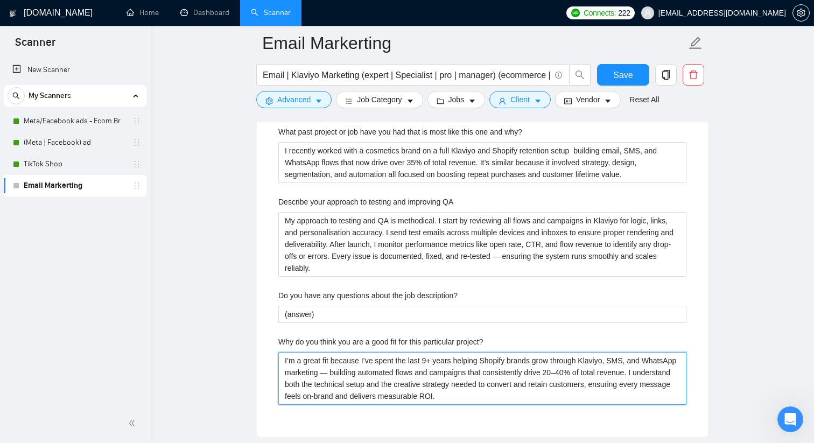
click at [368, 374] on project\? "I’m a great fit because I’ve spent the last 9+ years helping Shopify brands gro…" at bounding box center [482, 378] width 408 height 53
click at [407, 386] on project\? "I’m a great fit because I’ve spent the last 9+ years helping Shopify brands gro…" at bounding box center [482, 378] width 408 height 53
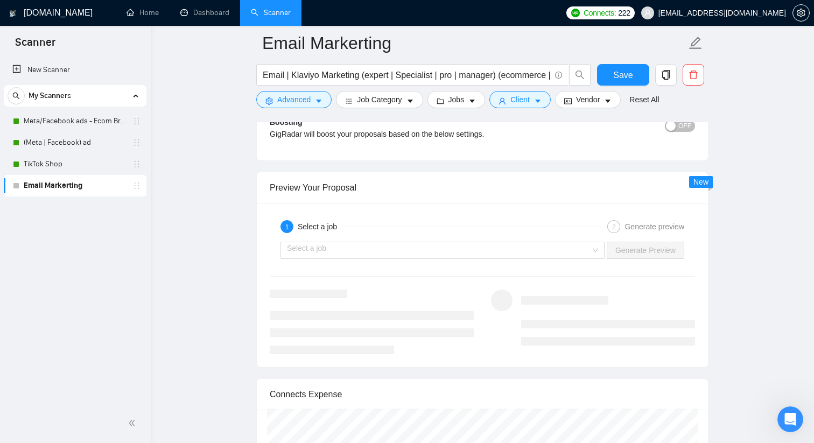
scroll to position [2811, 0]
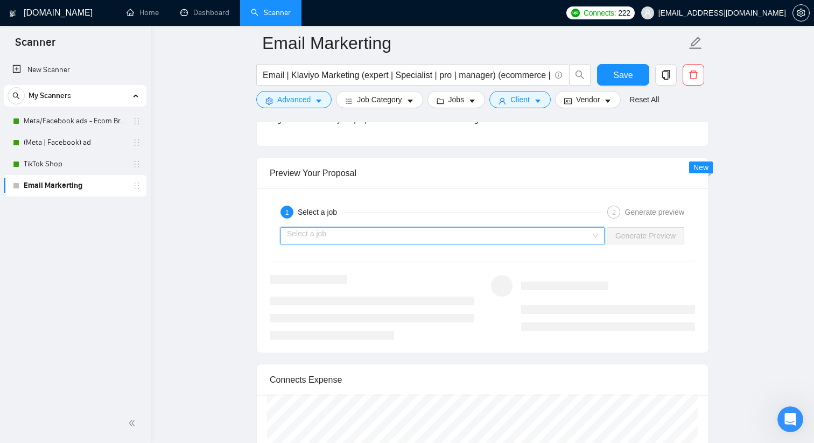
click at [586, 233] on input "search" at bounding box center [439, 236] width 304 height 16
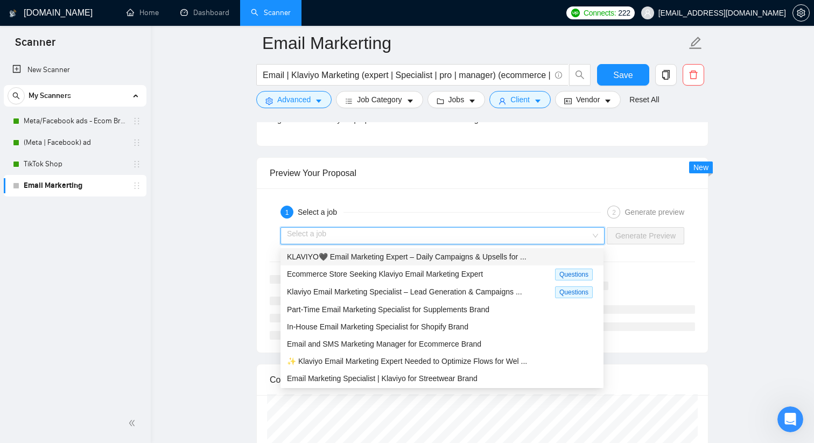
click at [479, 258] on span "KLAVIYO🖤 Email Marketing Expert – Daily Campaigns & Upsells for ..." at bounding box center [407, 257] width 240 height 9
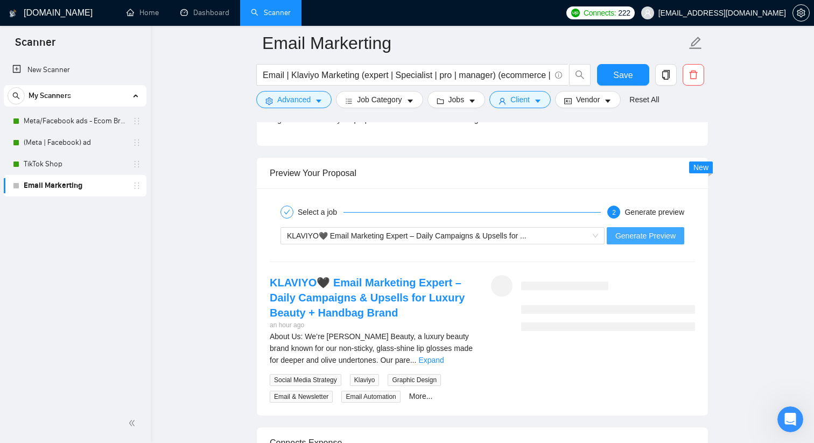
click at [615, 230] on span "Generate Preview" at bounding box center [645, 236] width 60 height 12
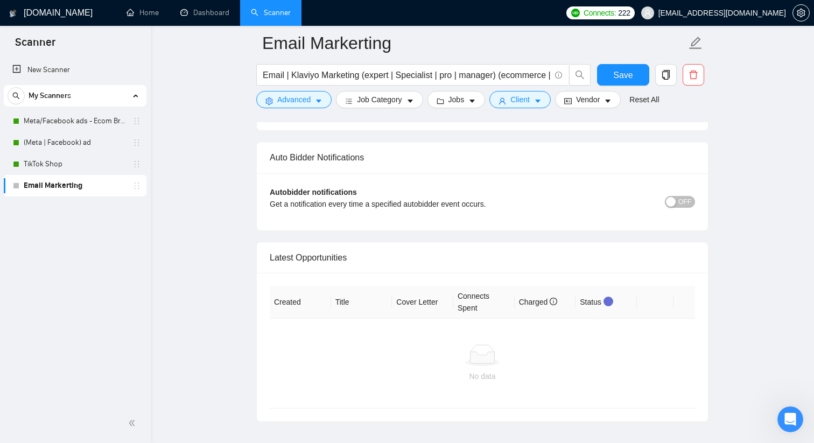
scroll to position [3408, 0]
click at [675, 195] on button "OFF" at bounding box center [680, 201] width 30 height 12
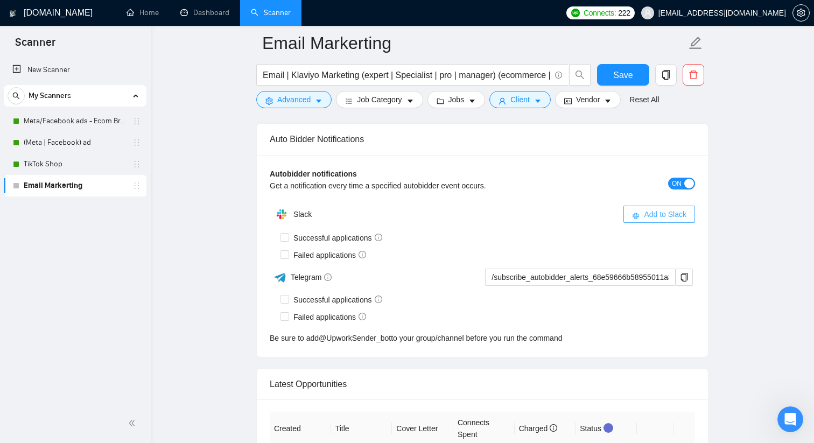
click at [655, 194] on div "Autobidder notifications Get a notification every time a specified autobidder e…" at bounding box center [482, 183] width 425 height 31
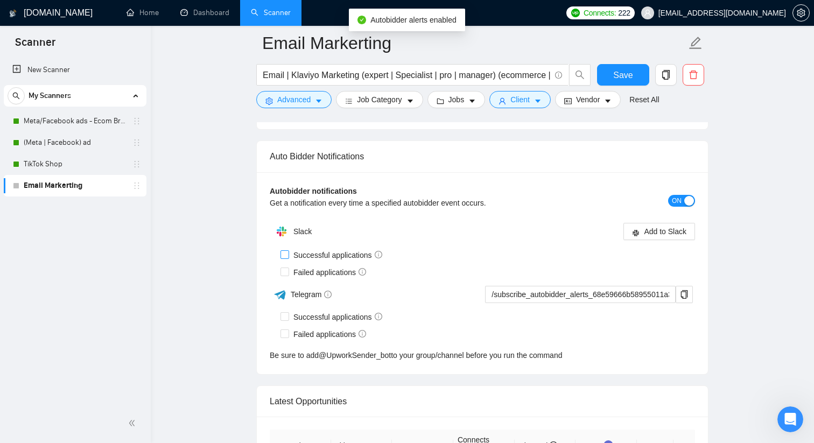
click at [326, 256] on span "Successful applications" at bounding box center [337, 255] width 97 height 12
click at [288, 256] on input "Successful applications" at bounding box center [285, 254] width 8 height 8
click at [305, 269] on span "Failed applications" at bounding box center [329, 273] width 81 height 12
click at [288, 269] on input "Failed applications" at bounding box center [285, 272] width 8 height 8
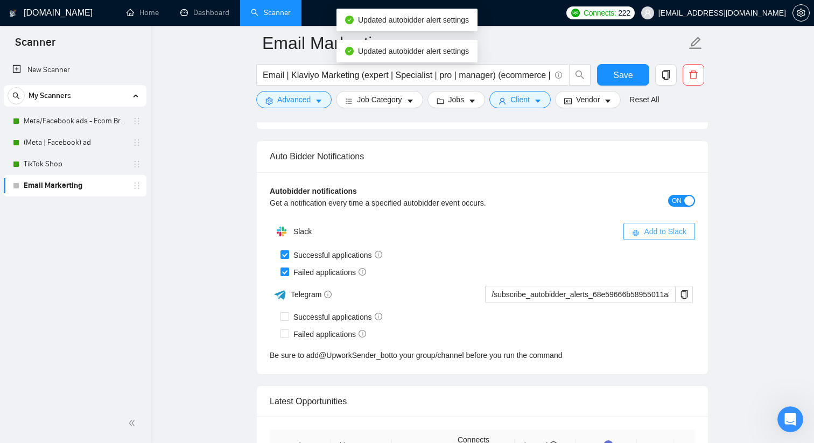
click at [659, 226] on span "Add to Slack" at bounding box center [665, 232] width 43 height 12
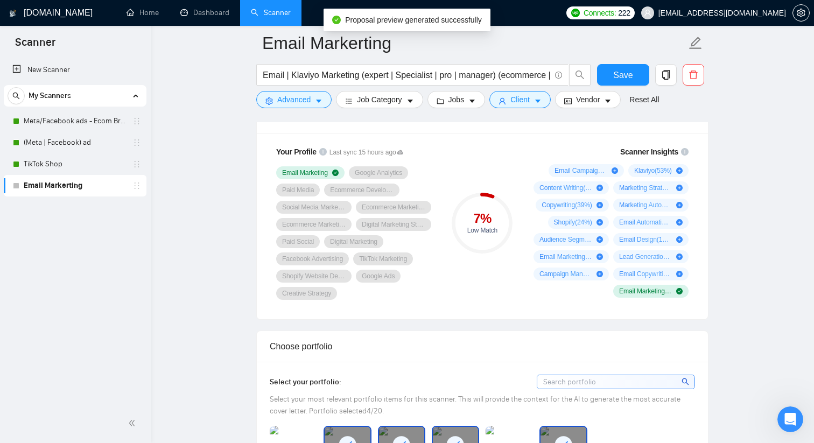
scroll to position [710, 0]
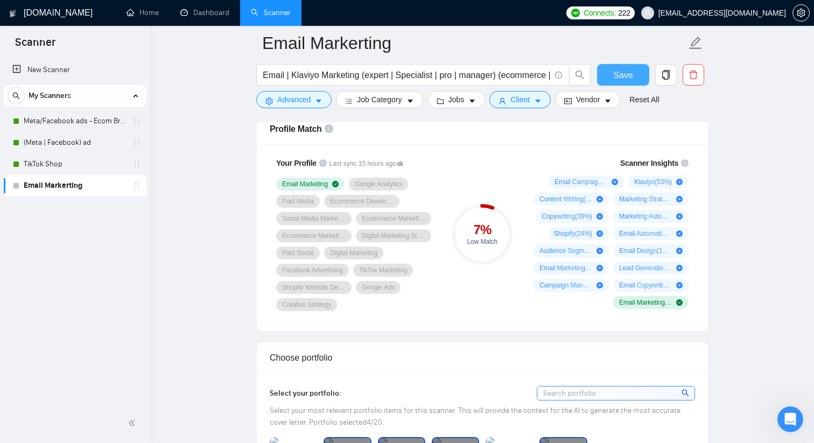
click at [628, 81] on span "Save" at bounding box center [622, 74] width 19 height 13
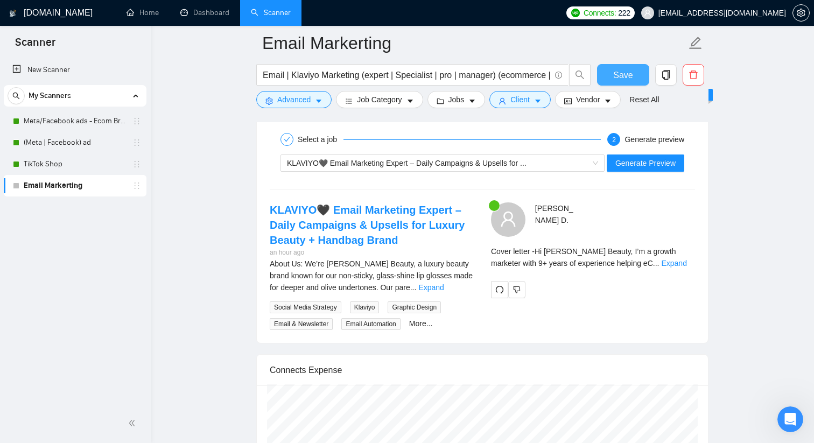
scroll to position [2037, 0]
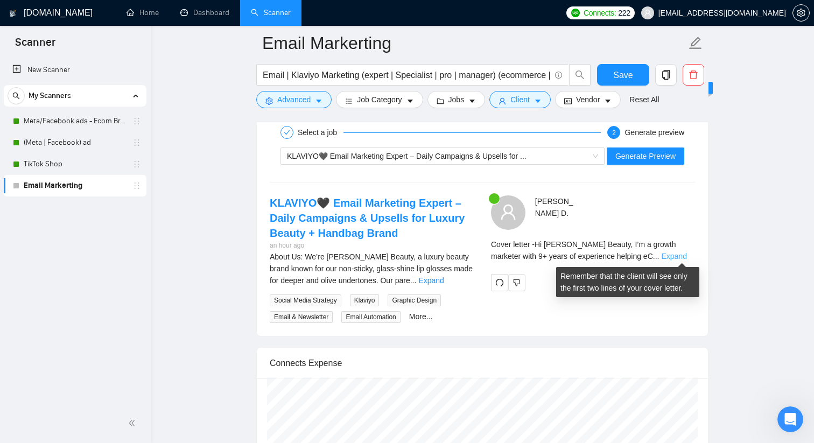
click at [684, 260] on link "Expand" at bounding box center [673, 256] width 25 height 9
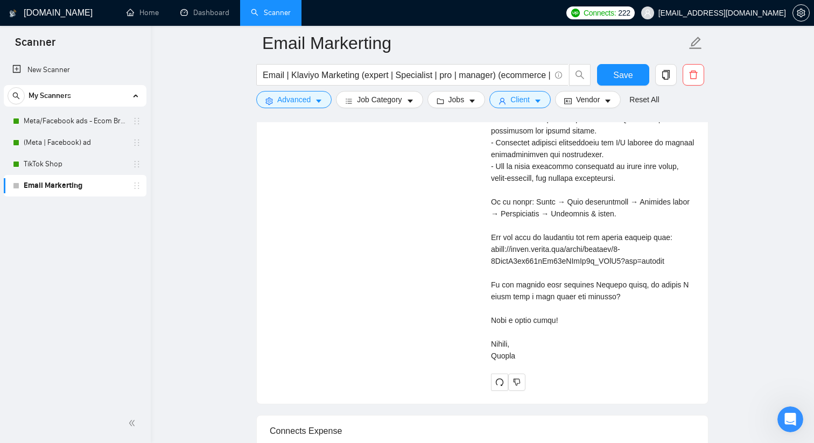
scroll to position [2469, 0]
click at [515, 360] on div "Cover letter" at bounding box center [593, 87] width 204 height 545
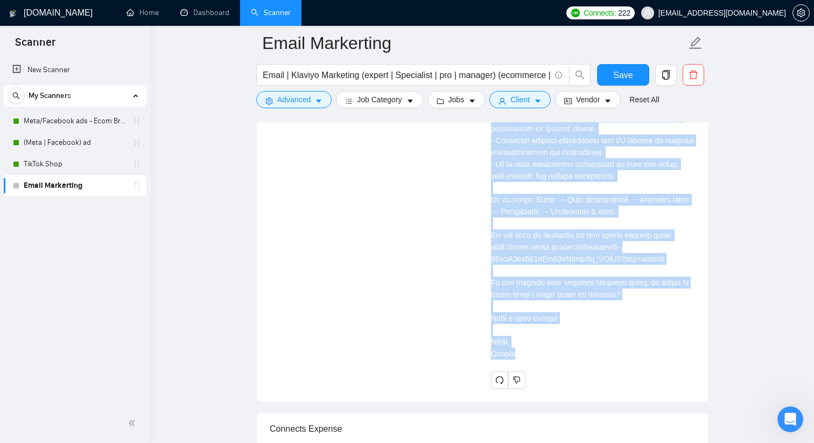
drag, startPoint x: 519, startPoint y: 380, endPoint x: 500, endPoint y: 122, distance: 258.6
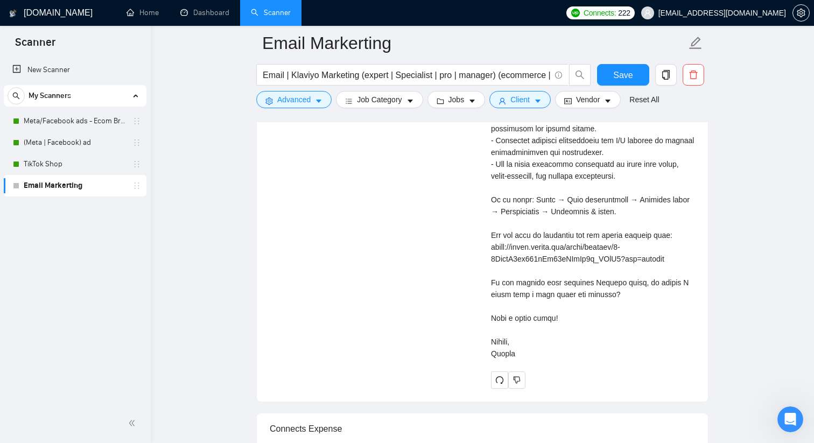
click at [522, 352] on div "Cover letter" at bounding box center [593, 87] width 204 height 545
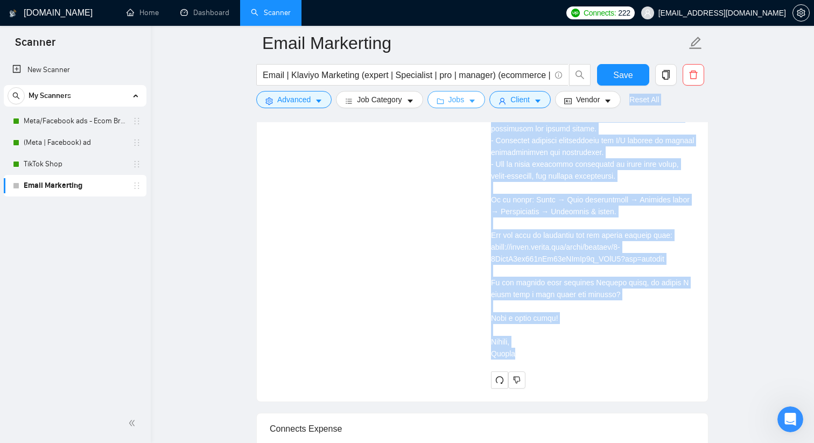
drag, startPoint x: 519, startPoint y: 384, endPoint x: 474, endPoint y: 99, distance: 288.8
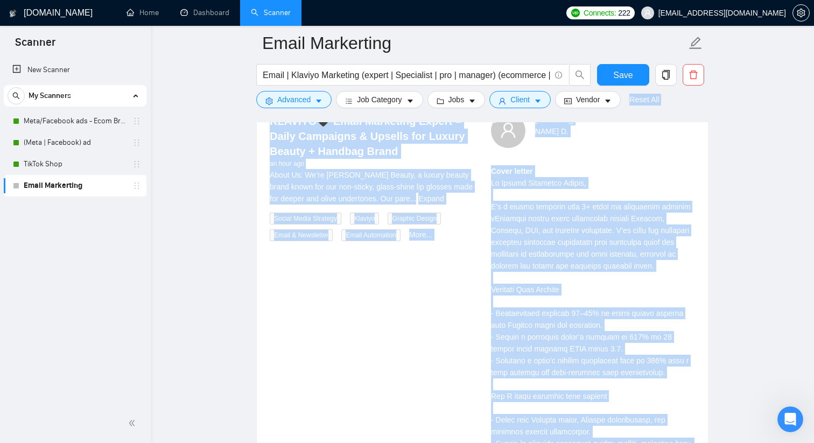
scroll to position [2110, 0]
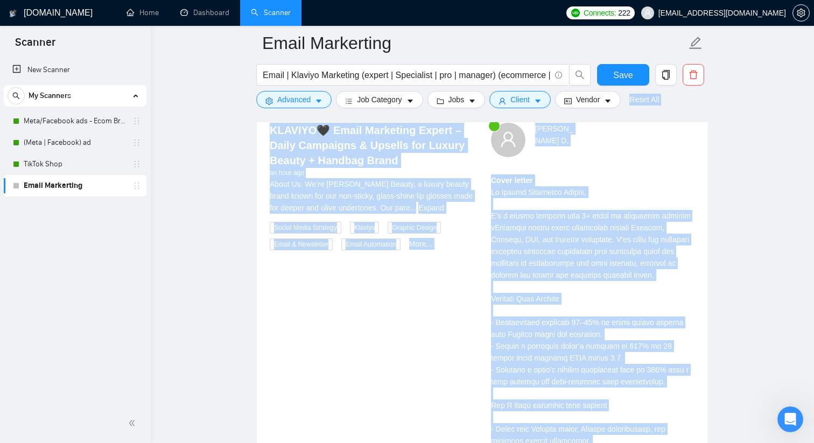
click at [505, 199] on div "Cover letter" at bounding box center [593, 446] width 204 height 545
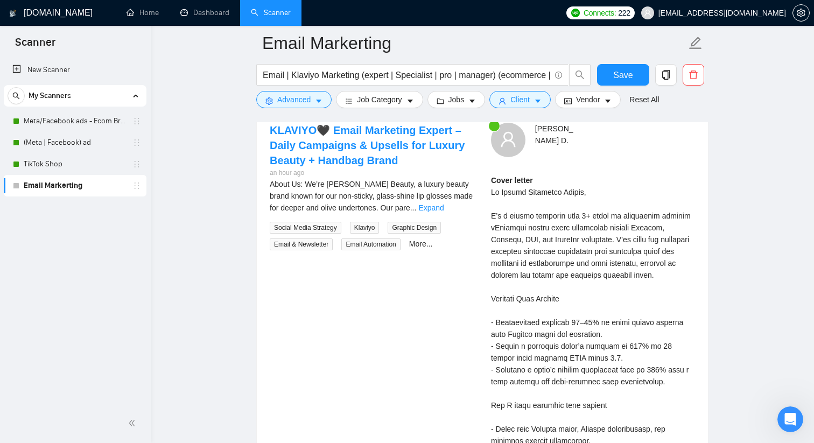
click at [493, 191] on div "Cover letter" at bounding box center [593, 446] width 204 height 545
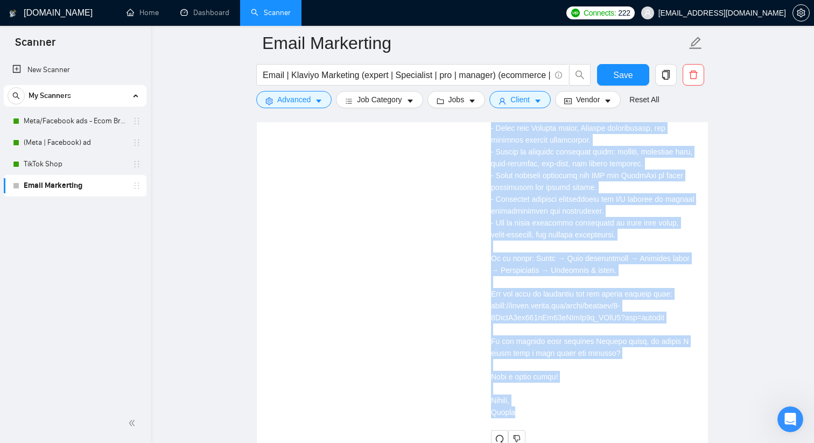
scroll to position [2427, 0]
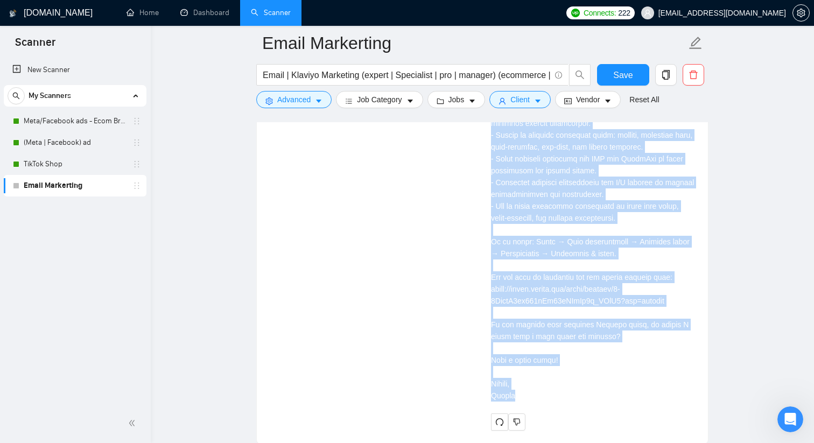
drag, startPoint x: 491, startPoint y: 191, endPoint x: 596, endPoint y: 418, distance: 249.8
click at [596, 402] on div "Cover letter" at bounding box center [593, 129] width 204 height 545
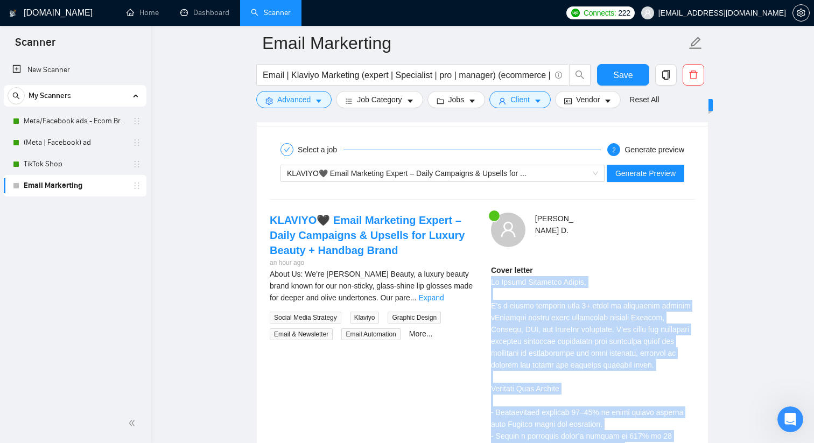
scroll to position [1944, 0]
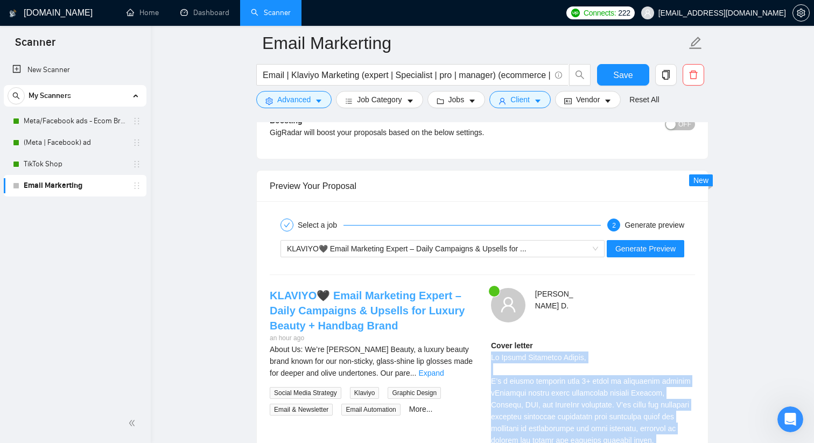
click at [354, 296] on link "KLAVIYO🖤 Email Marketing Expert – Daily Campaigns & Upsells for Luxury Beauty +…" at bounding box center [367, 311] width 195 height 42
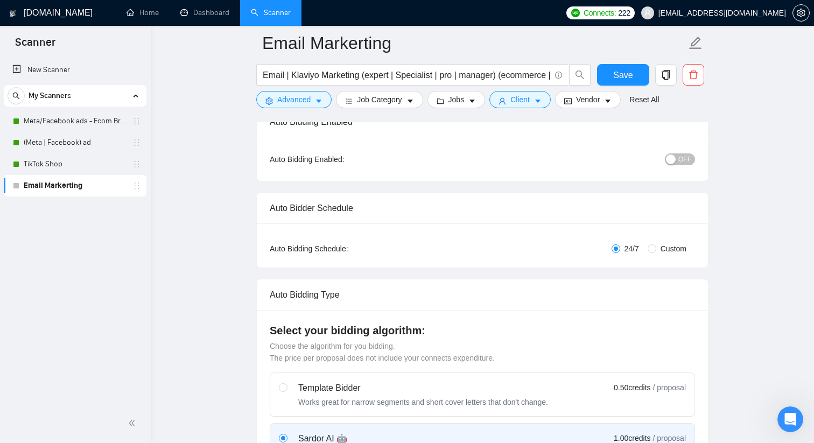
scroll to position [0, 0]
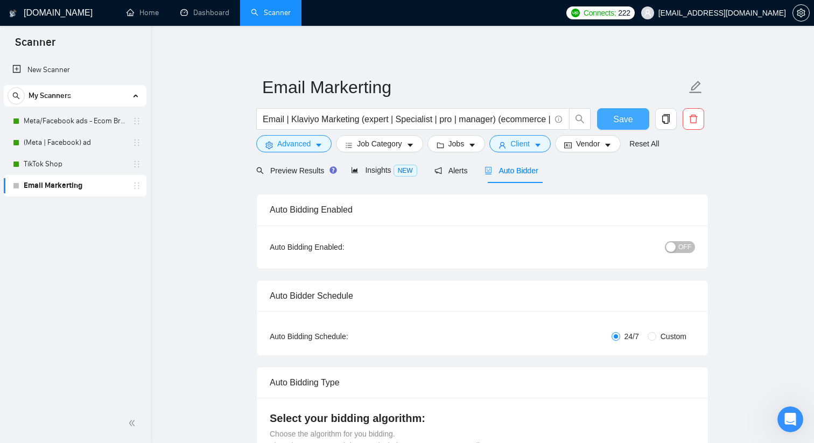
click at [620, 121] on span "Save" at bounding box center [622, 119] width 19 height 13
click at [690, 247] on span "OFF" at bounding box center [684, 247] width 13 height 12
click at [623, 121] on span "Save" at bounding box center [622, 119] width 19 height 13
